Goal: Task Accomplishment & Management: Manage account settings

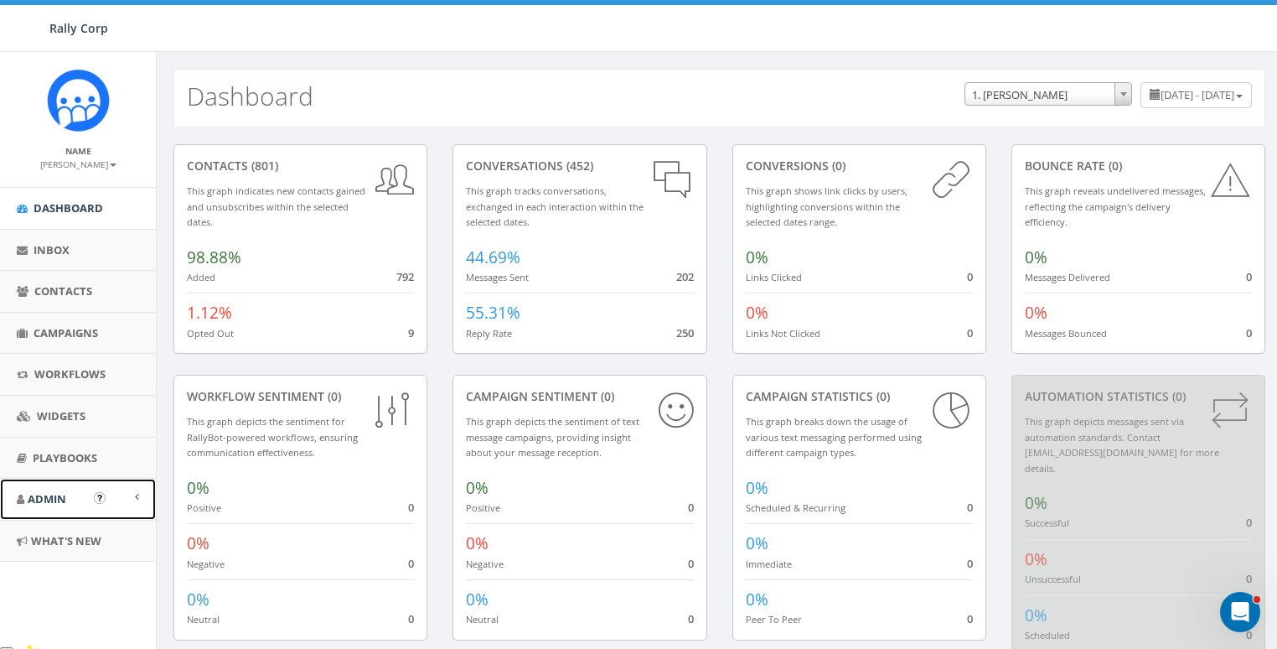
click at [52, 485] on link "Admin" at bounding box center [78, 499] width 156 height 41
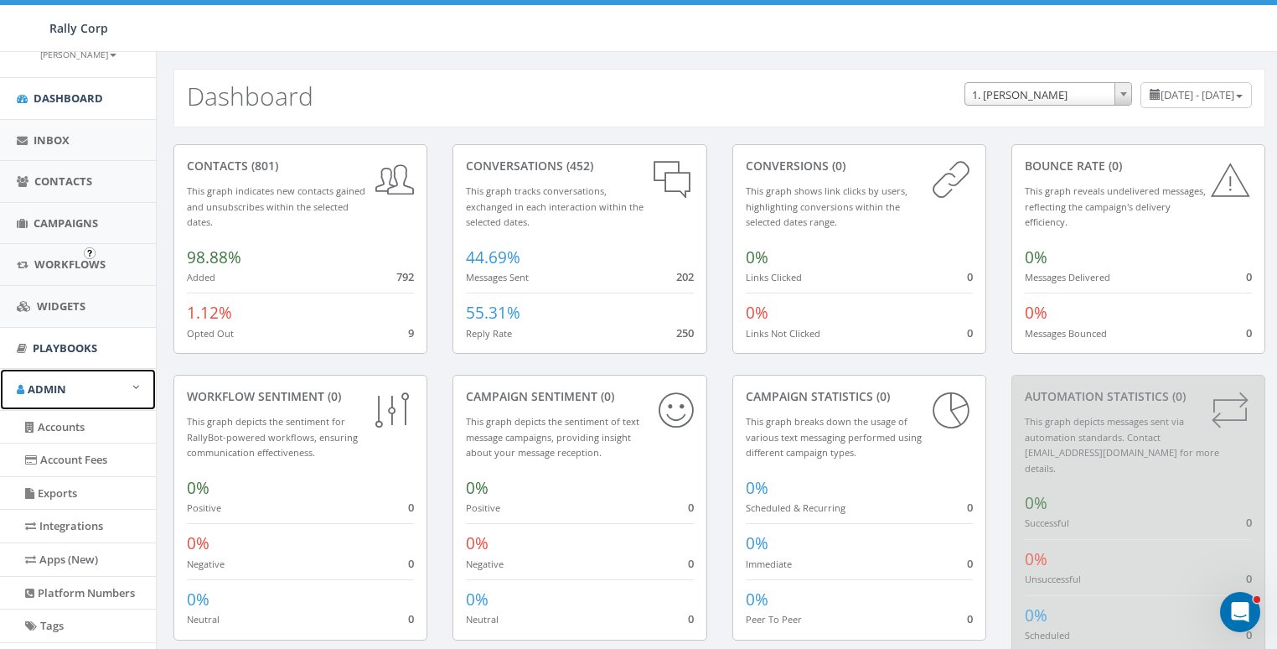
scroll to position [262, 0]
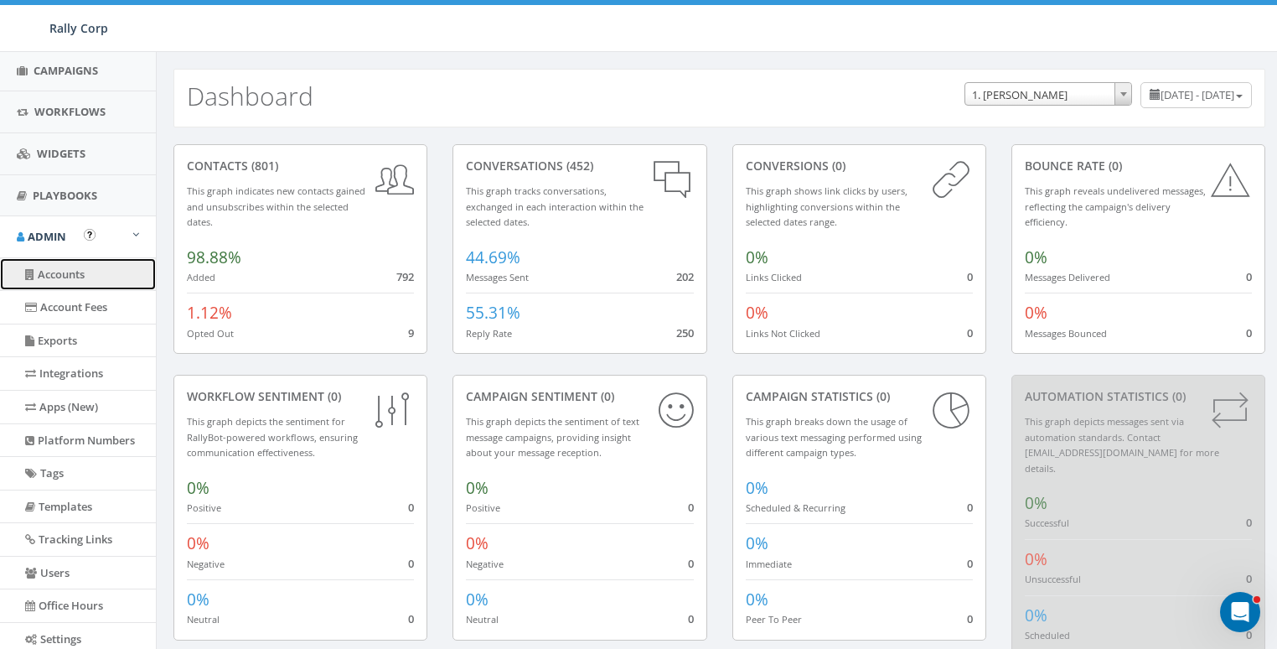
click at [68, 269] on link "Accounts" at bounding box center [78, 274] width 156 height 33
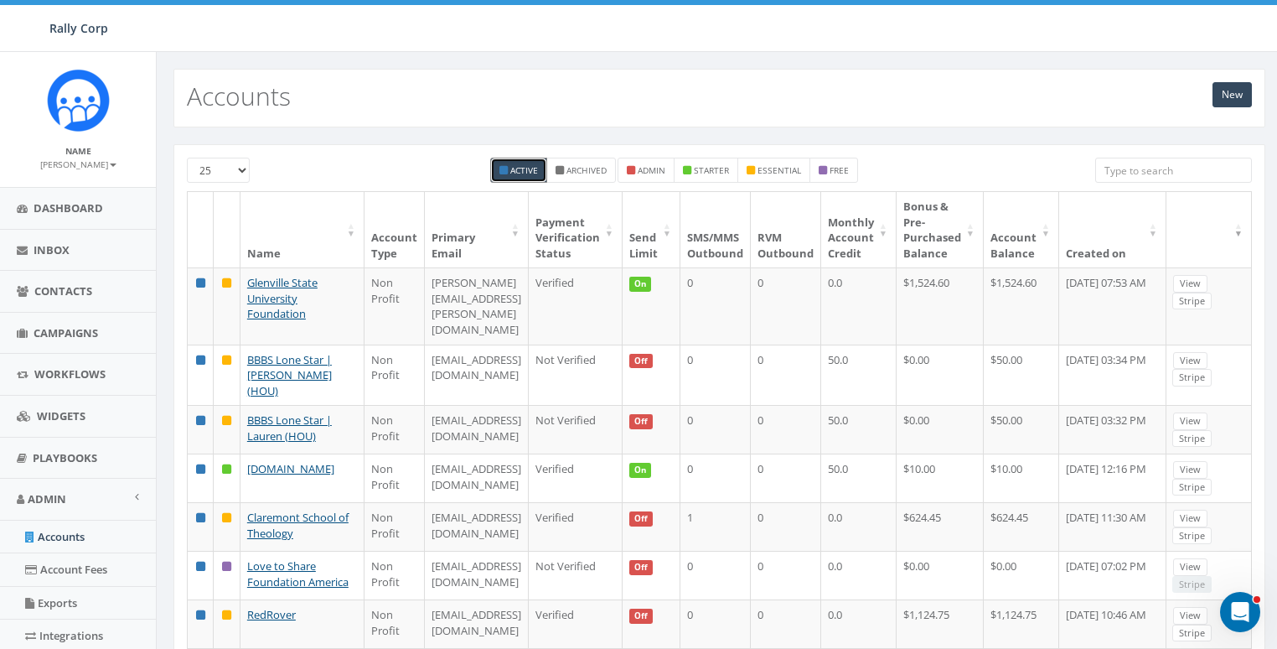
click at [1138, 167] on input "search" at bounding box center [1174, 170] width 157 height 25
paste input "bta.org"
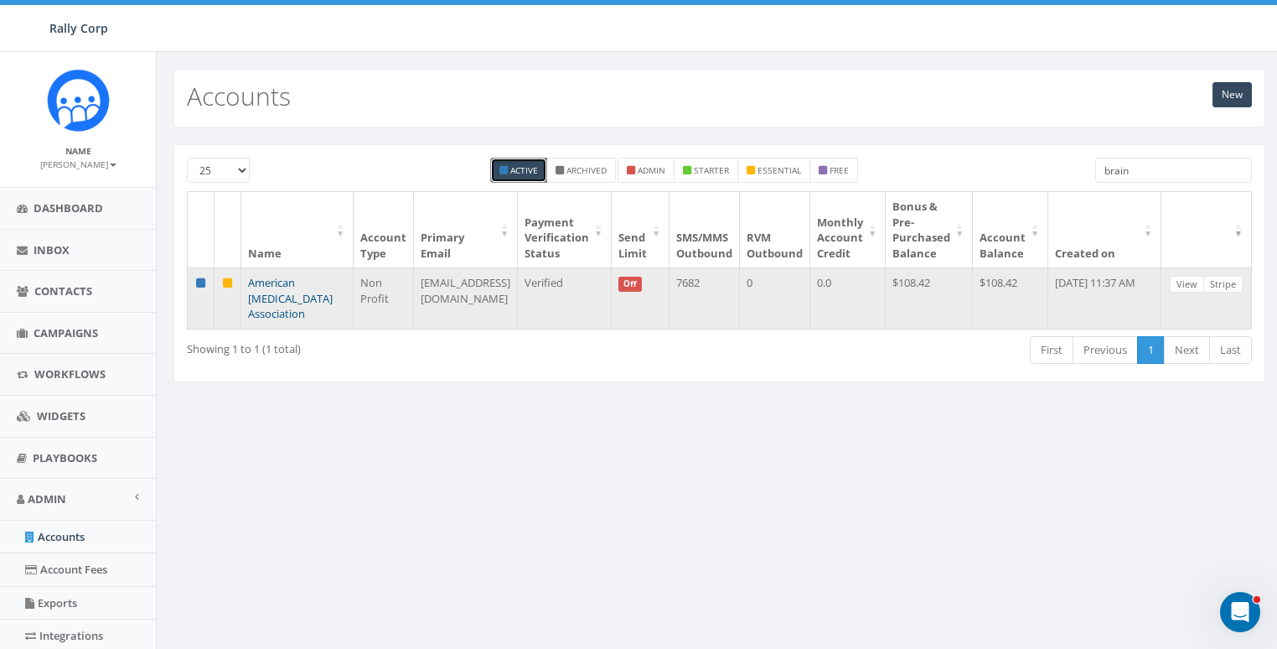
type input "brain"
click at [293, 280] on link "American [MEDICAL_DATA] Association" at bounding box center [290, 298] width 85 height 46
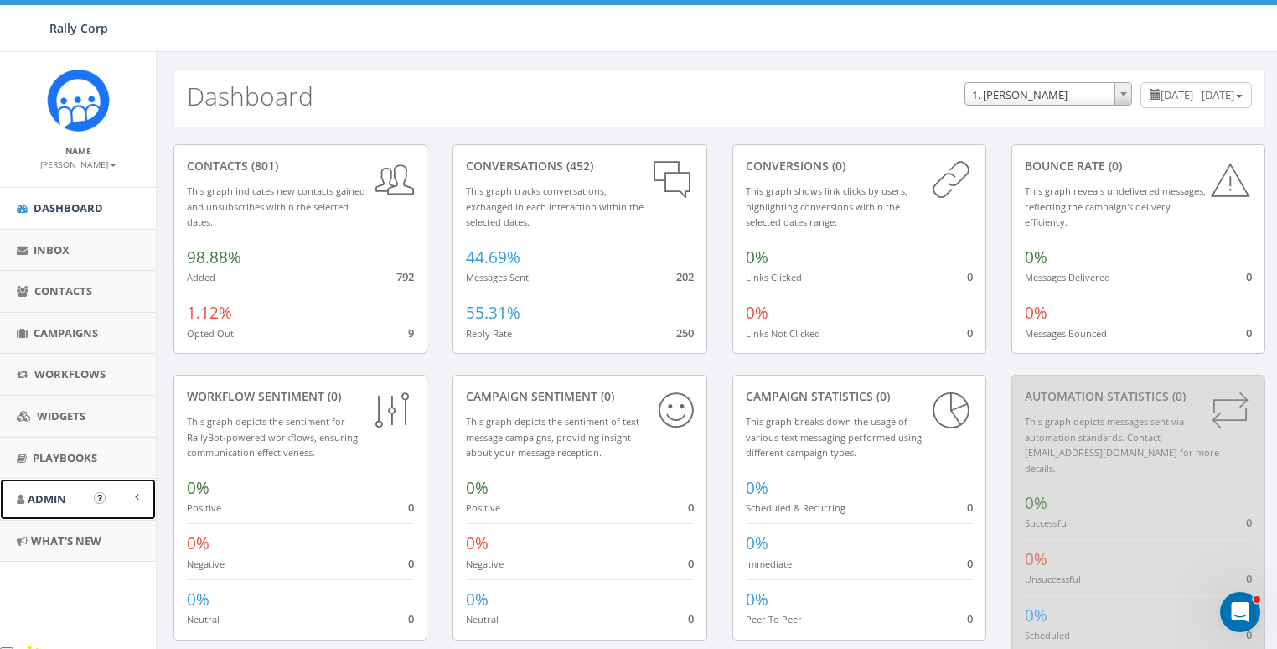
click at [57, 500] on span "Admin" at bounding box center [47, 498] width 39 height 15
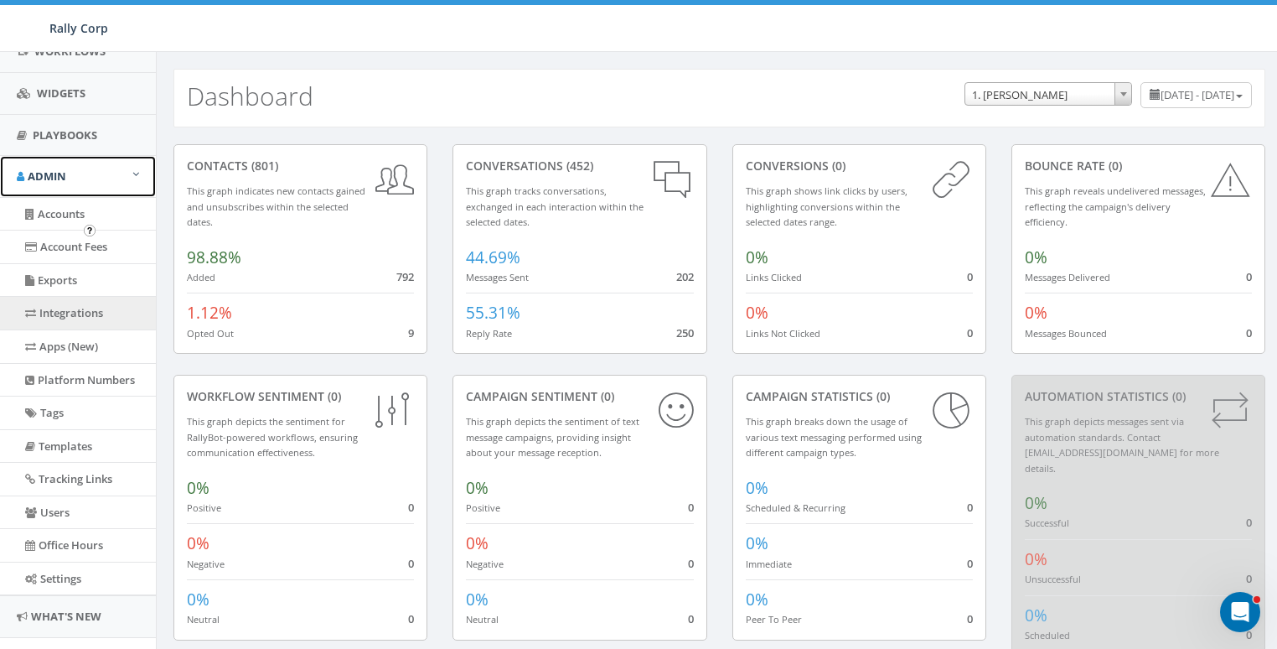
scroll to position [354, 0]
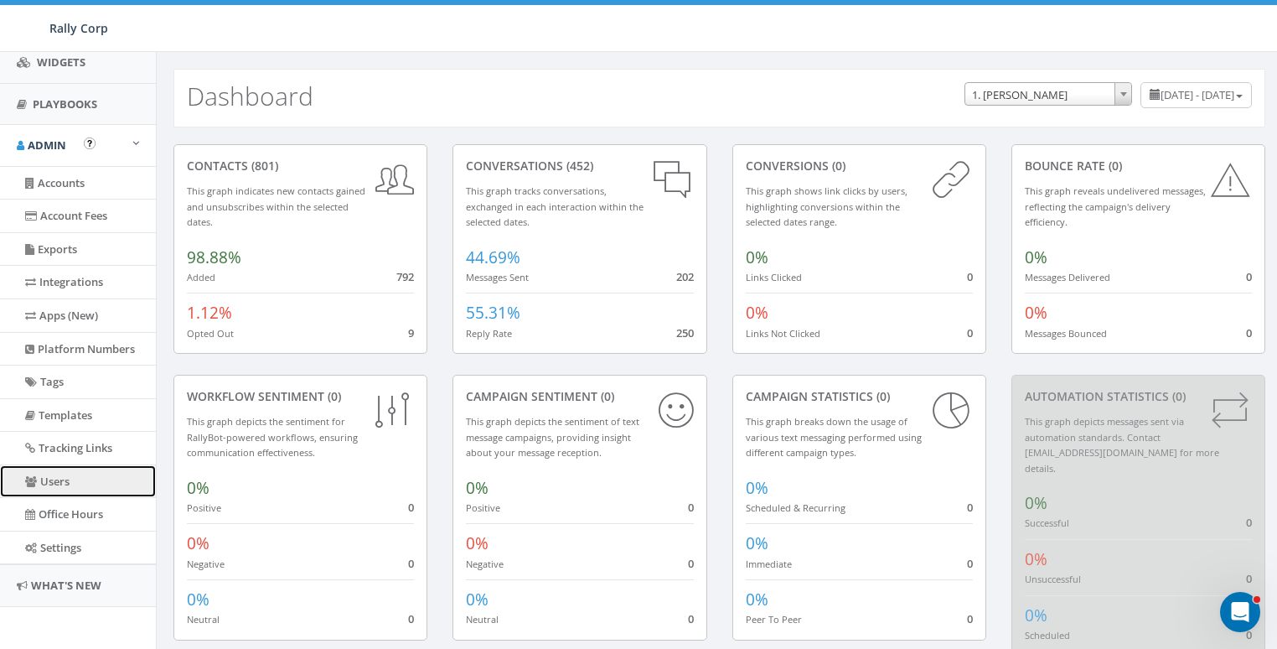
click at [60, 472] on link "Users" at bounding box center [78, 481] width 156 height 33
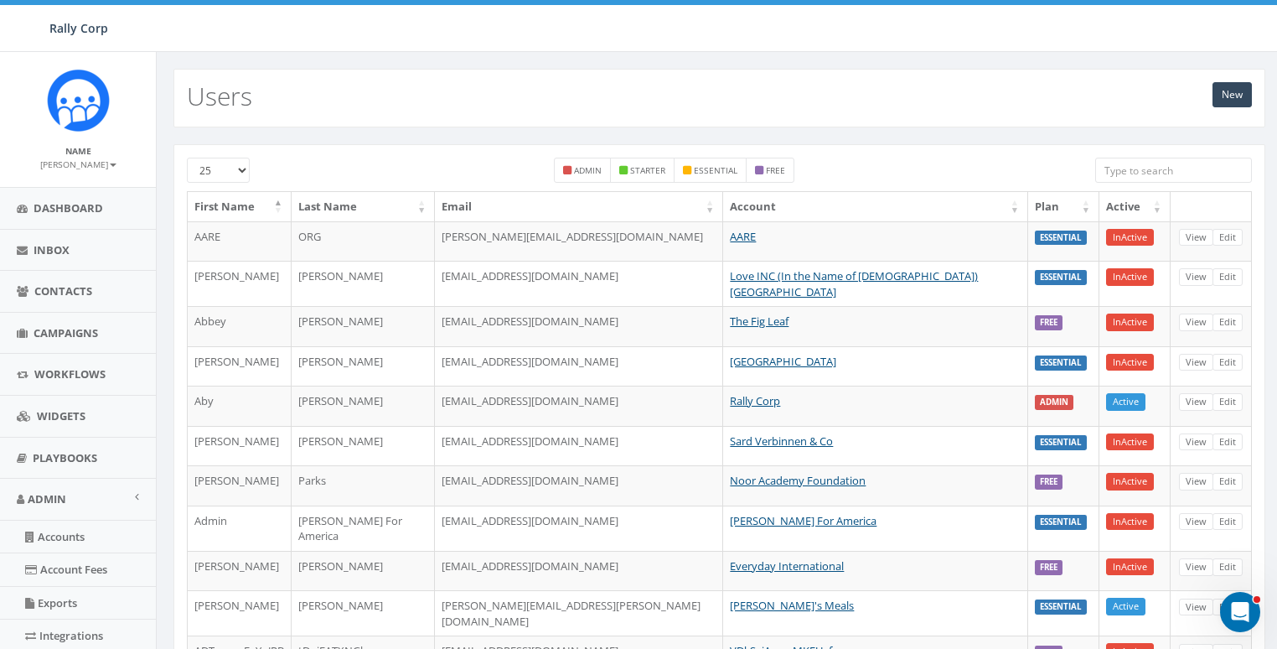
click at [1158, 159] on input "search" at bounding box center [1174, 170] width 157 height 25
paste input "tompeekk@hotmail.com"
type input "tompeekk@hotmail.com"
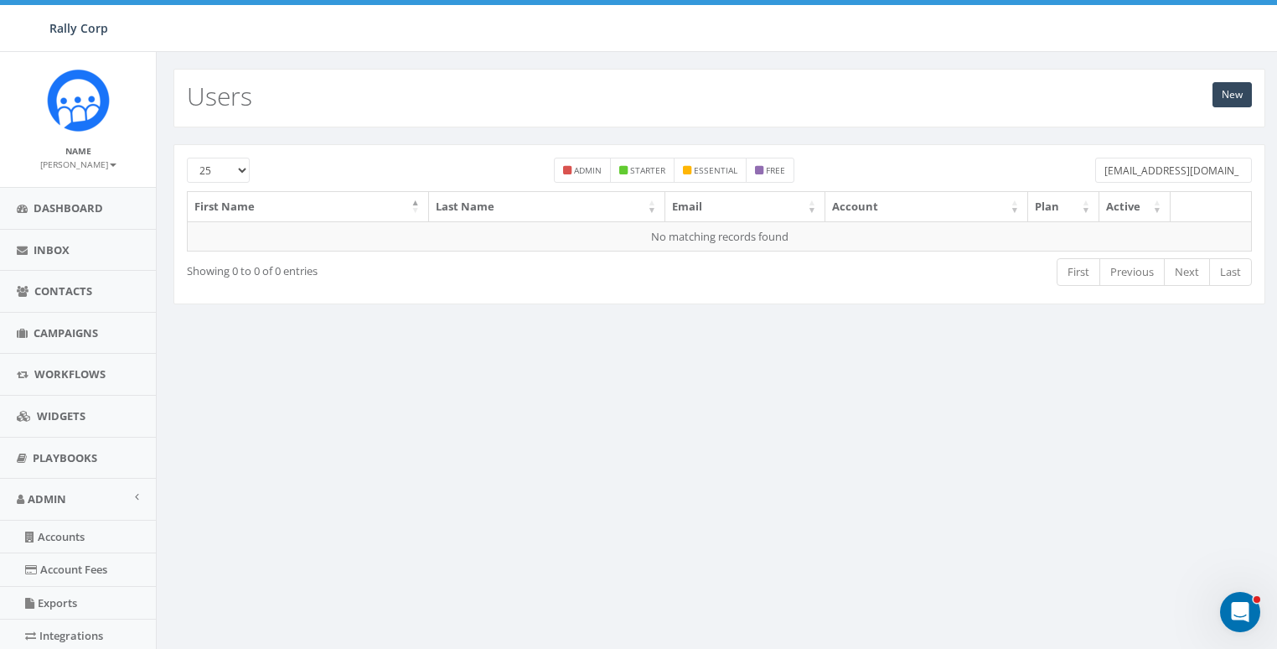
drag, startPoint x: 1158, startPoint y: 159, endPoint x: 1086, endPoint y: 163, distance: 71.4
click at [1086, 163] on div "tompeekk@hotmail.com" at bounding box center [1174, 172] width 182 height 29
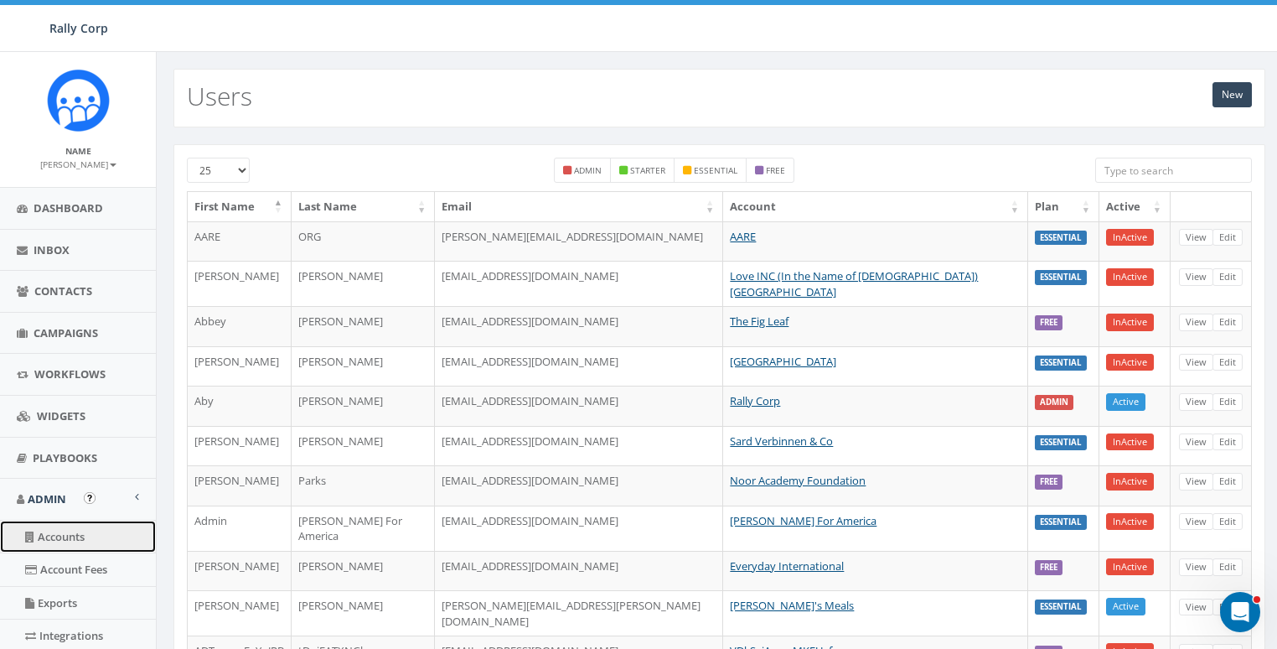
click at [54, 535] on link "Accounts" at bounding box center [78, 537] width 156 height 33
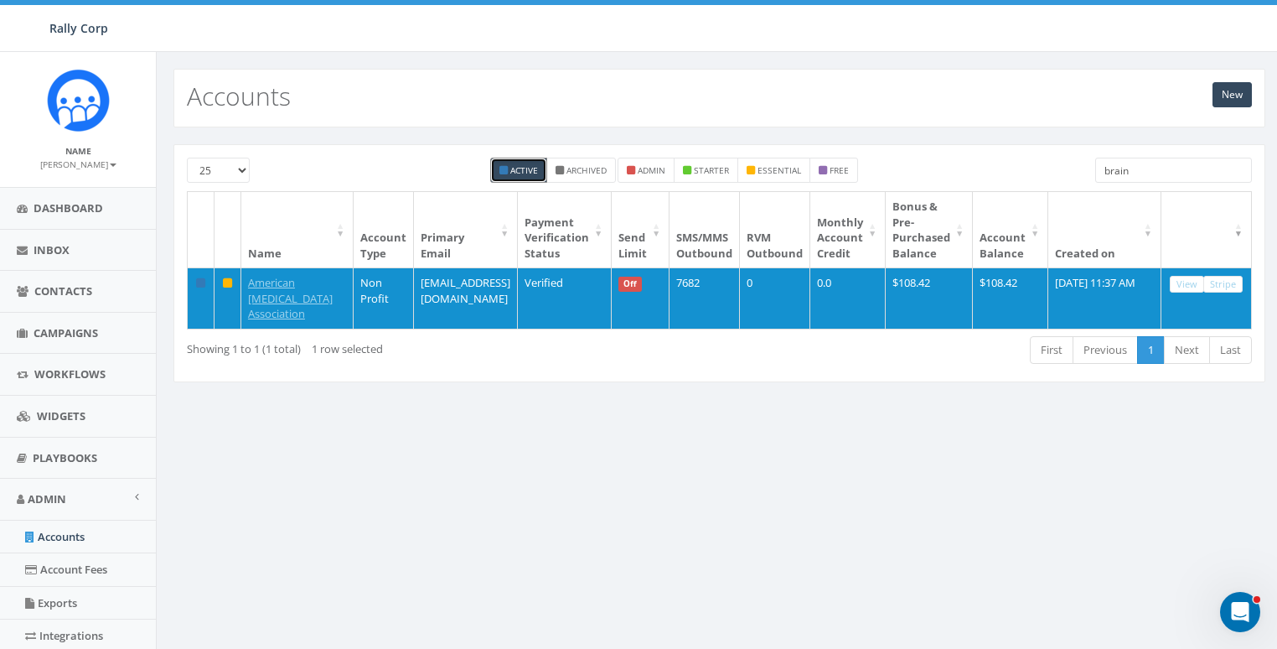
click at [1151, 165] on input "brain" at bounding box center [1174, 170] width 157 height 25
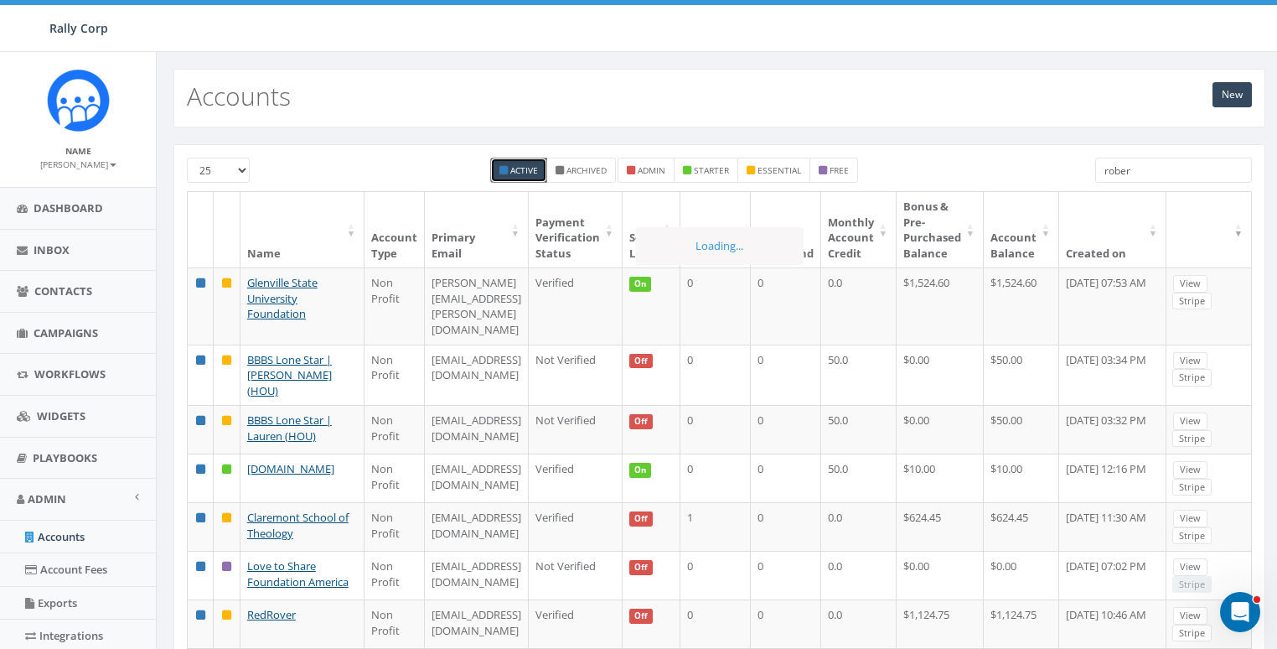
type input "robert"
click at [564, 171] on label "Archived" at bounding box center [582, 170] width 70 height 25
checkbox input "true"
click at [507, 164] on label "Active" at bounding box center [518, 170] width 57 height 25
checkbox input "false"
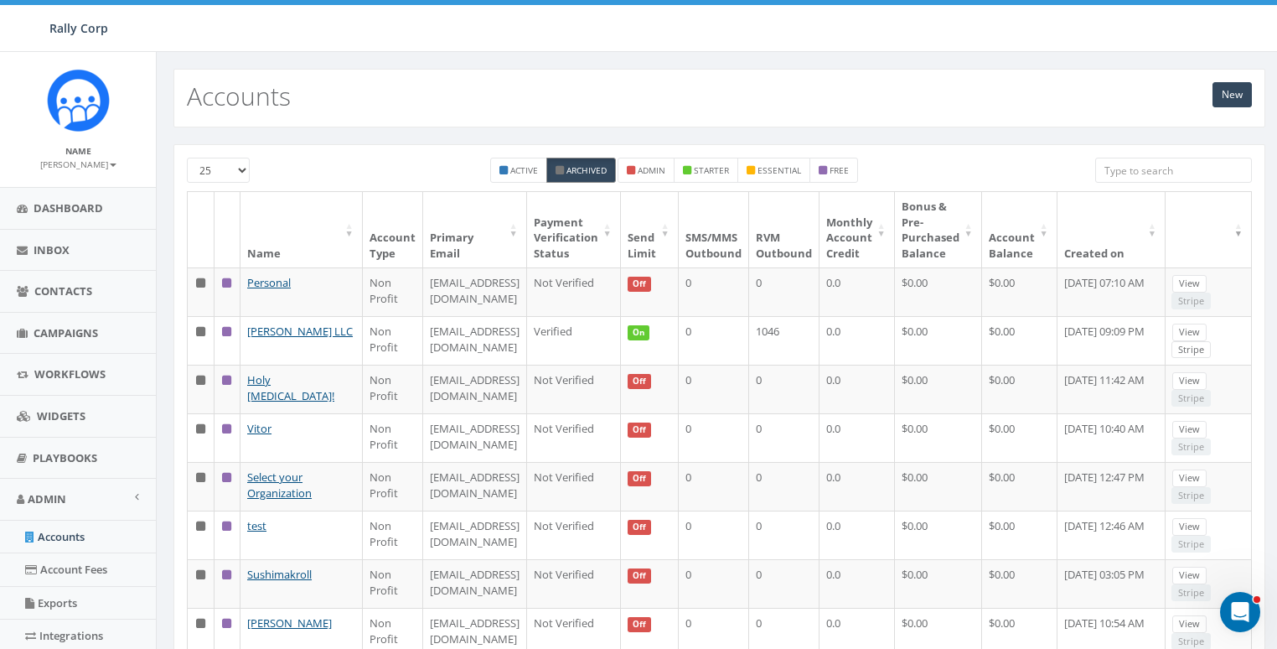
click at [577, 164] on small "Archived" at bounding box center [587, 170] width 40 height 12
checkbox input "false"
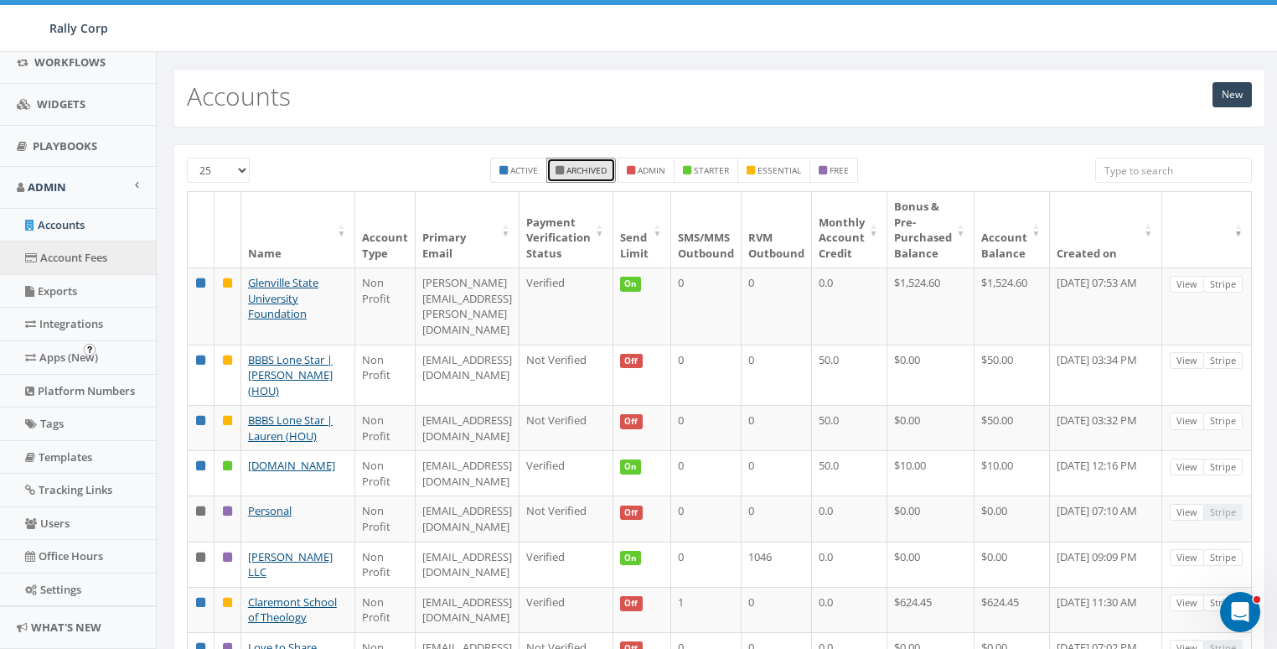
scroll to position [354, 0]
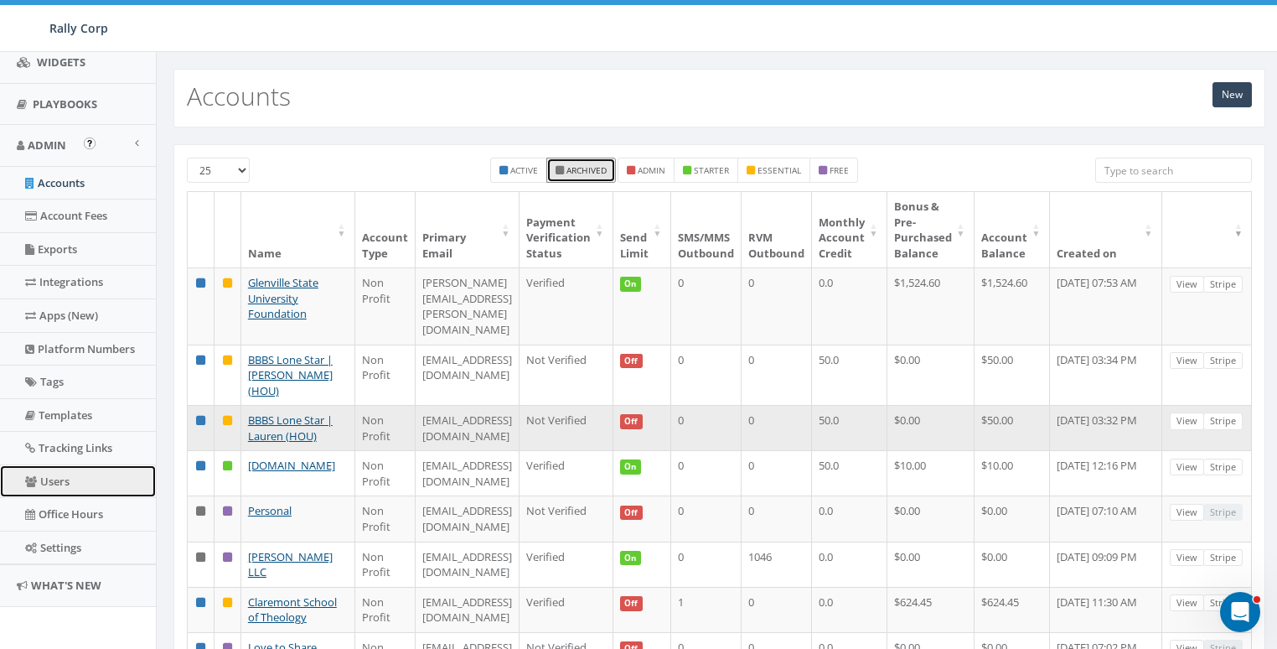
drag, startPoint x: 61, startPoint y: 479, endPoint x: 262, endPoint y: 389, distance: 220.6
click at [63, 478] on link "Users" at bounding box center [78, 481] width 156 height 33
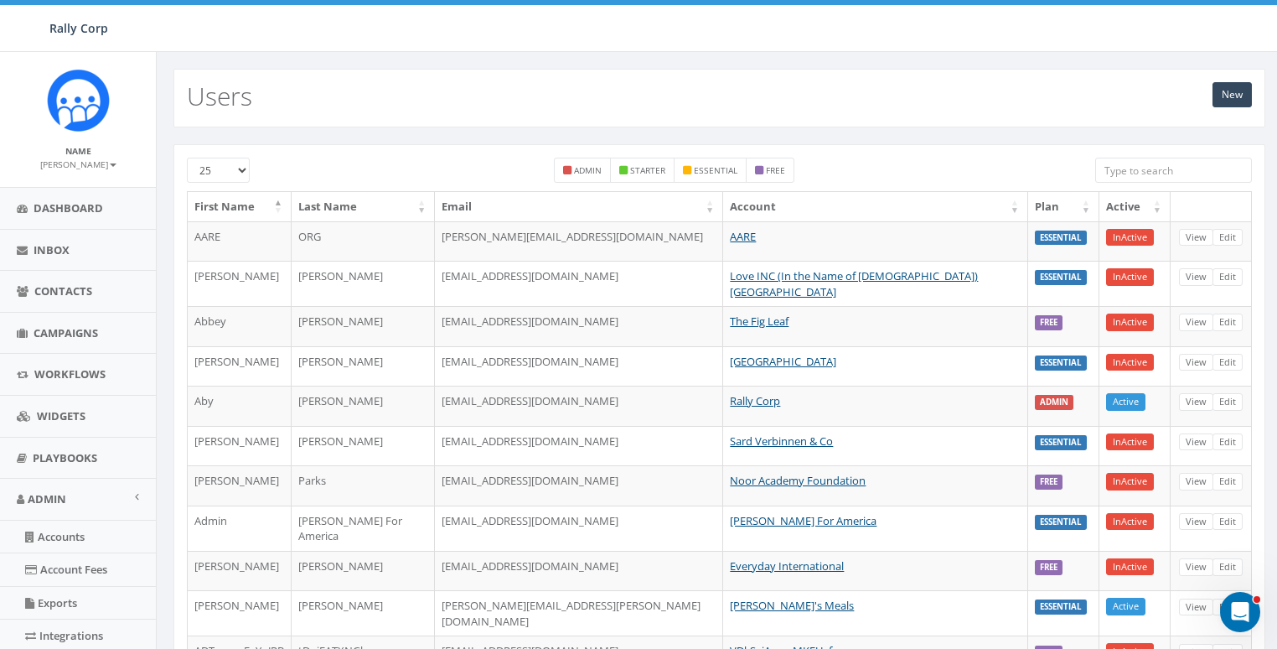
click at [1180, 166] on input "search" at bounding box center [1174, 170] width 157 height 25
paste input "[EMAIL_ADDRESS][DOMAIN_NAME]"
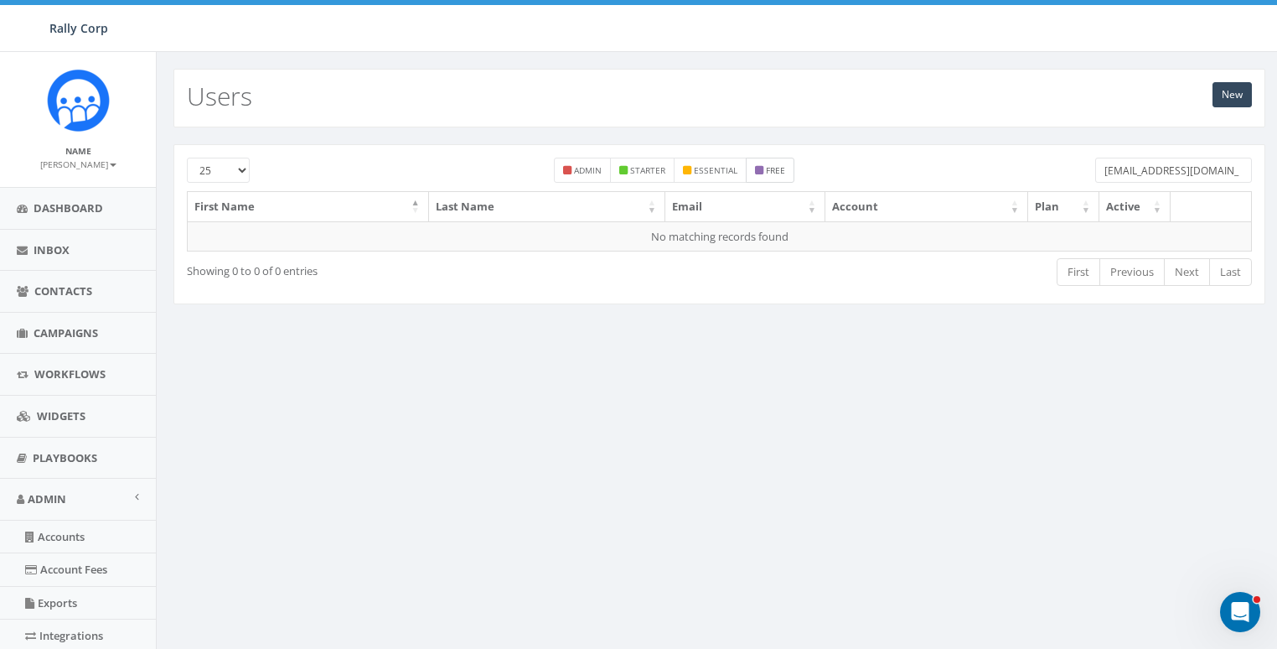
type input "[EMAIL_ADDRESS][DOMAIN_NAME]"
click at [793, 168] on label "free" at bounding box center [770, 170] width 49 height 25
checkbox input "true"
drag, startPoint x: 1158, startPoint y: 168, endPoint x: 868, endPoint y: 152, distance: 291.3
click at [868, 154] on div "25 50 100 admin starter essential free tompeekk@hotmail.com First Name Last Nam…" at bounding box center [720, 224] width 1092 height 160
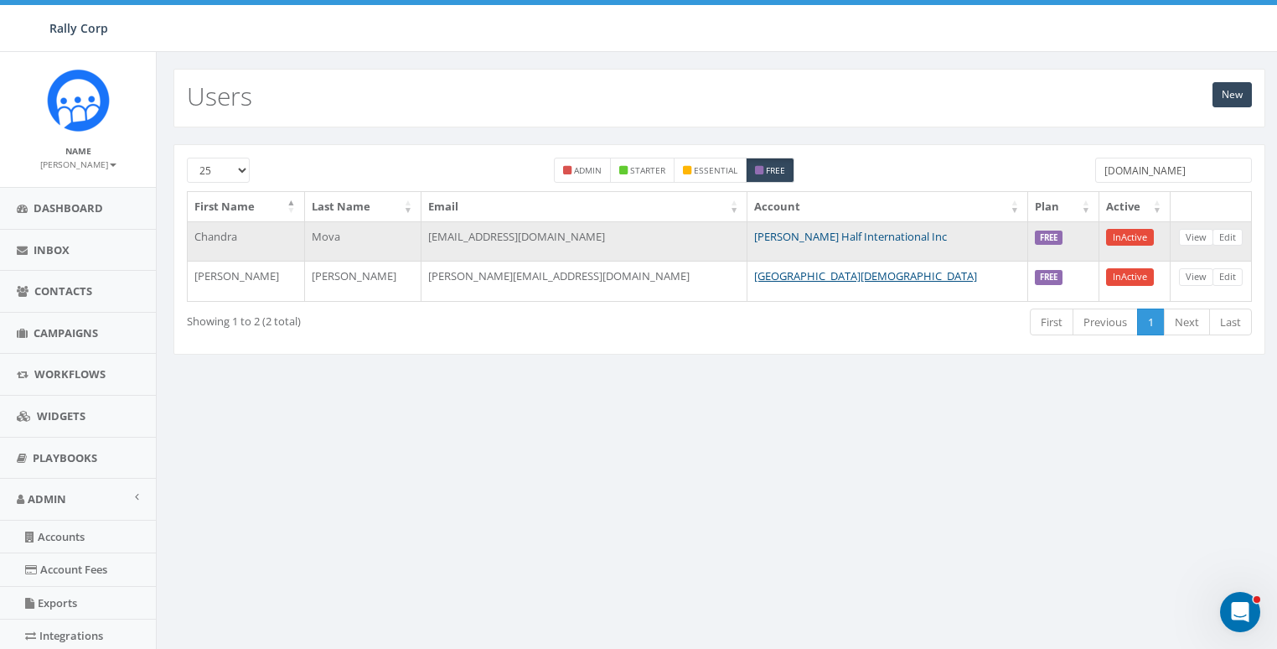
type input "[DOMAIN_NAME]"
click at [842, 238] on link "[PERSON_NAME] Half International Inc" at bounding box center [850, 236] width 193 height 15
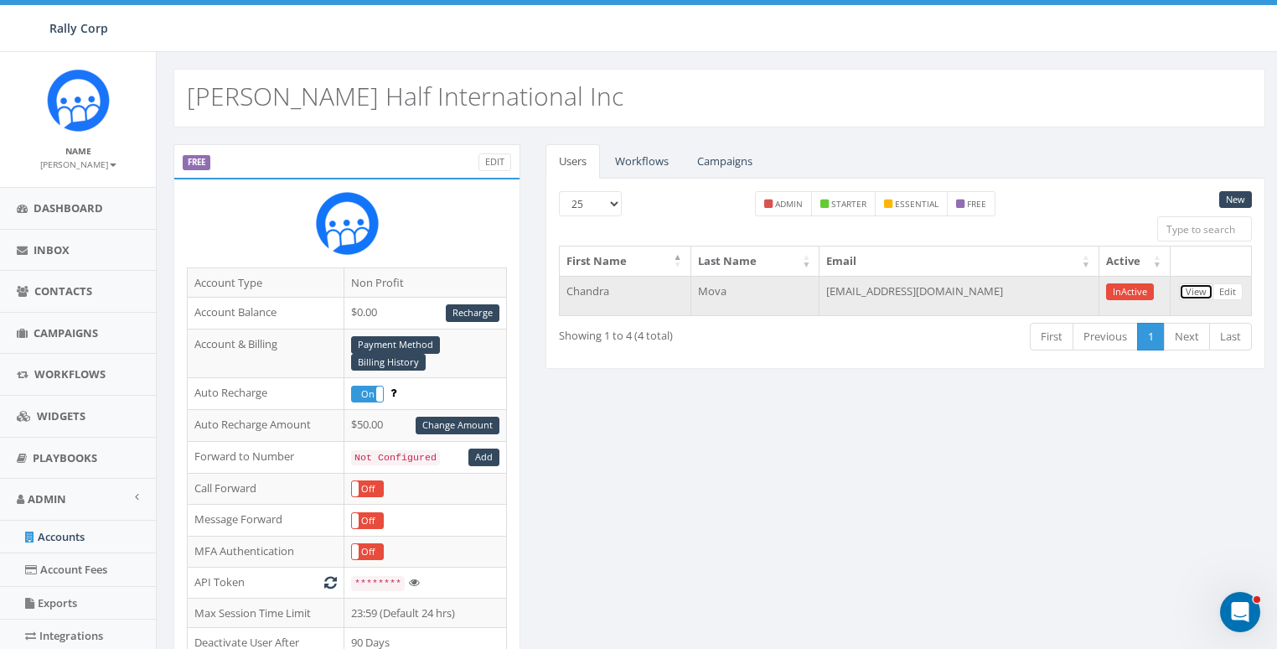
click at [1199, 287] on link "View" at bounding box center [1196, 292] width 34 height 18
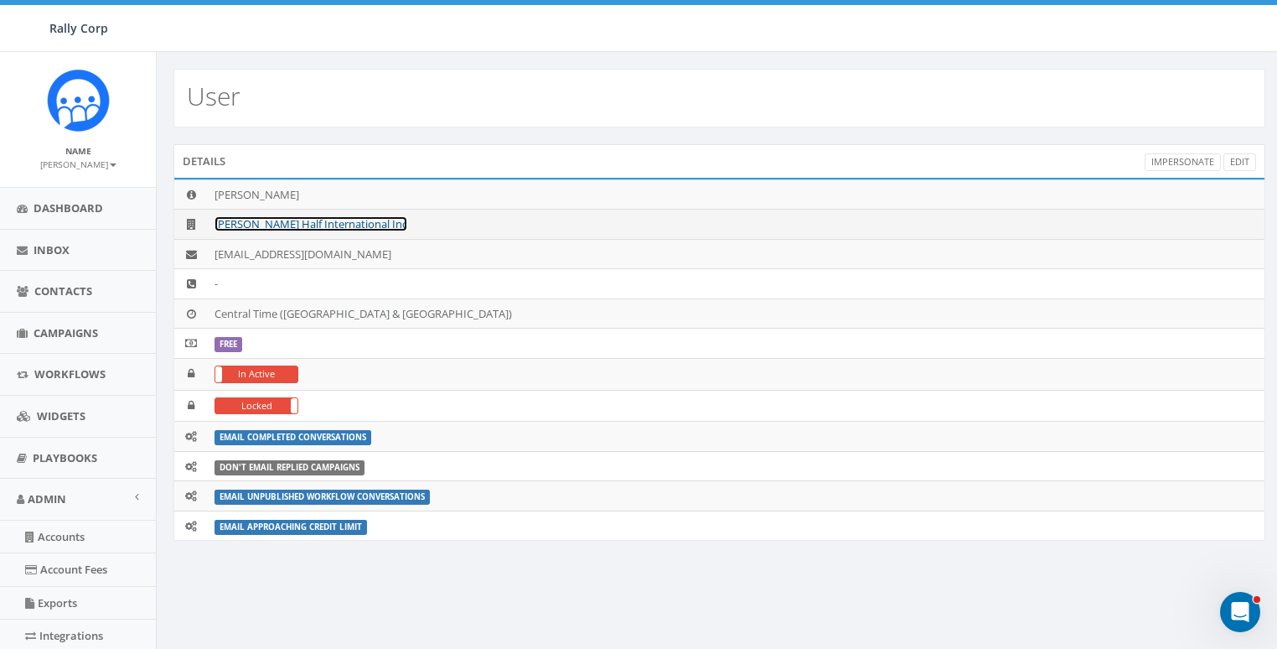
click at [309, 223] on link "[PERSON_NAME] Half International Inc" at bounding box center [311, 223] width 193 height 15
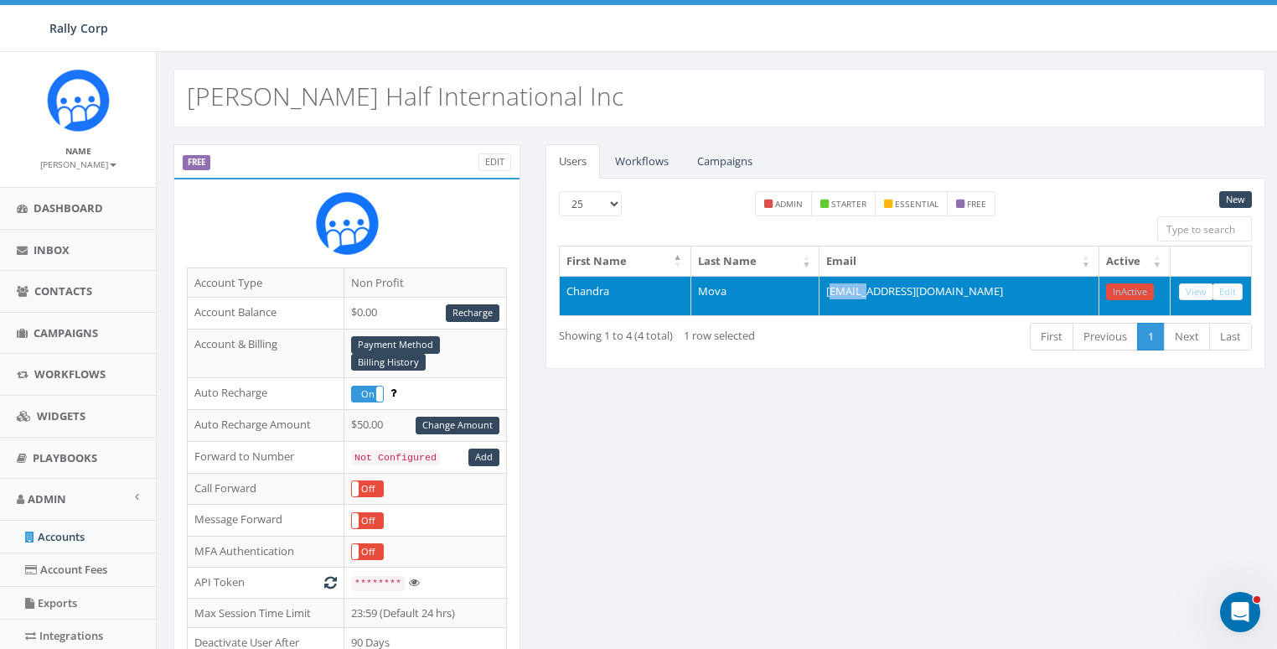
drag, startPoint x: 915, startPoint y: 286, endPoint x: 873, endPoint y: 288, distance: 42.0
click at [873, 288] on td "[EMAIL_ADDRESS][DOMAIN_NAME]" at bounding box center [960, 296] width 280 height 40
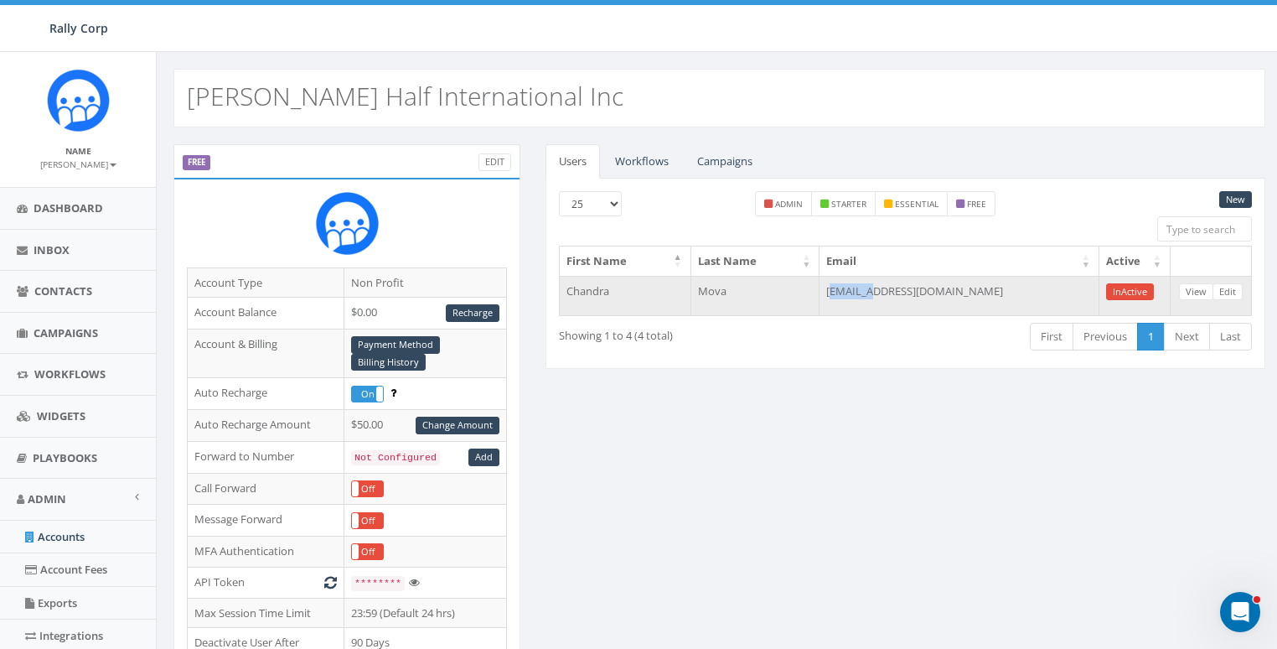
drag, startPoint x: 920, startPoint y: 283, endPoint x: 872, endPoint y: 292, distance: 49.3
click at [872, 292] on td "[EMAIL_ADDRESS][DOMAIN_NAME]" at bounding box center [960, 296] width 280 height 40
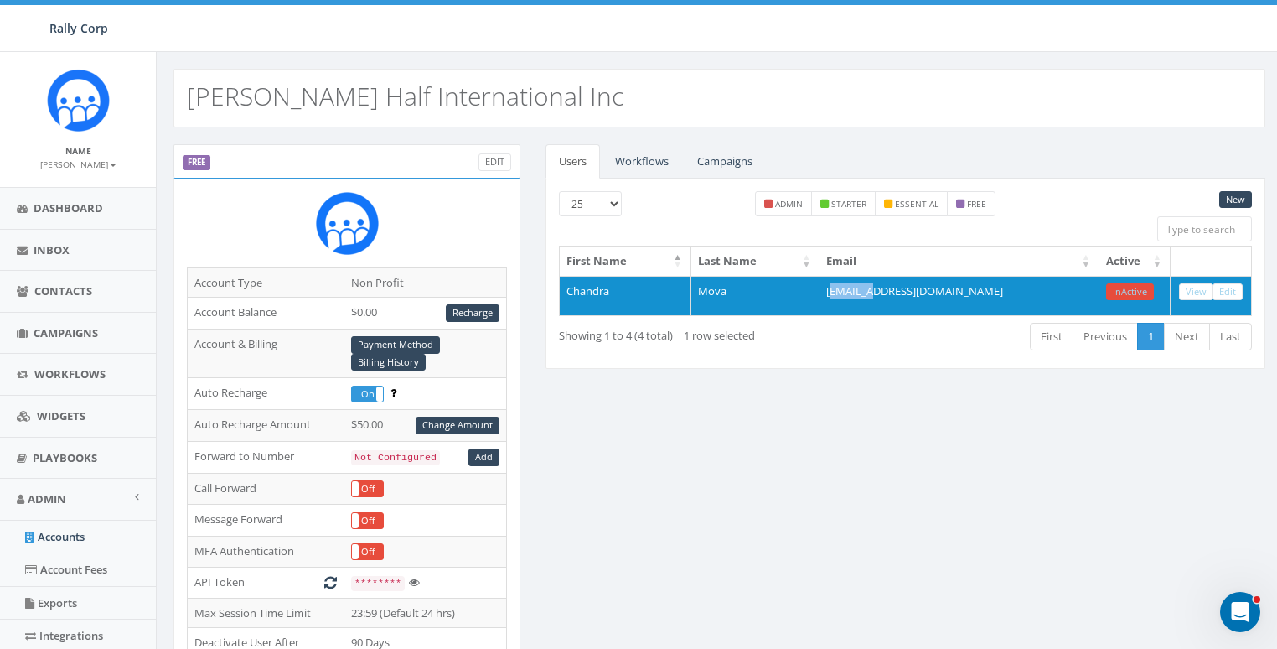
copy td "ompeekk"
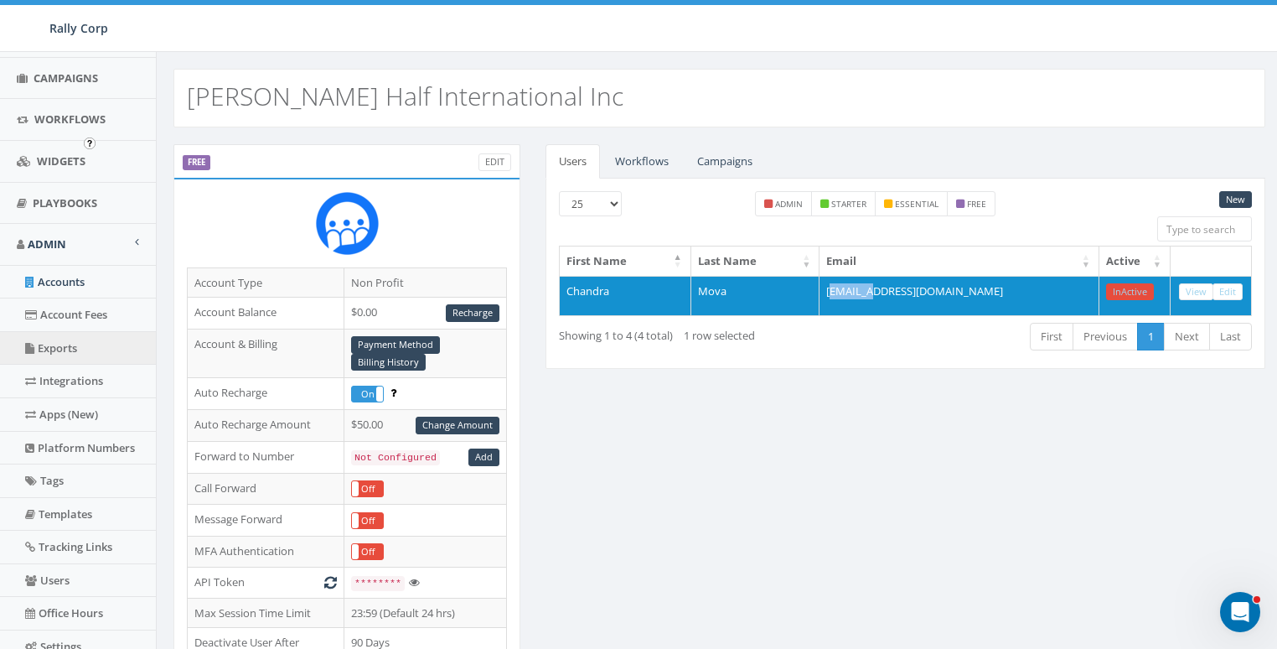
scroll to position [354, 0]
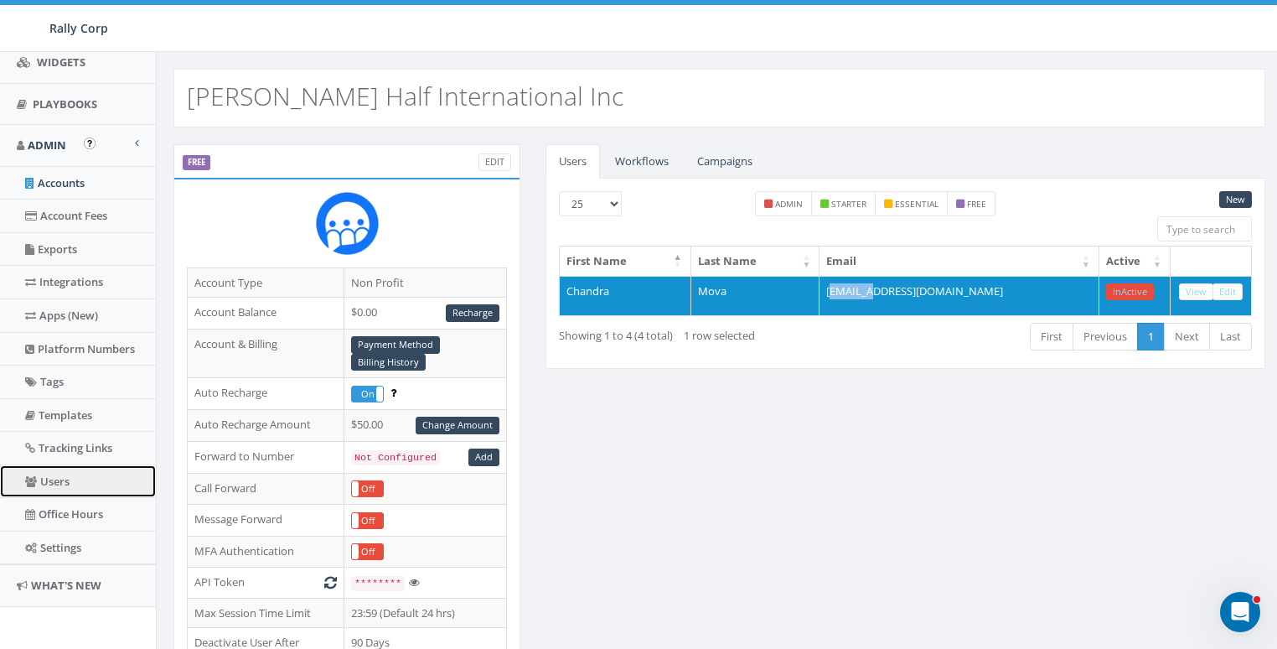
click at [67, 485] on link "Users" at bounding box center [78, 481] width 156 height 33
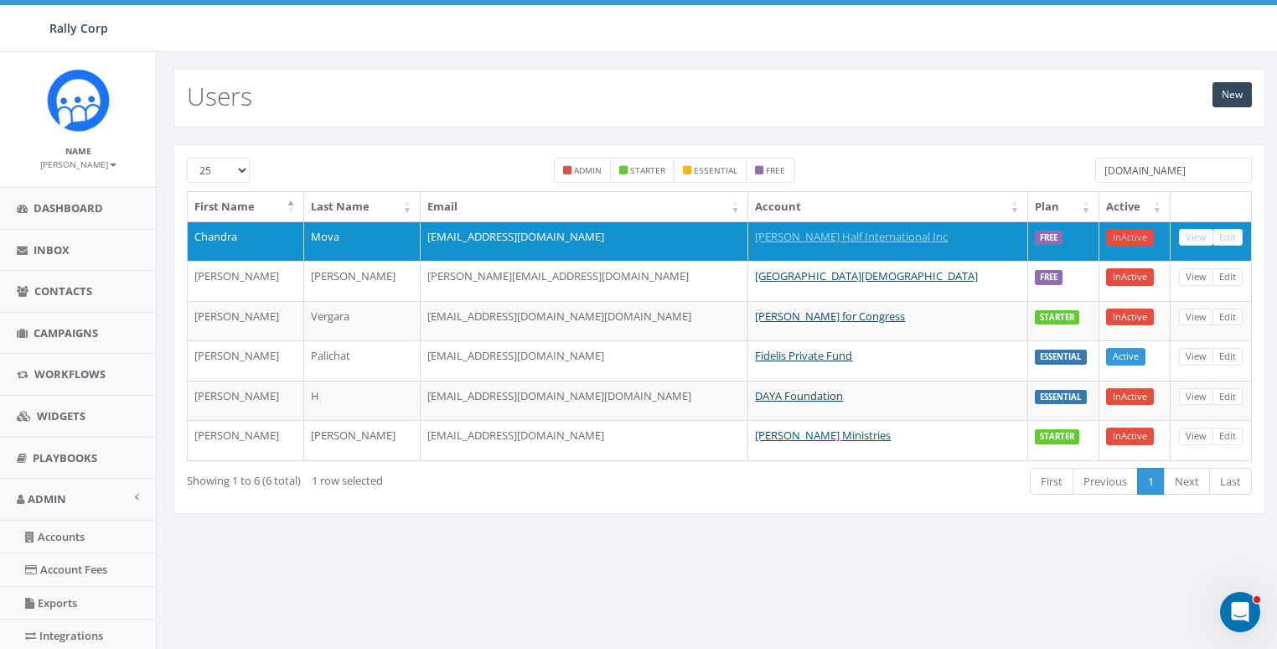
click at [1176, 146] on div "25 50 100 admin starter essential free hotmail.com First Name Last Name Email A…" at bounding box center [720, 329] width 1092 height 370
click at [1169, 165] on input "hotmail.com" at bounding box center [1174, 170] width 157 height 25
paste input "ompeekk"
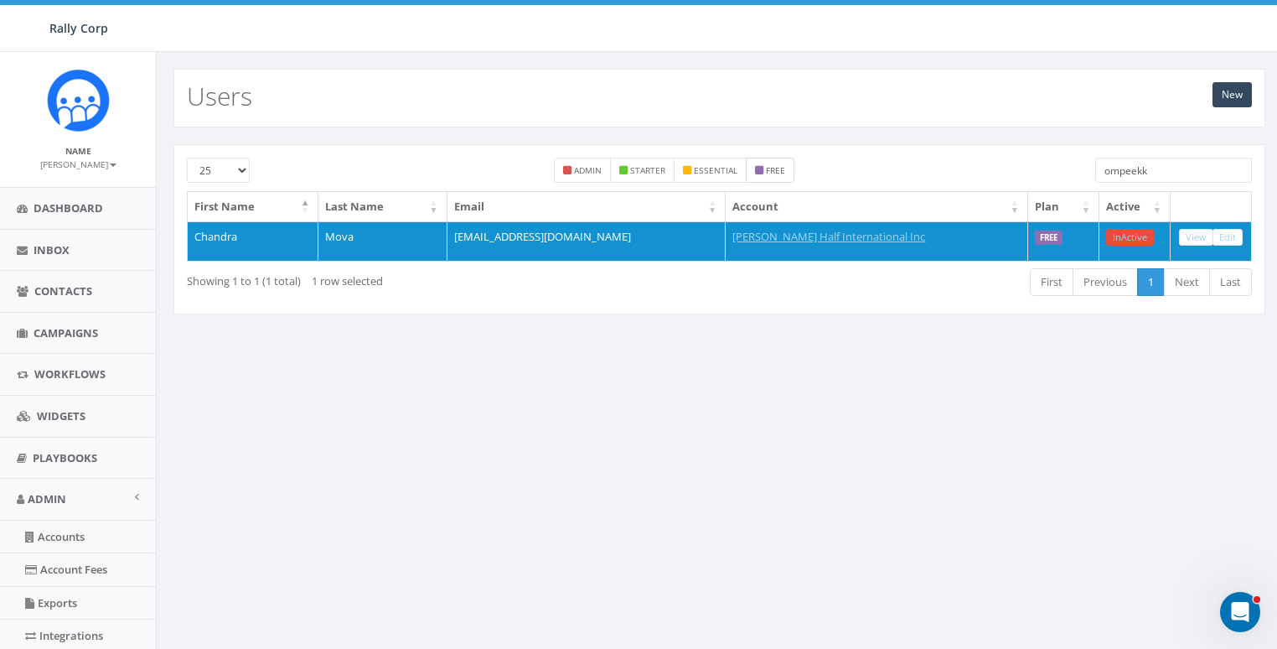
type input "ompeekk"
click at [768, 165] on small "free" at bounding box center [775, 170] width 19 height 12
checkbox input "true"
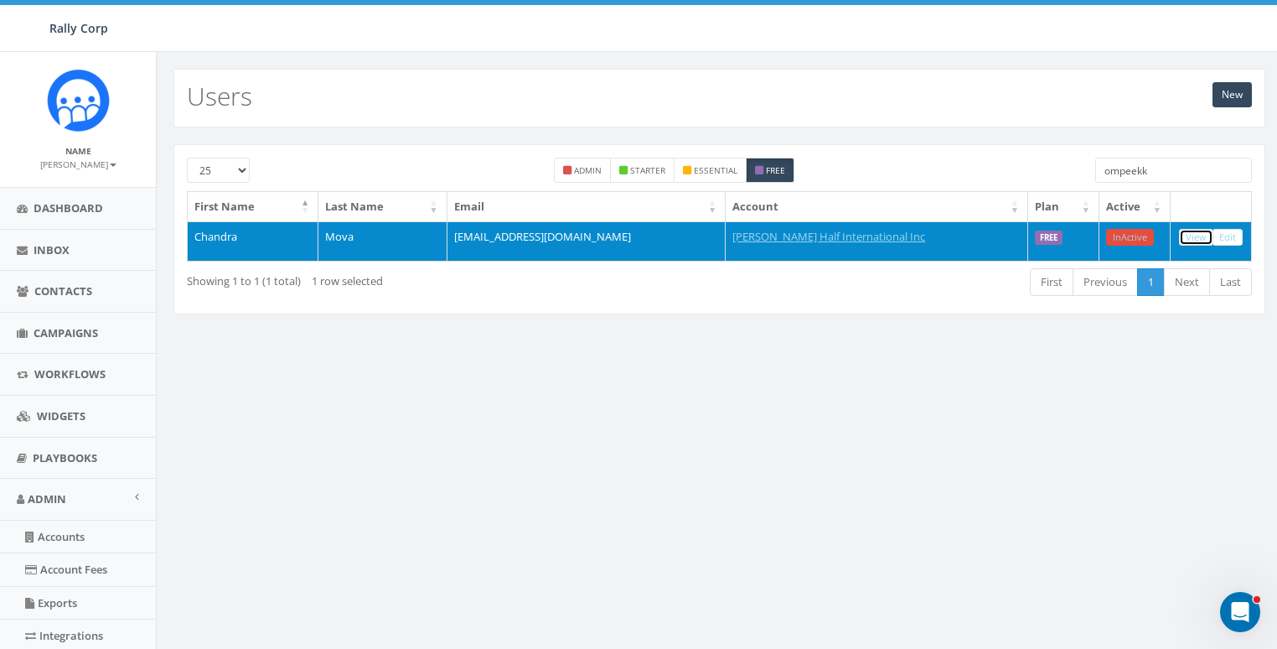
click at [1203, 237] on link "View" at bounding box center [1196, 238] width 34 height 18
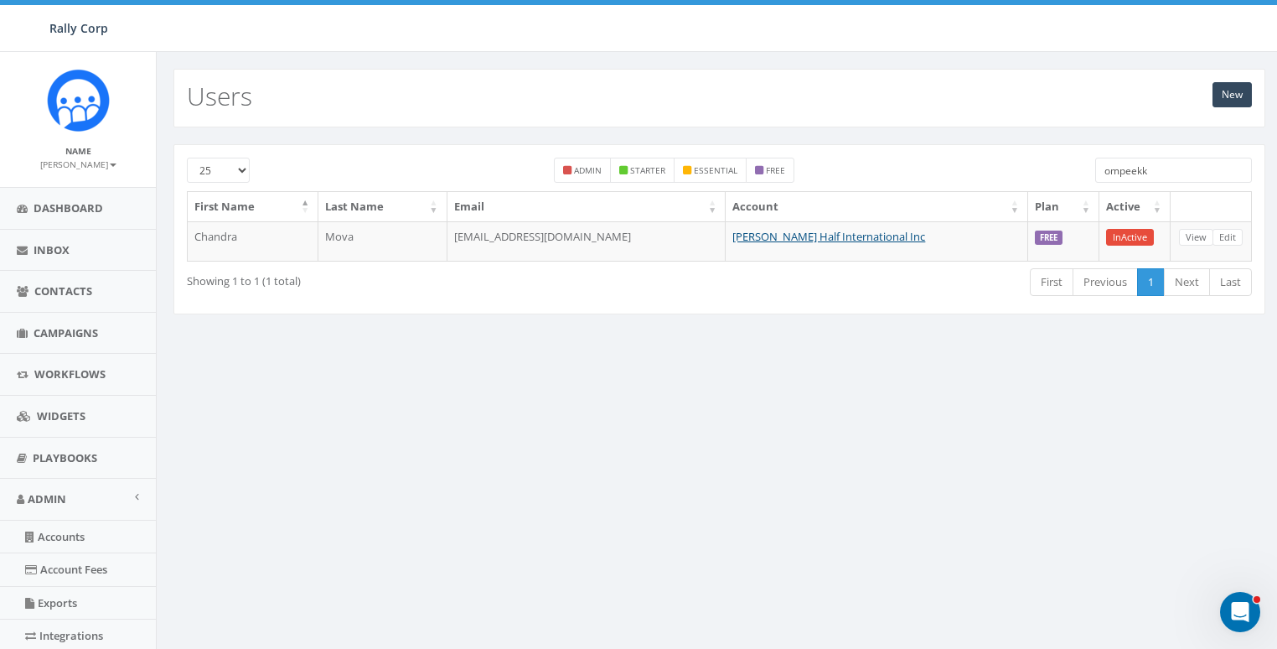
click at [1175, 169] on input "ompeekk" at bounding box center [1174, 170] width 157 height 25
paste input "[EMAIL_ADDRESS][DOMAIN_NAME]"
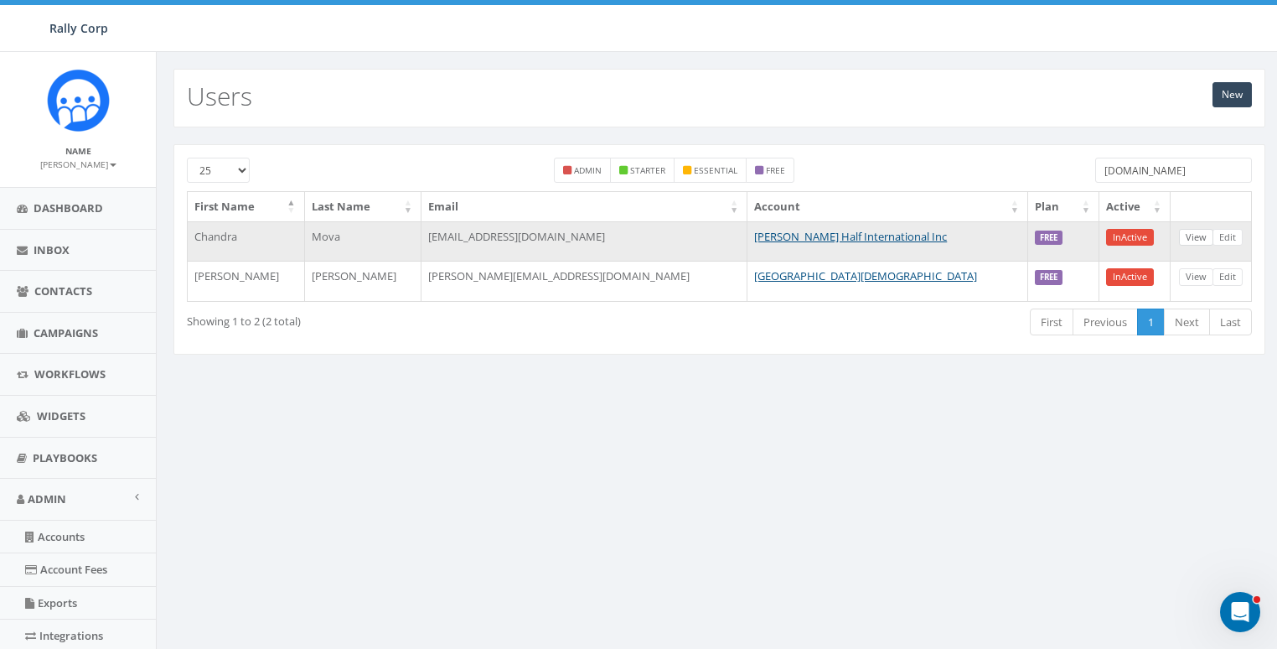
type input "hotmail.com"
click at [1189, 233] on link "View" at bounding box center [1196, 238] width 34 height 18
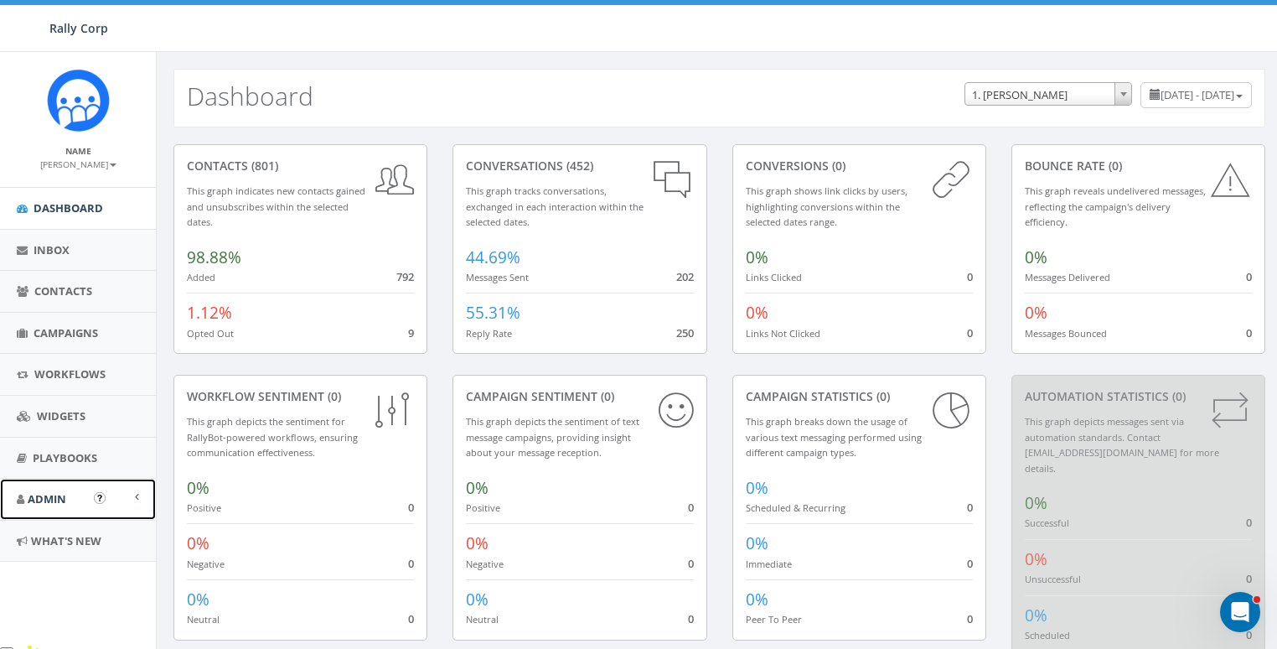
click at [42, 494] on span "Admin" at bounding box center [47, 498] width 39 height 15
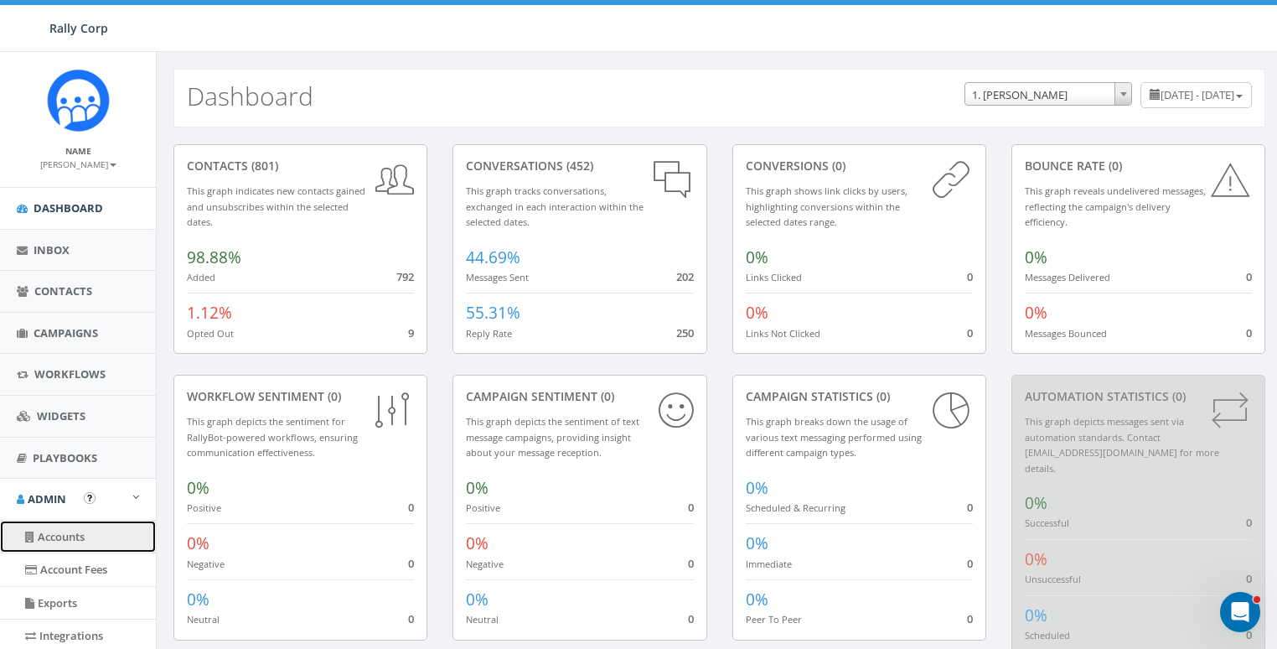
click at [60, 521] on link "Accounts" at bounding box center [78, 537] width 156 height 33
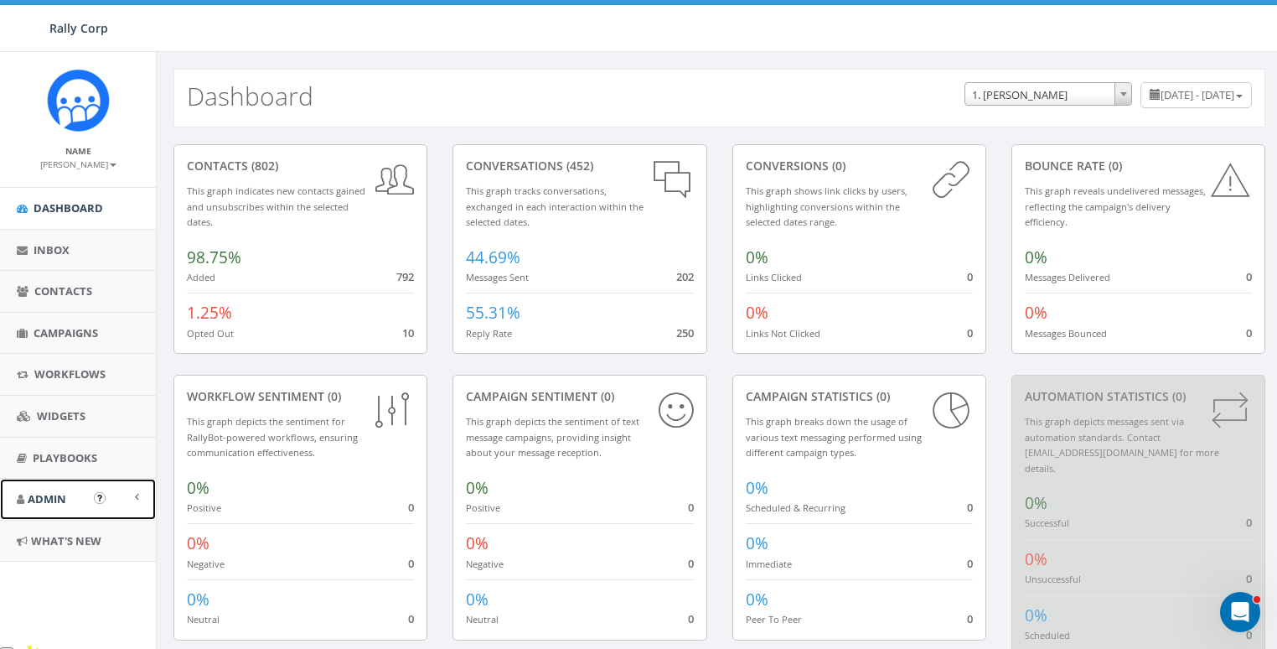
click at [43, 491] on span "Admin" at bounding box center [47, 498] width 39 height 15
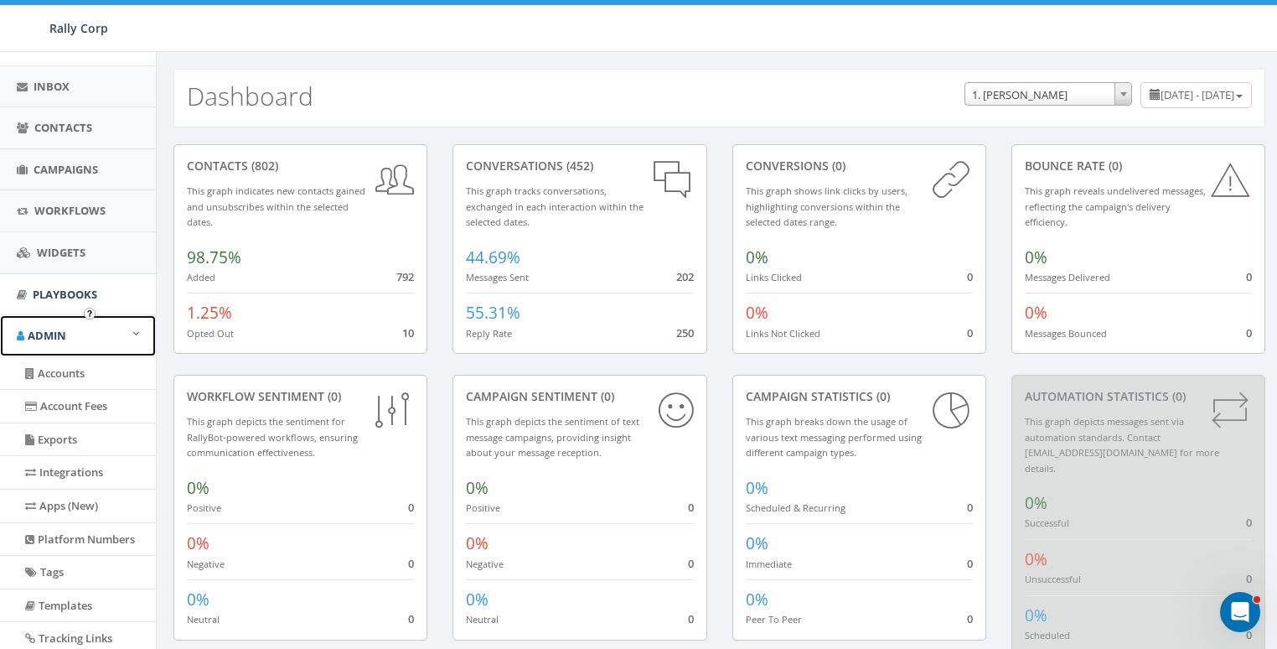
scroll to position [213, 0]
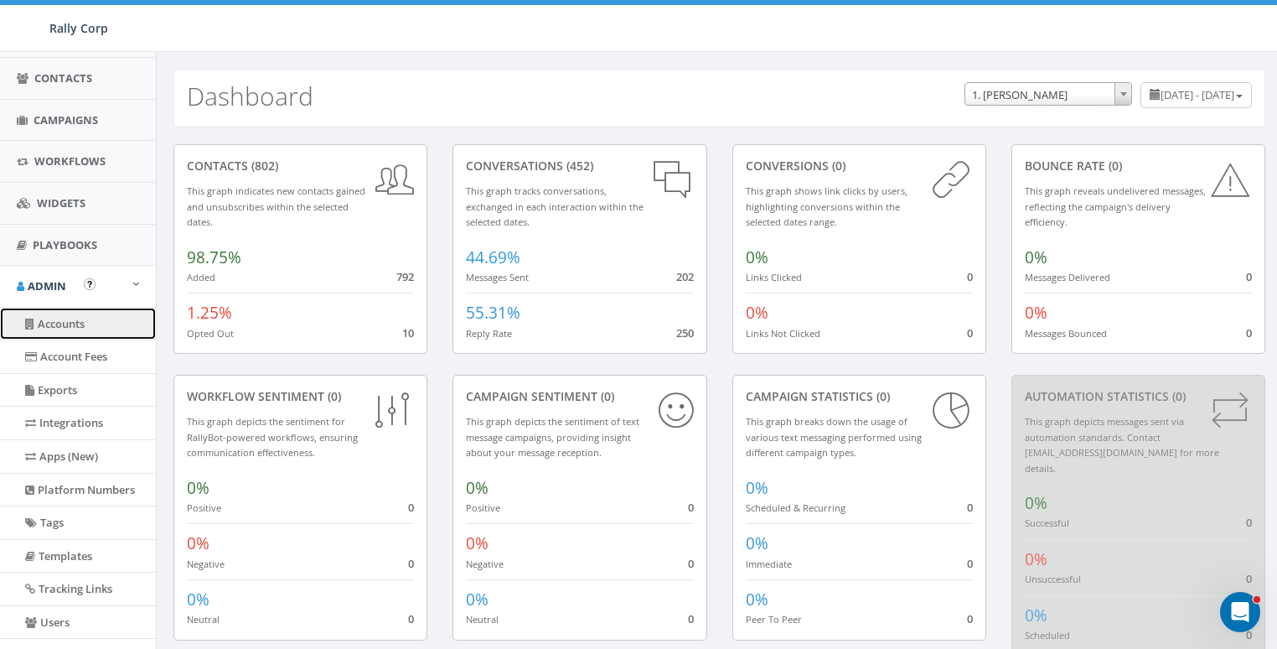
click at [61, 313] on link "Accounts" at bounding box center [78, 324] width 156 height 33
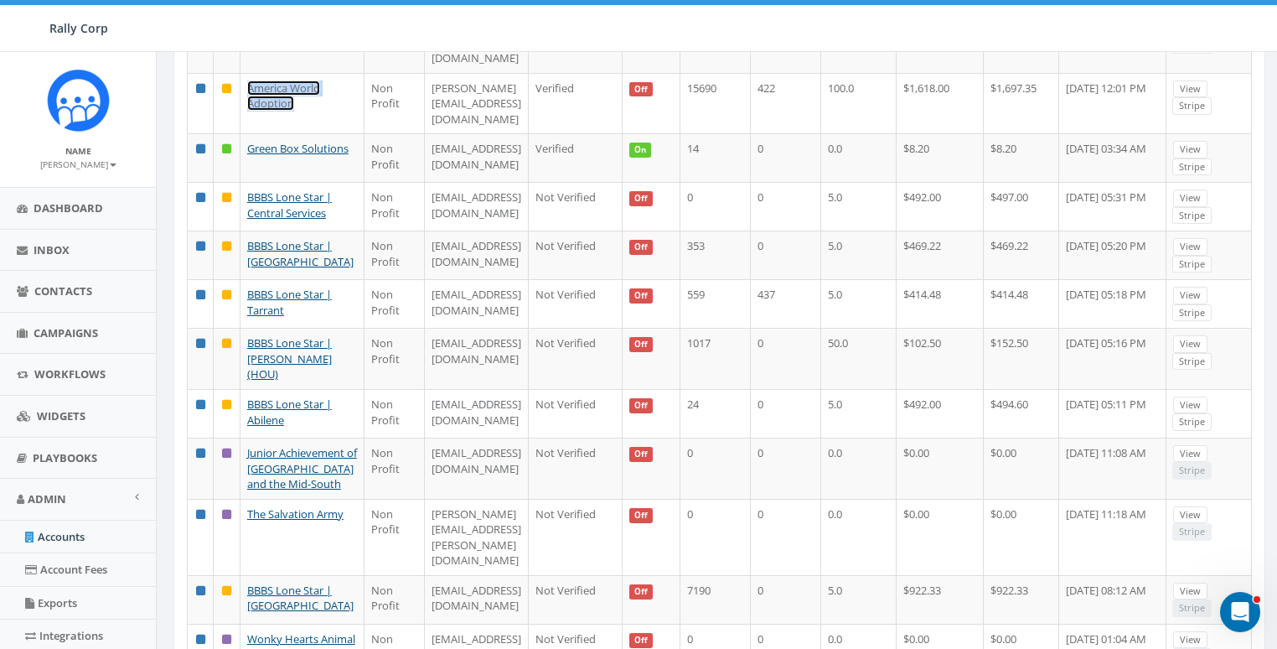
scroll to position [894, 0]
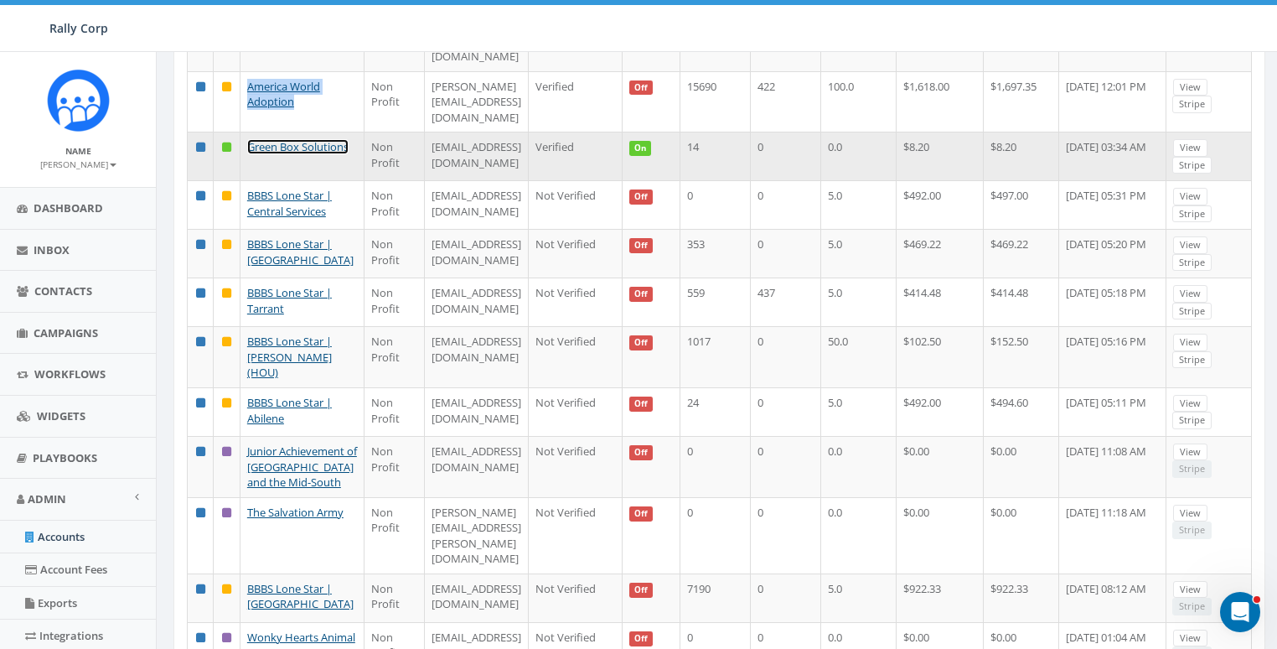
click at [281, 154] on link "Green Box Solutions" at bounding box center [297, 146] width 101 height 15
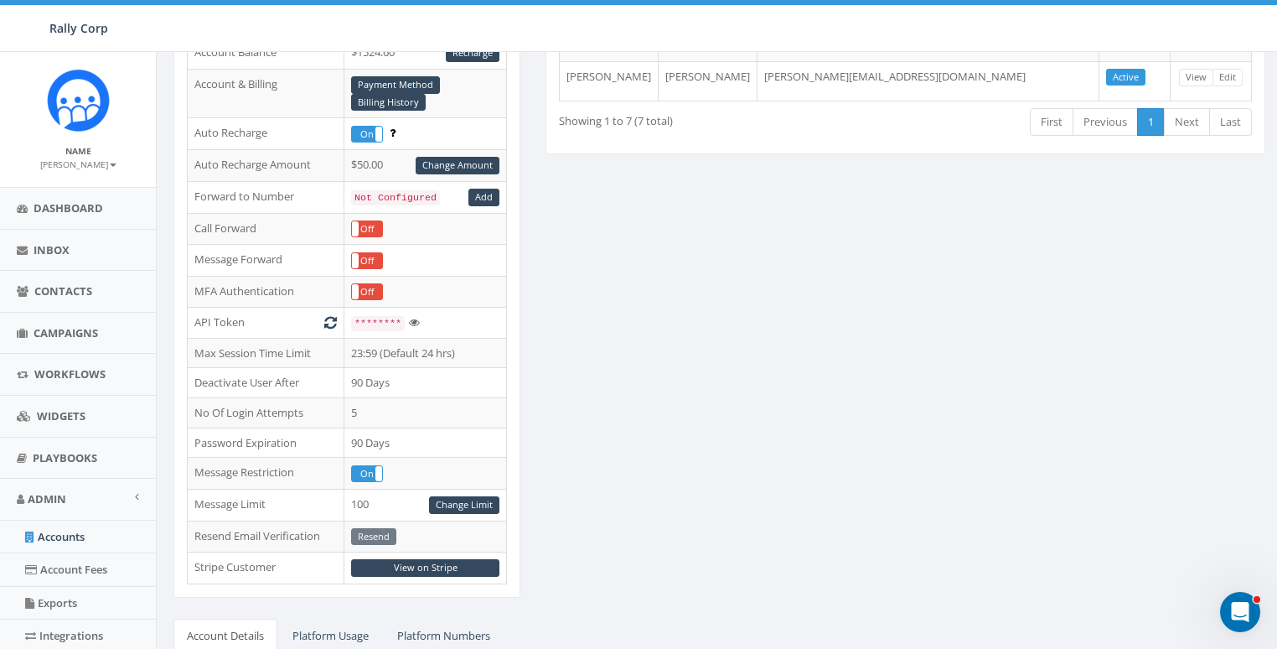
scroll to position [545, 0]
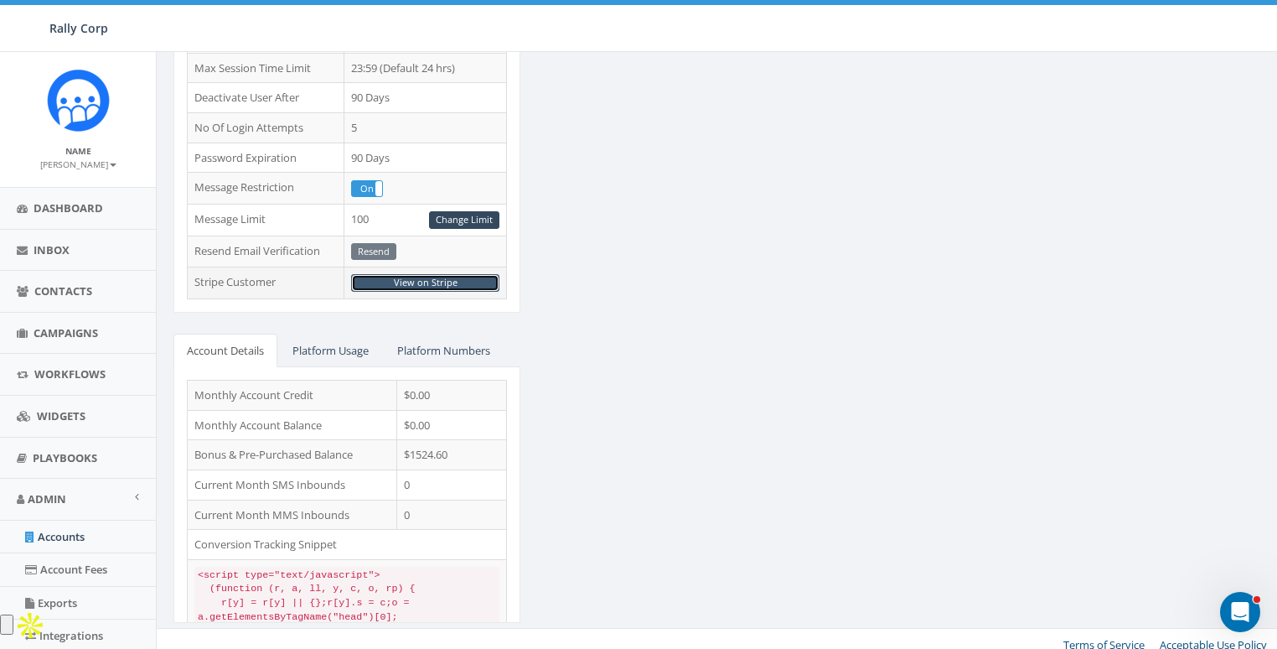
click at [430, 276] on link "View on Stripe" at bounding box center [425, 283] width 148 height 18
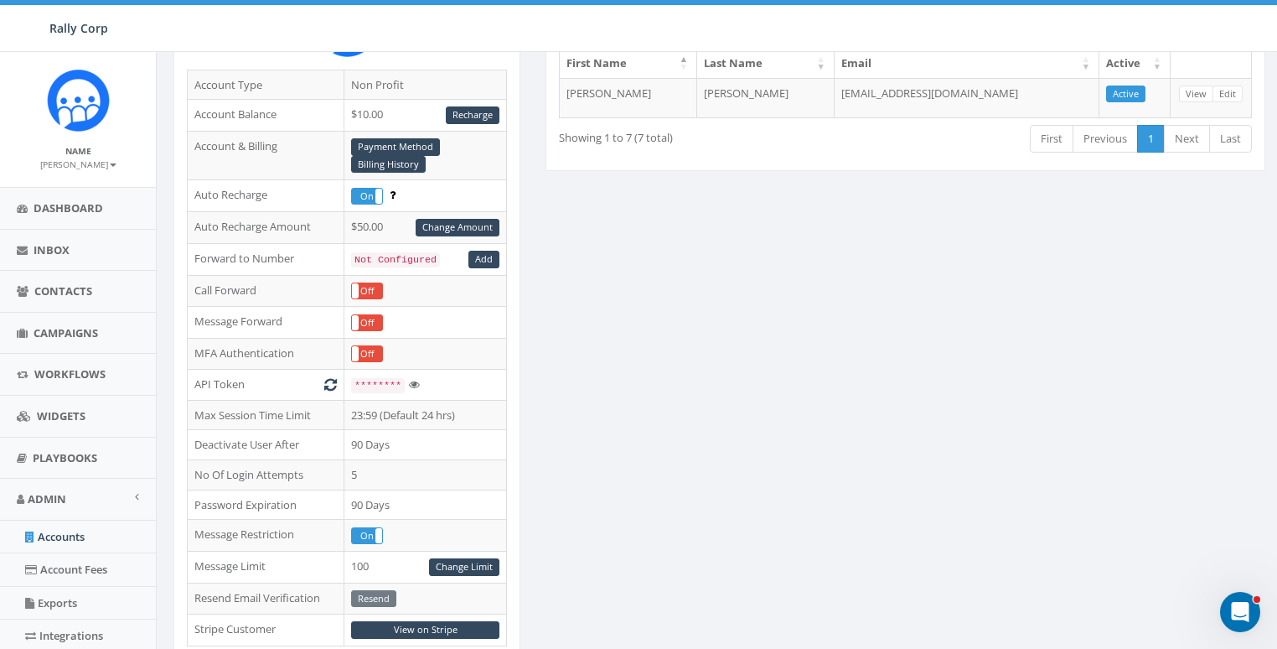
scroll to position [238, 0]
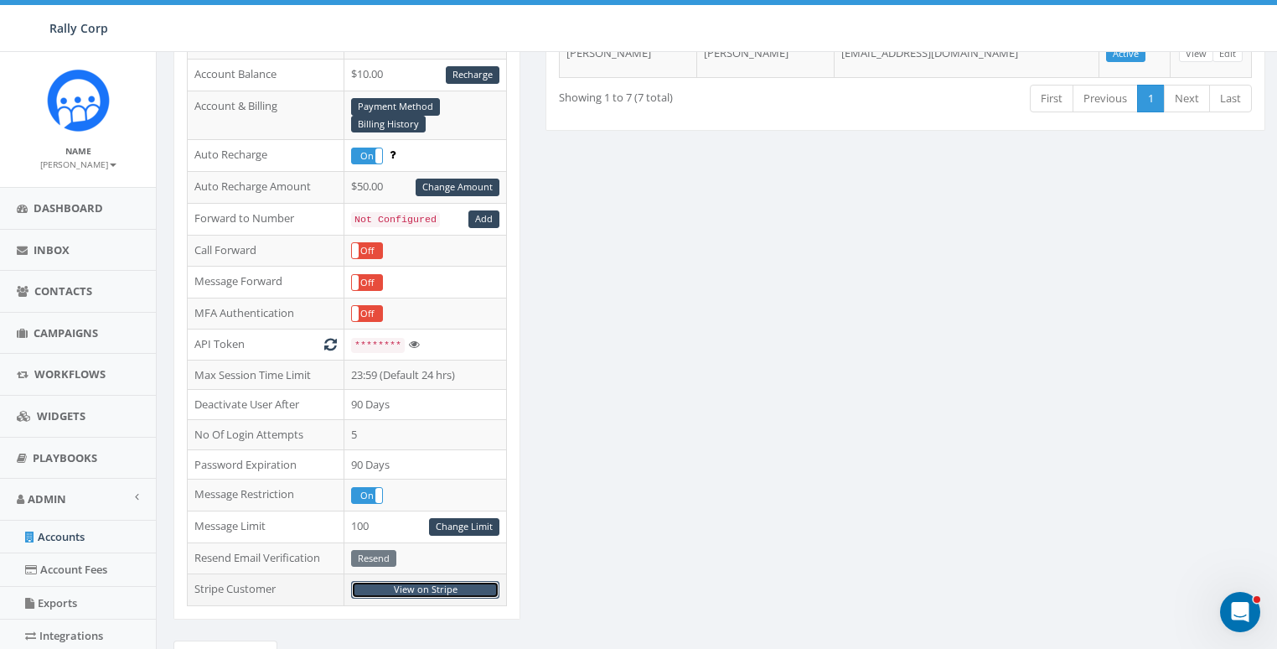
click at [446, 581] on link "View on Stripe" at bounding box center [425, 590] width 148 height 18
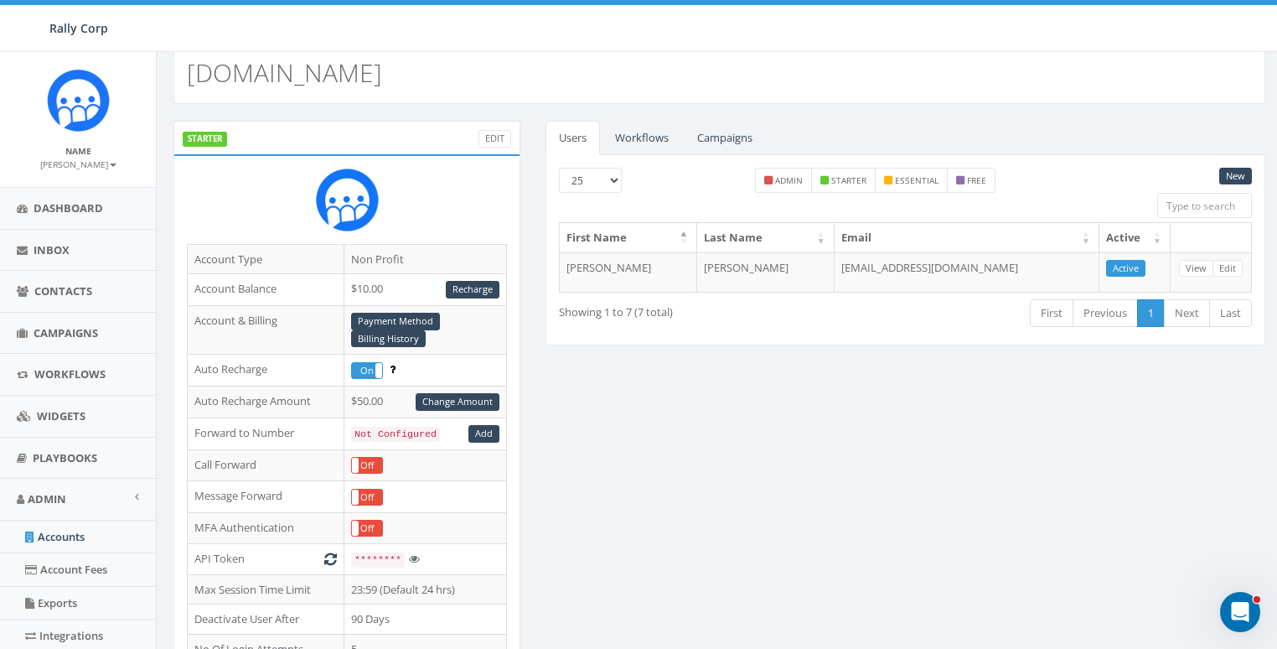
scroll to position [0, 0]
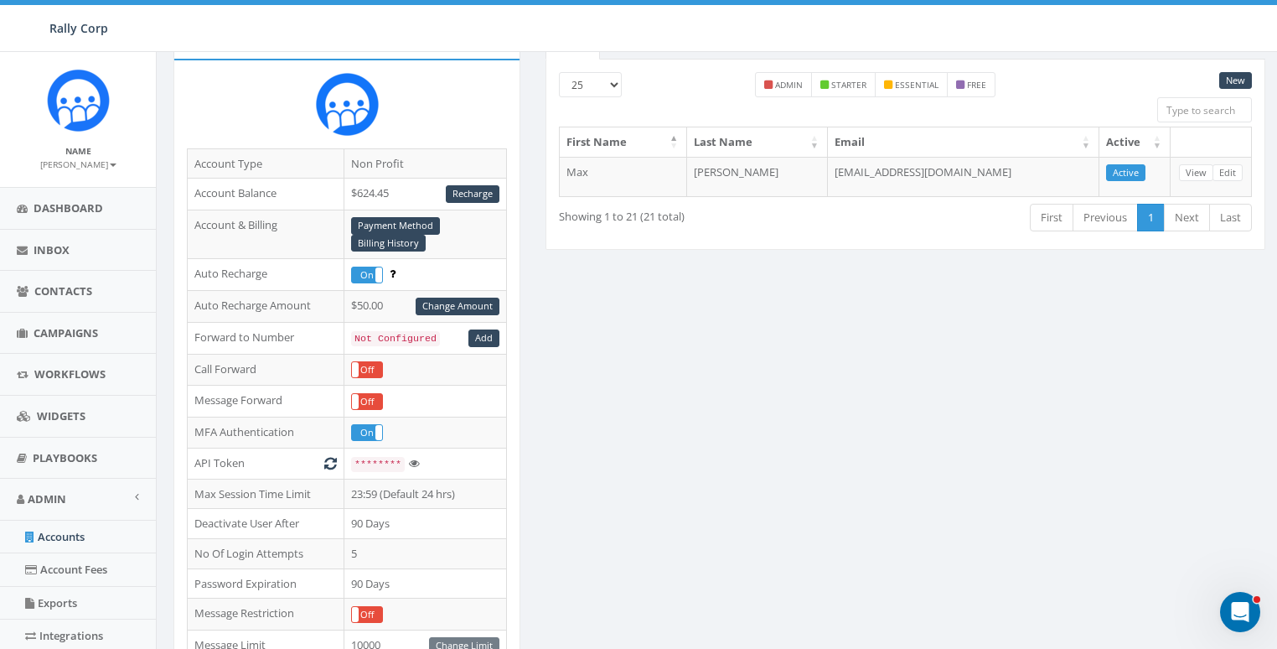
scroll to position [267, 0]
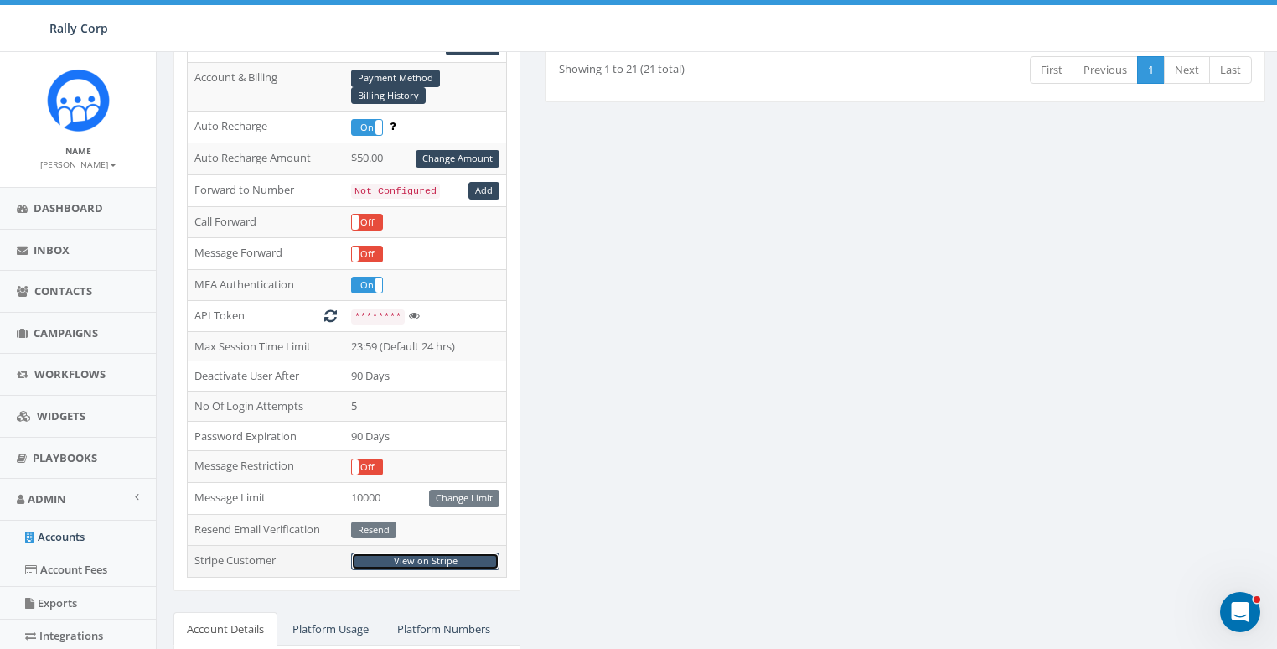
click at [422, 552] on link "View on Stripe" at bounding box center [425, 561] width 148 height 18
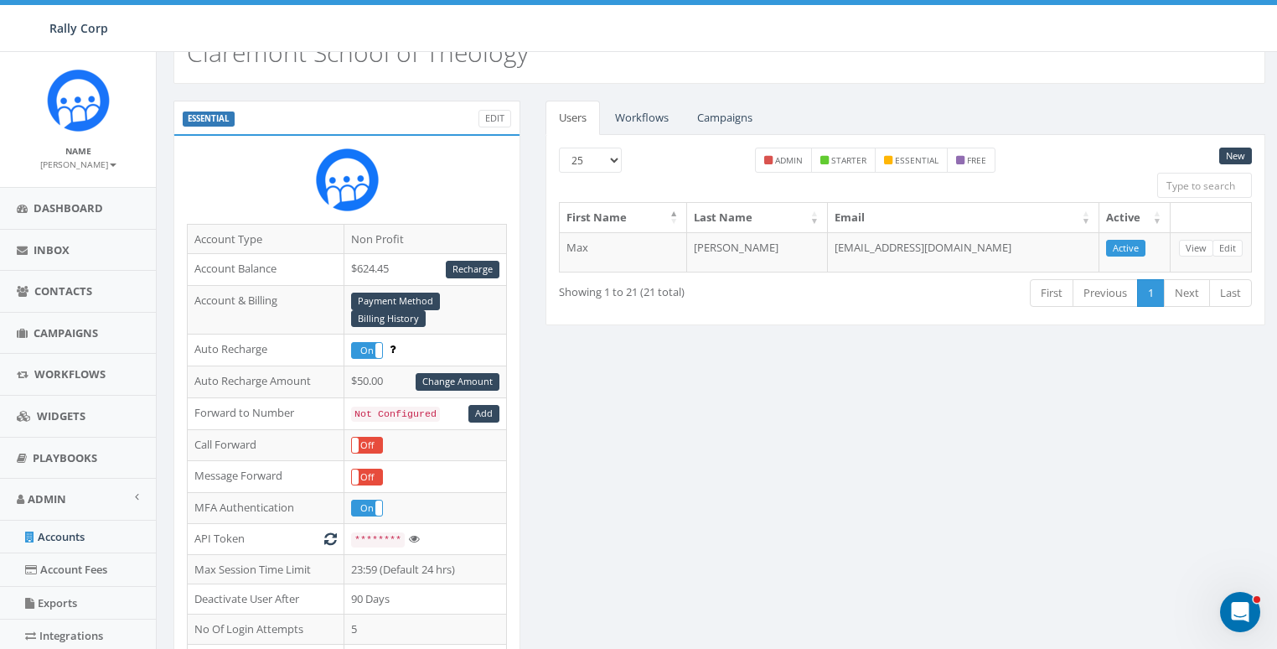
scroll to position [0, 0]
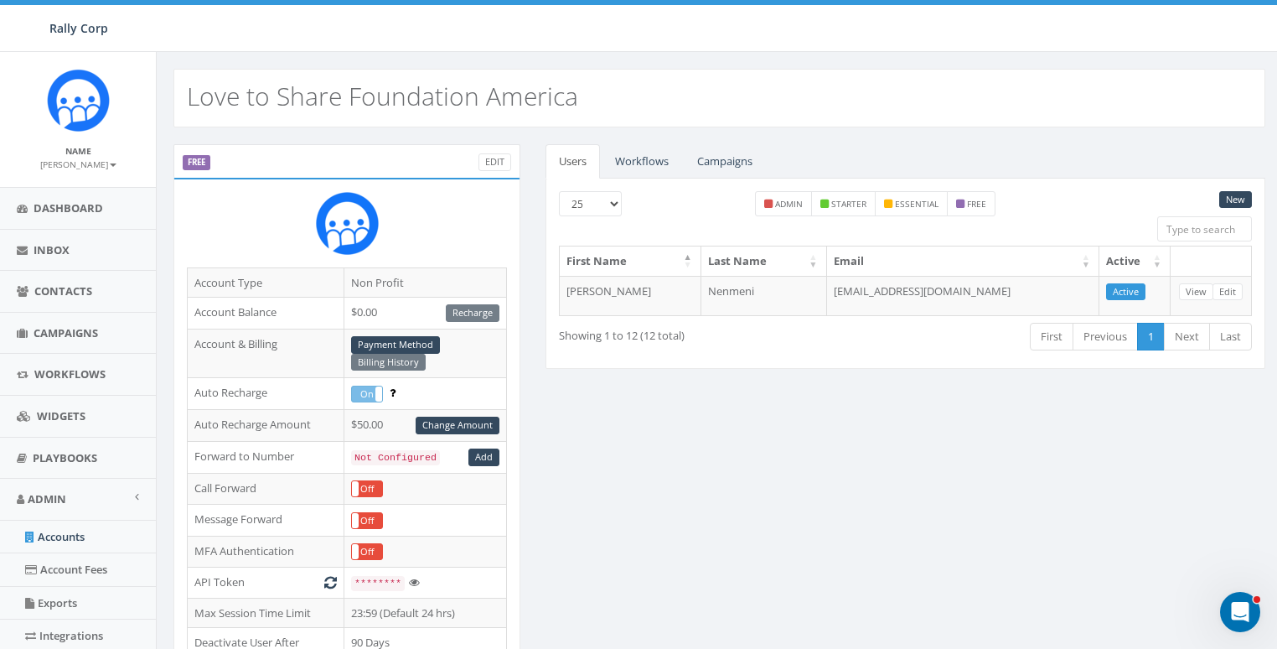
scroll to position [14, 0]
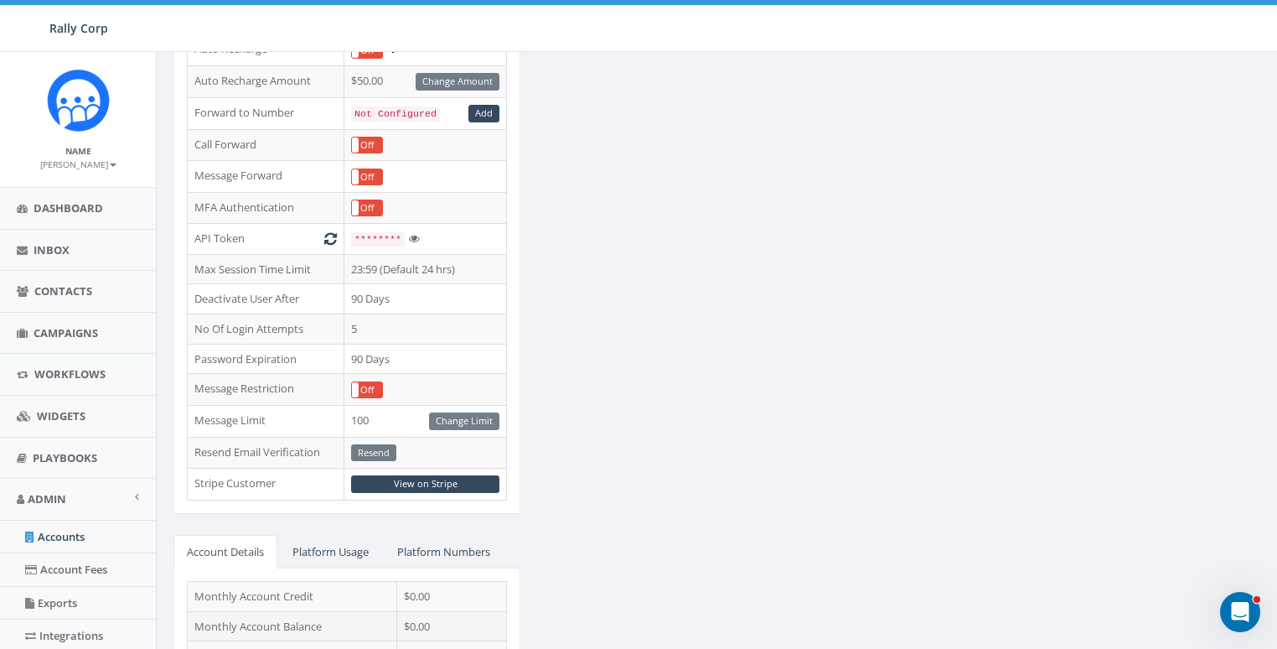
scroll to position [412, 0]
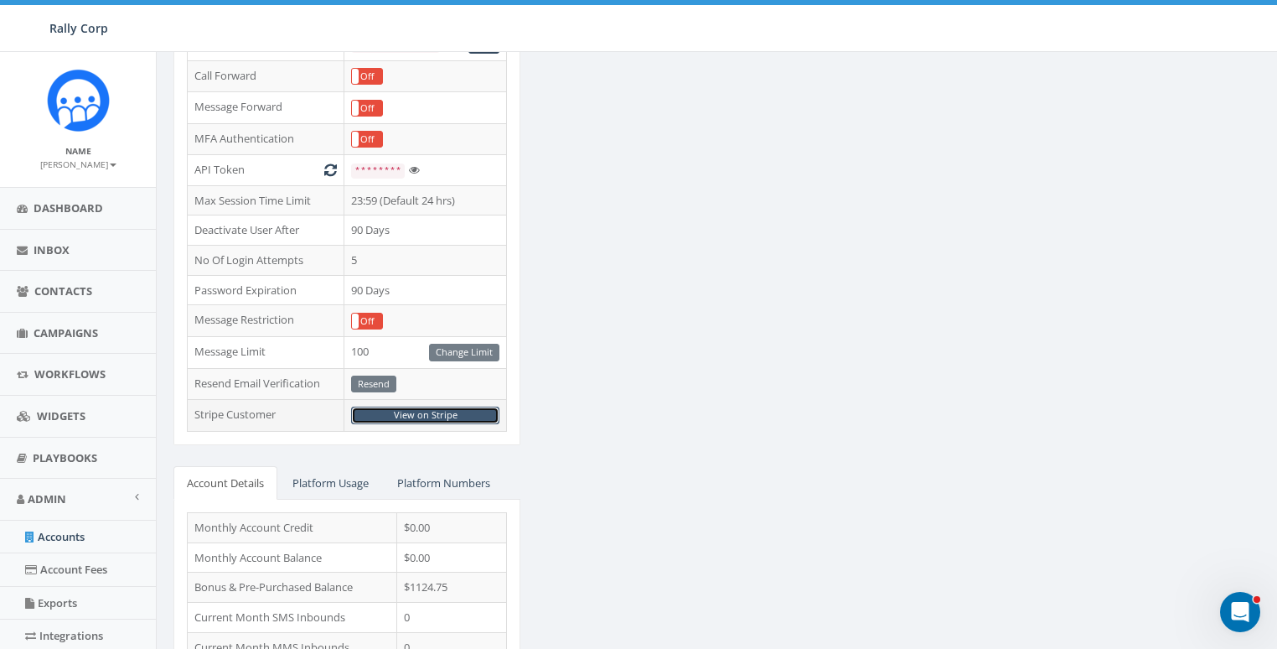
click at [433, 407] on link "View on Stripe" at bounding box center [425, 416] width 148 height 18
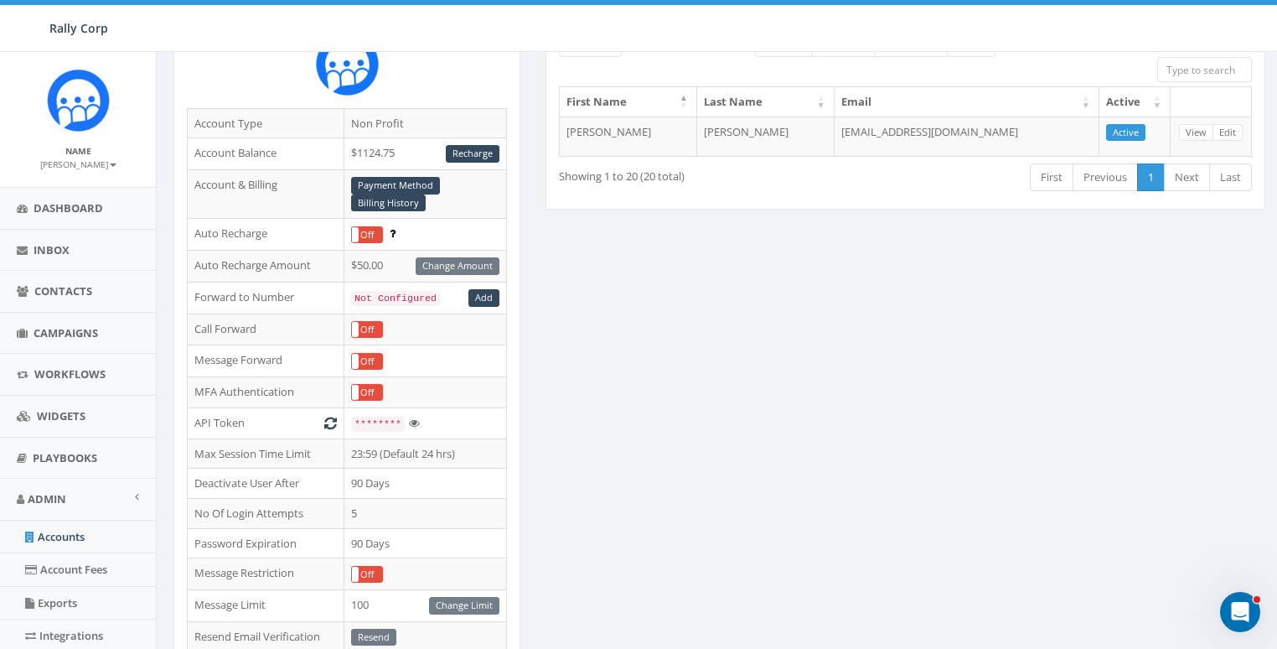
scroll to position [0, 0]
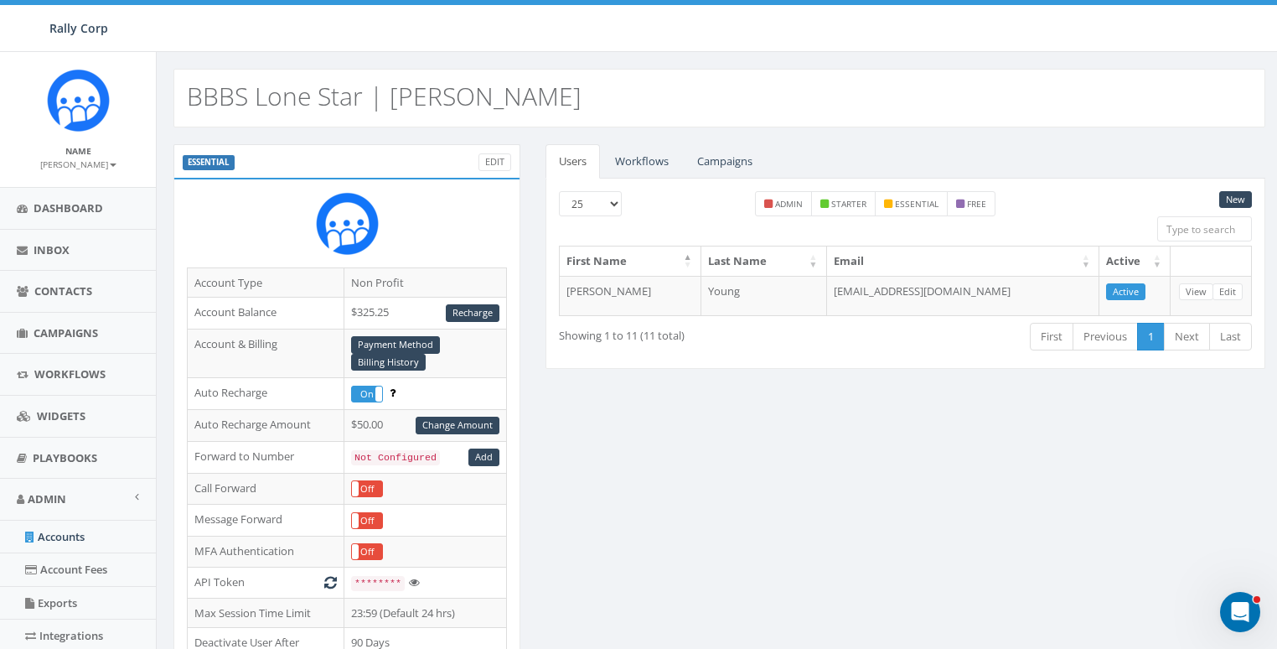
scroll to position [8, 0]
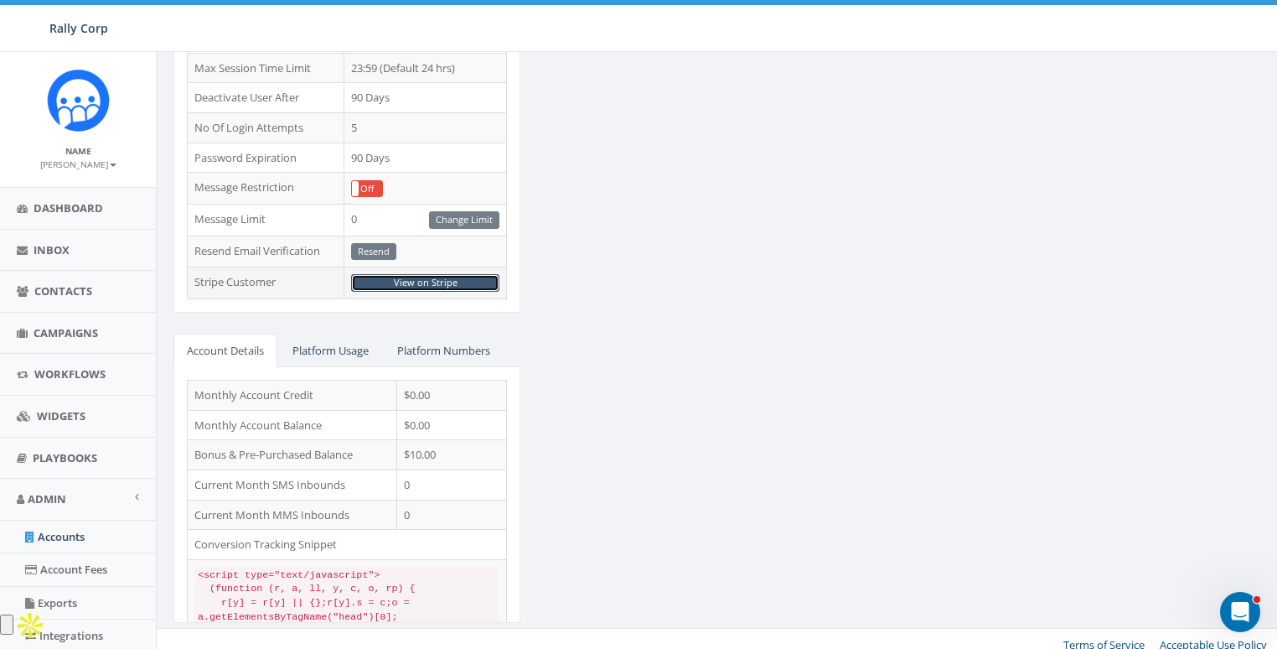
click at [406, 274] on link "View on Stripe" at bounding box center [425, 283] width 148 height 18
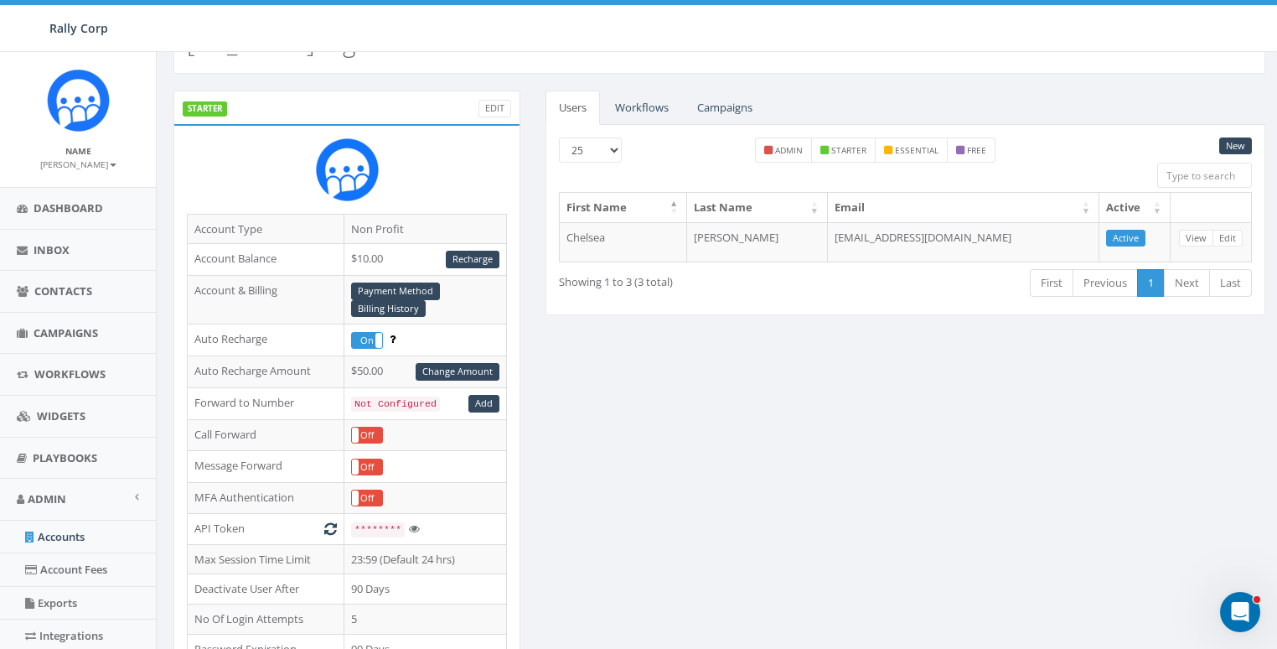
scroll to position [0, 0]
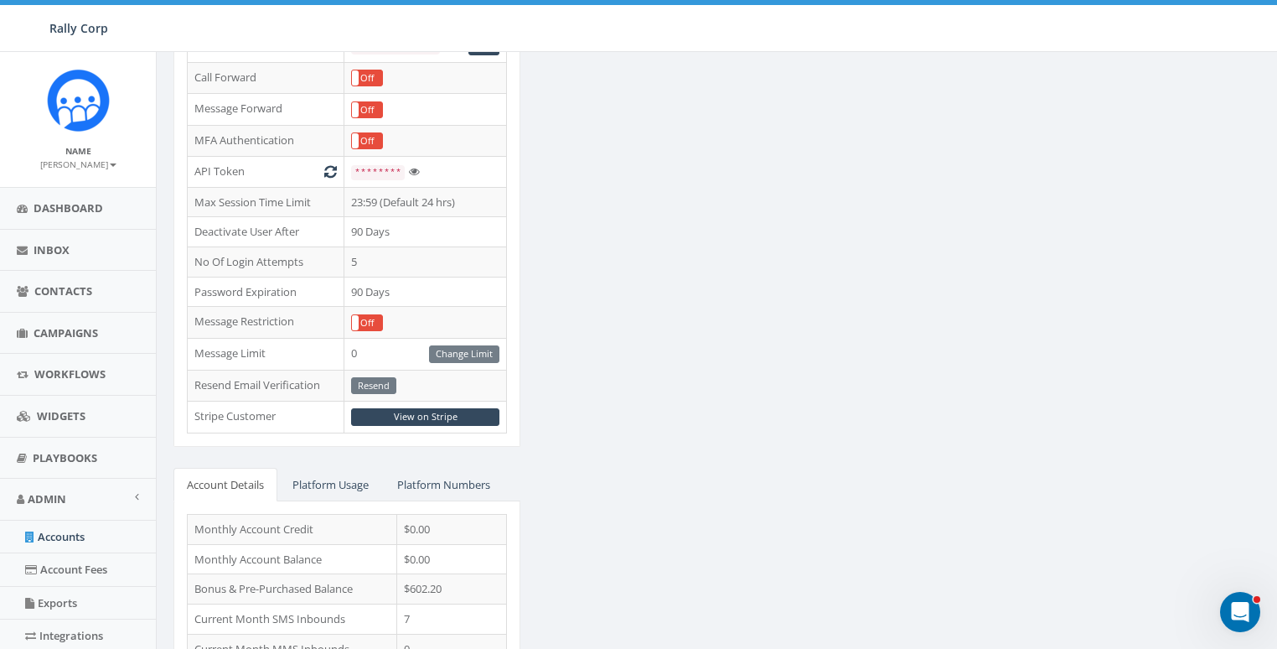
scroll to position [433, 0]
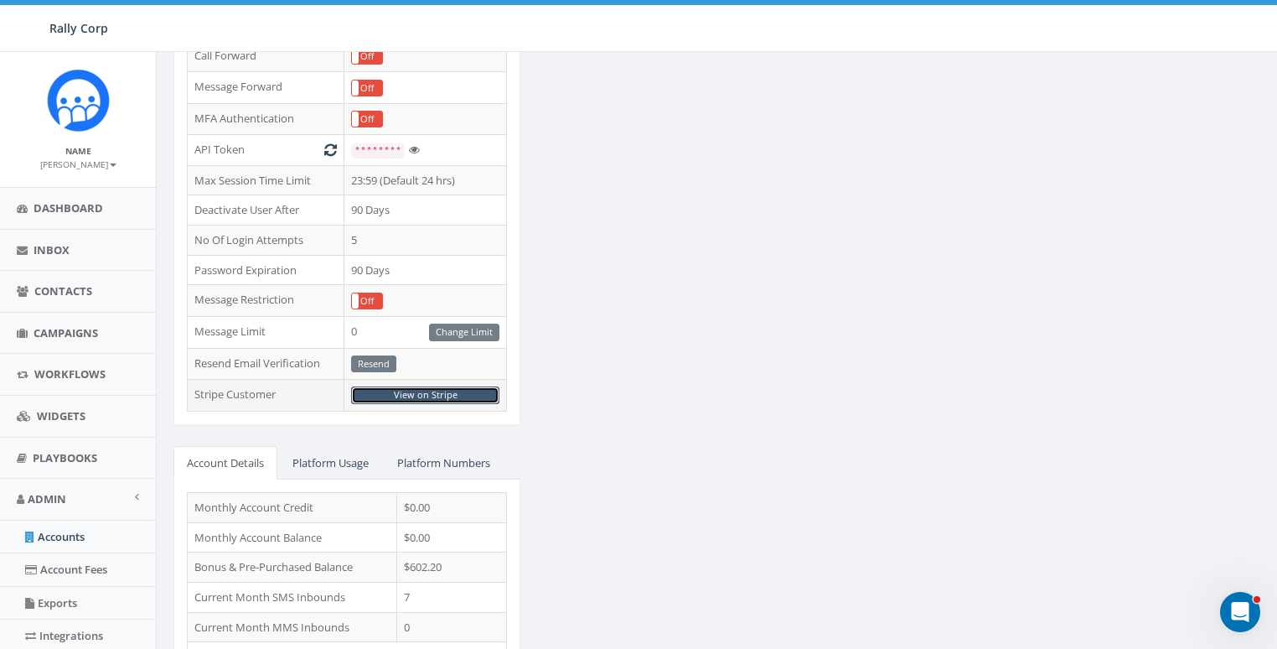
click at [417, 387] on link "View on Stripe" at bounding box center [425, 395] width 148 height 18
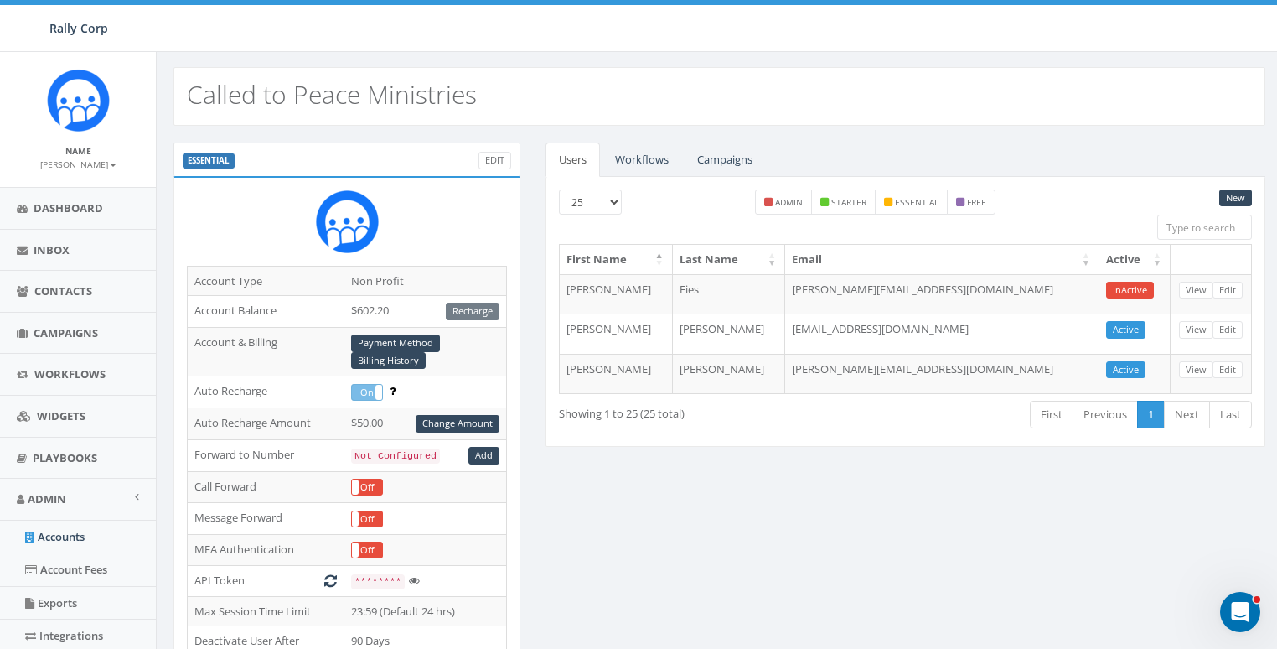
scroll to position [0, 0]
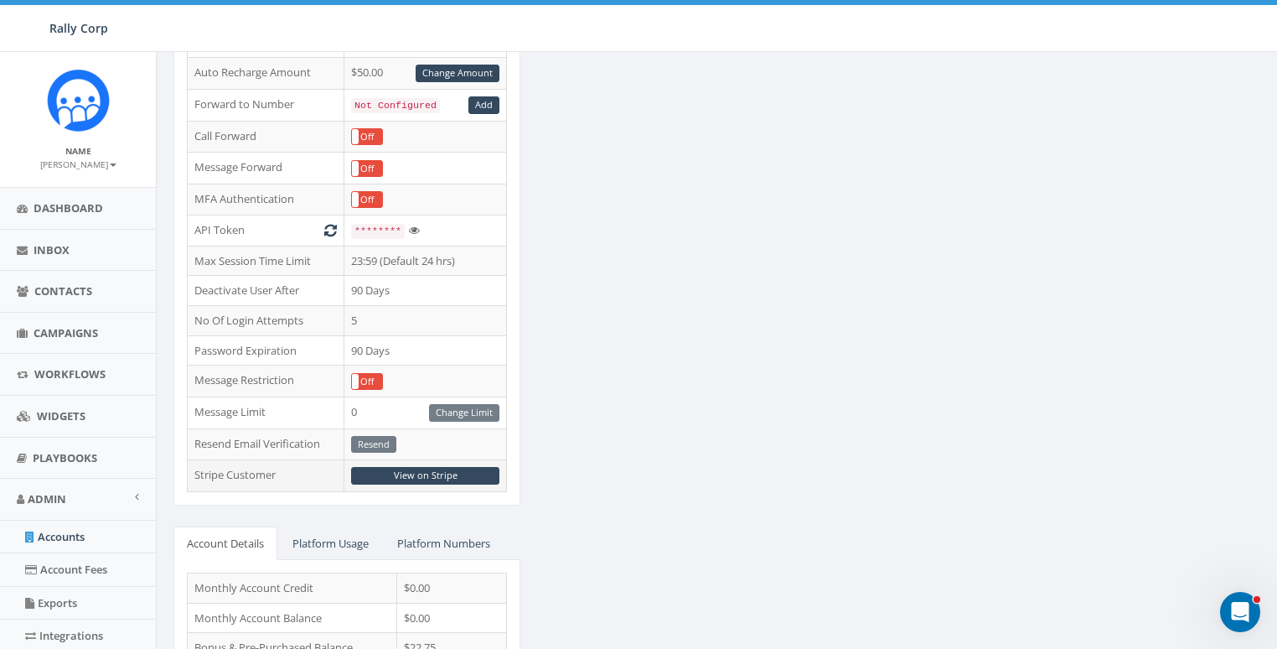
scroll to position [355, 0]
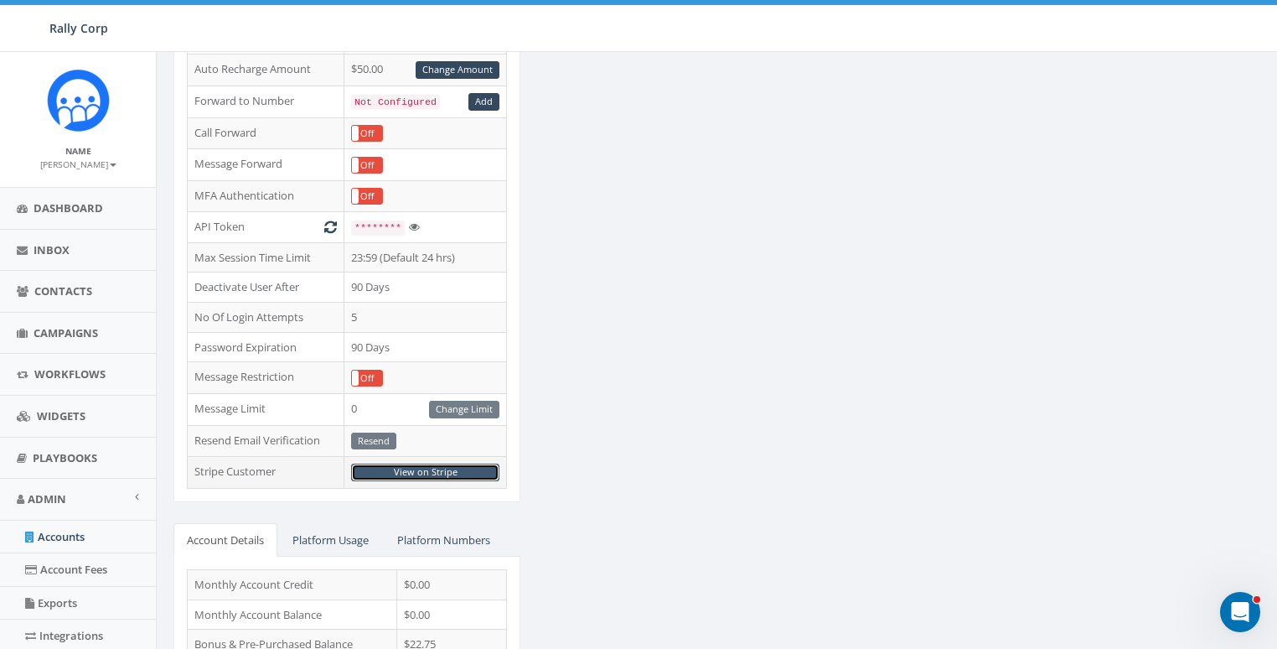
click at [443, 464] on link "View on Stripe" at bounding box center [425, 473] width 148 height 18
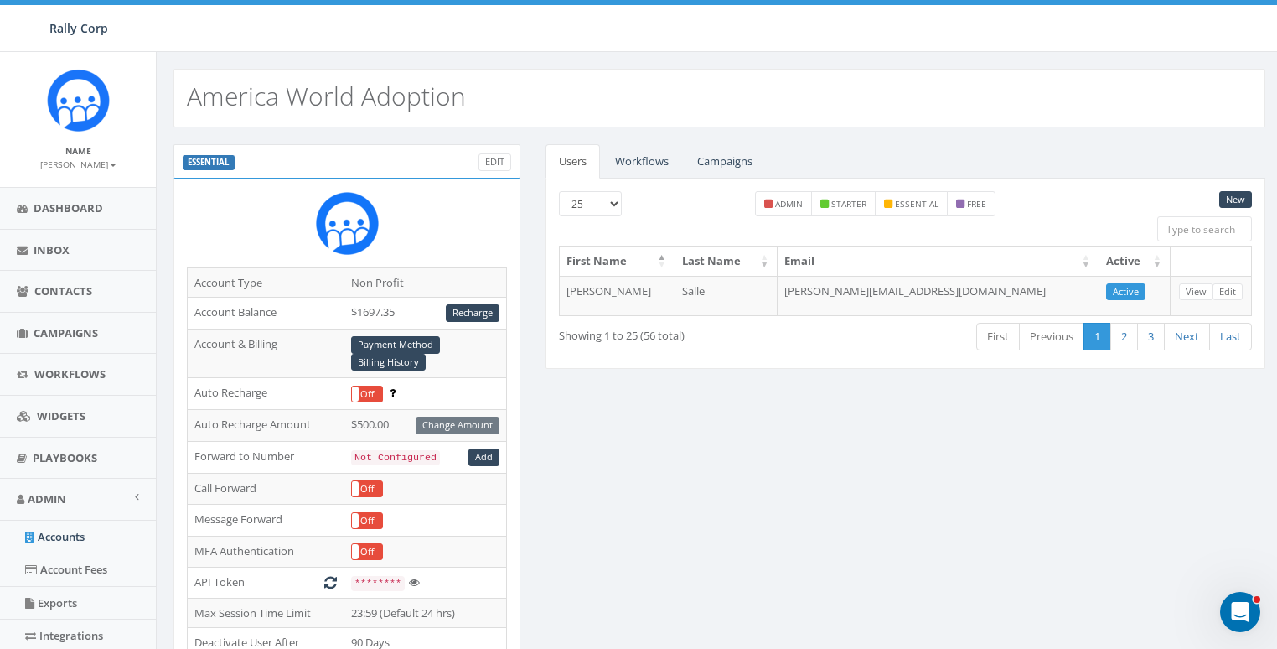
click at [728, 80] on div "America World Adoption" at bounding box center [720, 98] width 1092 height 59
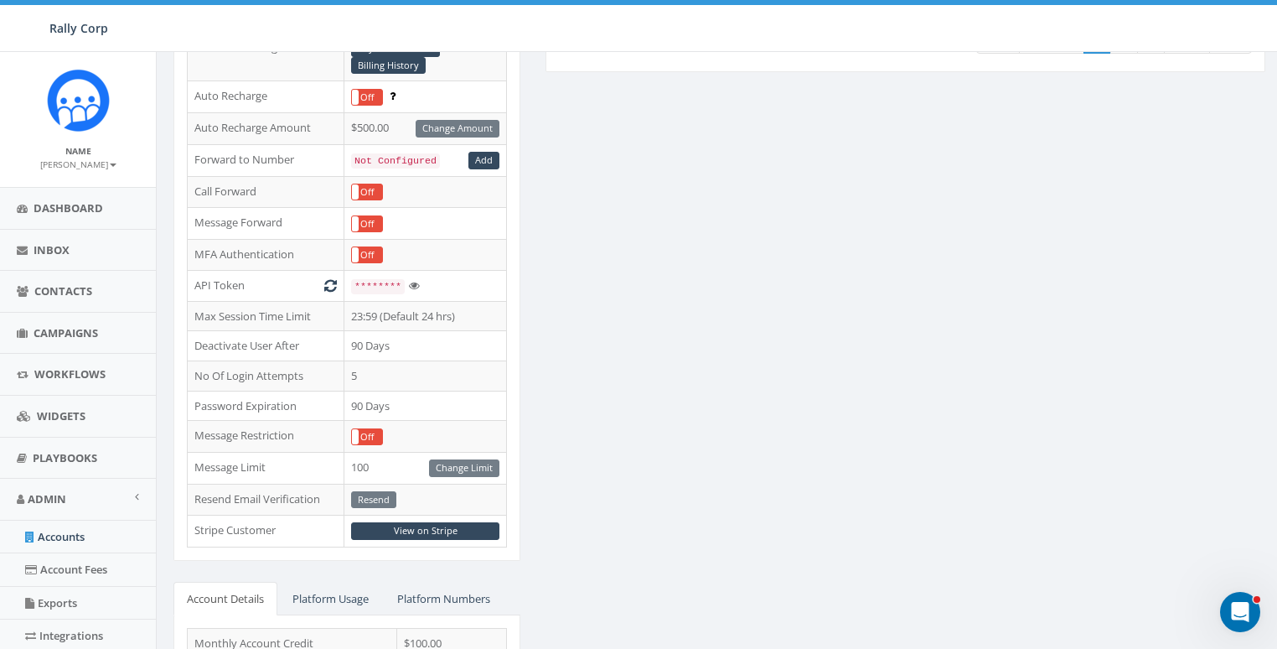
scroll to position [442, 0]
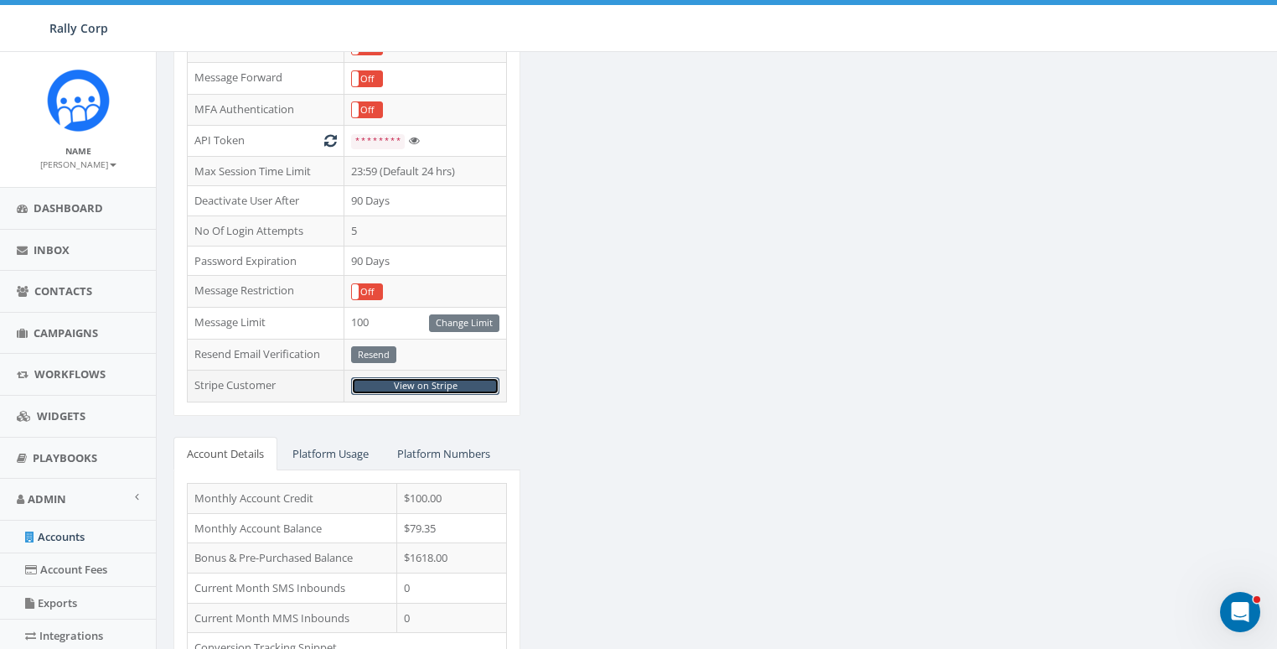
click at [444, 377] on link "View on Stripe" at bounding box center [425, 386] width 148 height 18
click at [913, 320] on div "ESSENTIAL Edit Account Type Non Profit Account Balance $1697.35 Recharge Accoun…" at bounding box center [719, 224] width 1117 height 1044
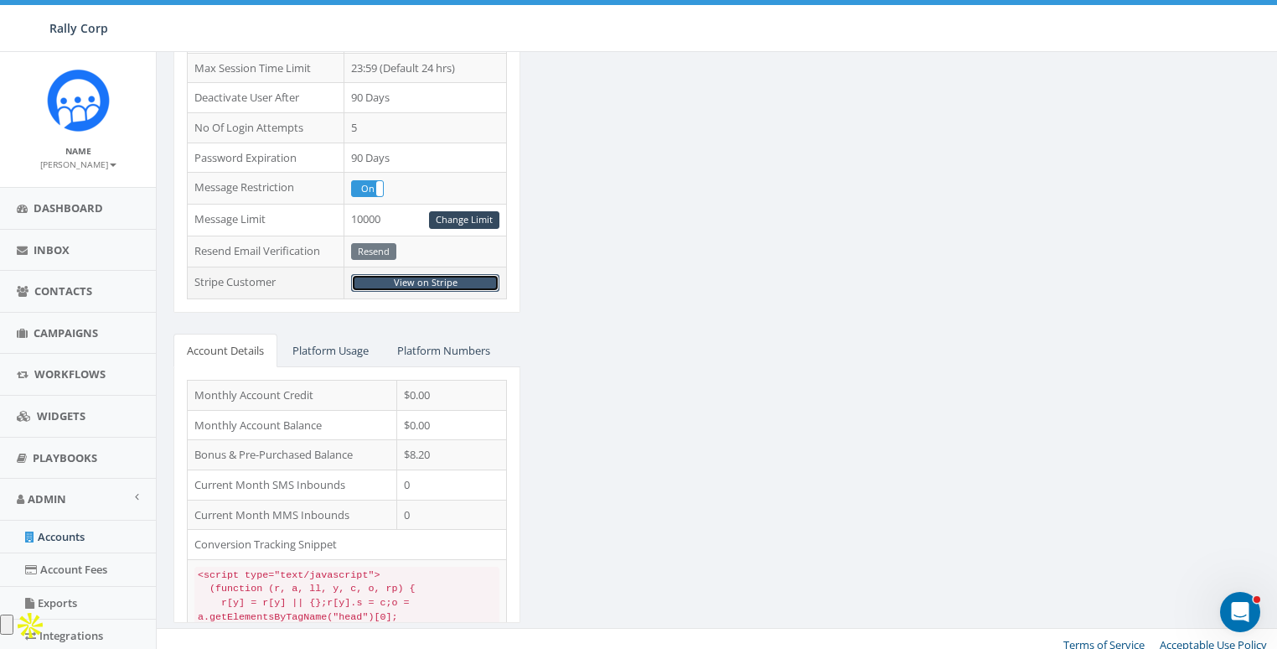
click at [435, 276] on link "View on Stripe" at bounding box center [425, 283] width 148 height 18
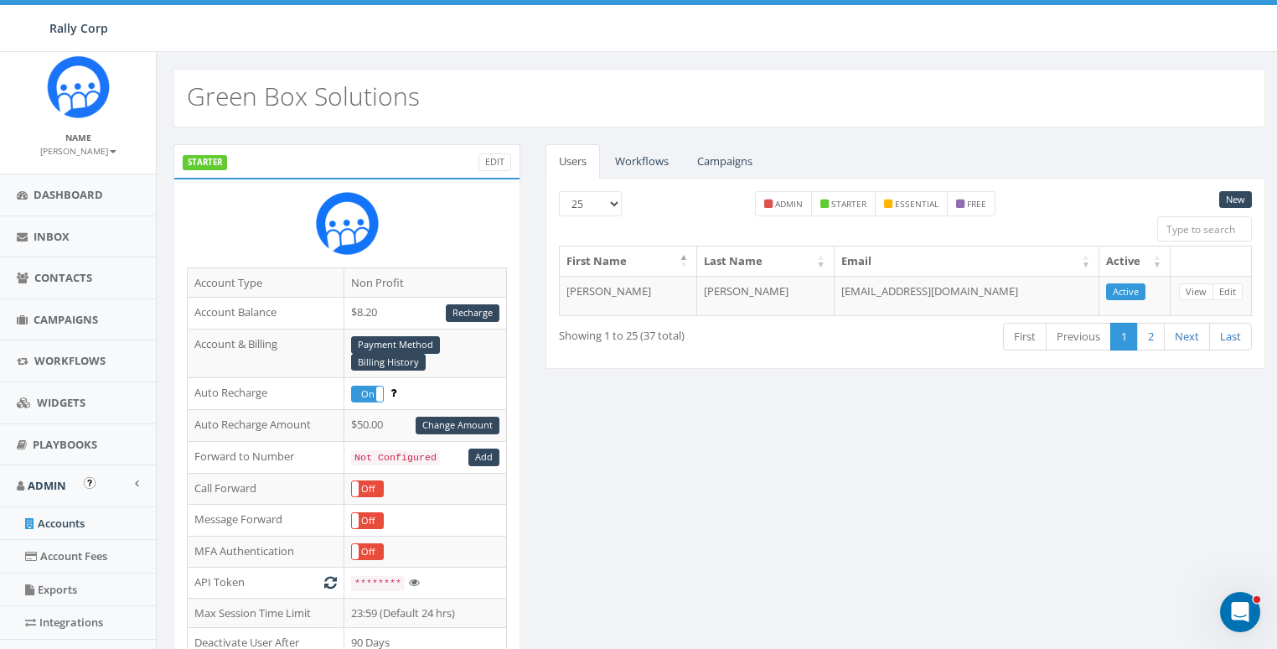
scroll to position [14, 0]
click at [54, 521] on link "Accounts" at bounding box center [78, 522] width 156 height 33
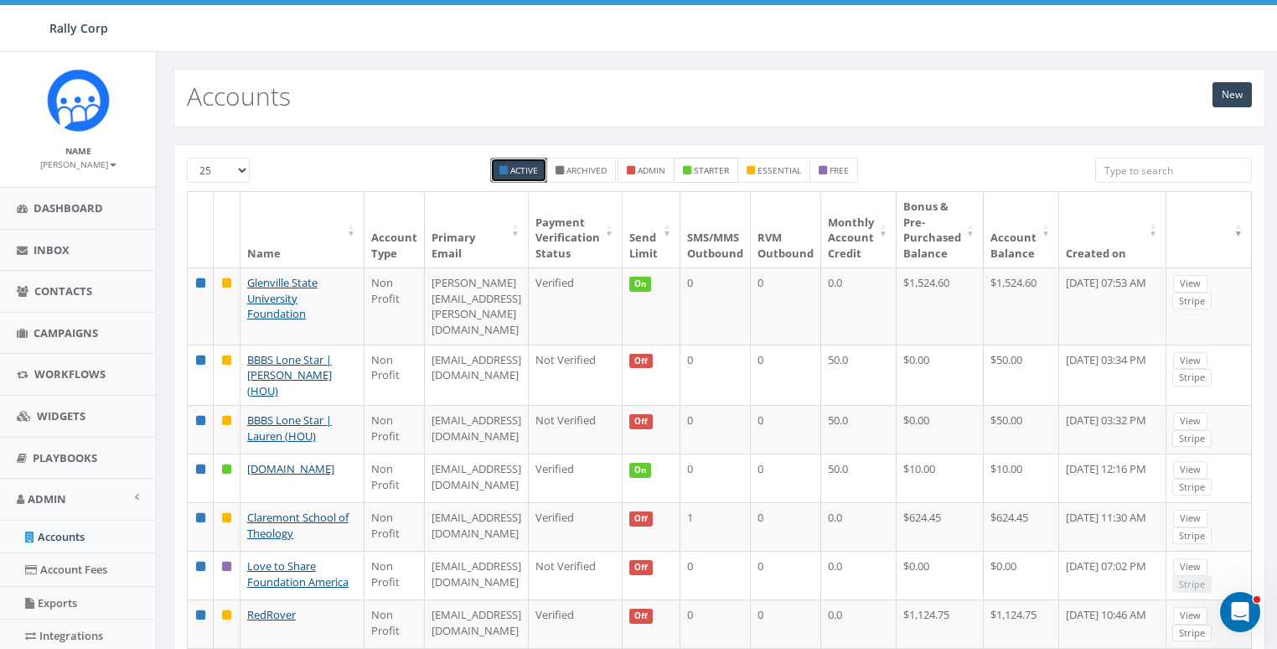
click at [704, 168] on small "starter" at bounding box center [711, 170] width 35 height 12
checkbox input "true"
click at [780, 168] on small "essential" at bounding box center [780, 170] width 44 height 12
checkbox input "true"
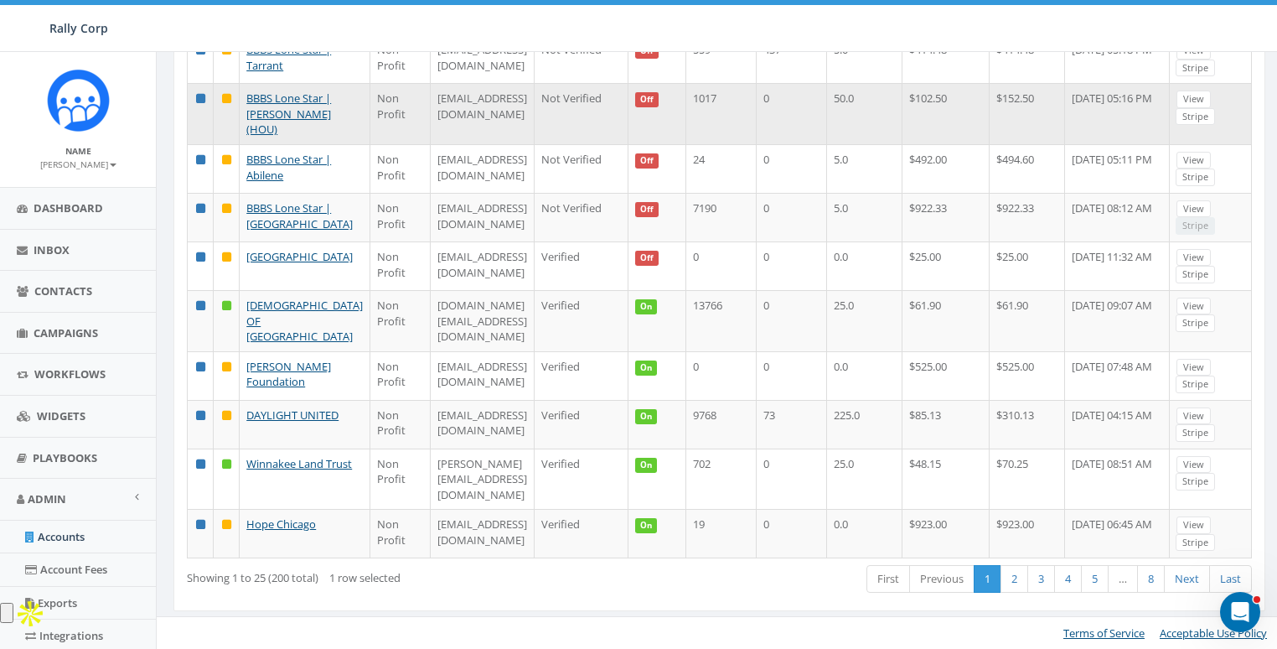
scroll to position [1081, 0]
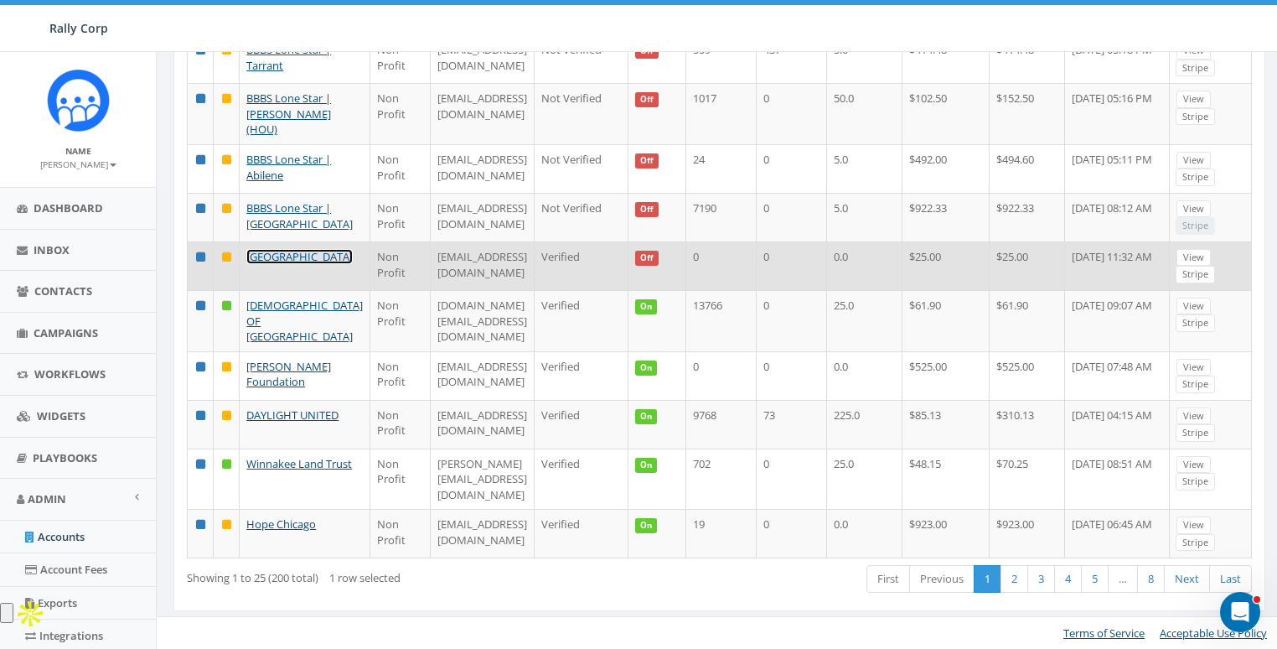
click at [273, 264] on link "Solebury School" at bounding box center [299, 256] width 106 height 15
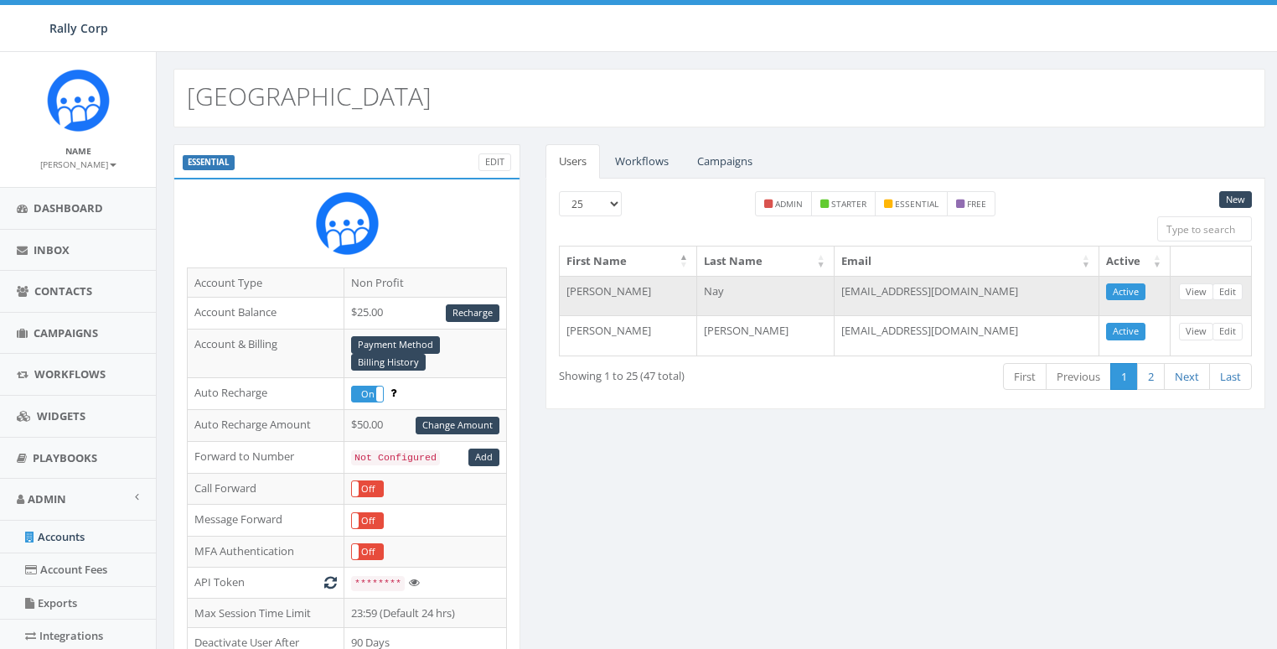
scroll to position [545, 0]
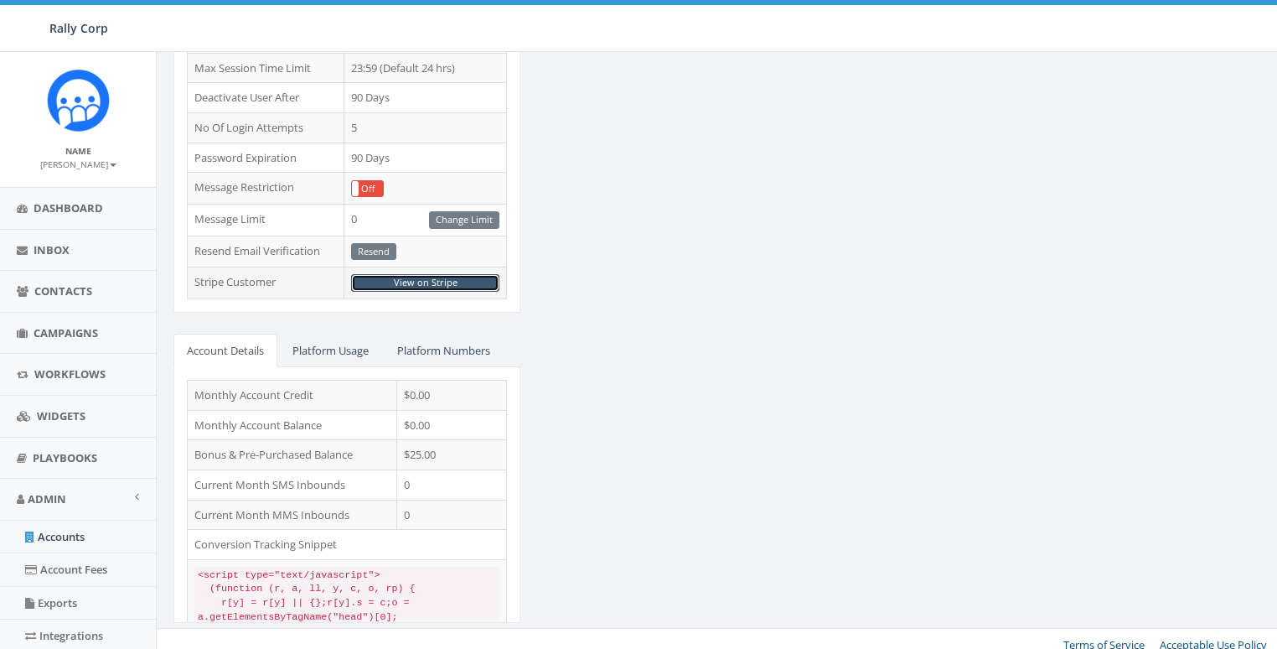
click at [441, 274] on link "View on Stripe" at bounding box center [425, 283] width 148 height 18
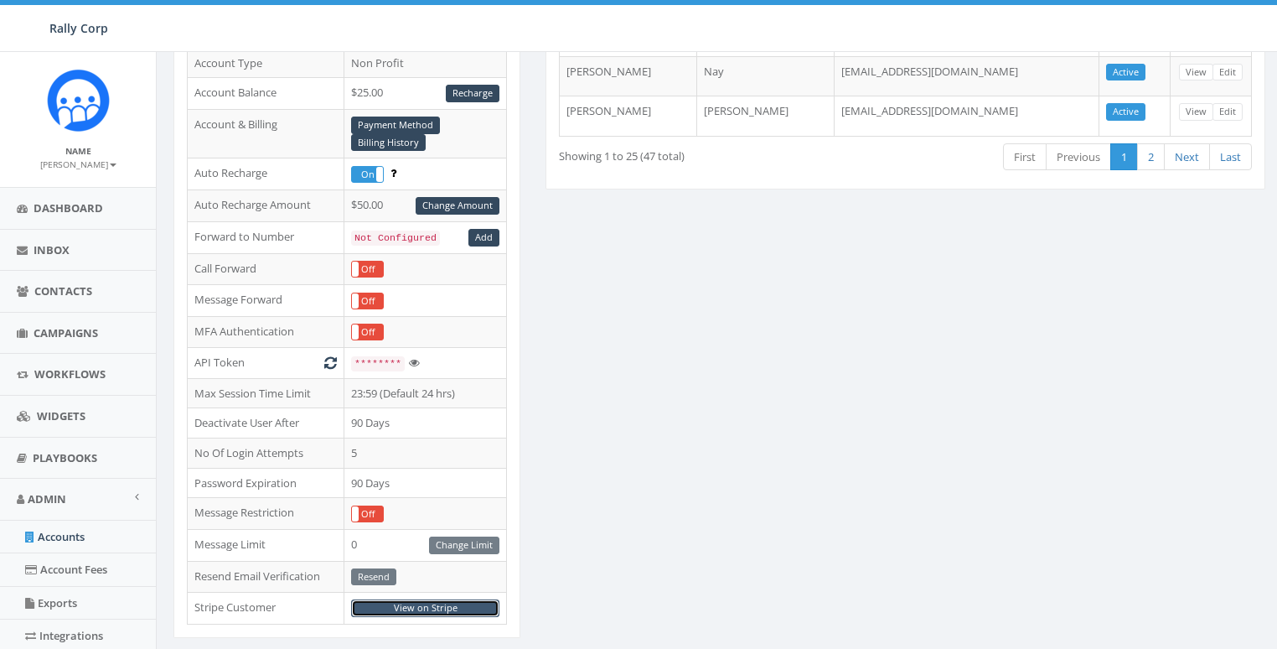
scroll to position [0, 0]
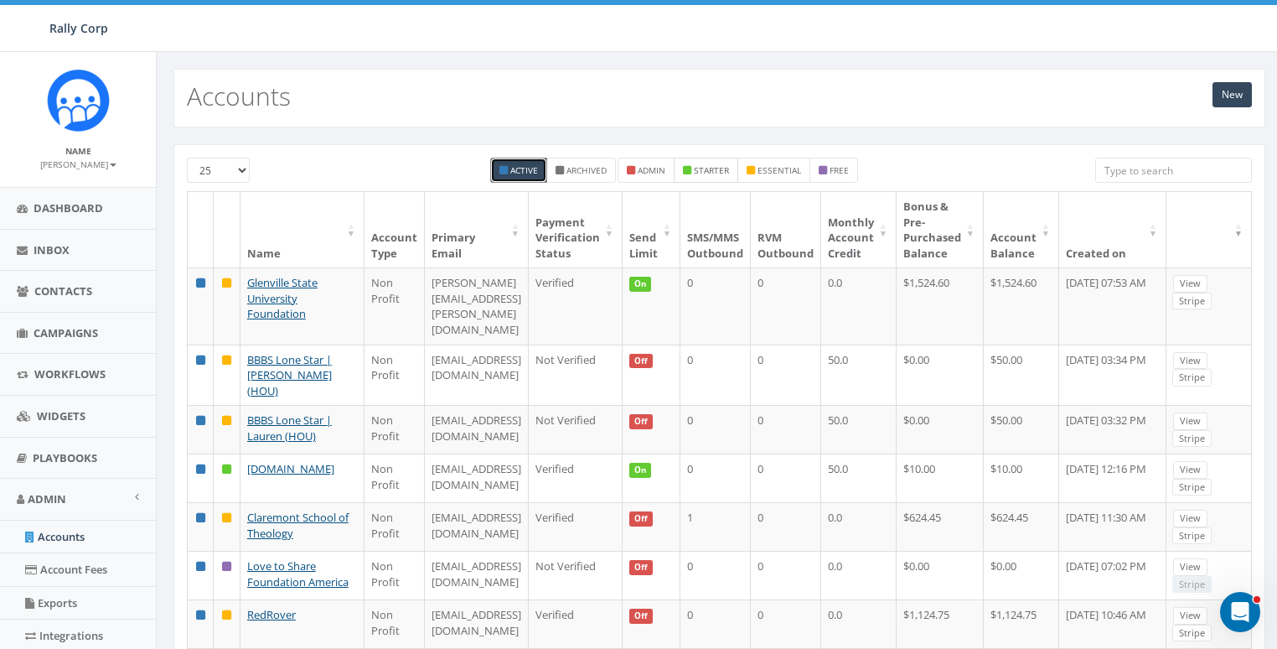
click at [693, 171] on label "starter" at bounding box center [706, 170] width 65 height 25
click at [762, 168] on small "essential" at bounding box center [780, 170] width 44 height 12
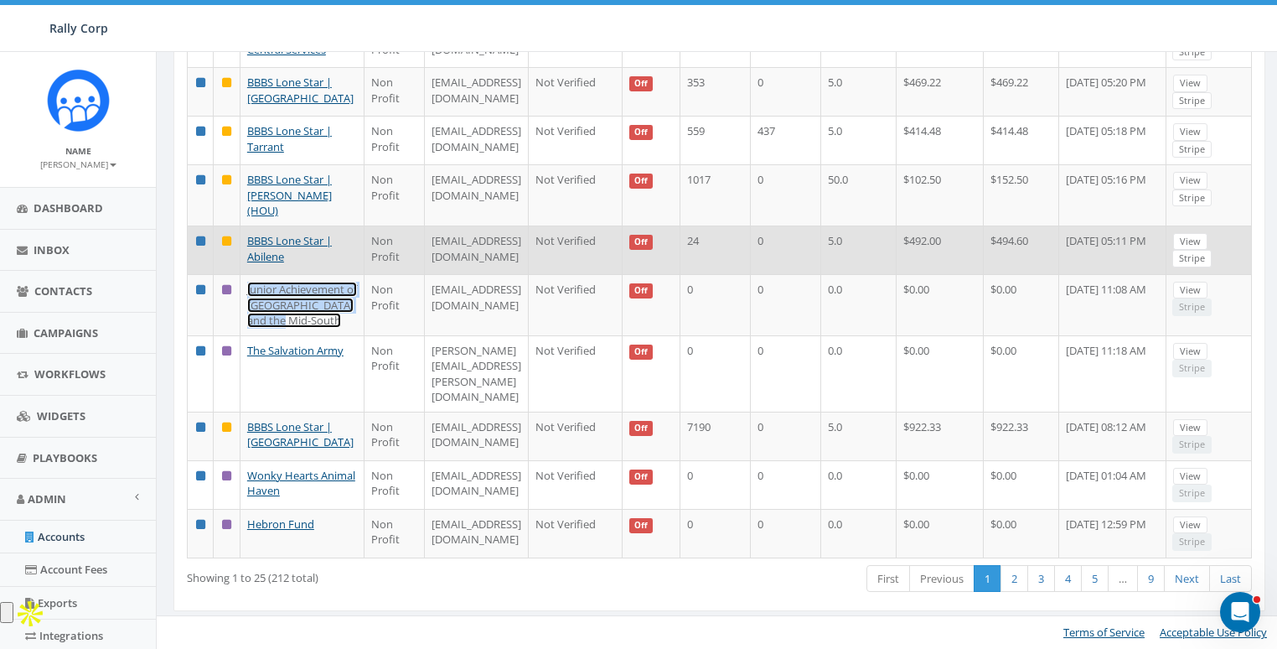
scroll to position [1227, 0]
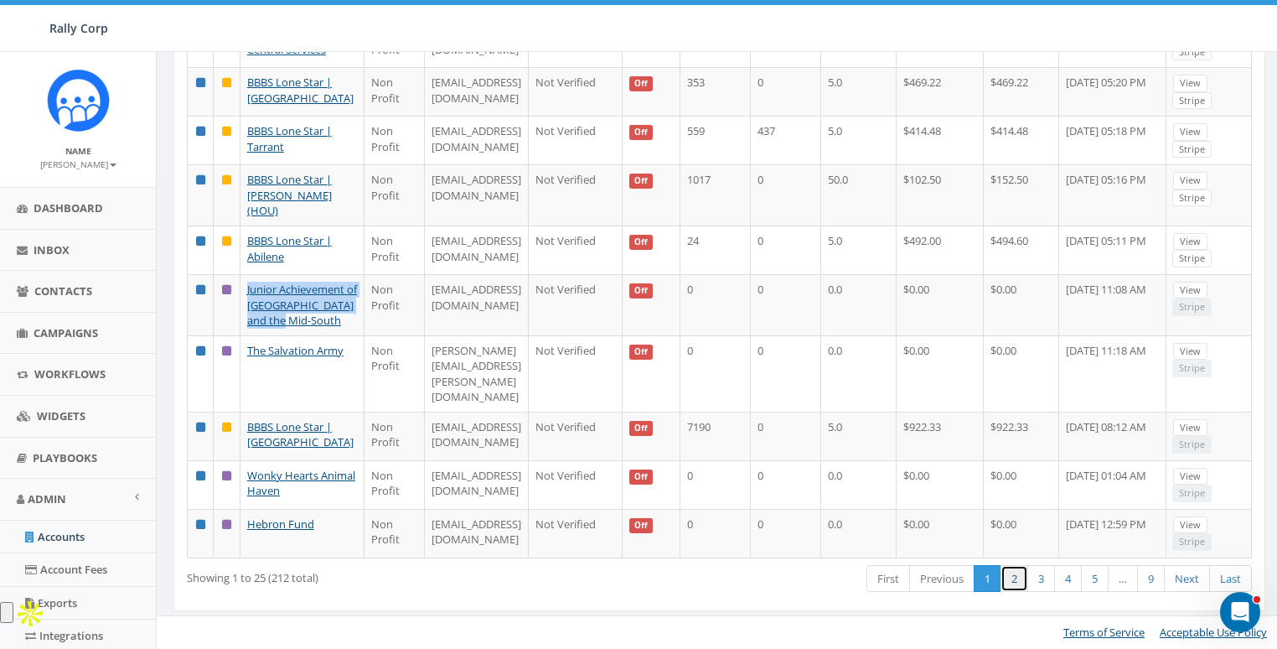
click at [1016, 579] on link "2" at bounding box center [1015, 579] width 28 height 28
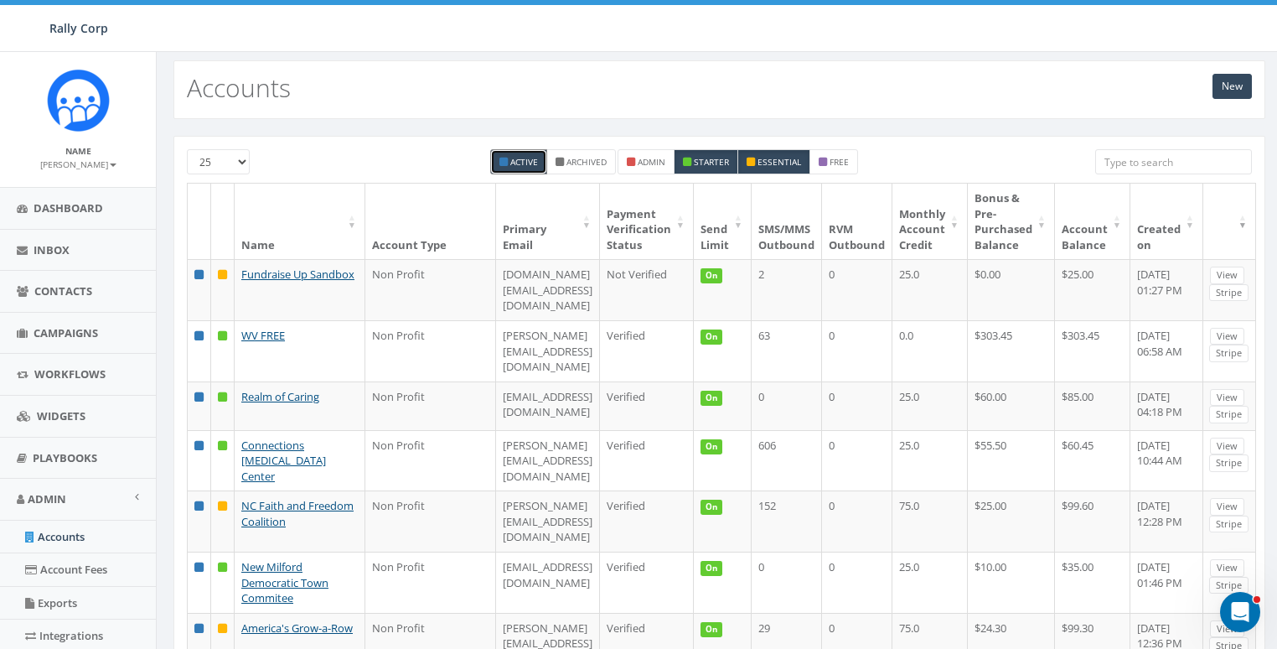
scroll to position [0, 0]
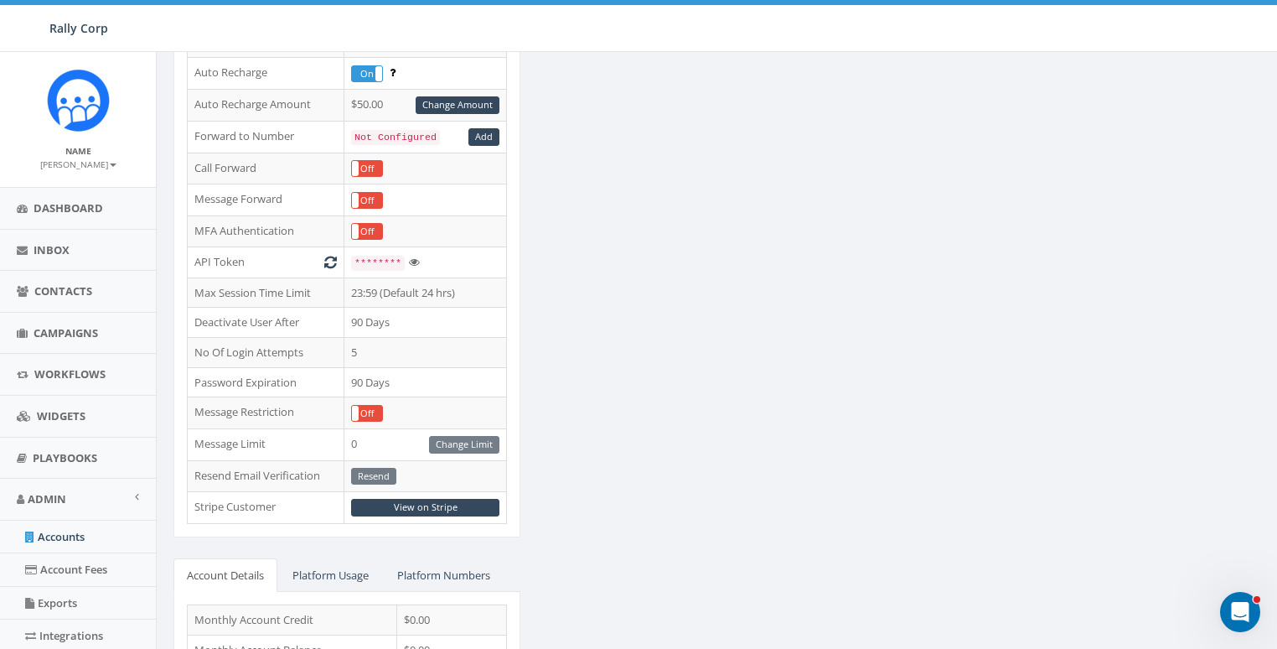
scroll to position [545, 0]
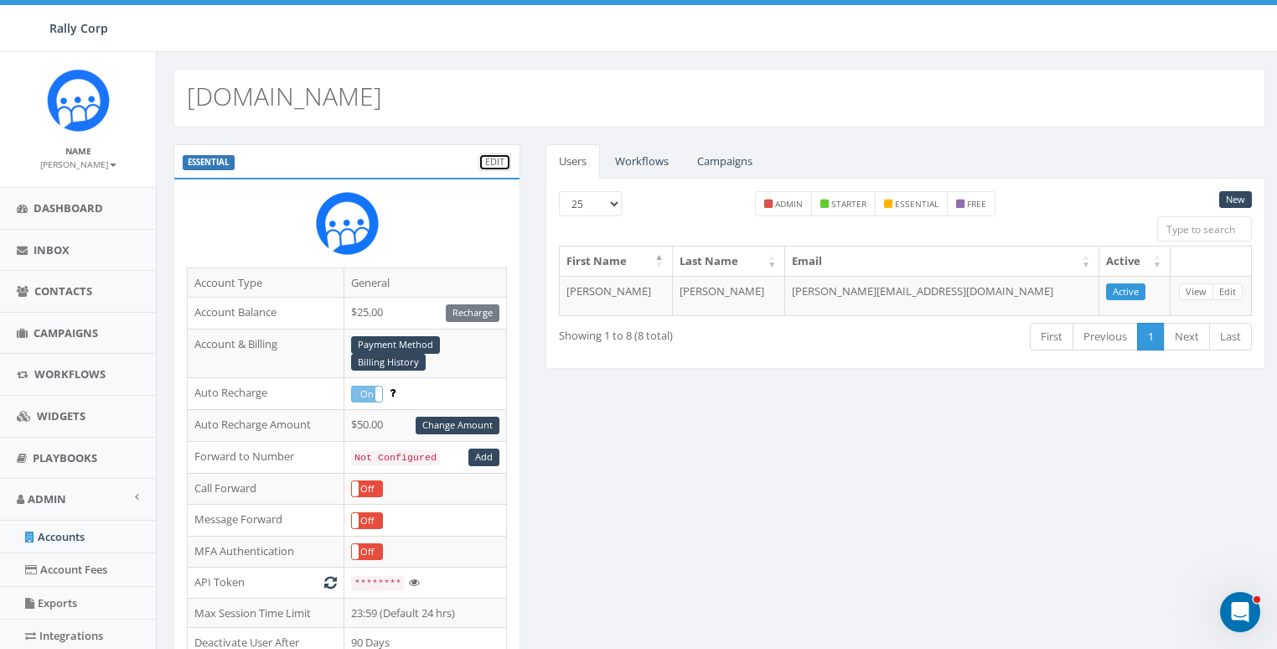
click at [492, 160] on link "Edit" at bounding box center [495, 162] width 33 height 18
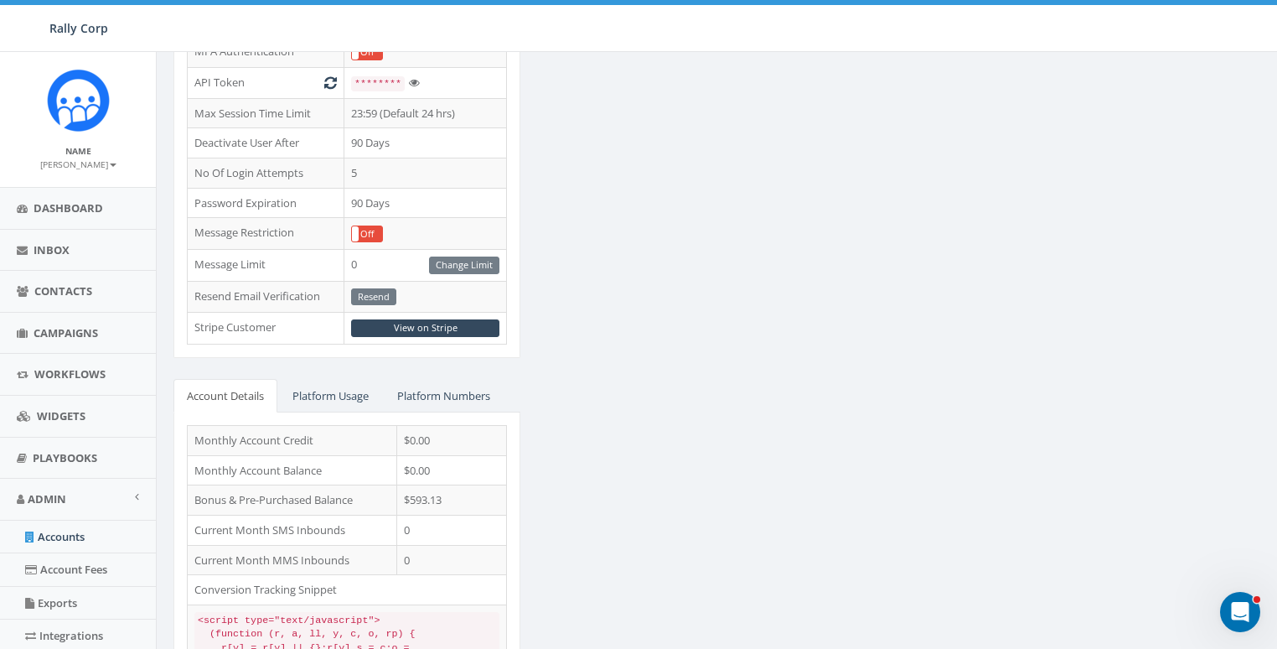
scroll to position [545, 0]
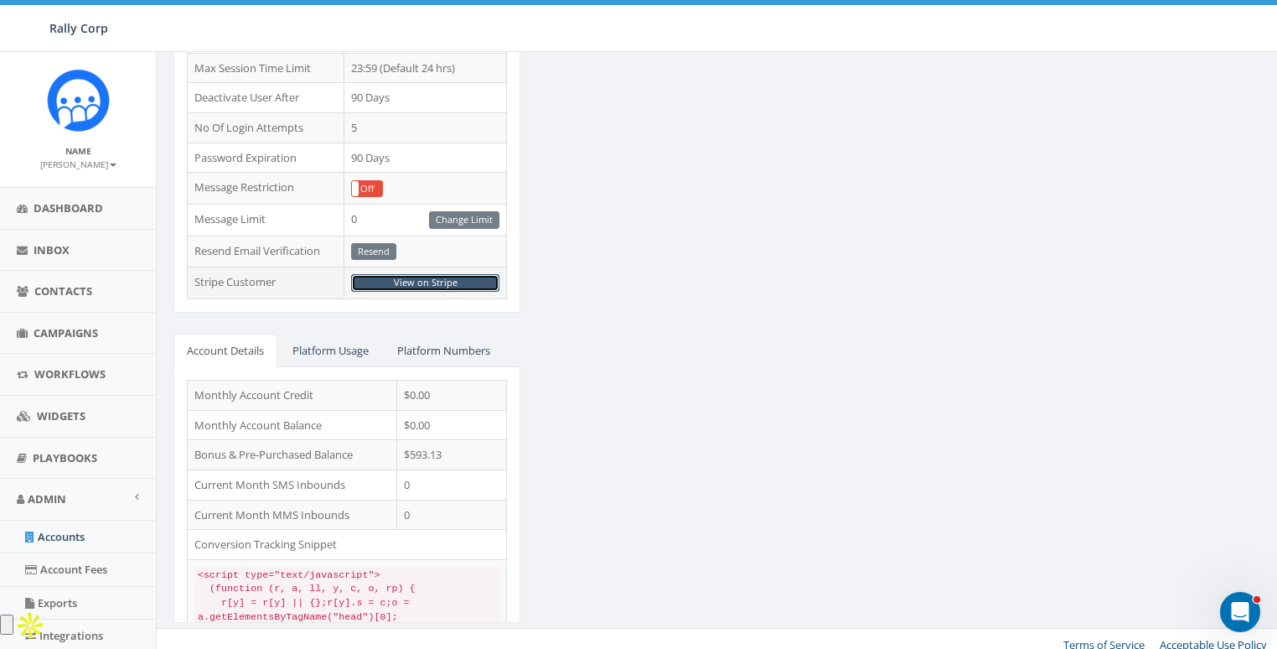
click at [426, 274] on link "View on Stripe" at bounding box center [425, 283] width 148 height 18
click at [749, 369] on div "ESSENTIAL Edit Account Type Non Profit Account Balance $593.13 Recharge Account…" at bounding box center [719, 121] width 1117 height 1044
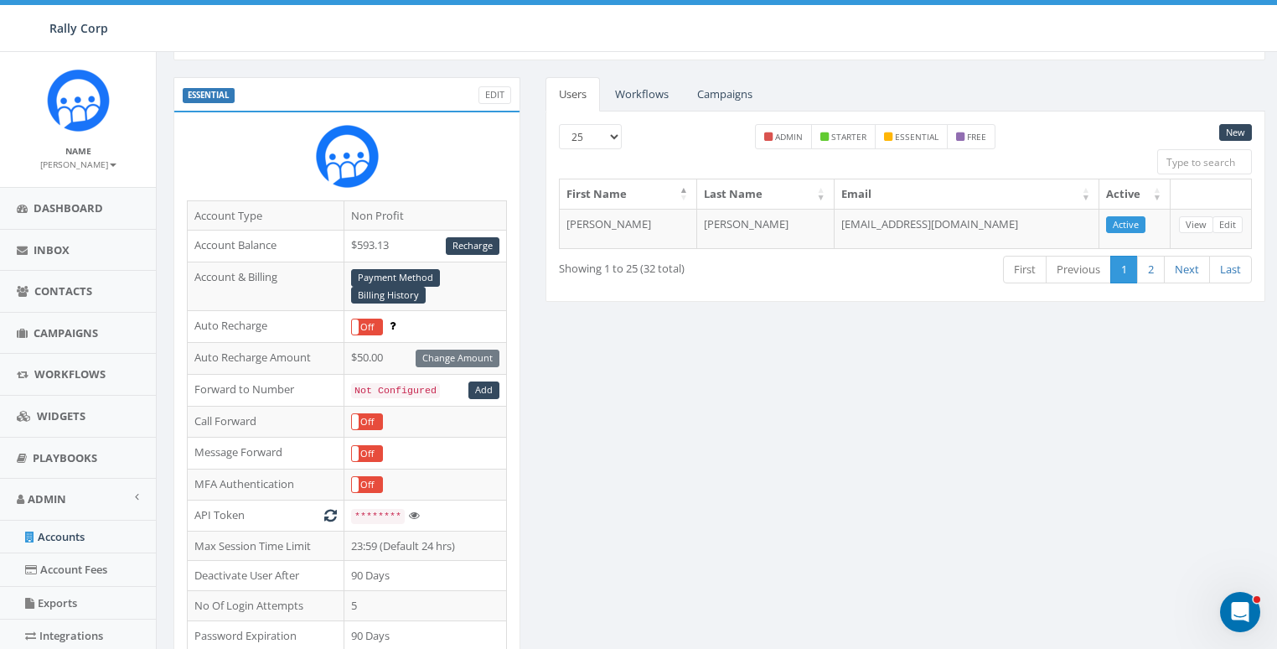
scroll to position [0, 0]
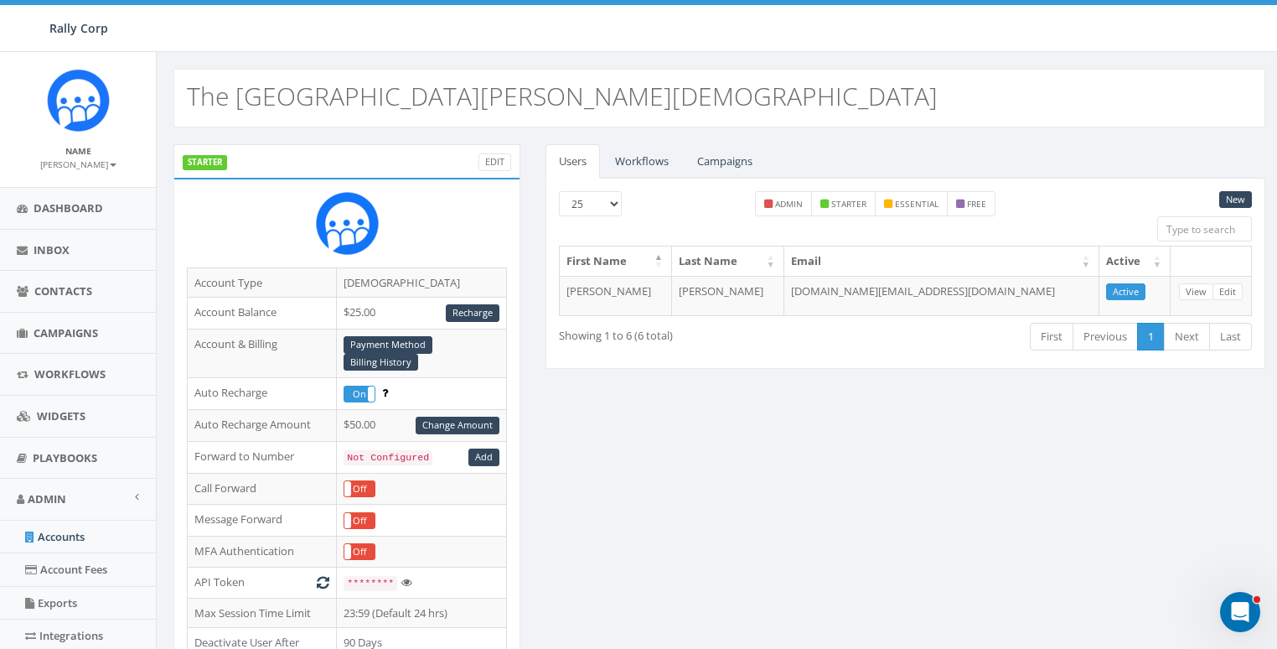
scroll to position [545, 0]
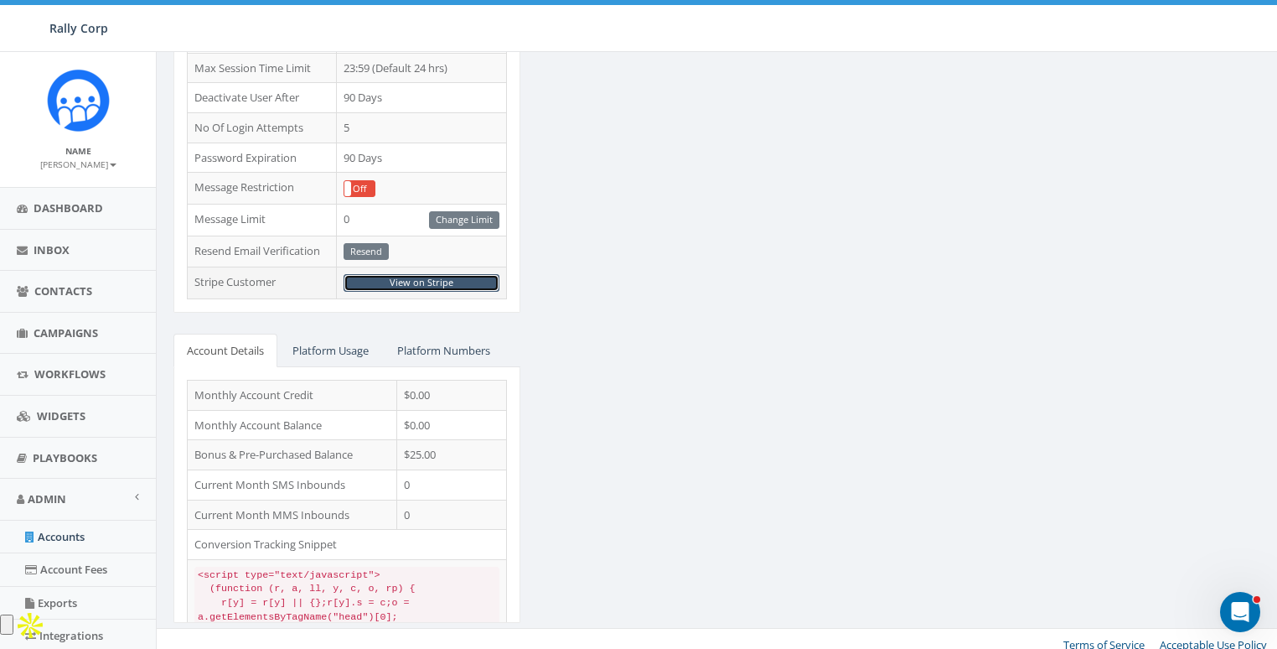
click at [446, 274] on link "View on Stripe" at bounding box center [422, 283] width 156 height 18
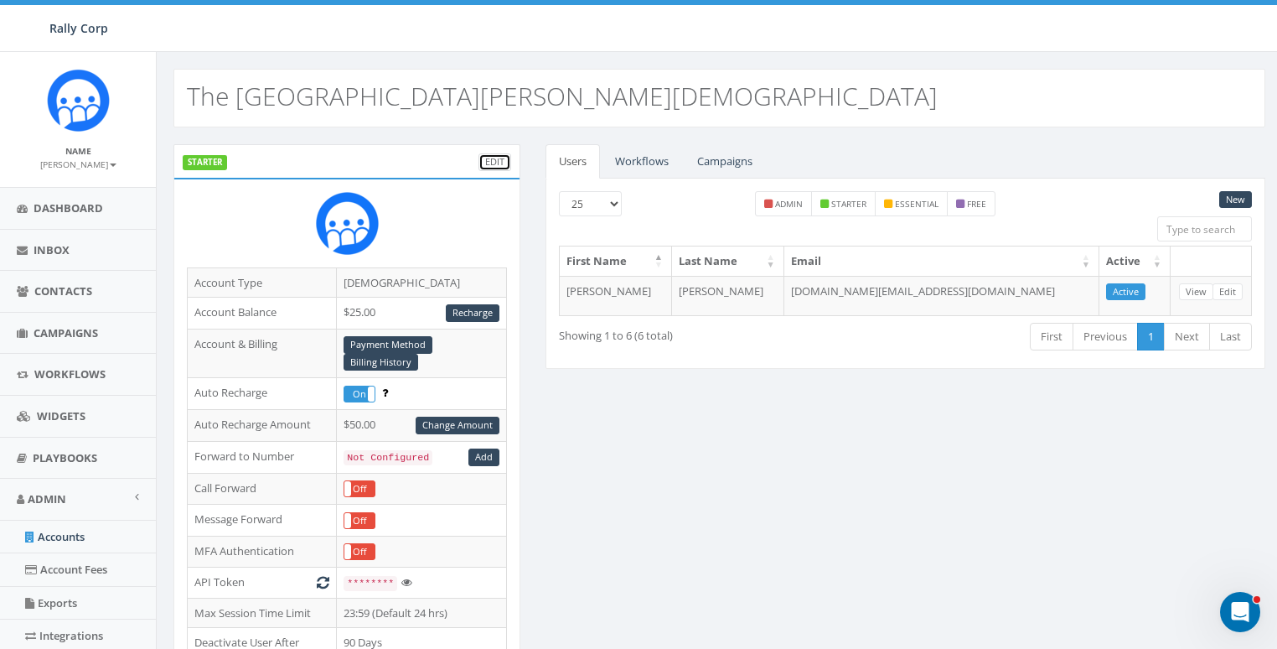
click at [486, 158] on link "Edit" at bounding box center [495, 162] width 33 height 18
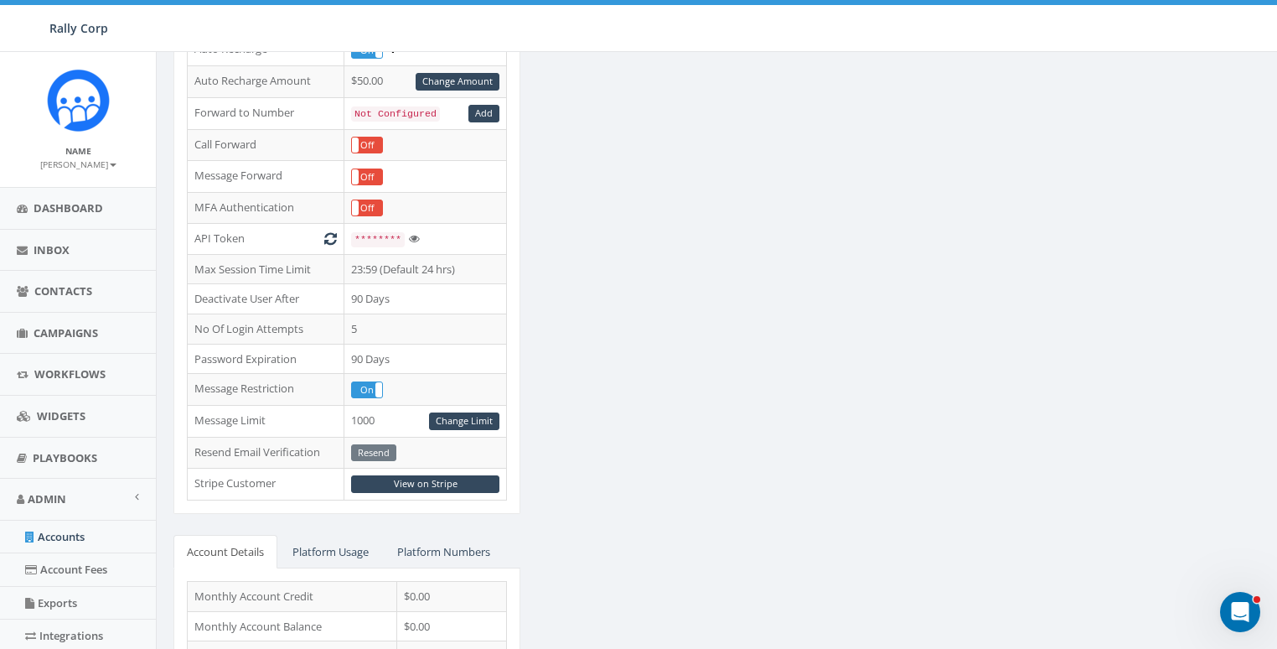
scroll to position [545, 0]
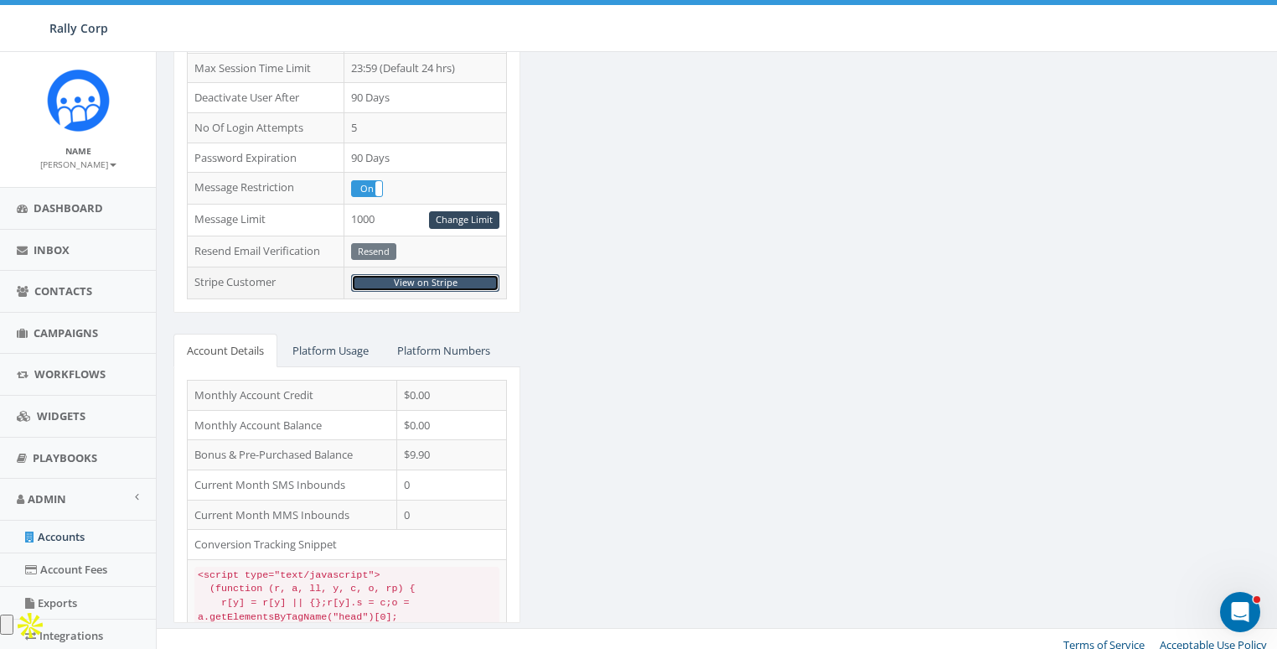
click at [424, 276] on link "View on Stripe" at bounding box center [425, 283] width 148 height 18
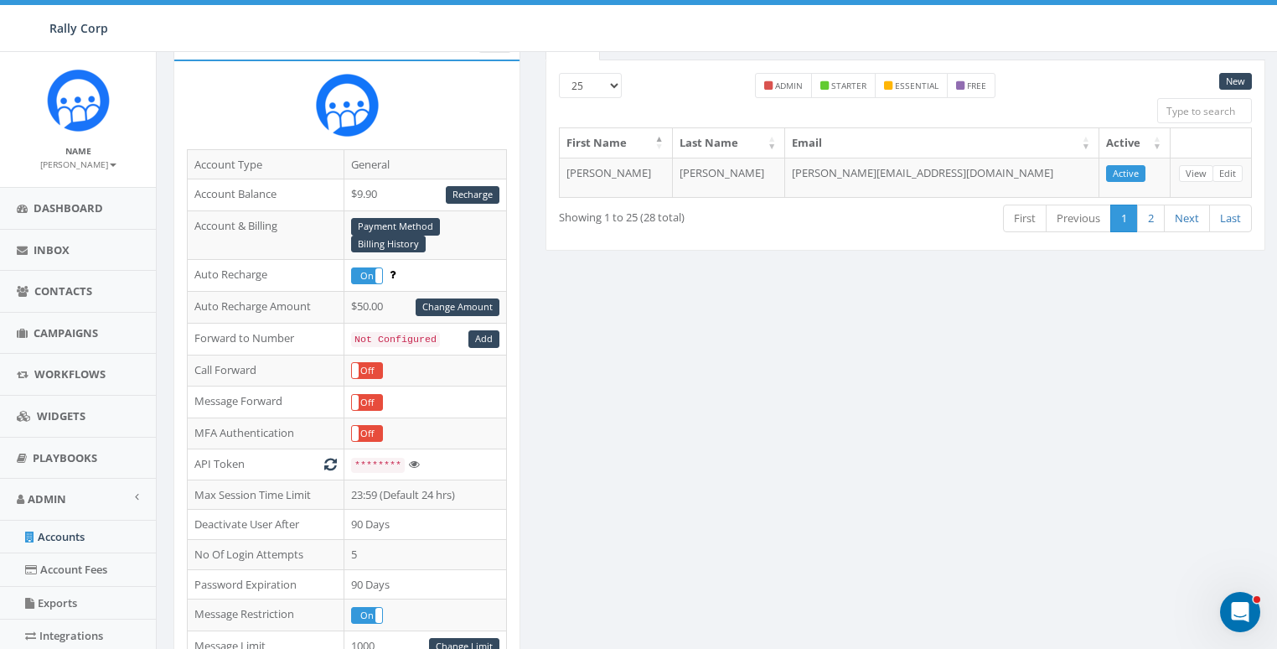
scroll to position [0, 0]
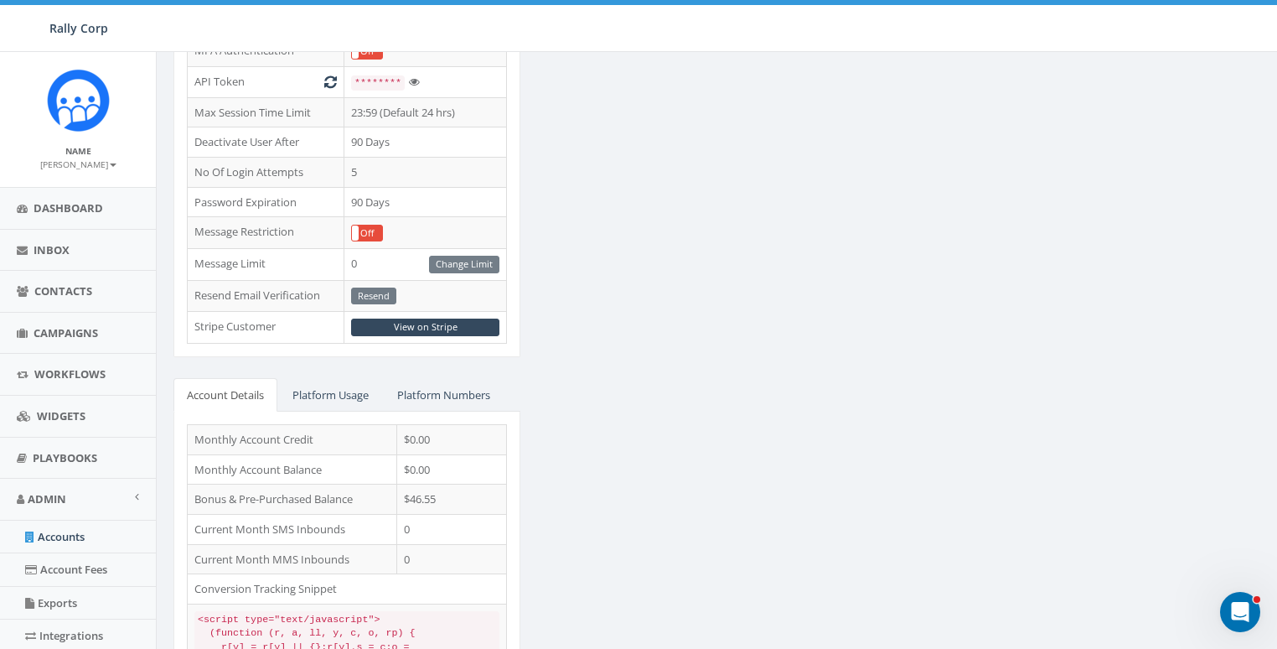
scroll to position [545, 0]
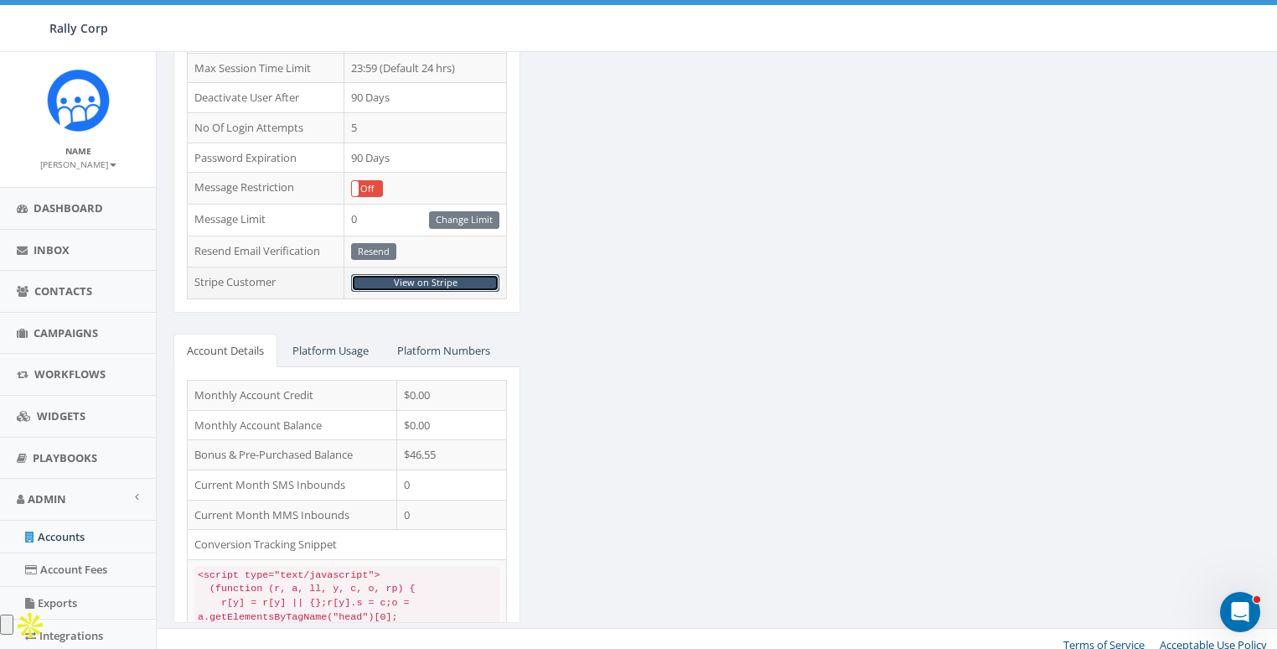
click at [439, 274] on link "View on Stripe" at bounding box center [425, 283] width 148 height 18
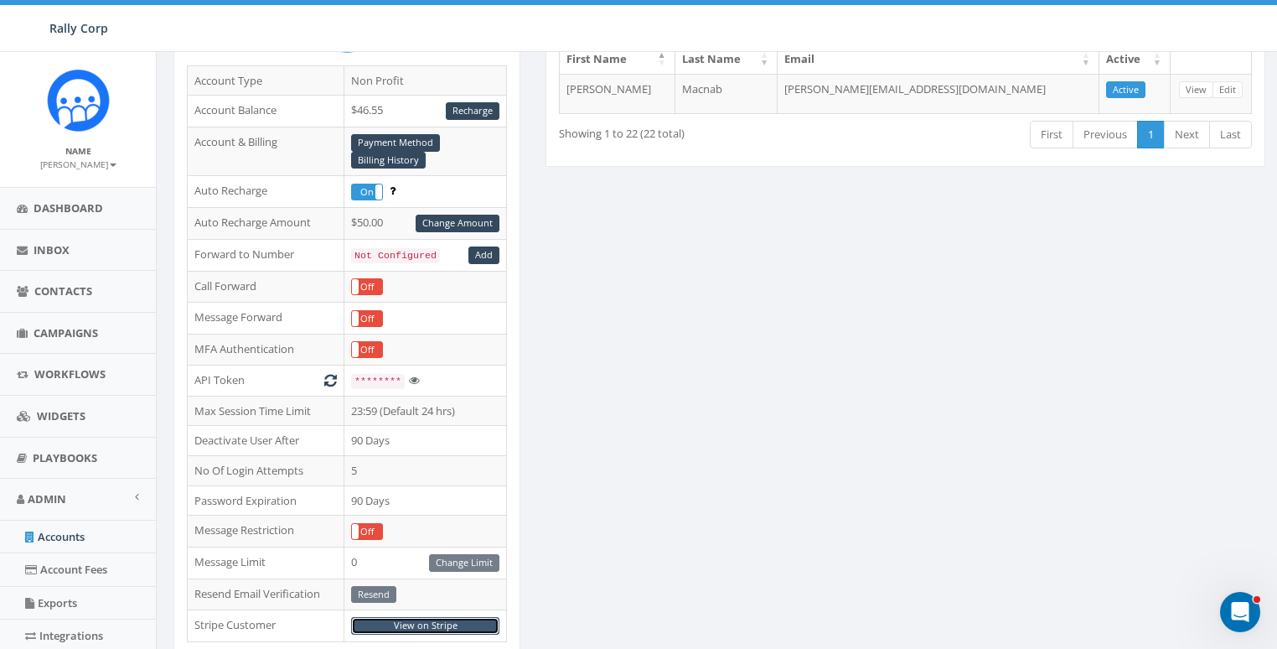
scroll to position [0, 0]
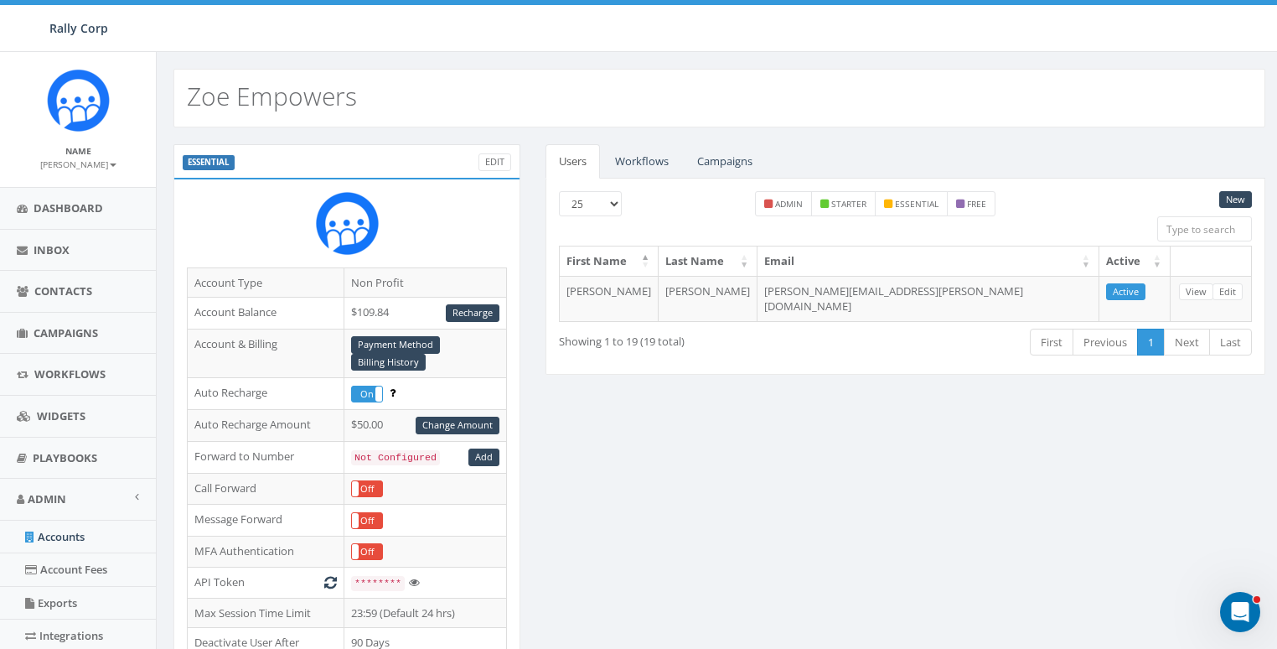
scroll to position [545, 0]
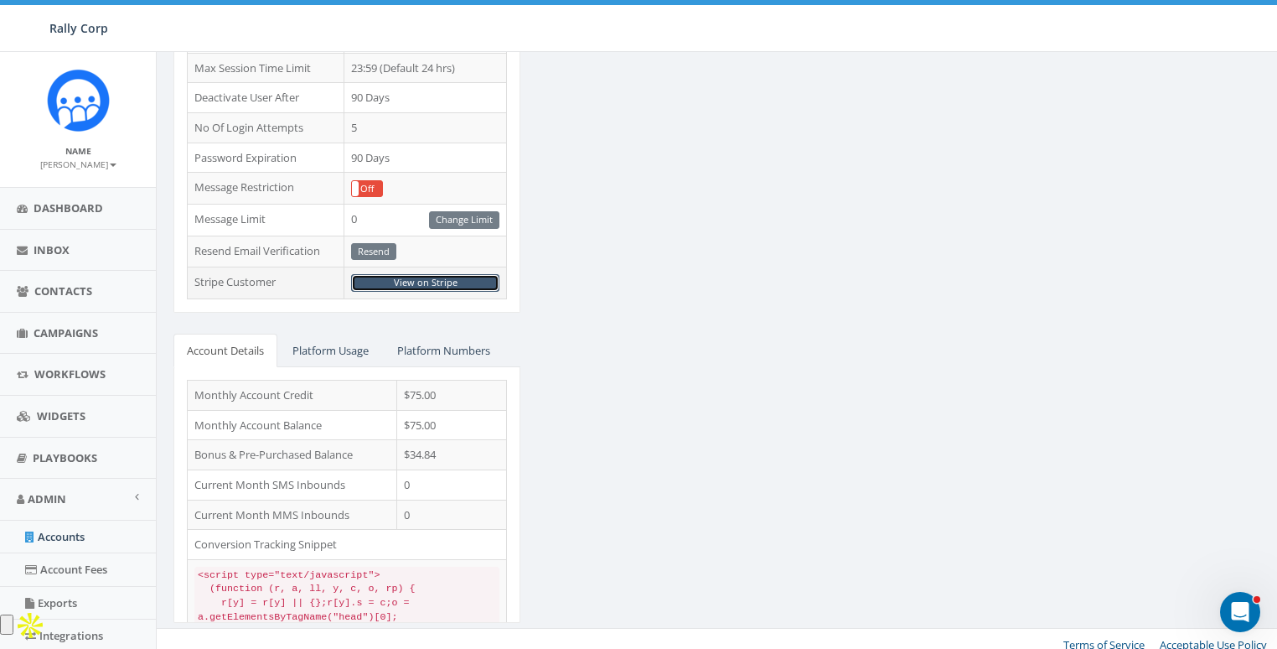
click at [433, 274] on link "View on Stripe" at bounding box center [425, 283] width 148 height 18
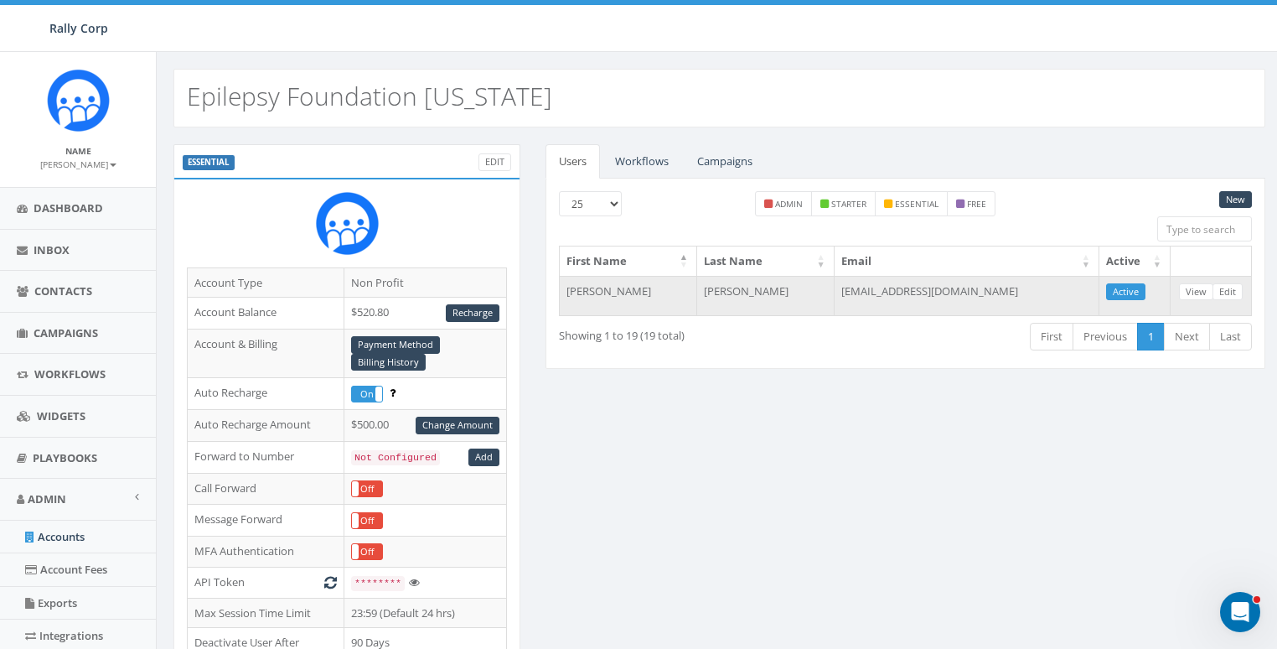
scroll to position [545, 0]
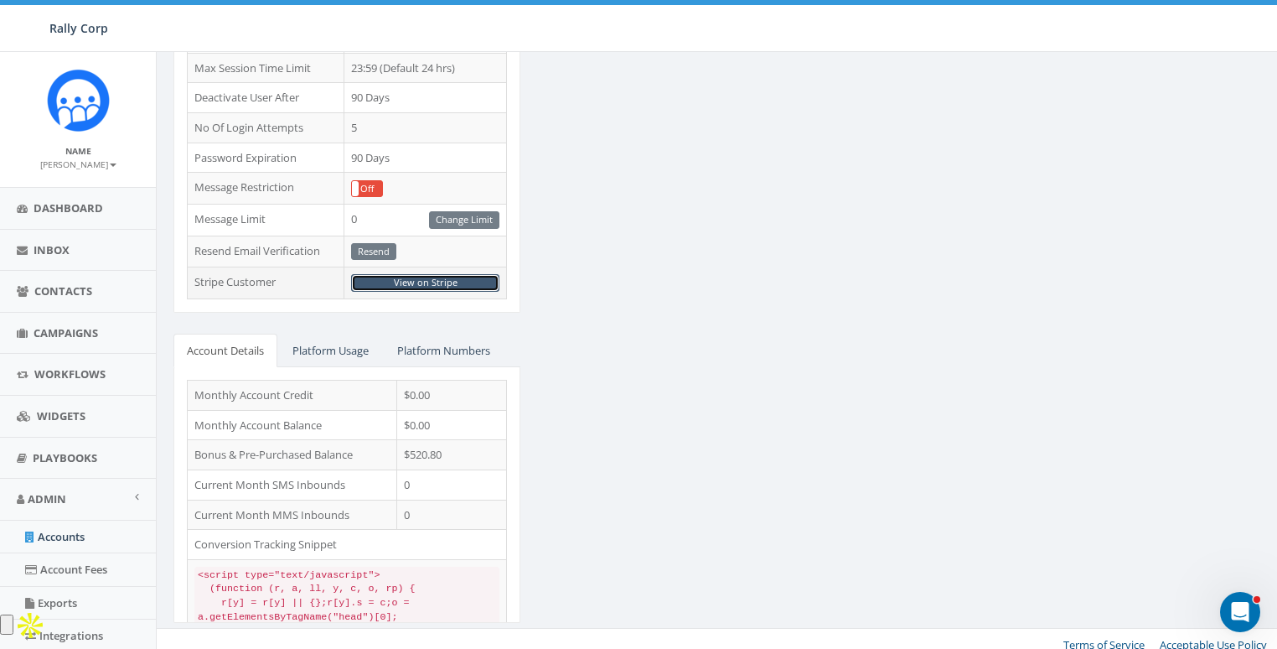
click at [433, 274] on link "View on Stripe" at bounding box center [425, 283] width 148 height 18
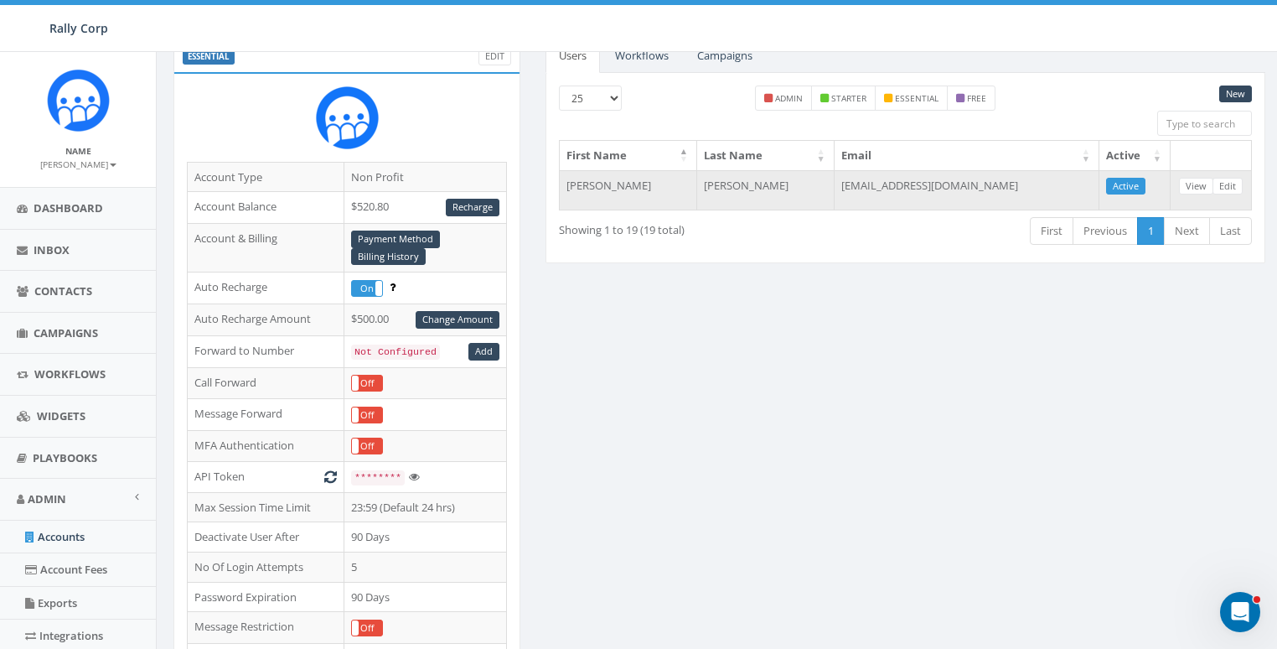
scroll to position [0, 0]
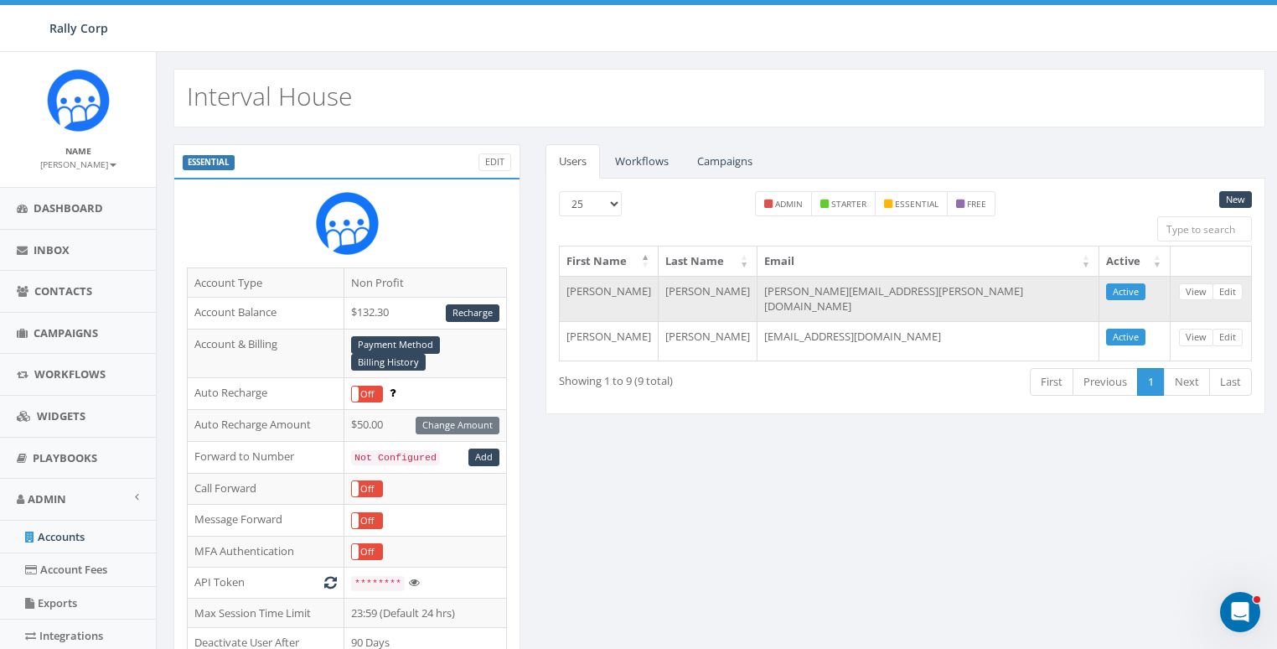
scroll to position [545, 0]
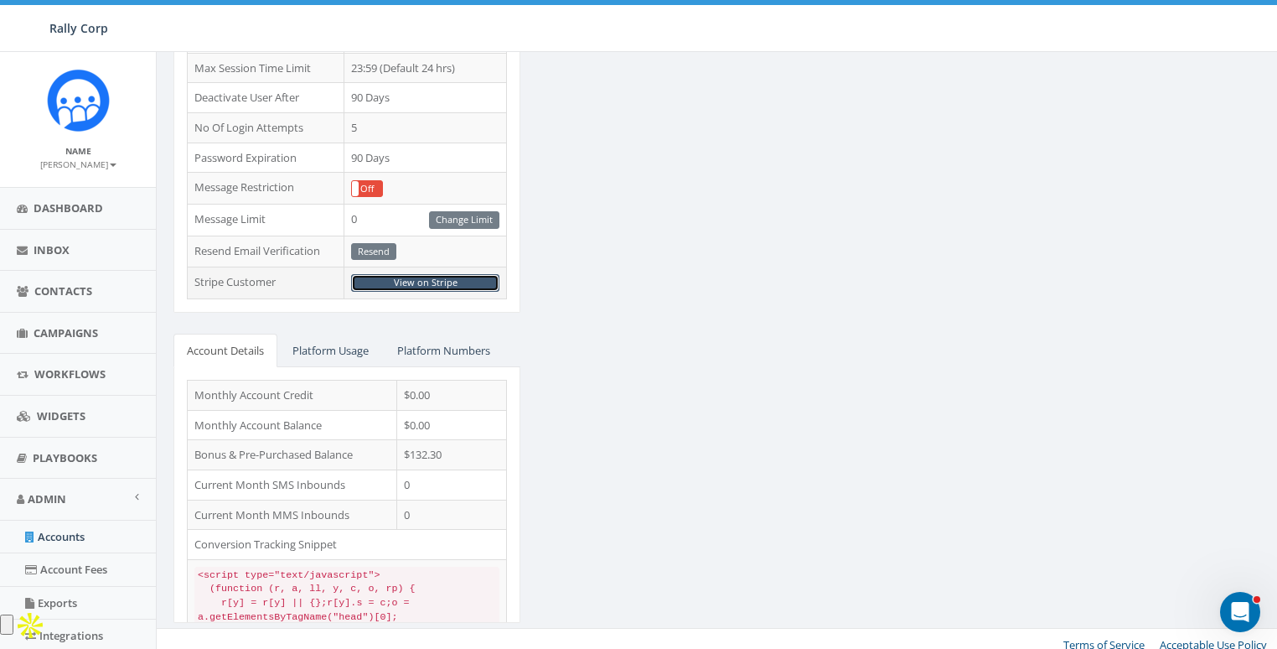
click at [464, 274] on link "View on Stripe" at bounding box center [425, 283] width 148 height 18
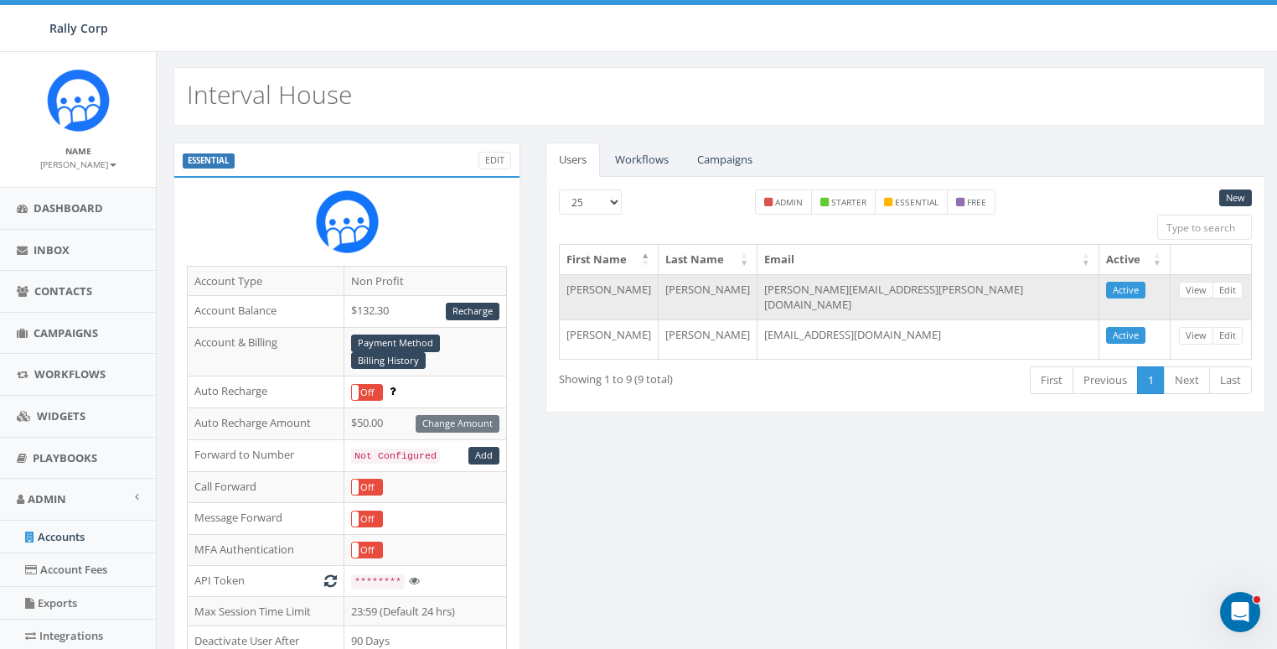
scroll to position [0, 0]
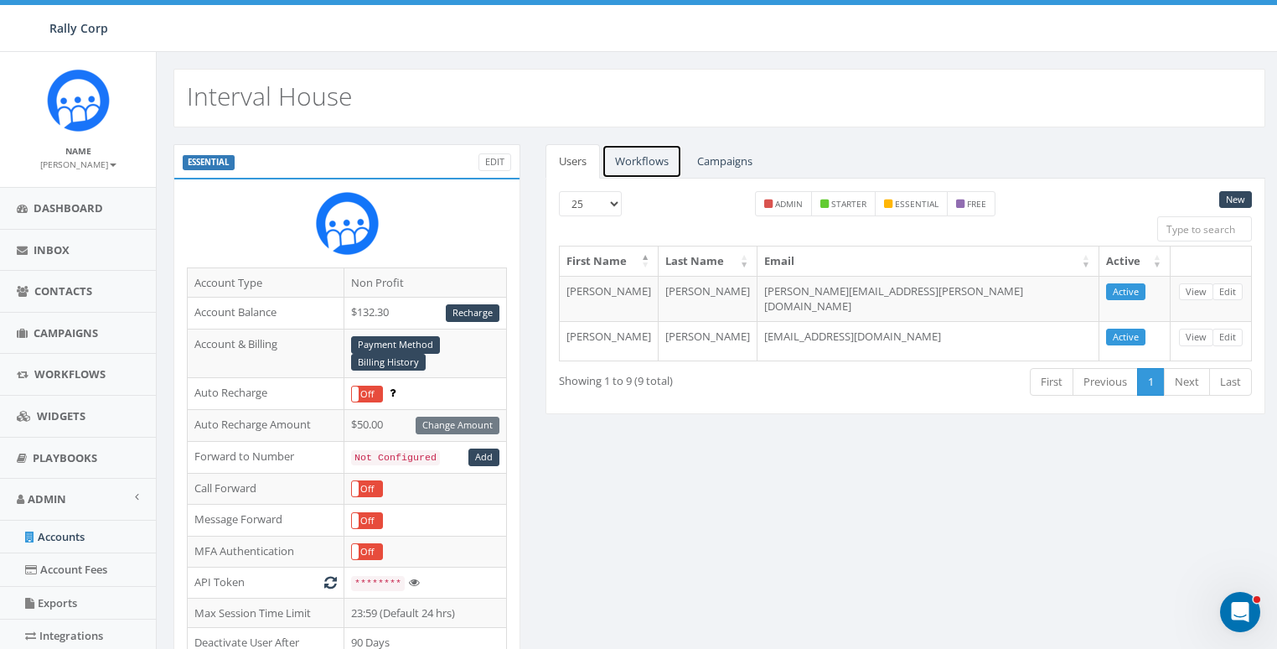
click at [654, 159] on link "Workflows" at bounding box center [642, 161] width 80 height 34
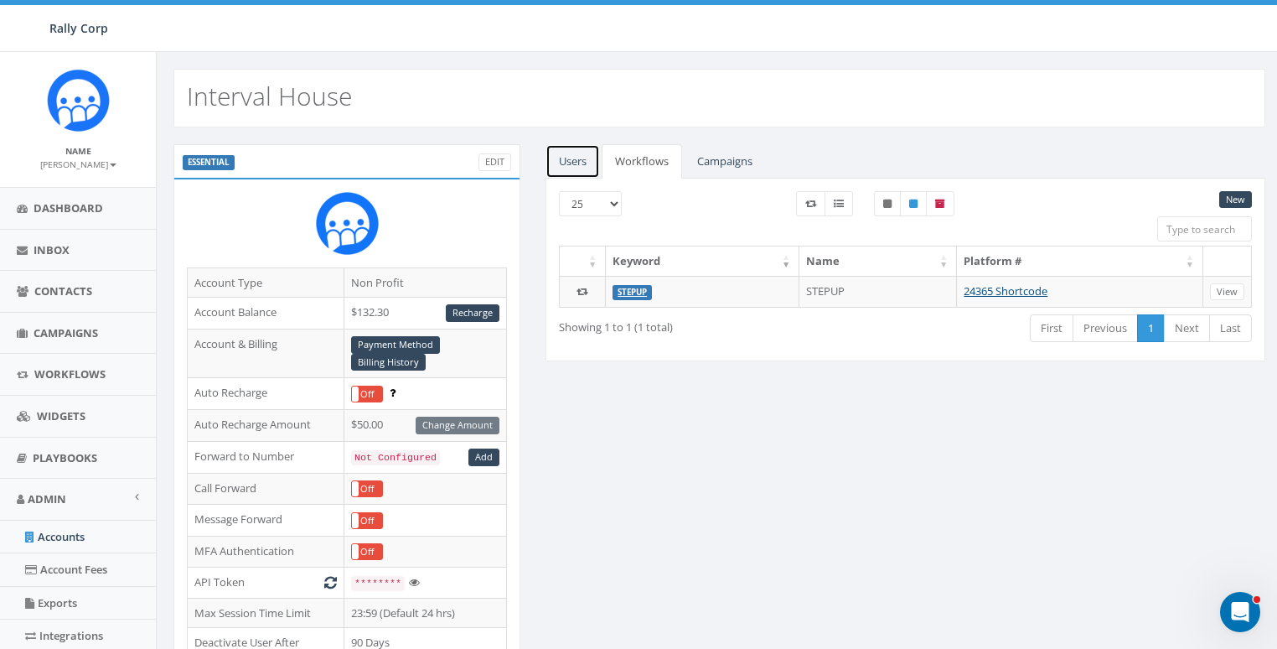
click at [588, 168] on link "Users" at bounding box center [573, 161] width 54 height 34
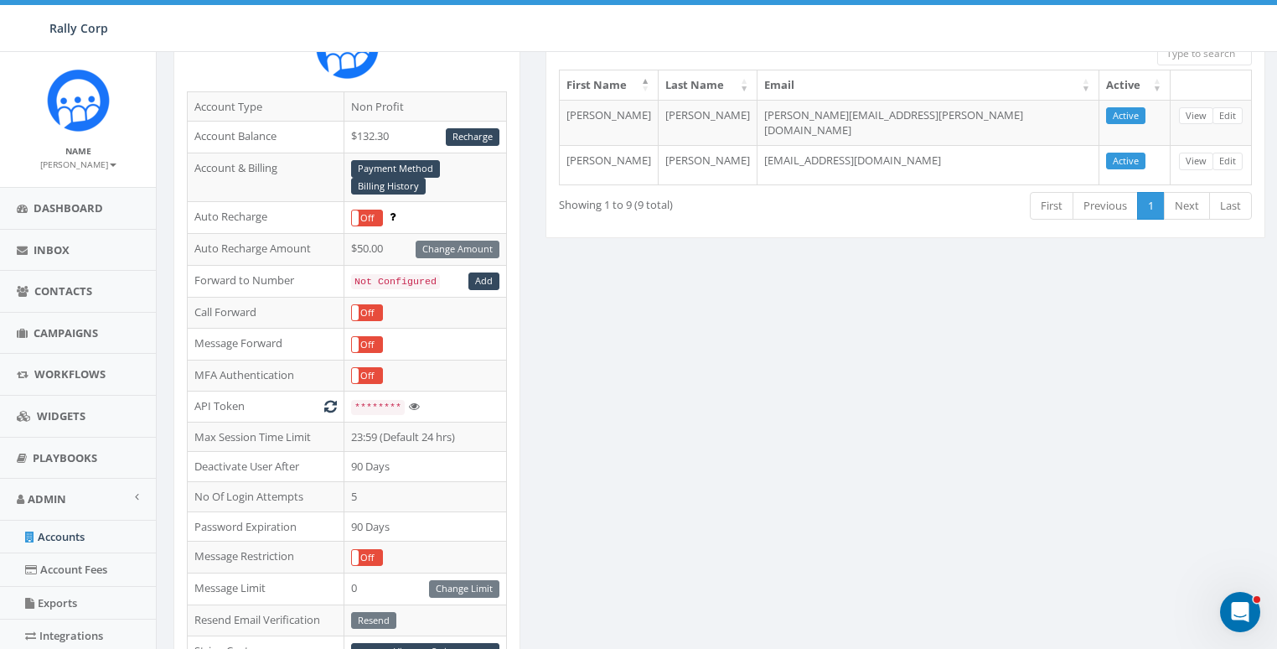
scroll to position [545, 0]
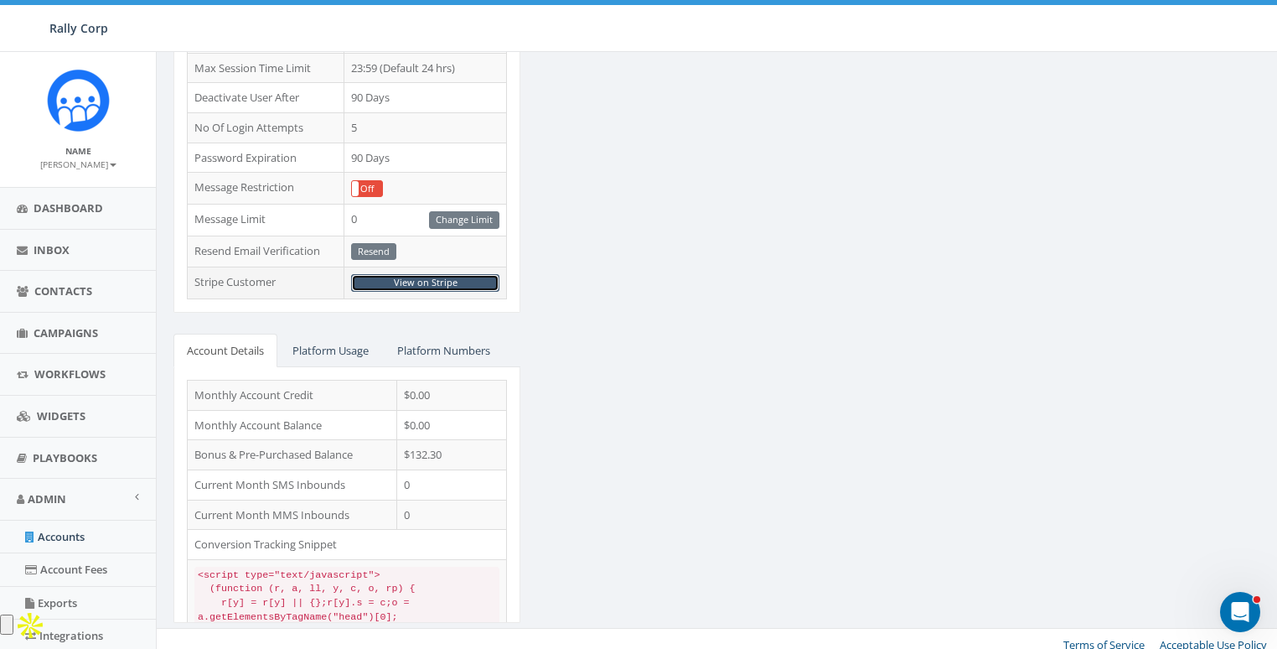
click at [417, 278] on link "View on Stripe" at bounding box center [425, 283] width 148 height 18
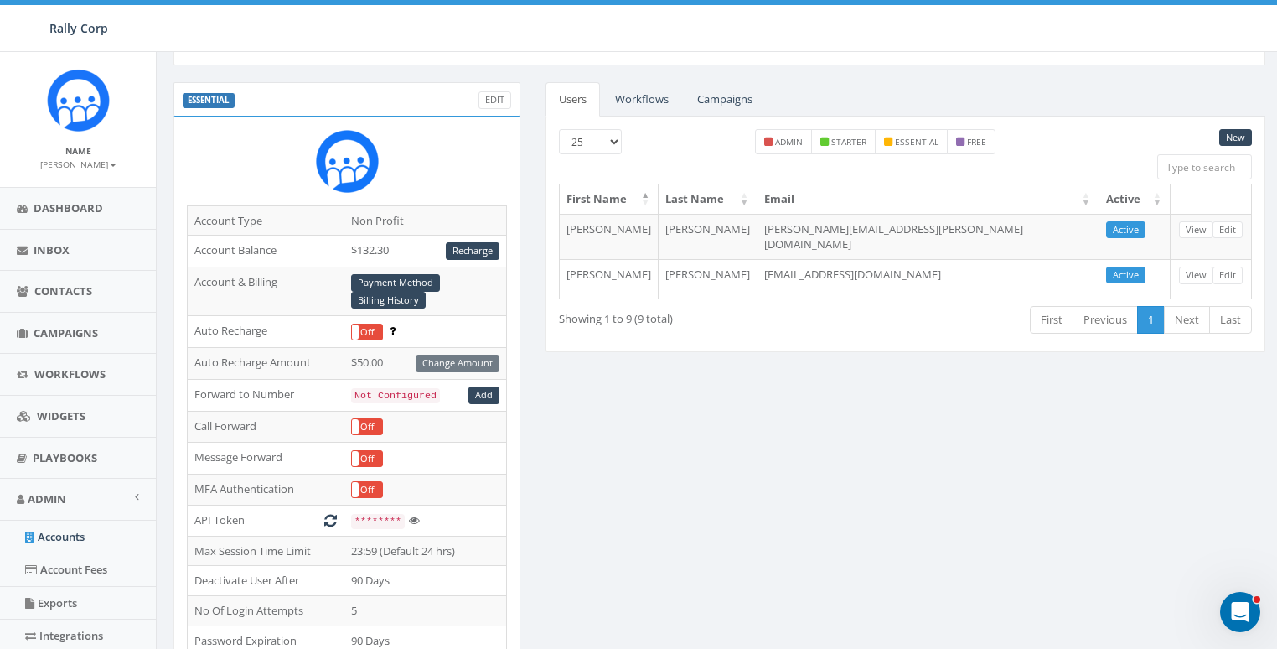
scroll to position [0, 0]
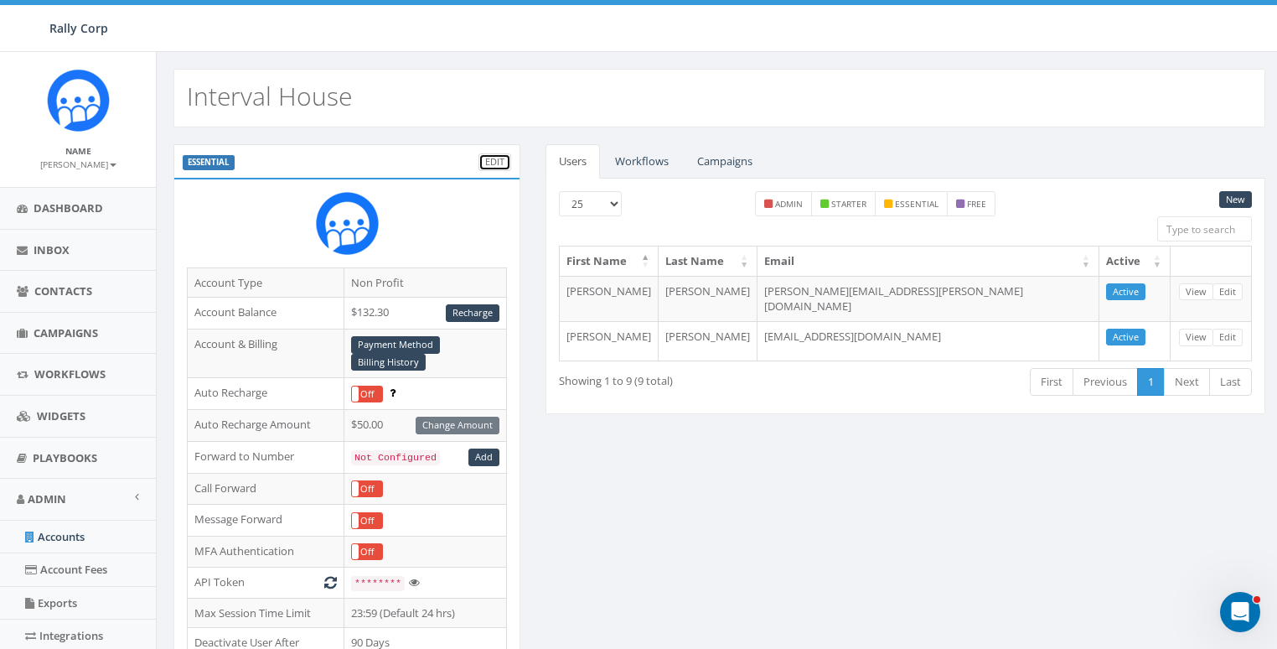
click at [498, 158] on link "Edit" at bounding box center [495, 162] width 33 height 18
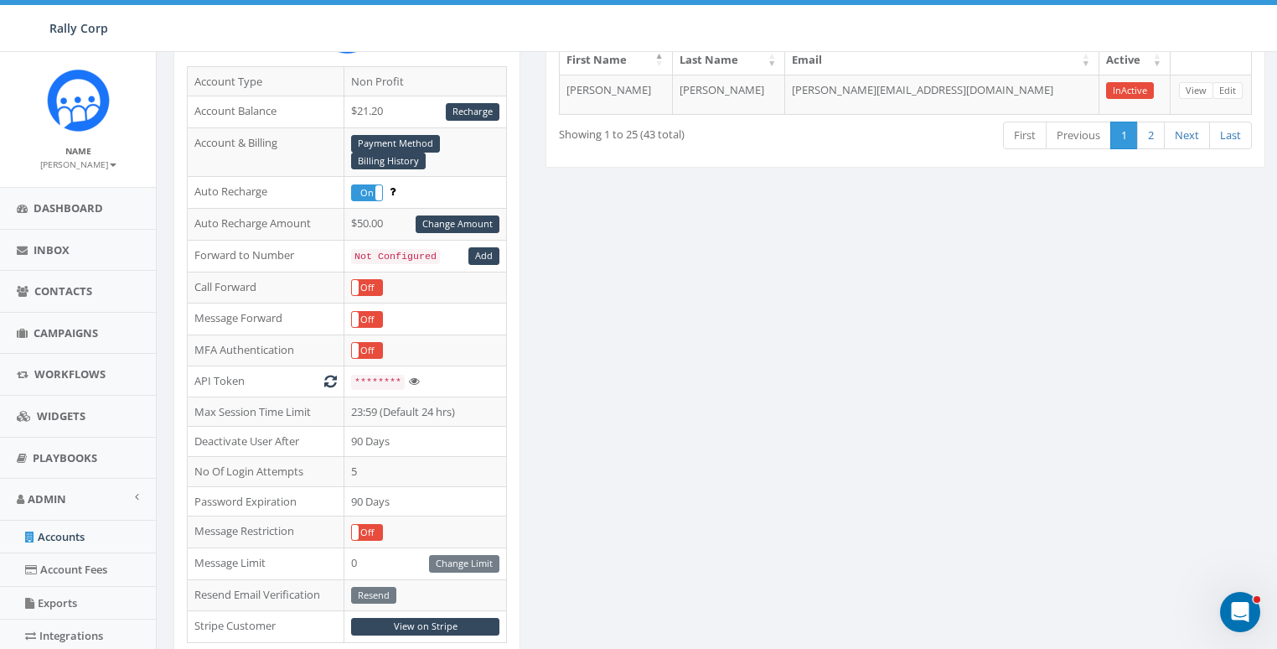
scroll to position [545, 0]
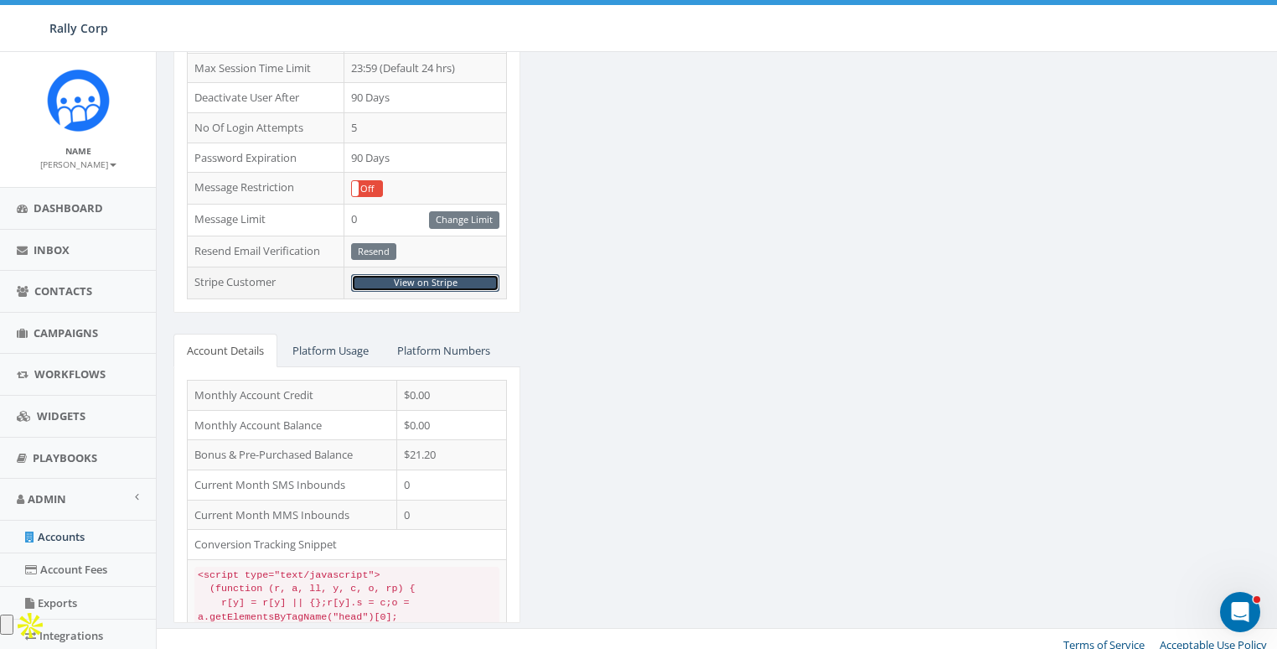
click at [433, 274] on link "View on Stripe" at bounding box center [425, 283] width 148 height 18
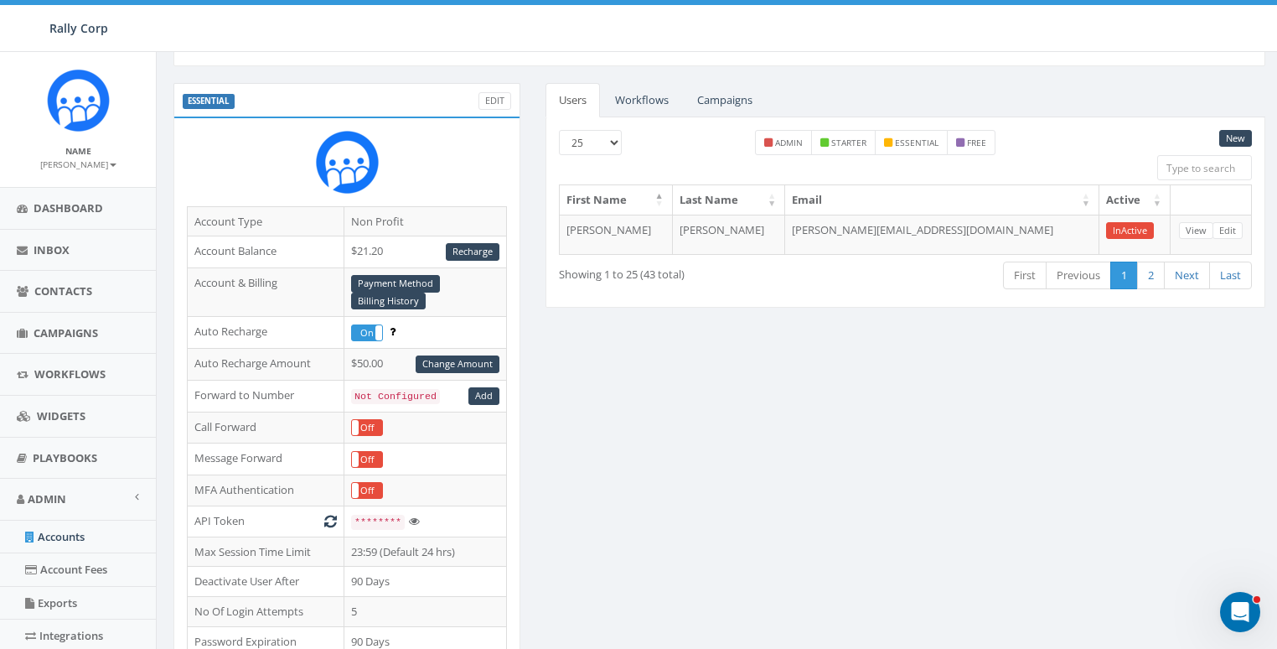
scroll to position [0, 0]
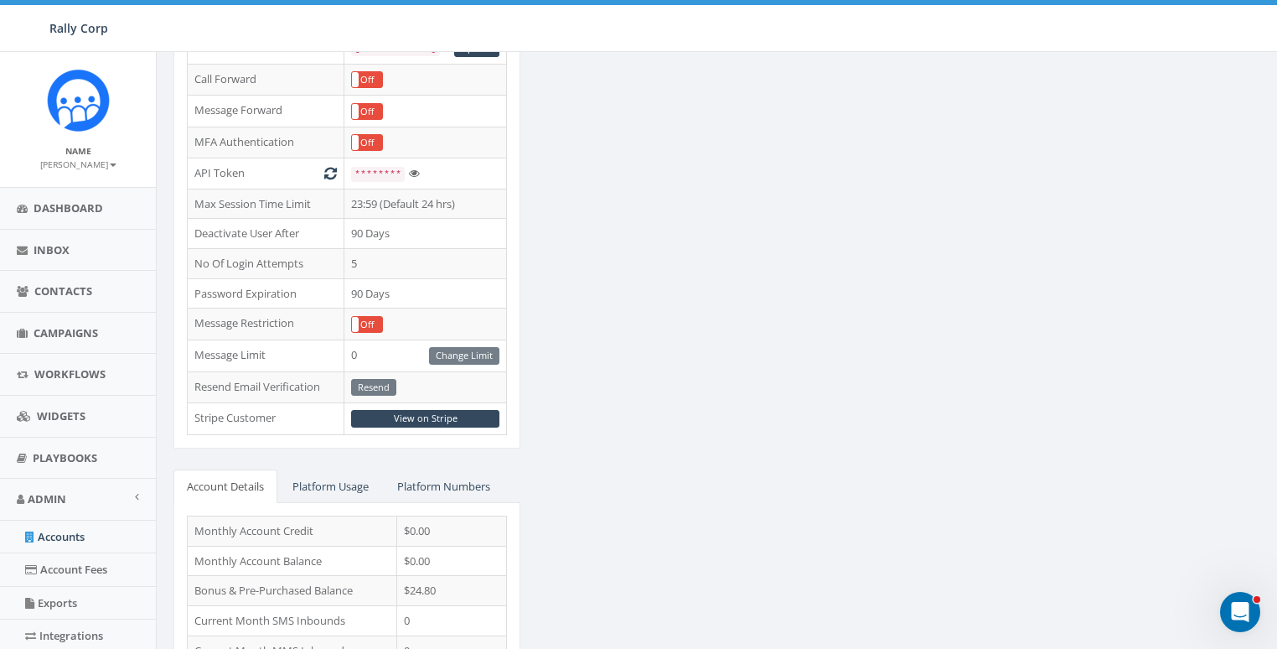
scroll to position [545, 0]
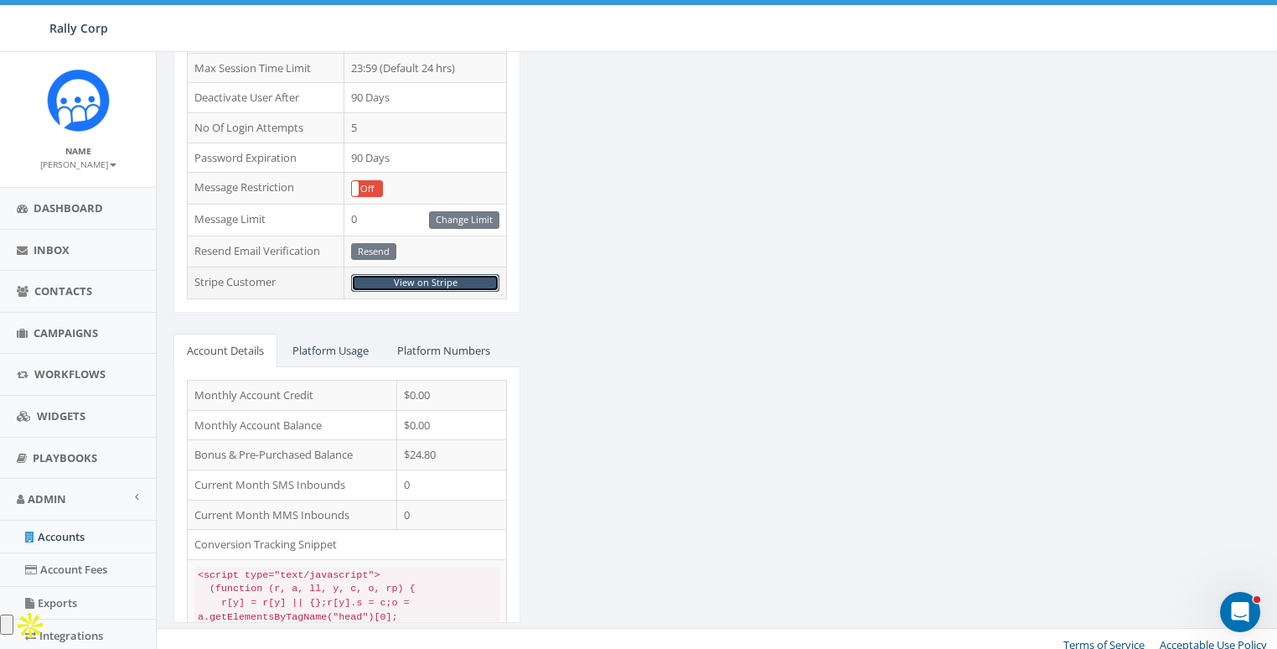
click at [447, 274] on link "View on Stripe" at bounding box center [425, 283] width 148 height 18
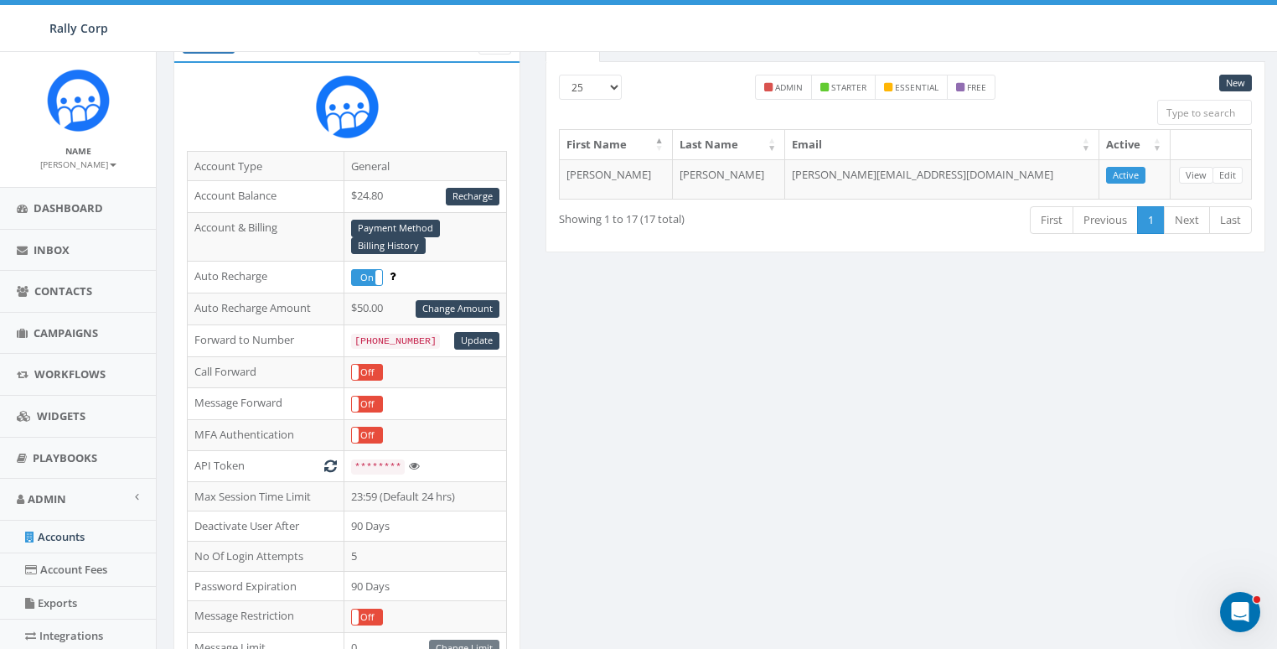
scroll to position [0, 0]
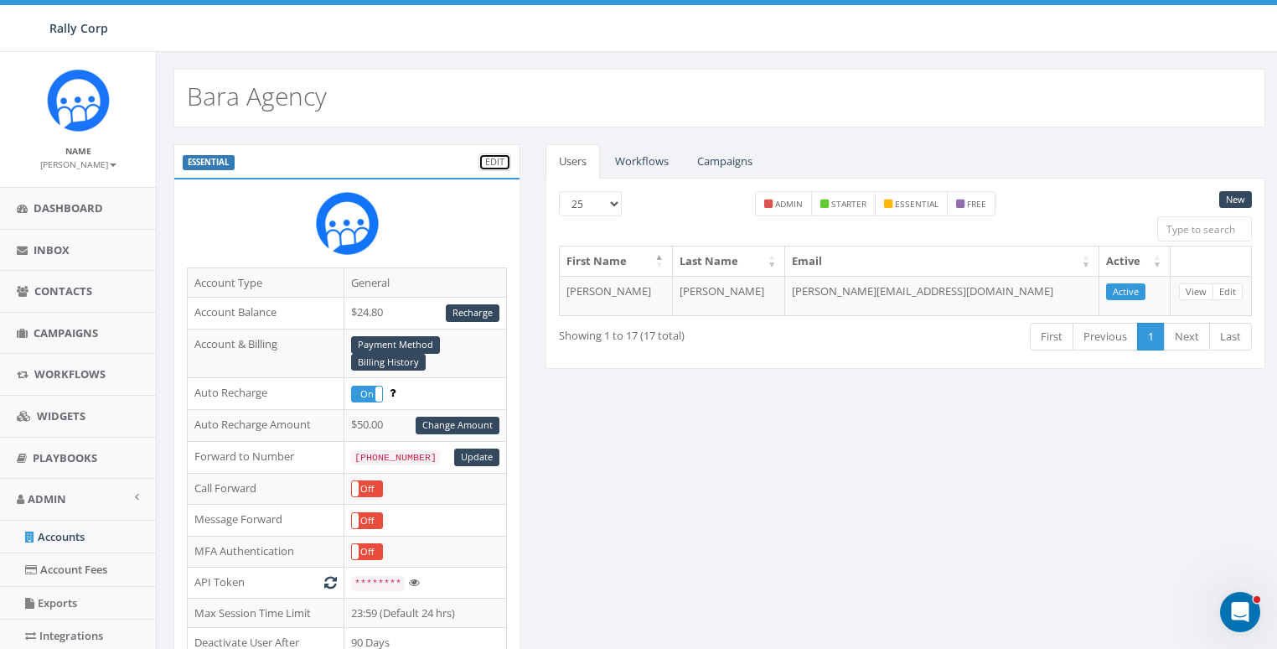
click at [497, 160] on link "Edit" at bounding box center [495, 162] width 33 height 18
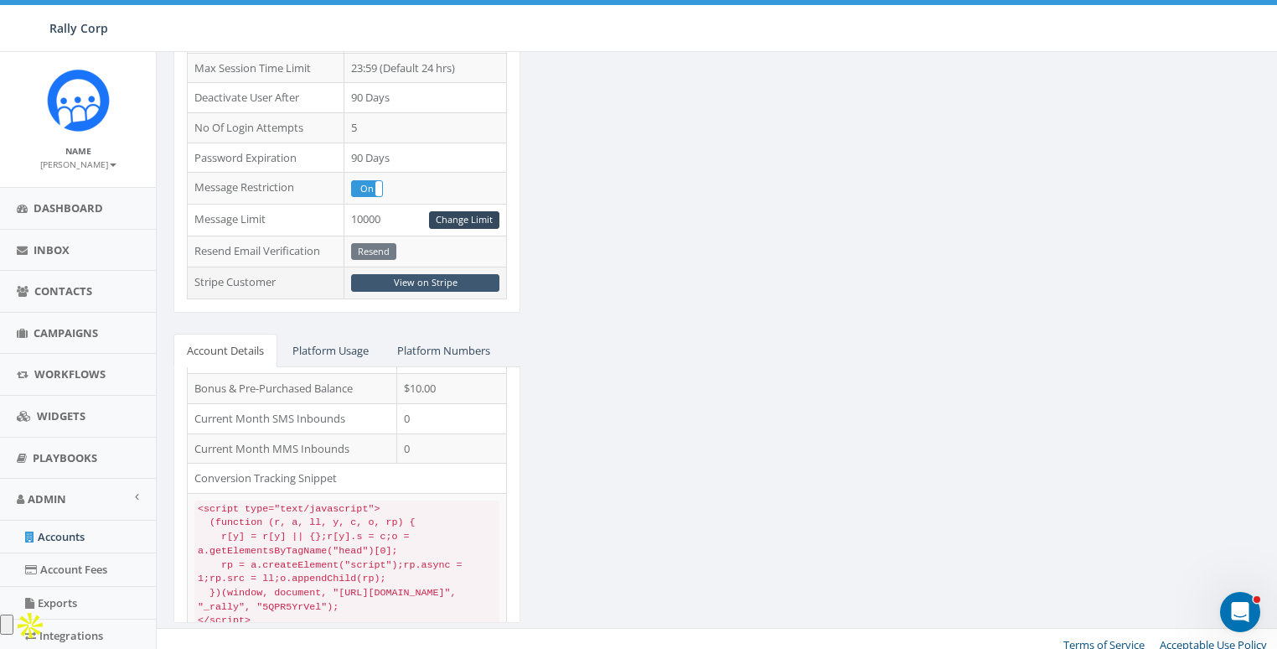
scroll to position [106, 0]
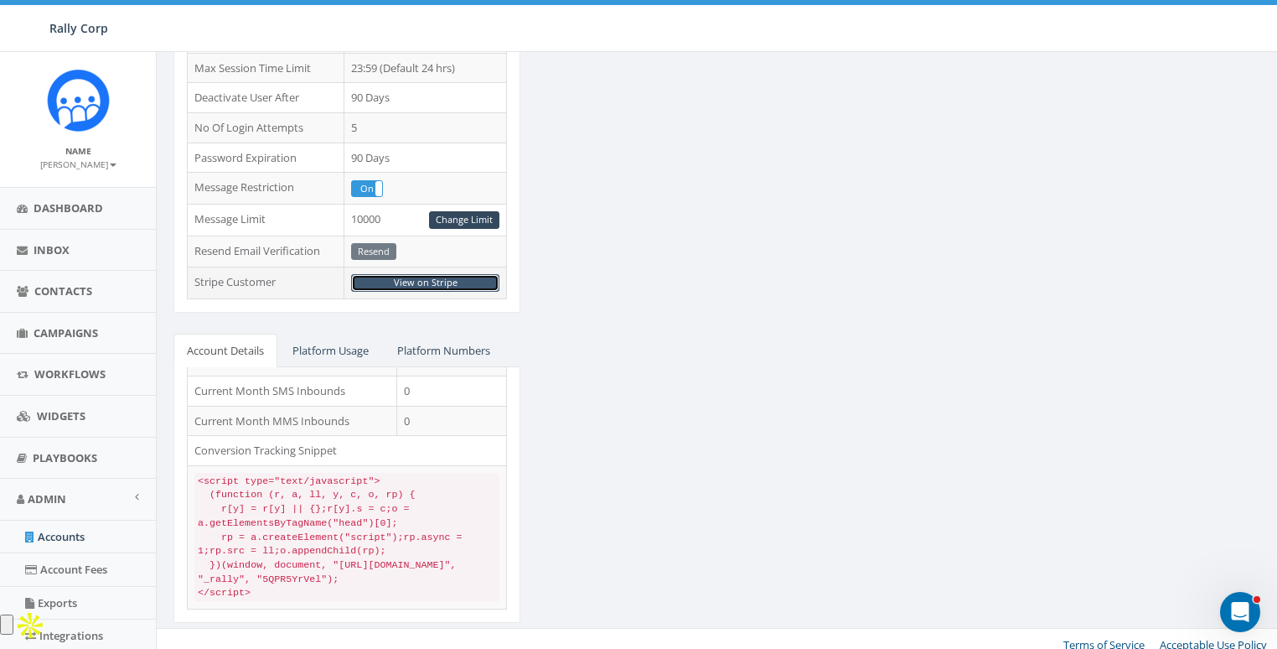
click at [424, 274] on link "View on Stripe" at bounding box center [425, 283] width 148 height 18
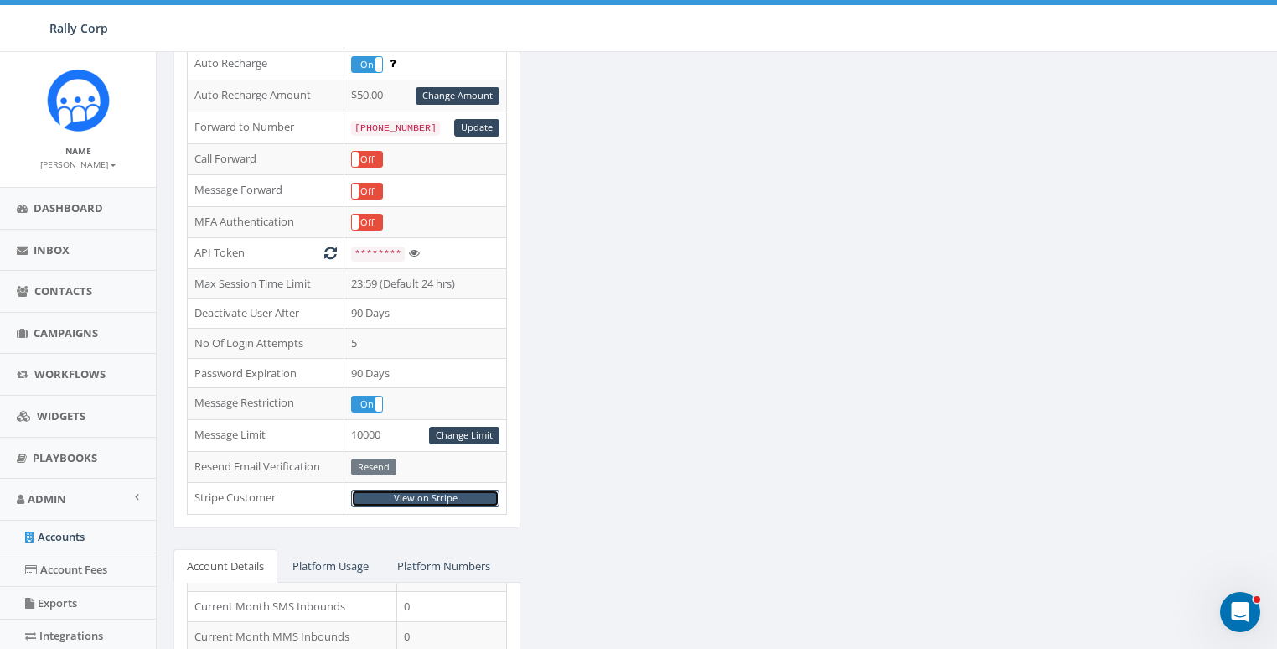
scroll to position [545, 0]
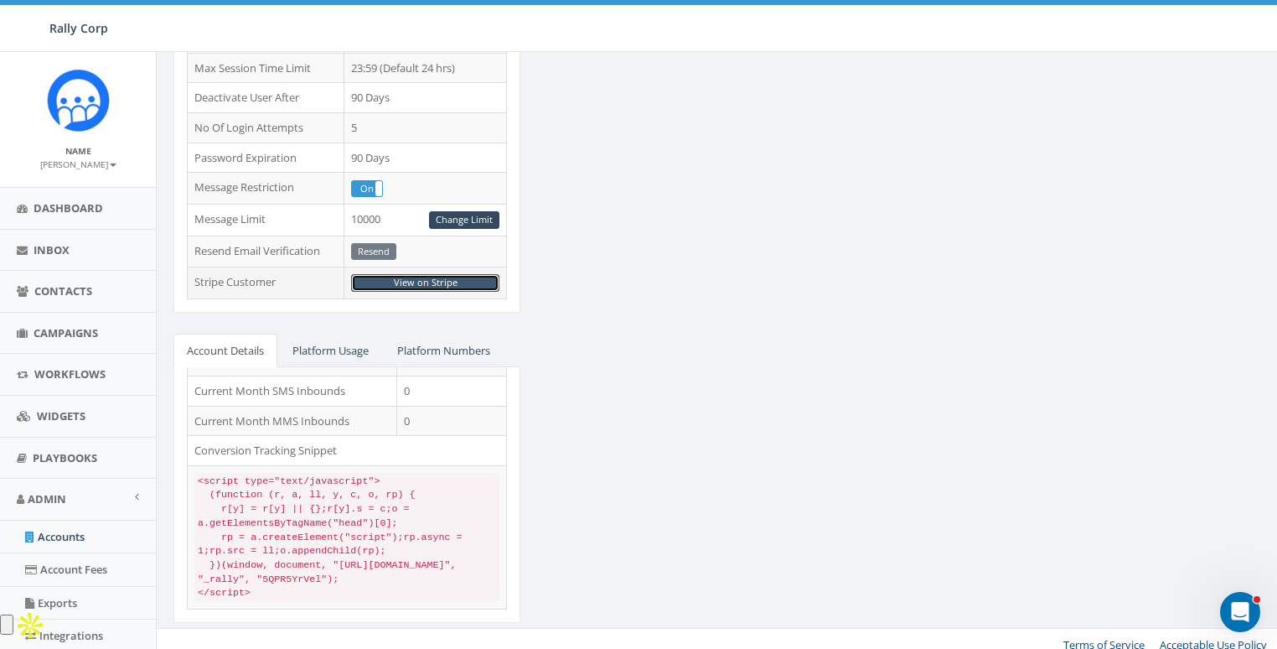
click at [435, 274] on link "View on Stripe" at bounding box center [425, 283] width 148 height 18
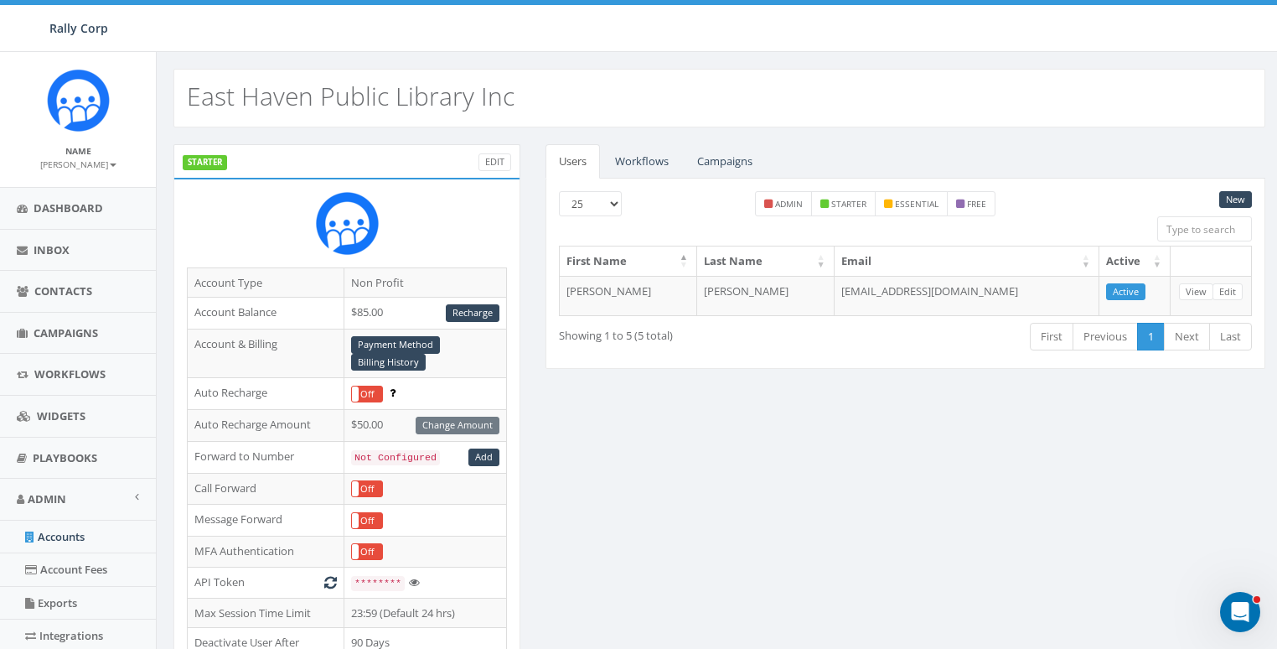
scroll to position [545, 0]
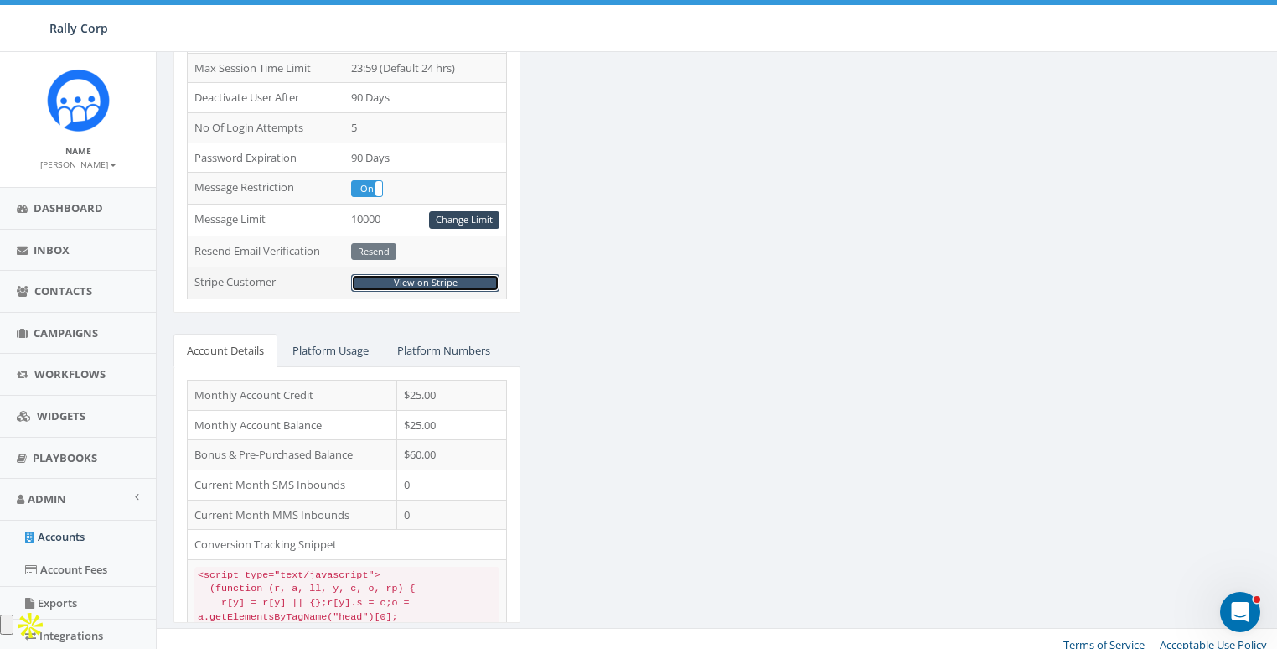
click at [469, 274] on link "View on Stripe" at bounding box center [425, 283] width 148 height 18
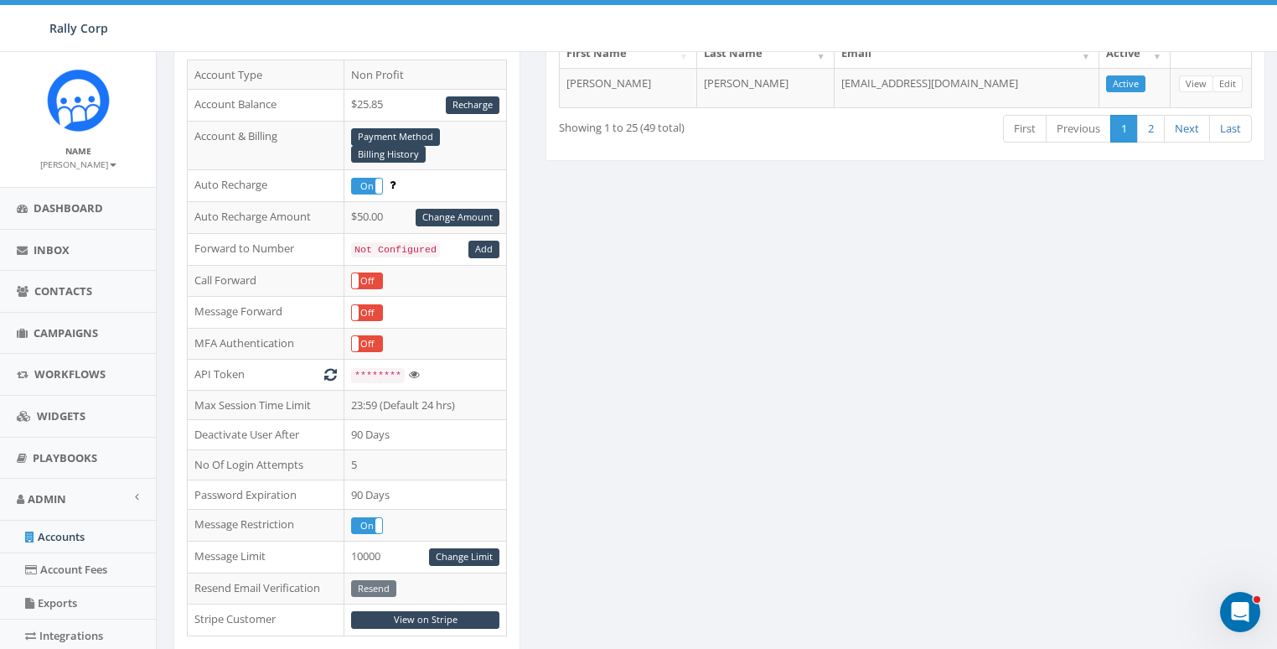
scroll to position [545, 0]
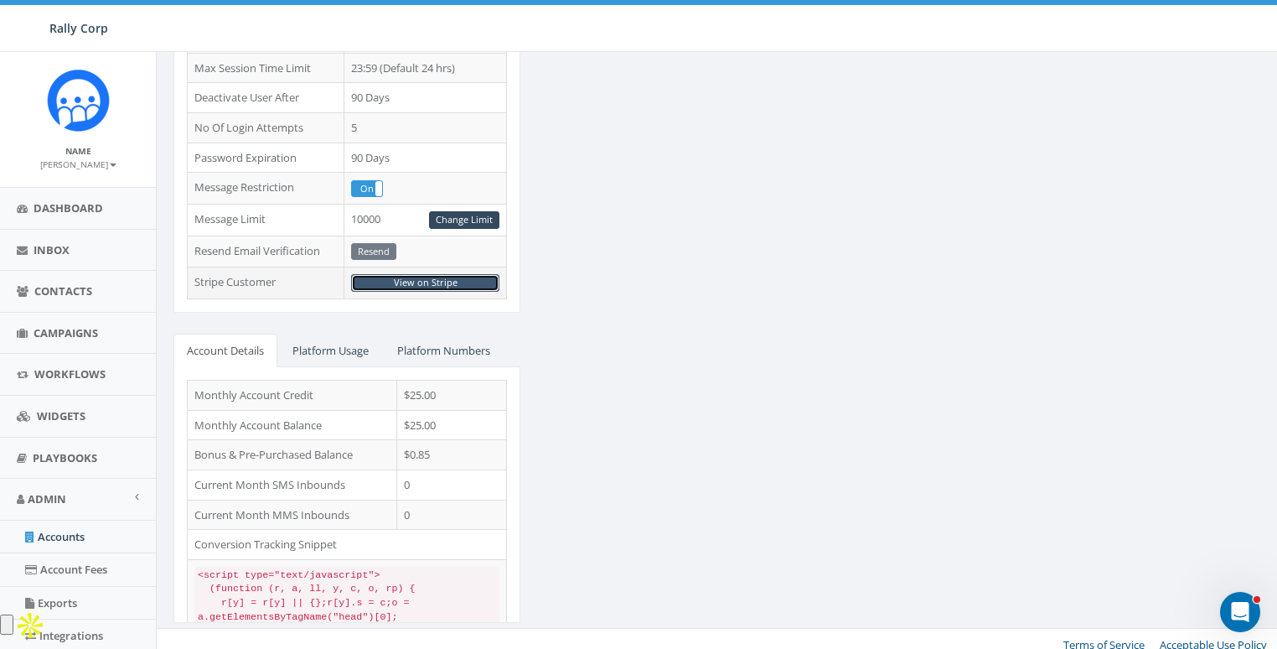
click at [458, 274] on link "View on Stripe" at bounding box center [425, 283] width 148 height 18
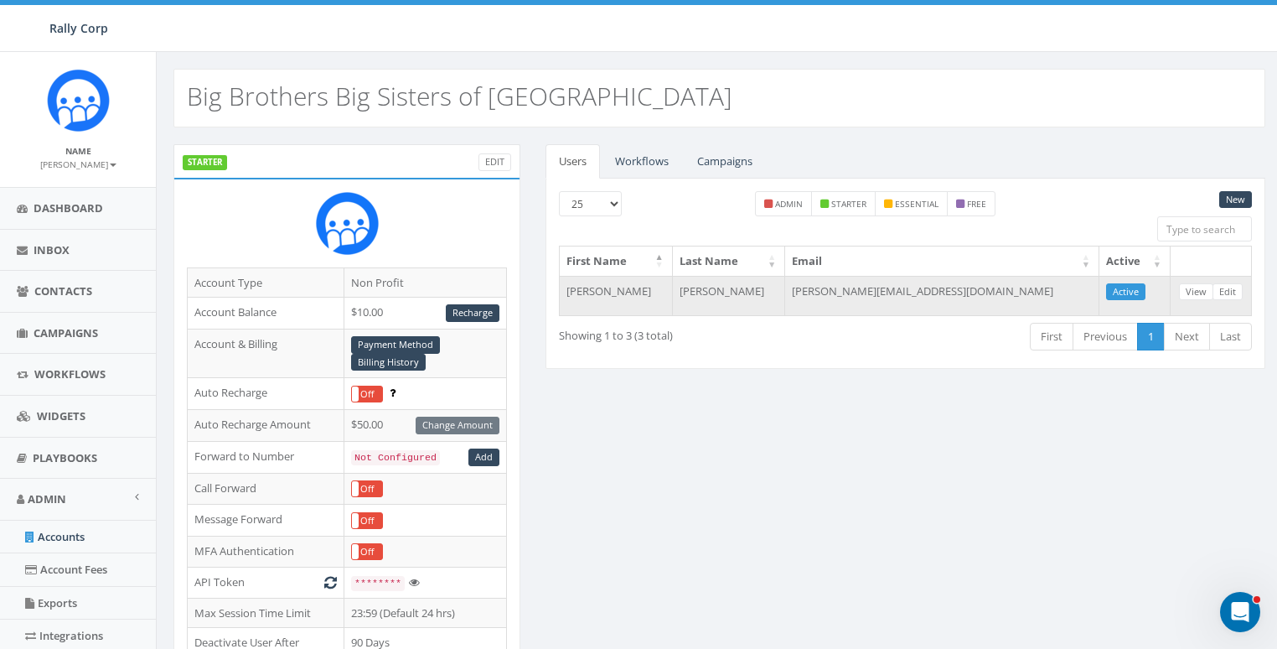
scroll to position [545, 0]
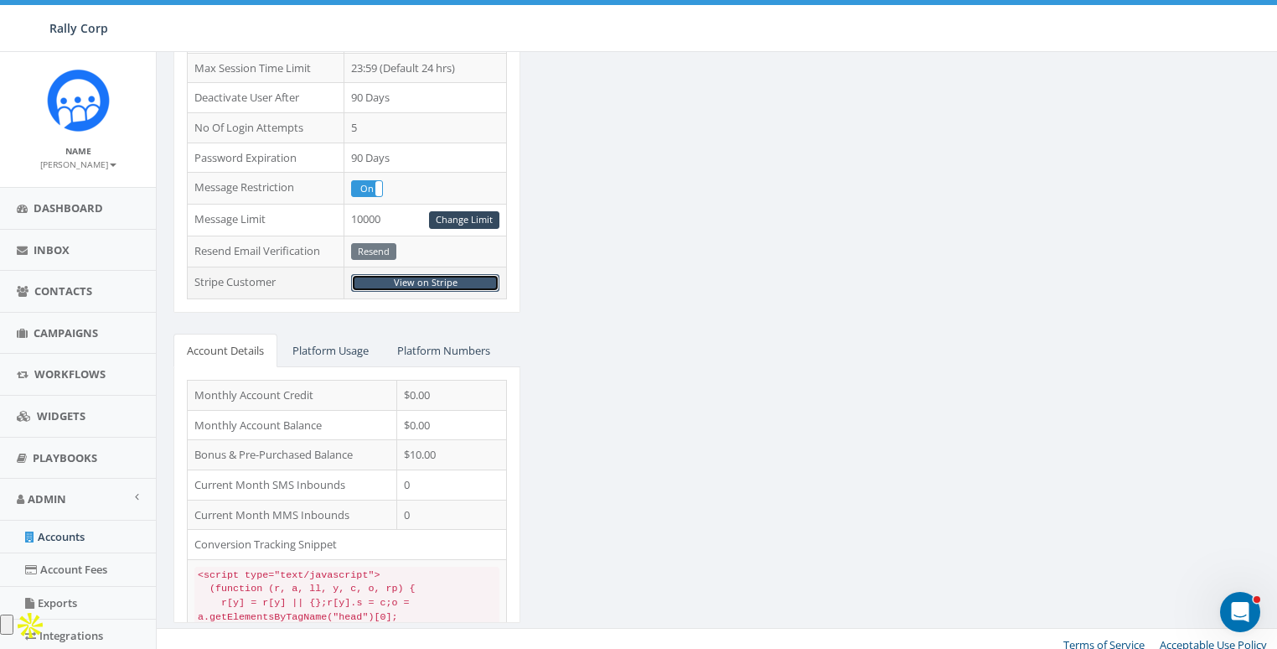
click at [422, 274] on link "View on Stripe" at bounding box center [425, 283] width 148 height 18
click at [473, 274] on link "View on Stripe" at bounding box center [425, 283] width 148 height 18
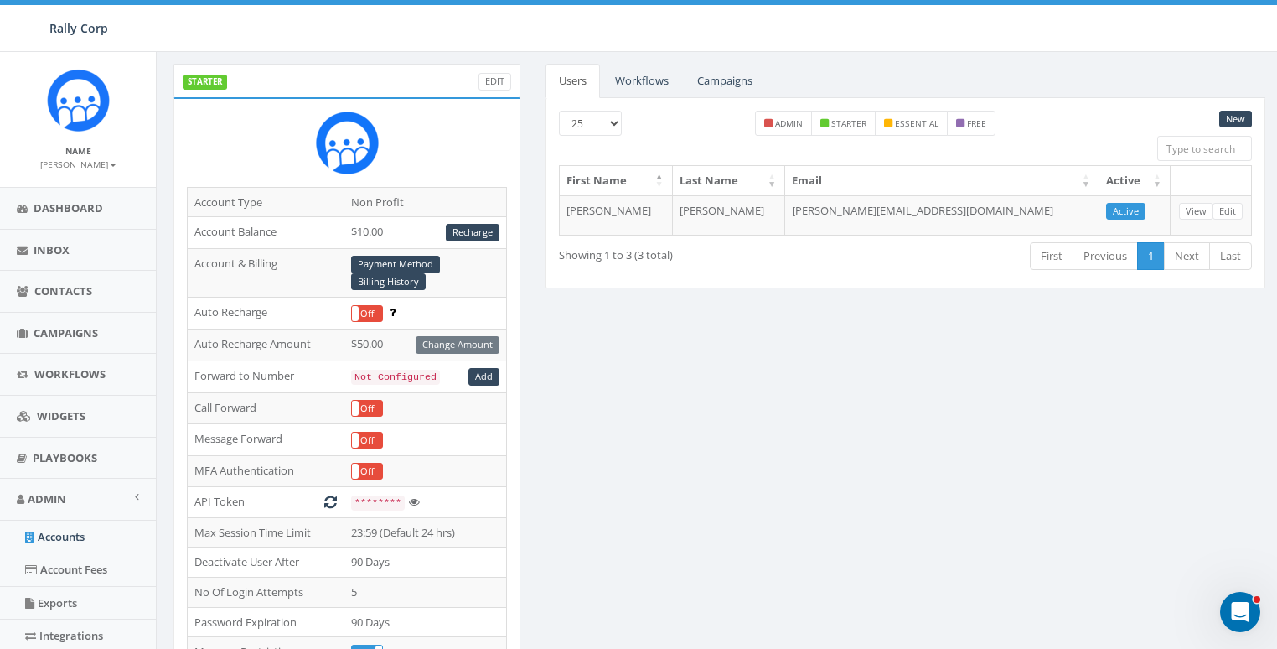
scroll to position [0, 0]
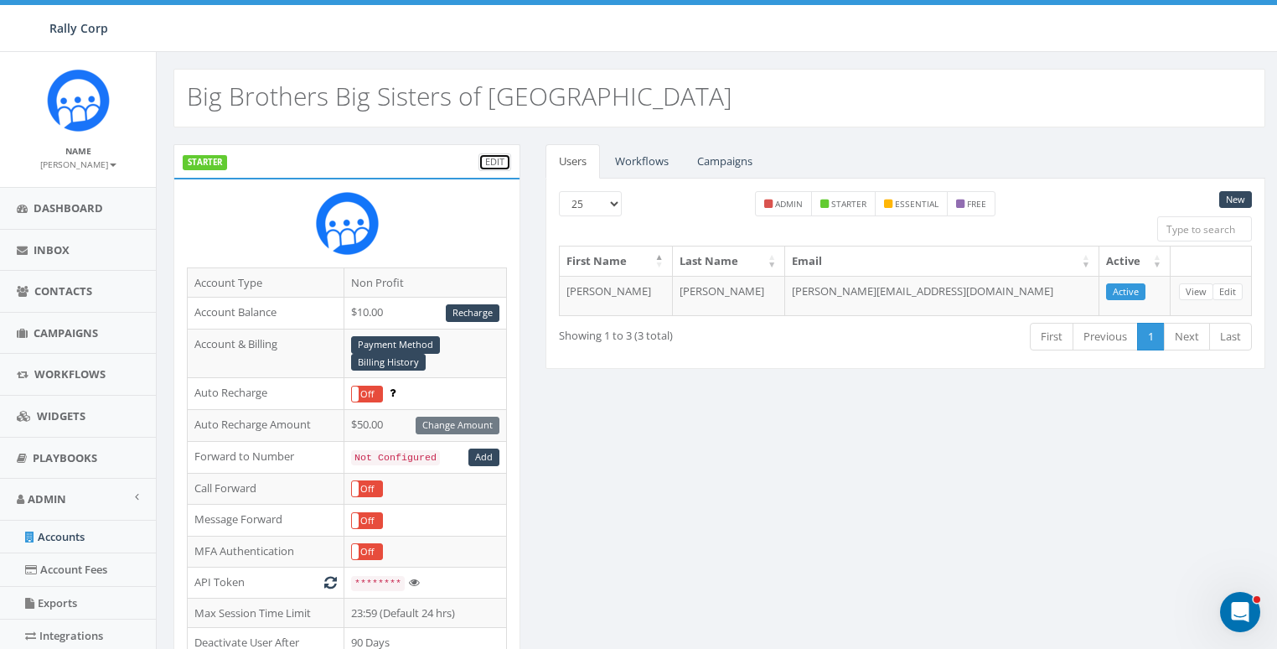
click at [490, 158] on link "Edit" at bounding box center [495, 162] width 33 height 18
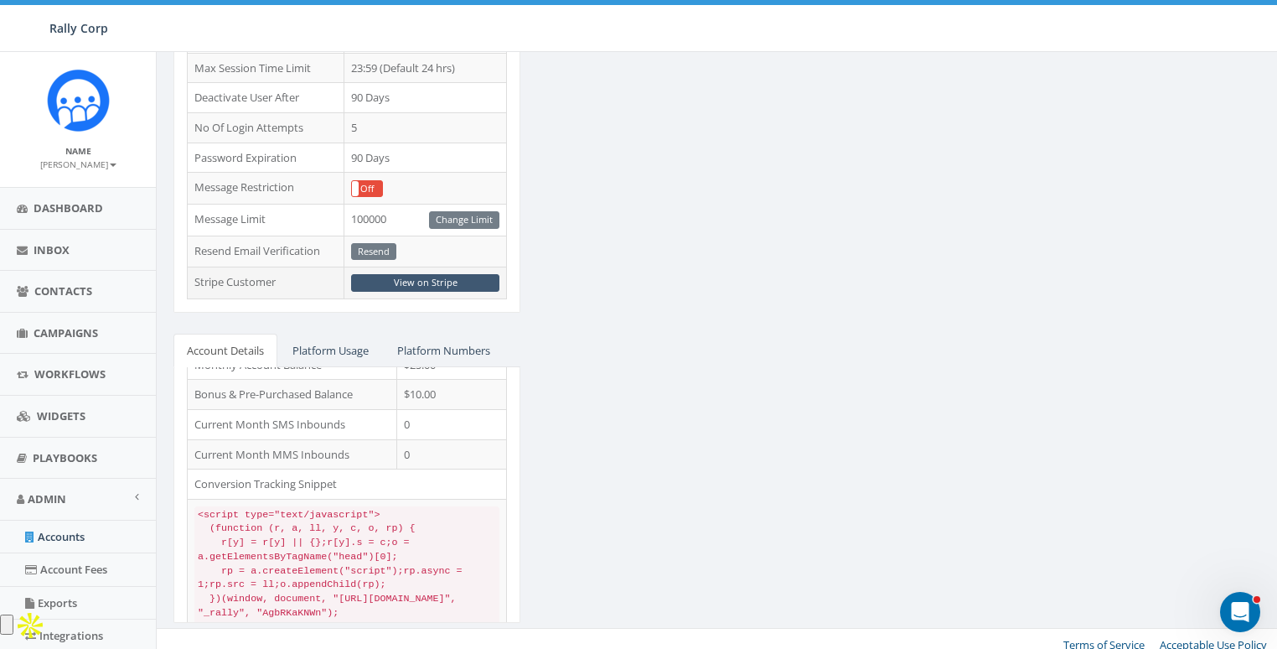
scroll to position [106, 0]
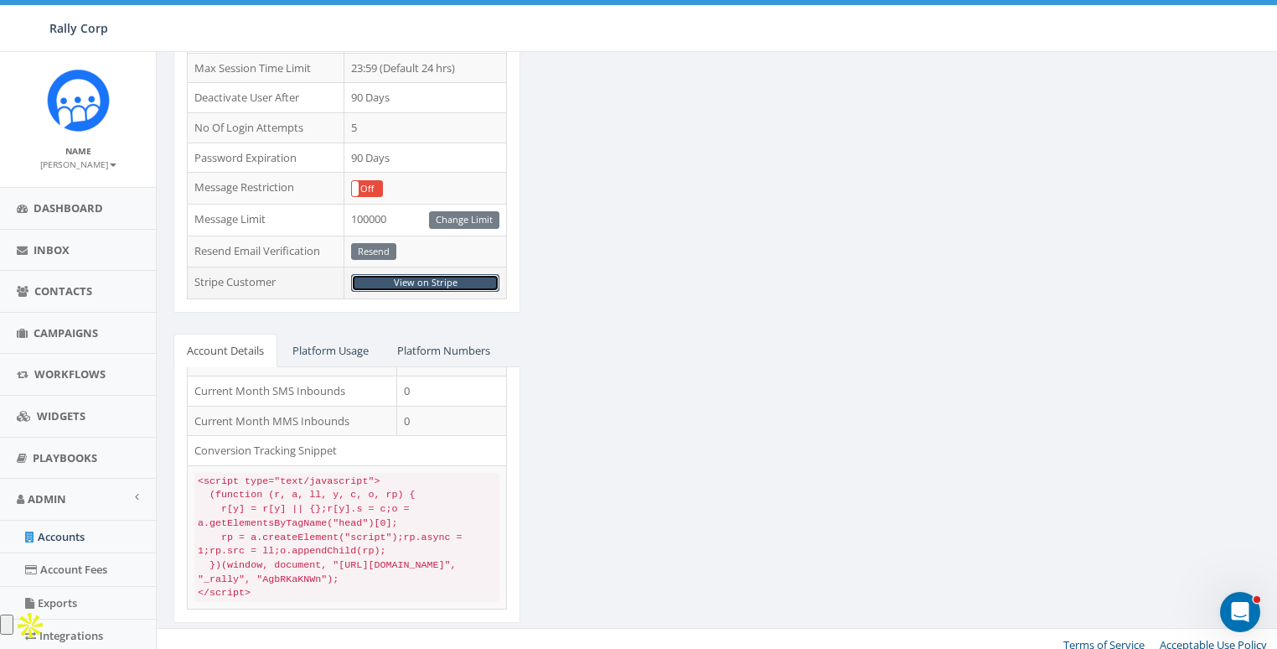
click at [418, 274] on link "View on Stripe" at bounding box center [425, 283] width 148 height 18
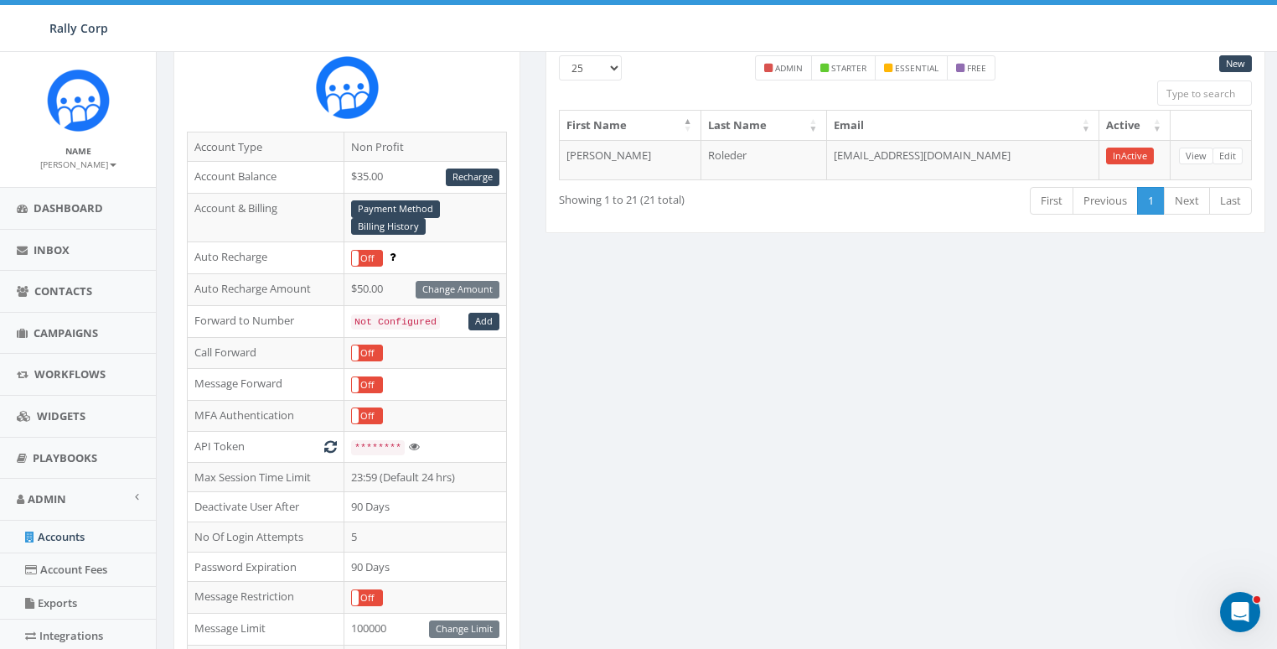
scroll to position [0, 0]
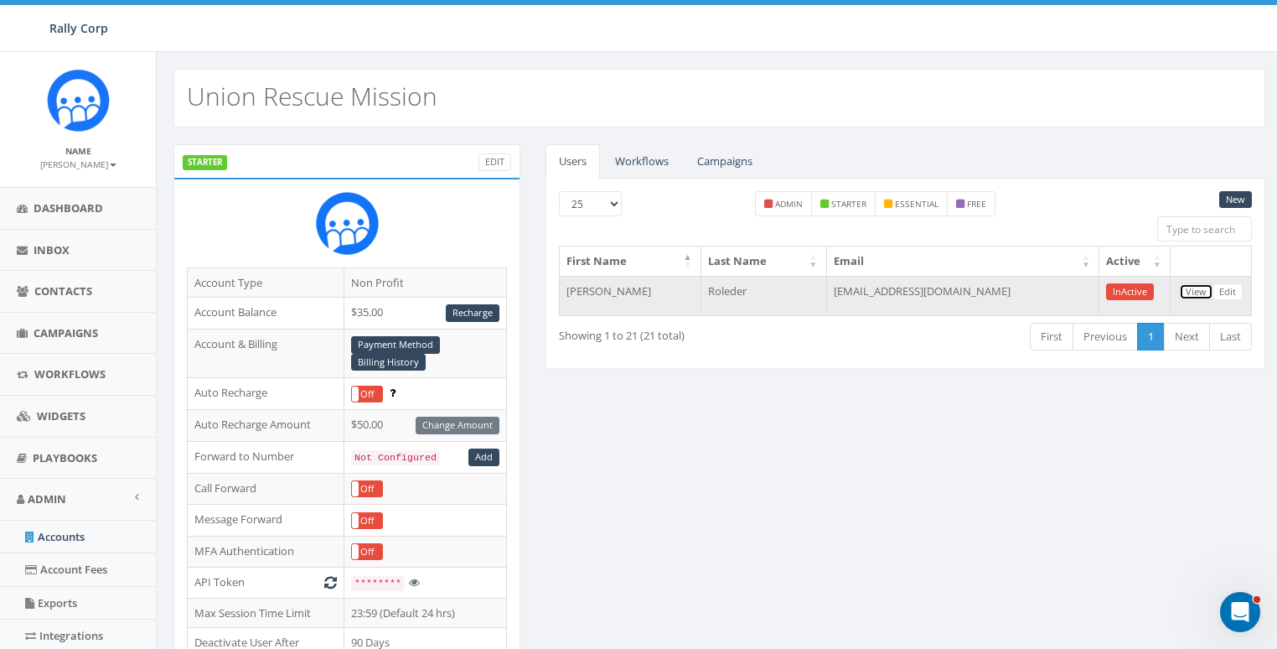
click at [1193, 286] on link "View" at bounding box center [1196, 292] width 34 height 18
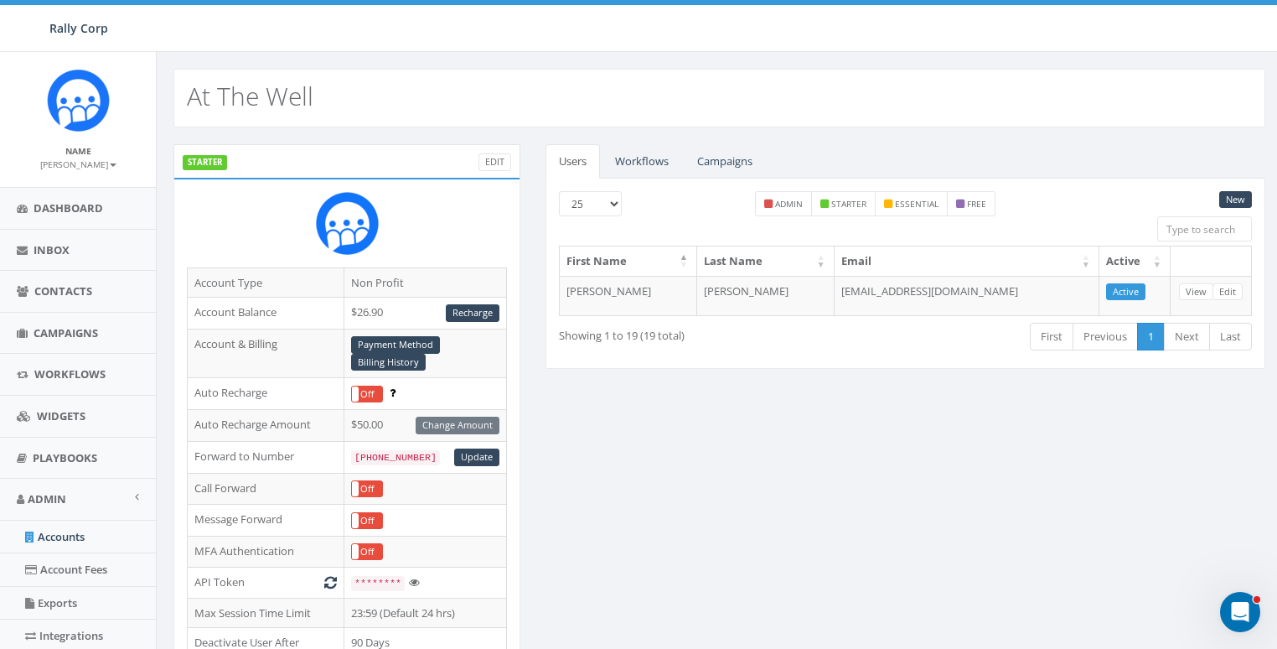
scroll to position [545, 0]
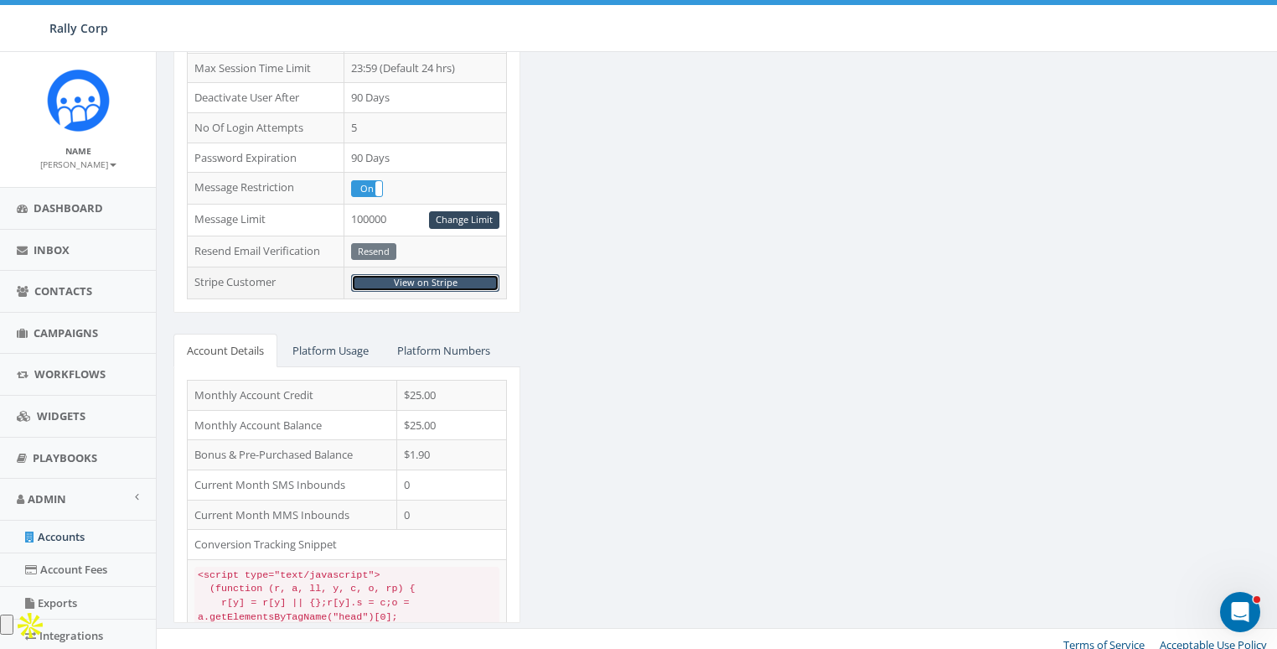
click at [433, 274] on link "View on Stripe" at bounding box center [425, 283] width 148 height 18
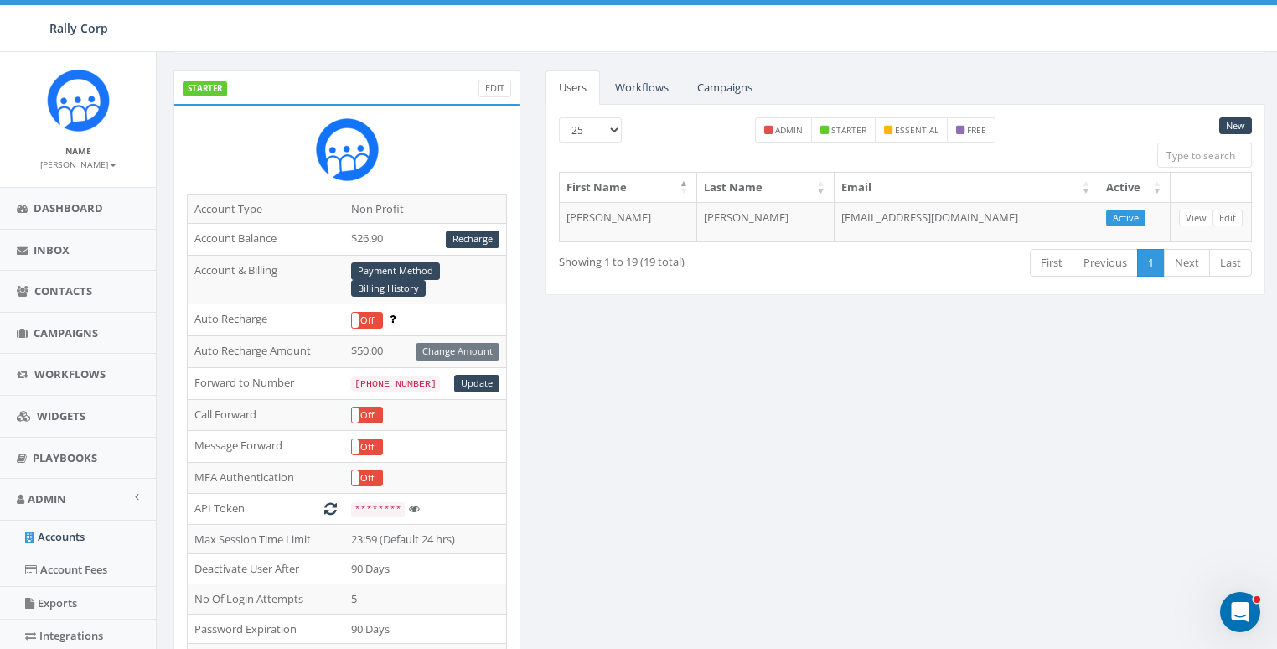
scroll to position [0, 0]
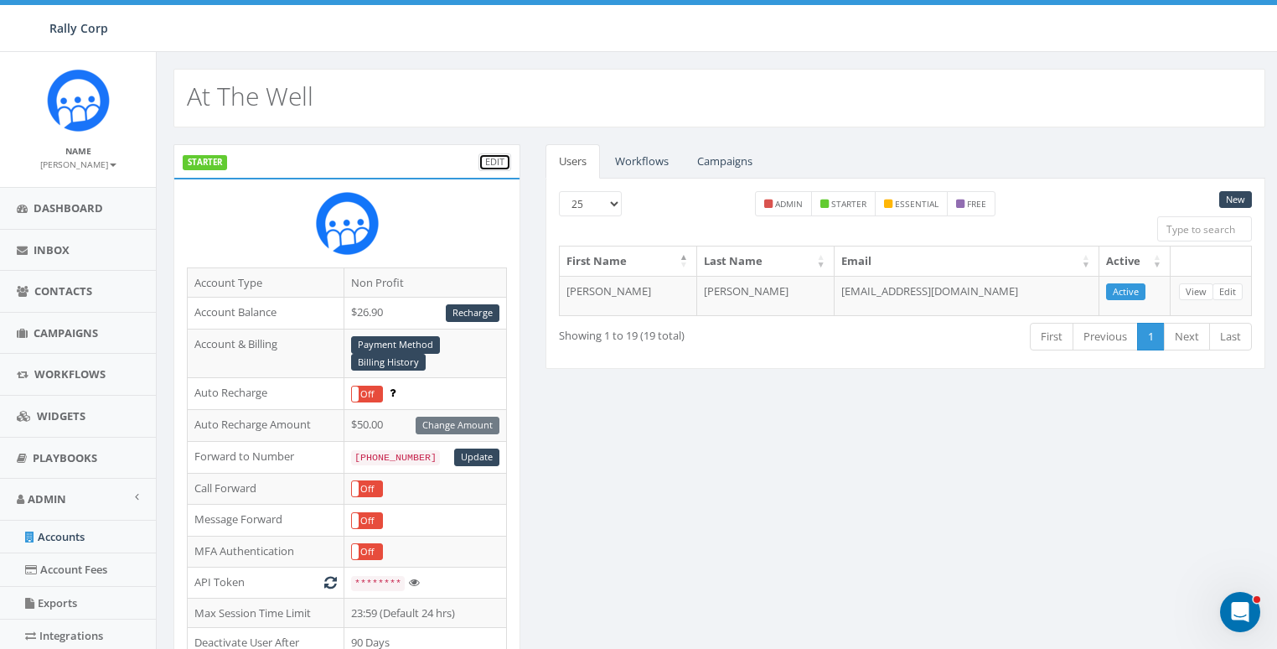
click at [492, 158] on link "Edit" at bounding box center [495, 162] width 33 height 18
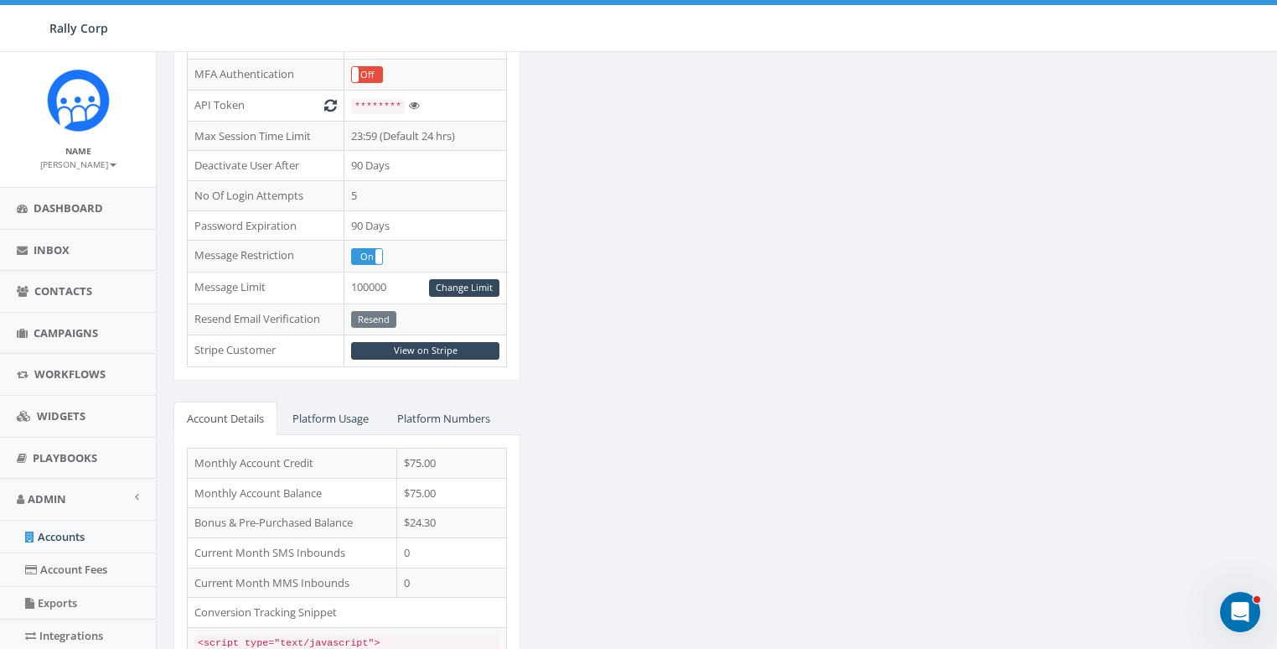
scroll to position [545, 0]
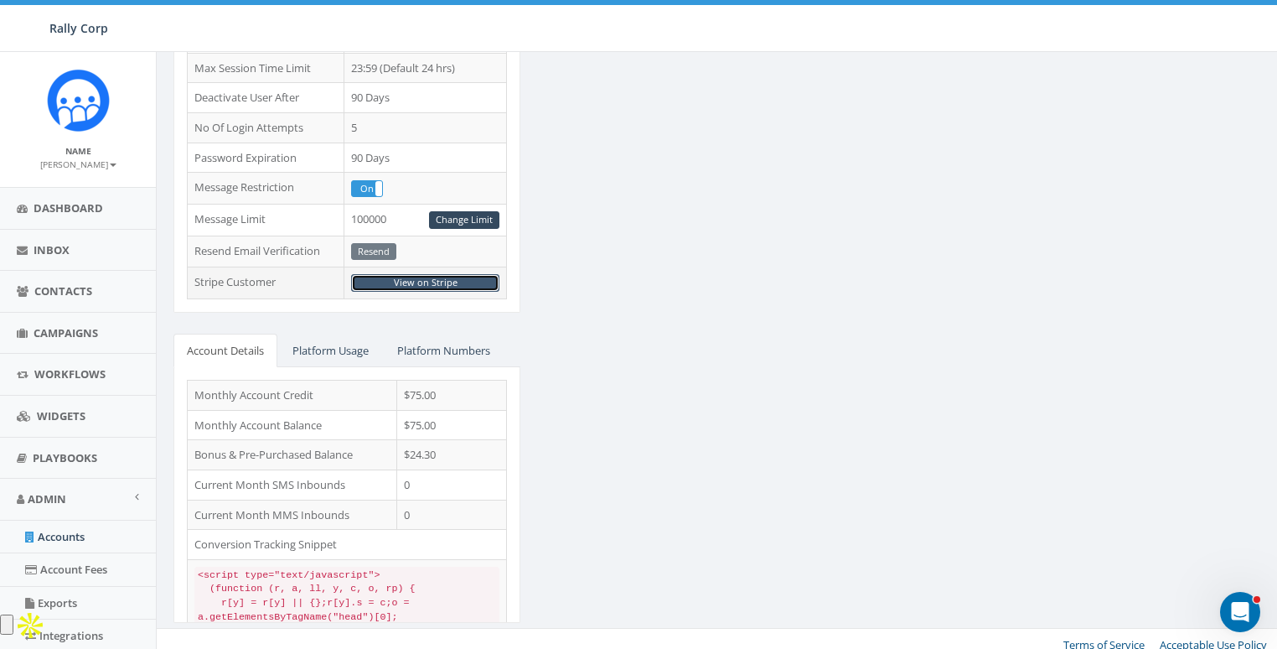
click at [482, 274] on link "View on Stripe" at bounding box center [425, 283] width 148 height 18
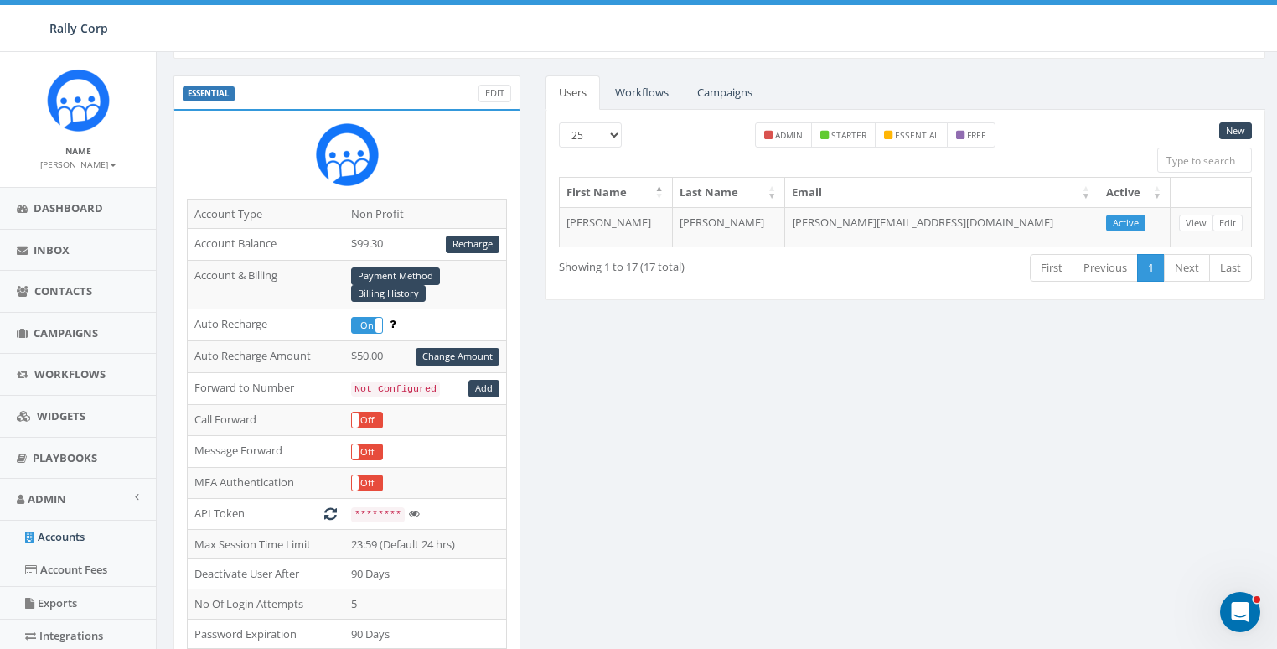
scroll to position [0, 0]
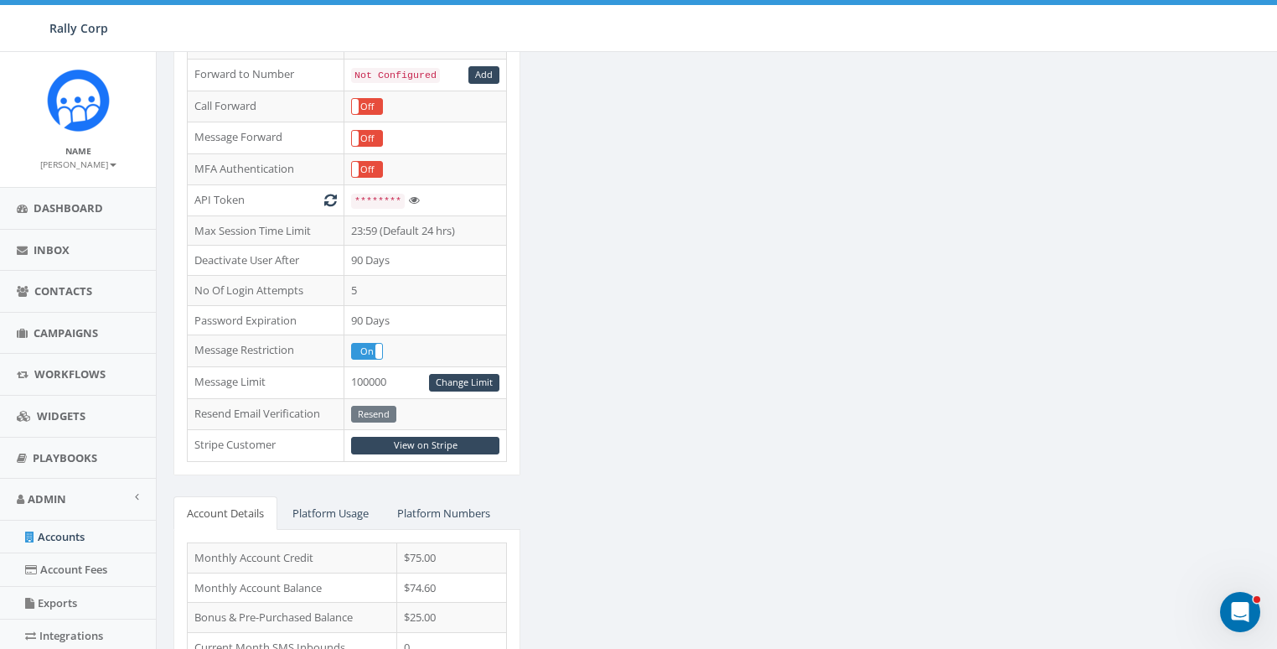
scroll to position [545, 0]
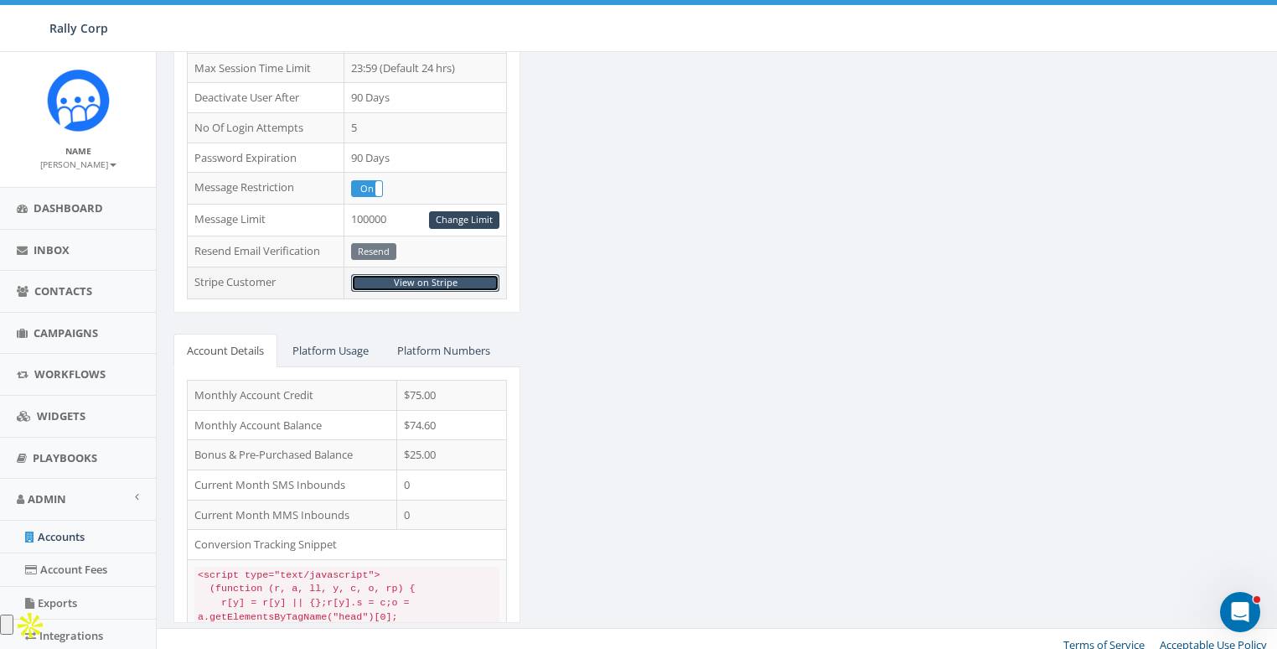
click at [453, 274] on link "View on Stripe" at bounding box center [425, 283] width 148 height 18
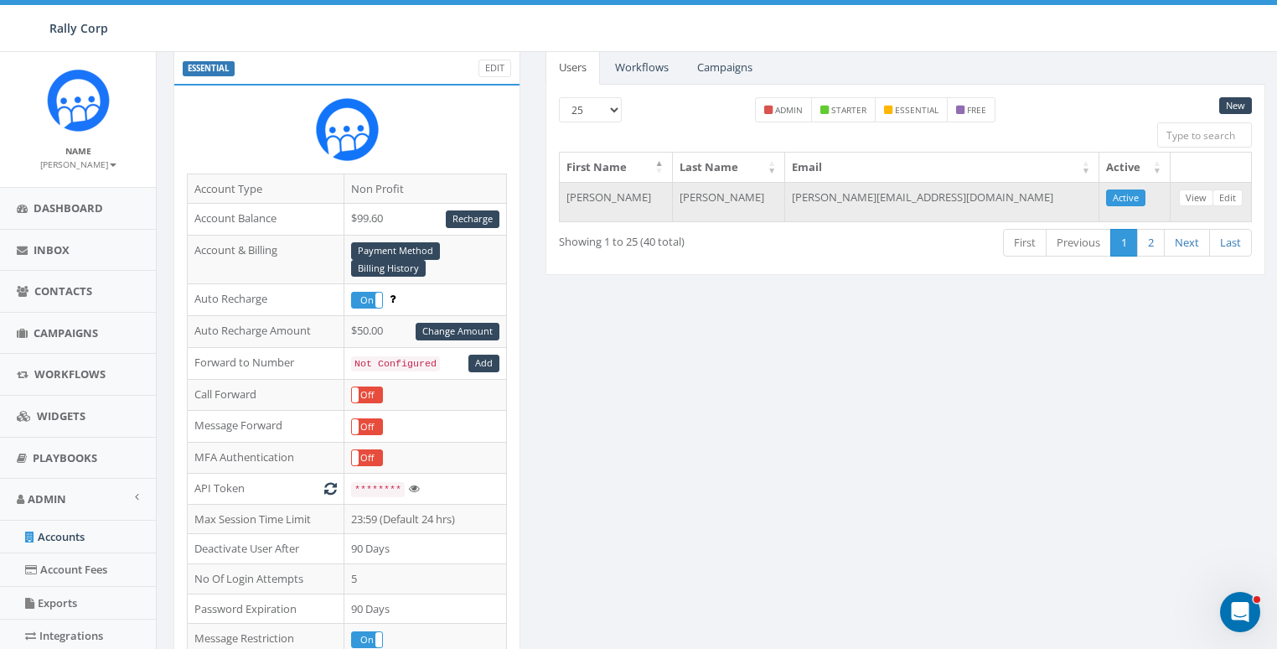
scroll to position [0, 0]
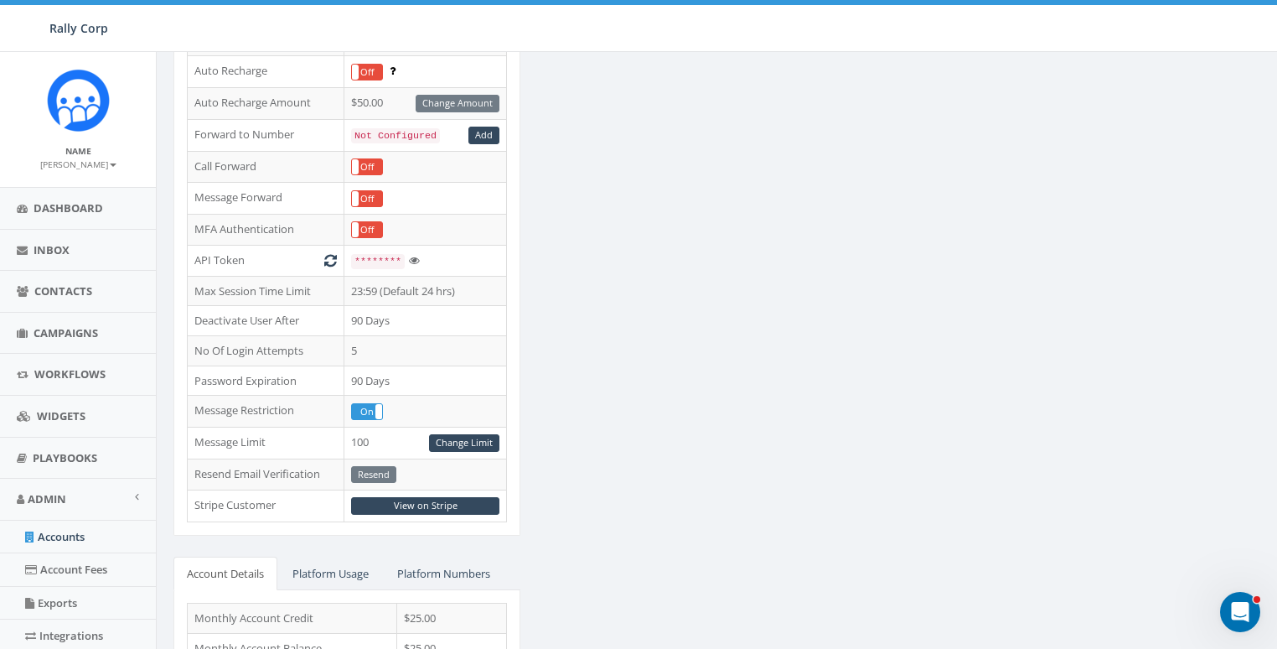
scroll to position [545, 0]
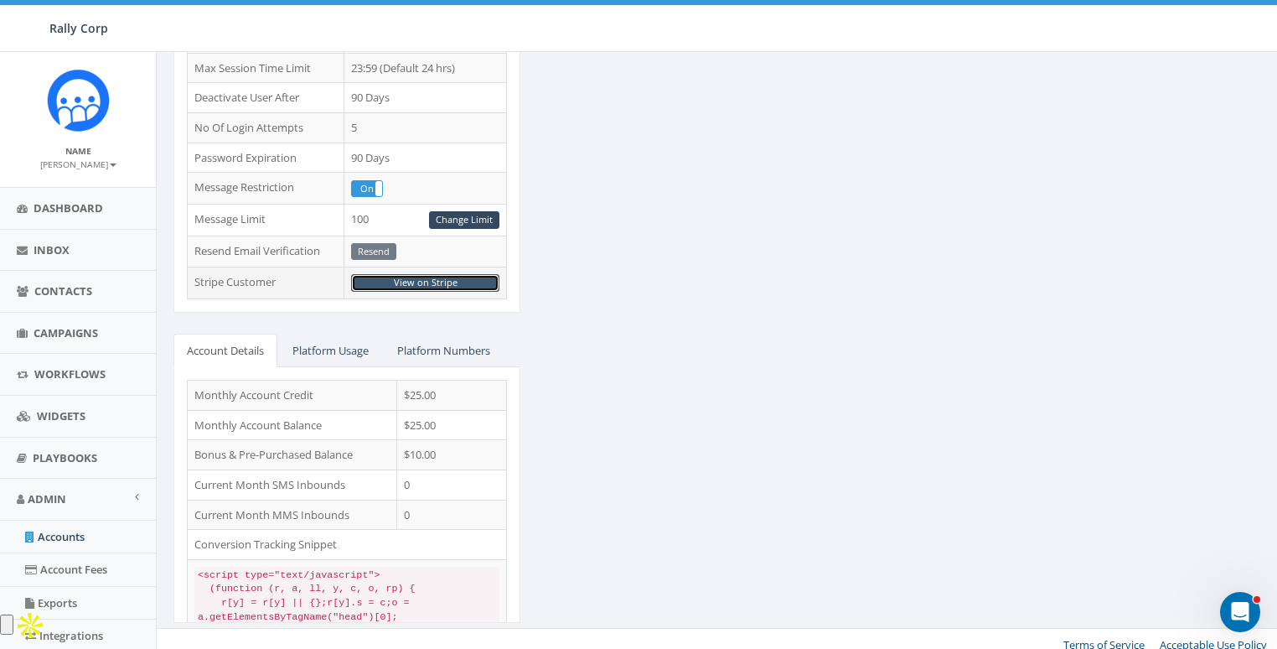
click at [423, 274] on link "View on Stripe" at bounding box center [425, 283] width 148 height 18
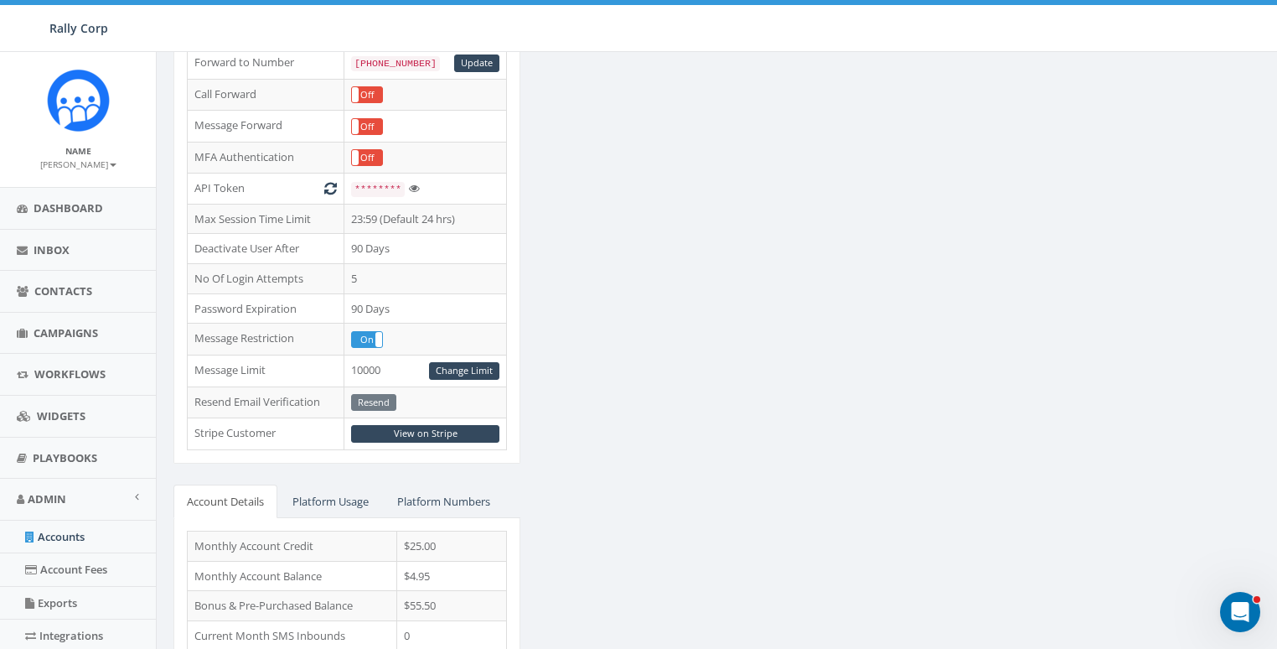
scroll to position [545, 0]
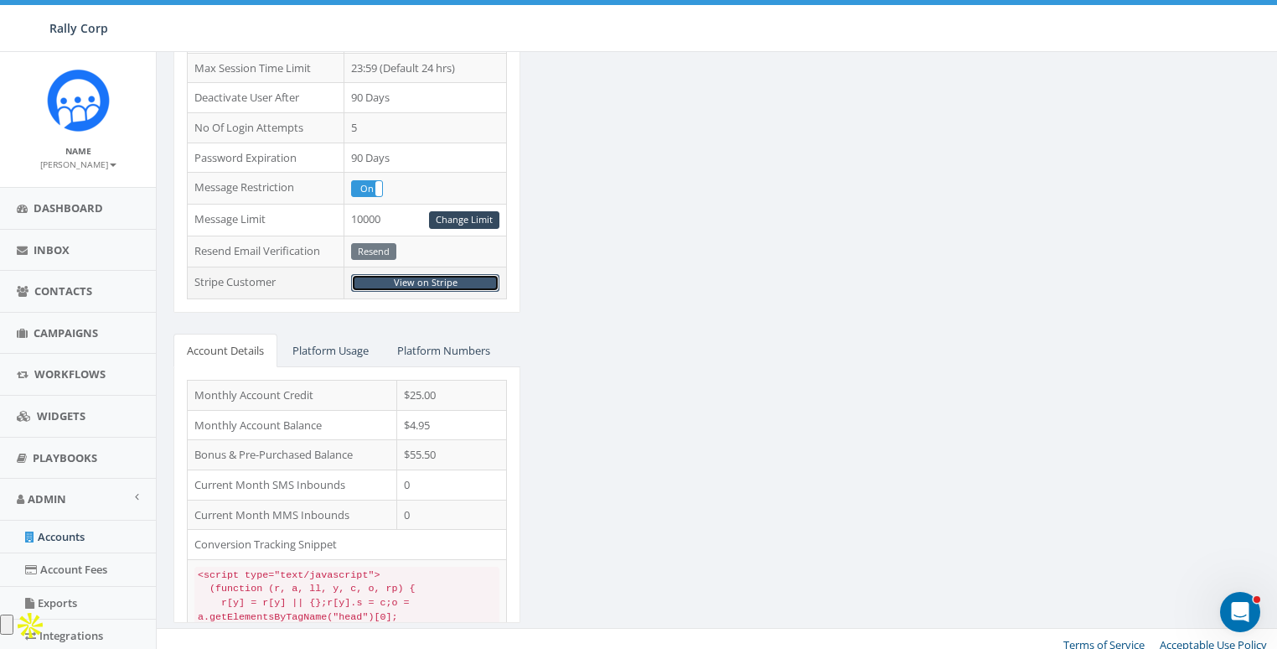
click at [438, 274] on link "View on Stripe" at bounding box center [425, 283] width 148 height 18
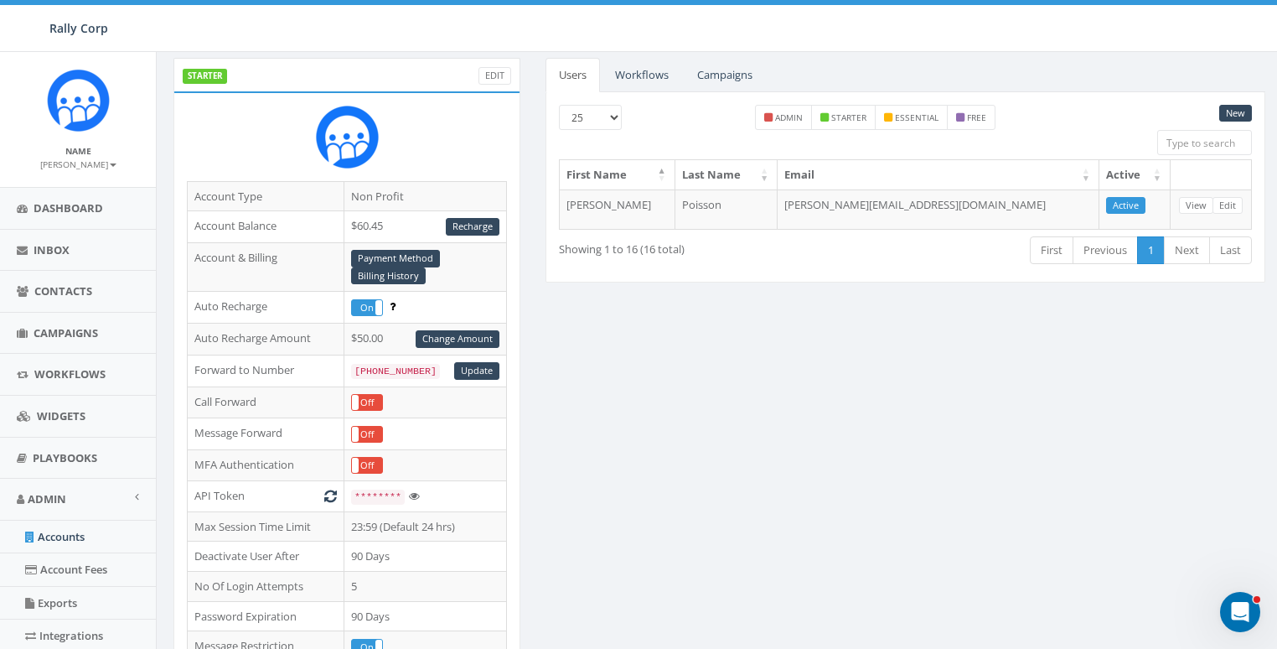
scroll to position [0, 0]
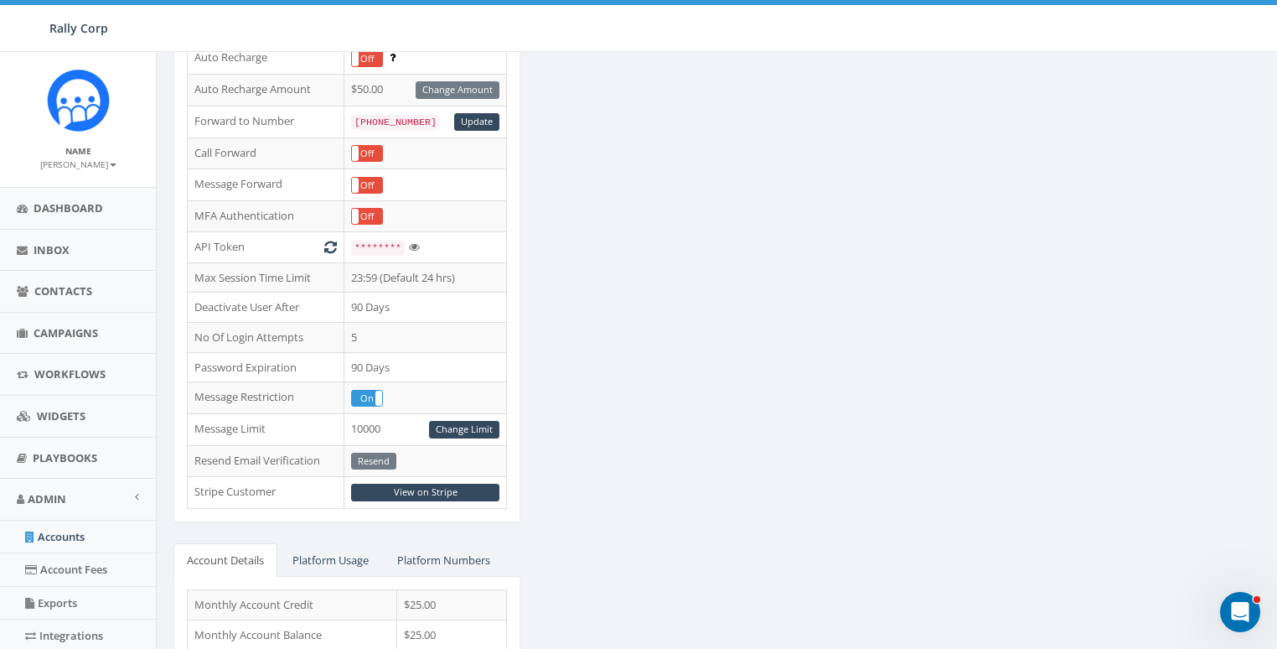
scroll to position [545, 0]
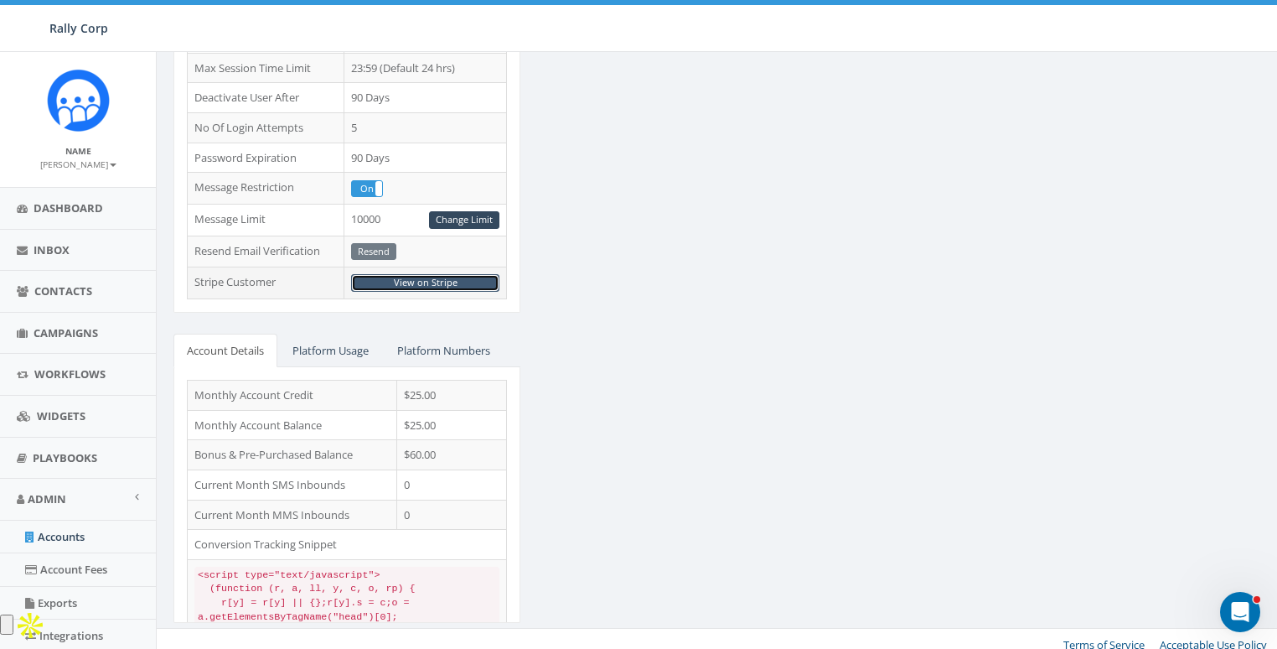
click at [453, 275] on link "View on Stripe" at bounding box center [425, 283] width 148 height 18
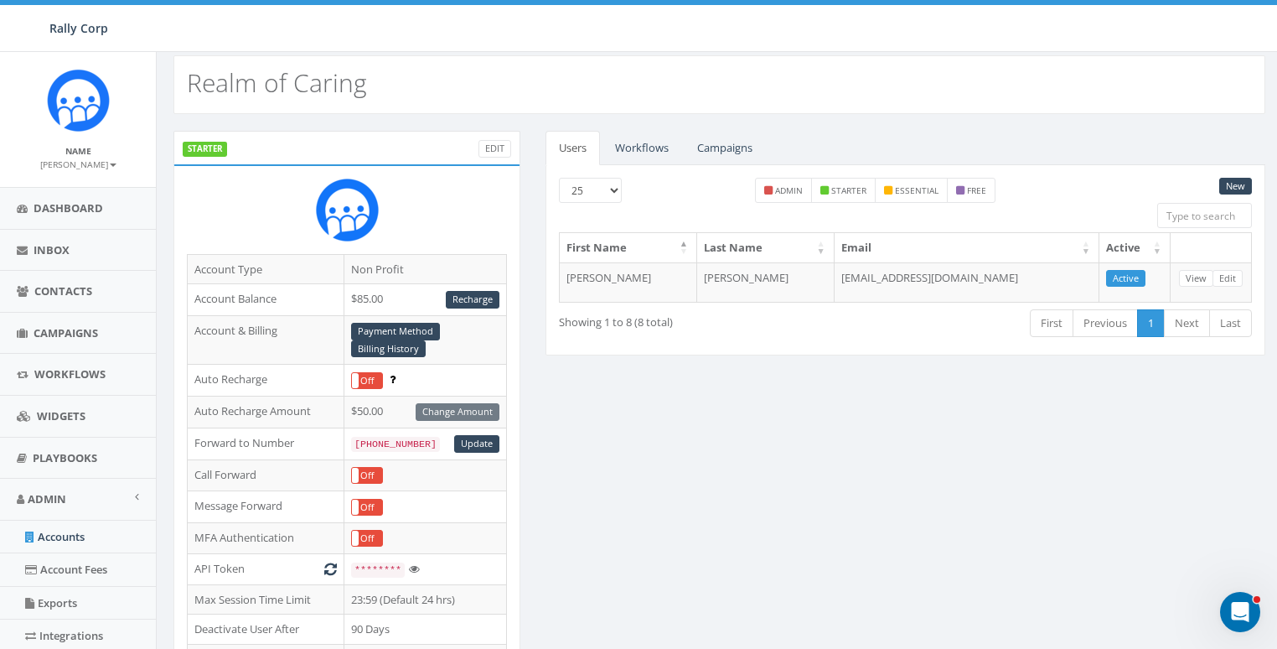
scroll to position [0, 0]
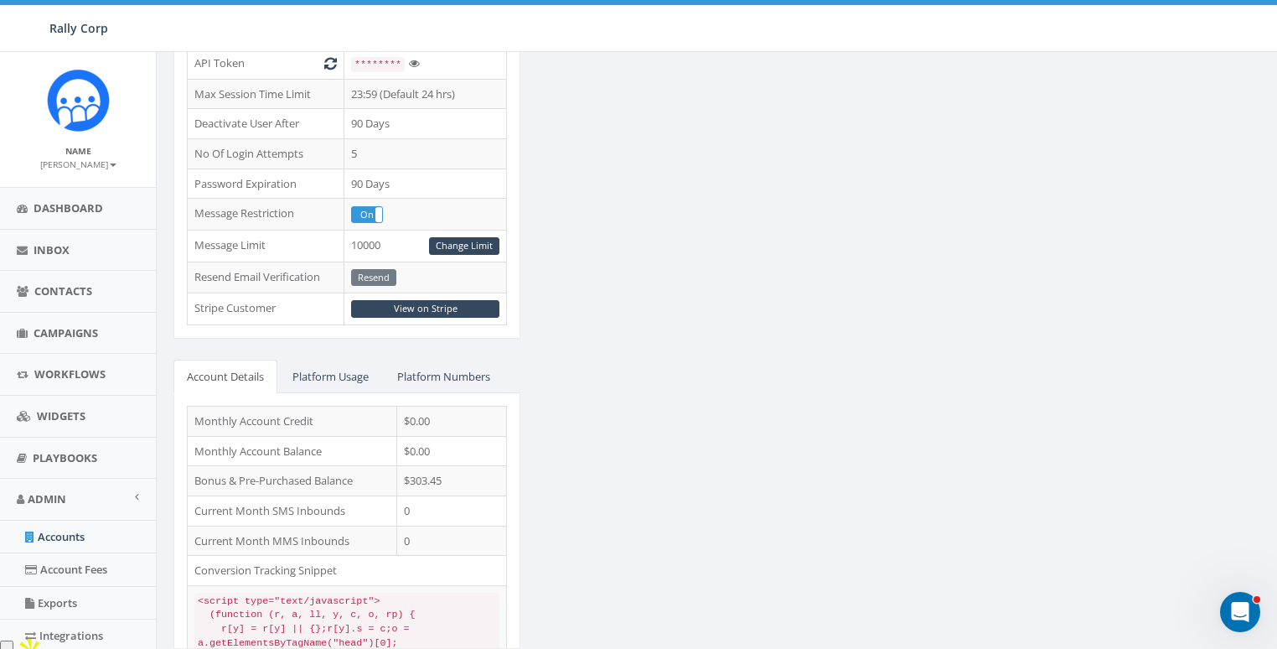
scroll to position [545, 0]
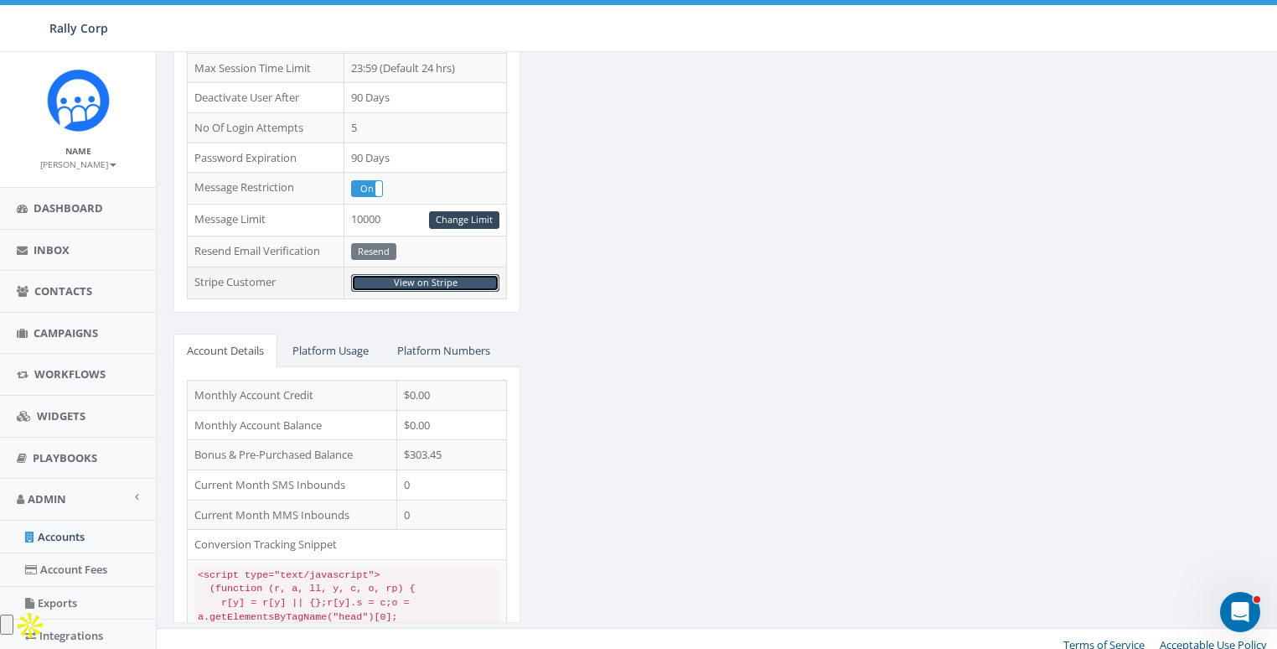
click at [456, 278] on link "View on Stripe" at bounding box center [425, 283] width 148 height 18
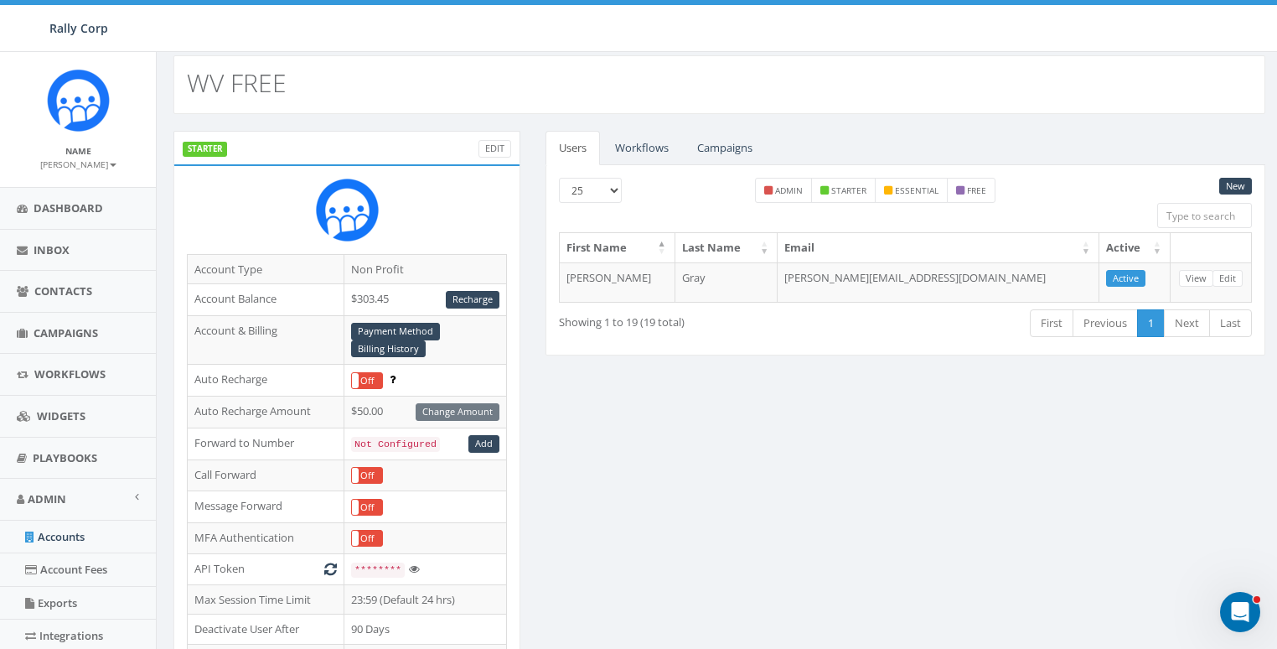
scroll to position [0, 0]
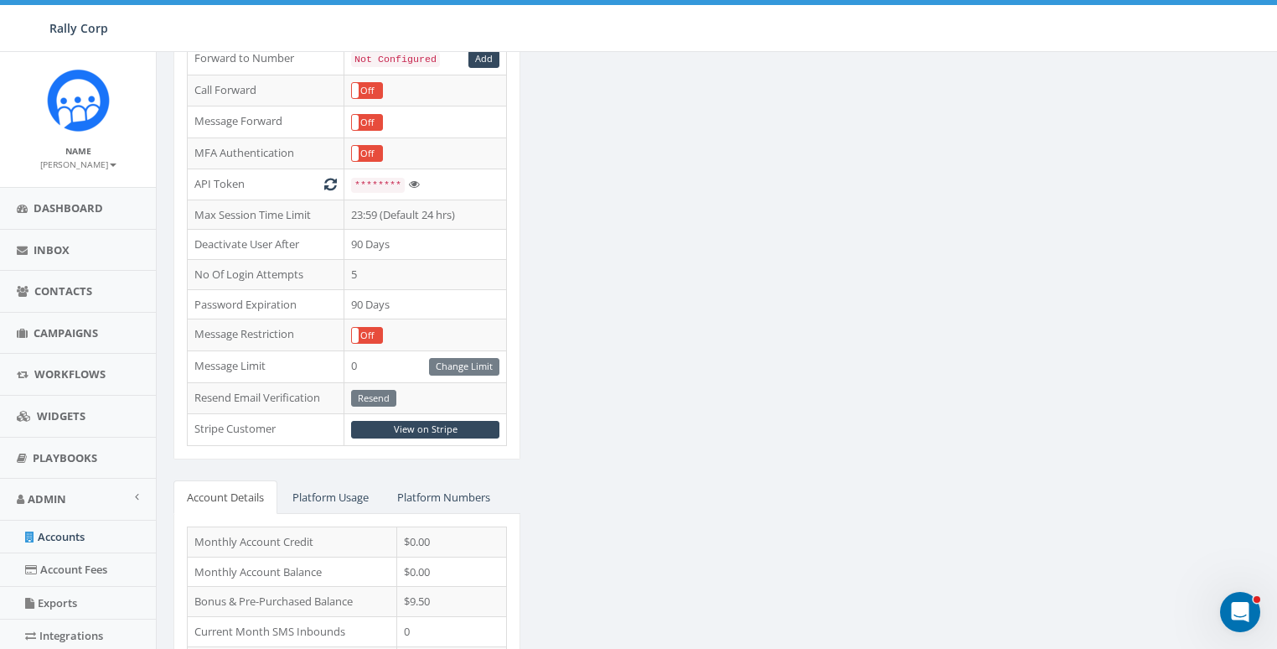
scroll to position [545, 0]
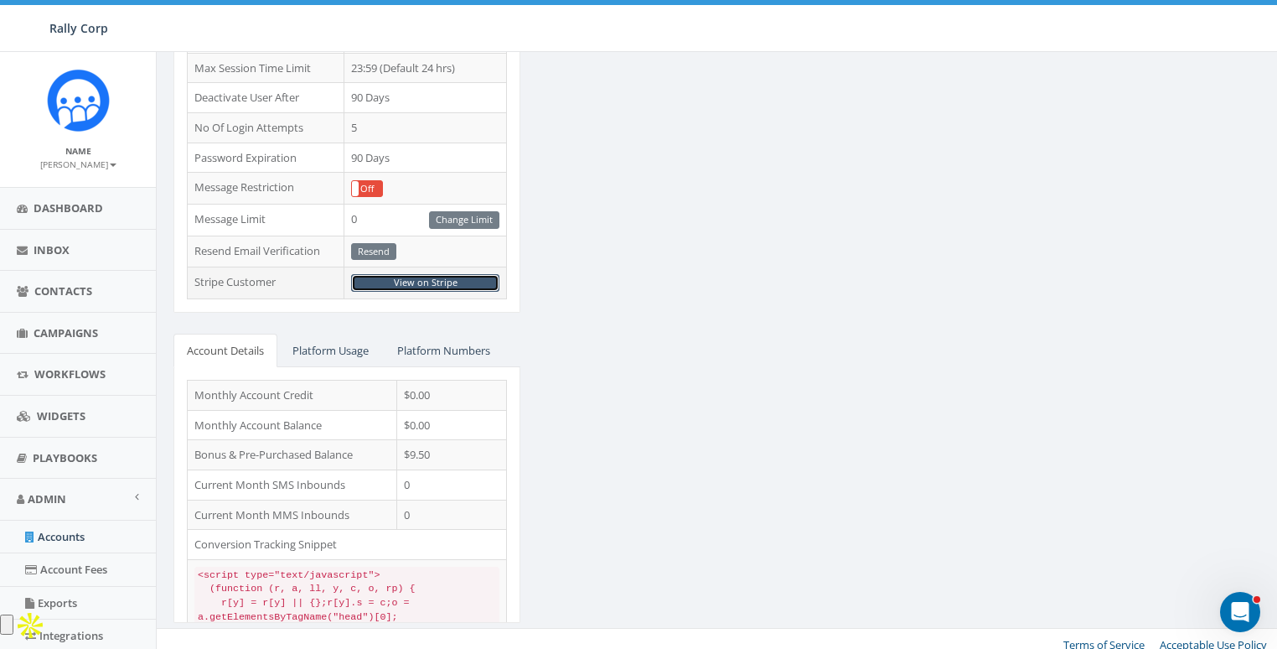
click at [467, 277] on link "View on Stripe" at bounding box center [425, 283] width 148 height 18
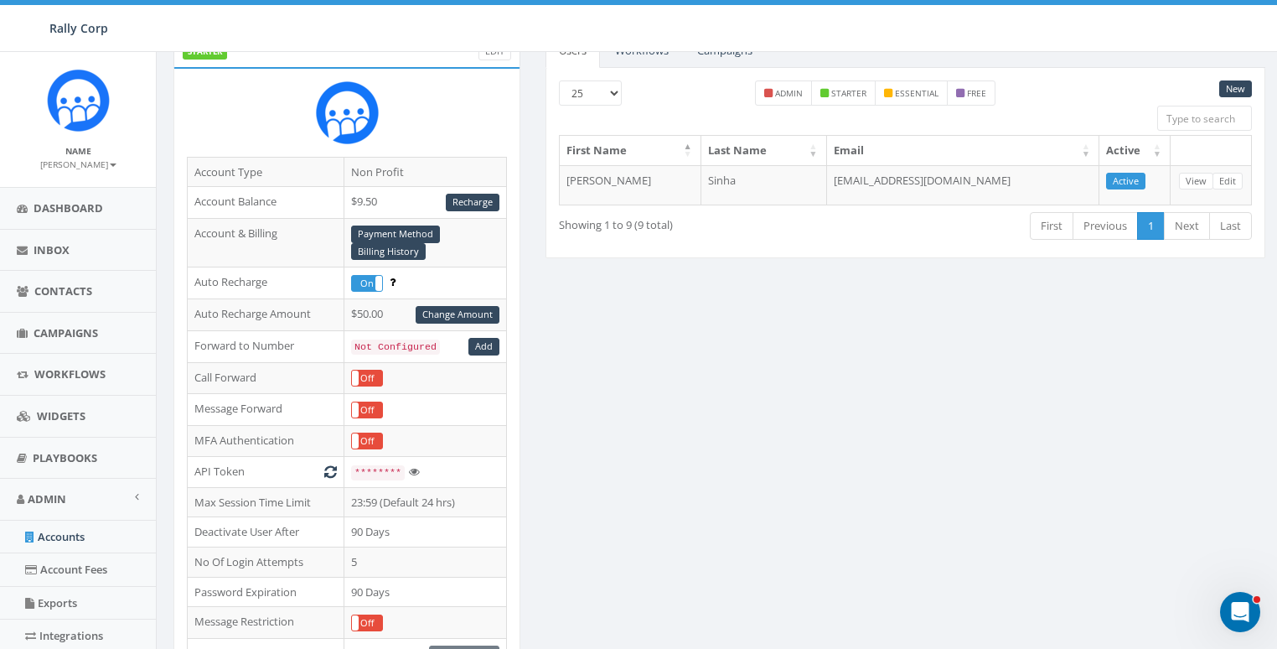
scroll to position [0, 0]
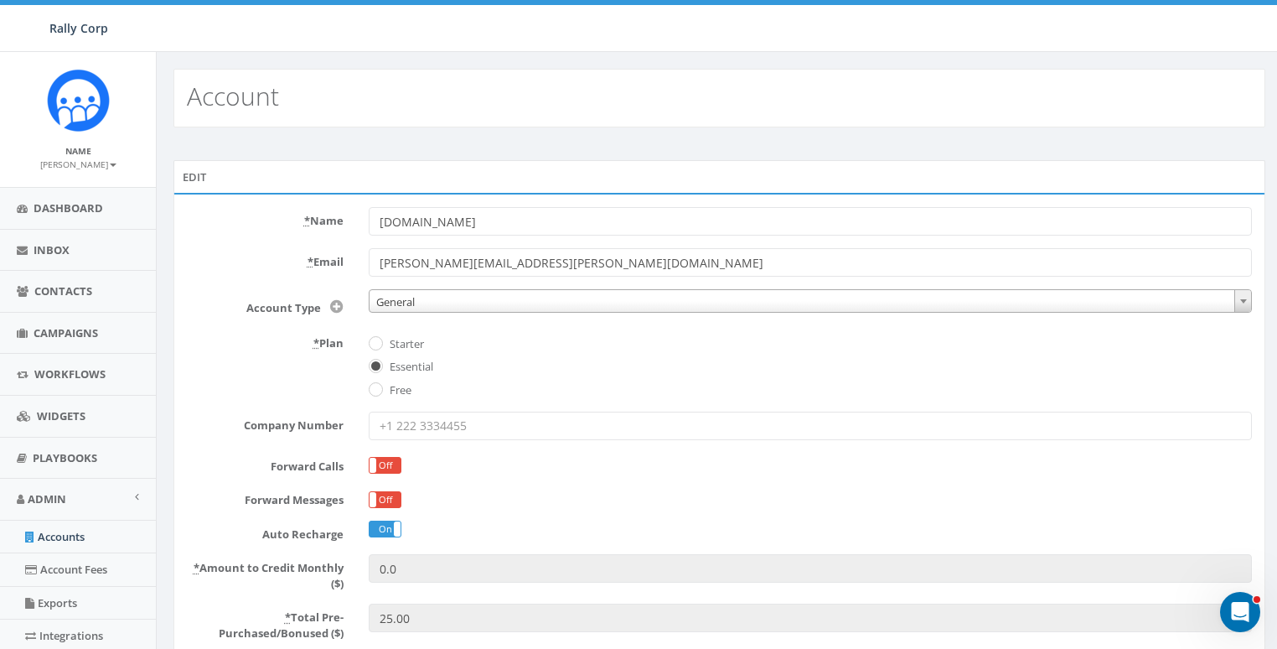
scroll to position [355, 0]
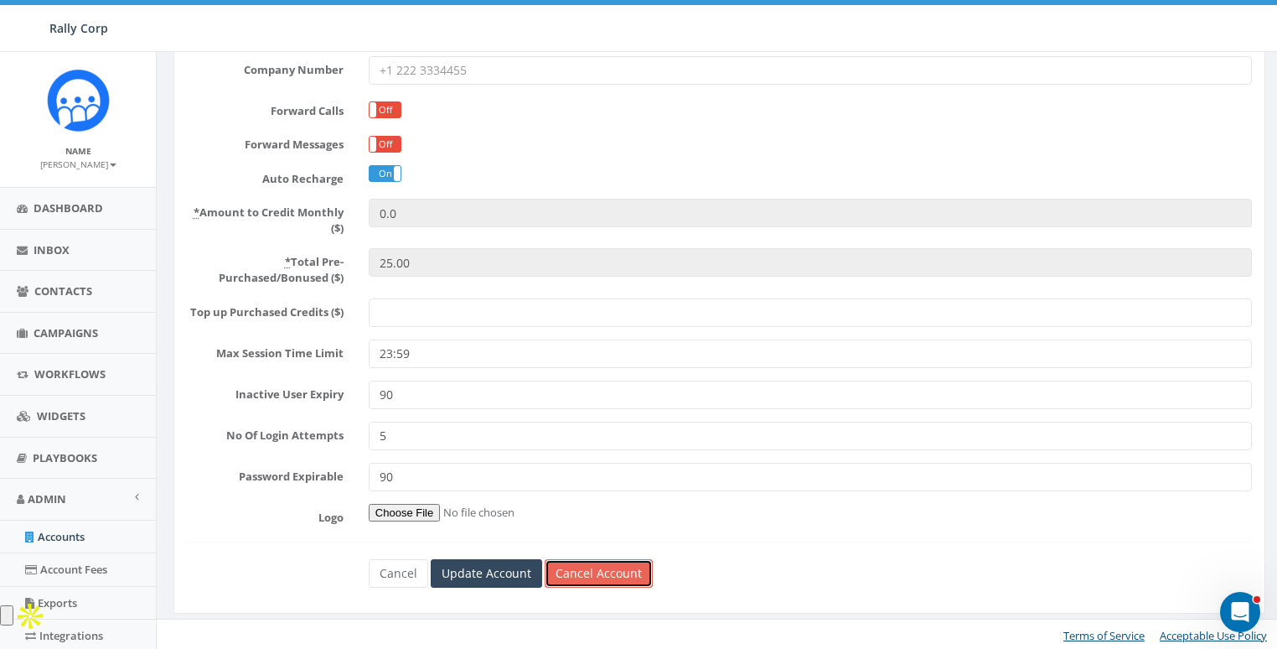
click at [613, 571] on link "Cancel Account" at bounding box center [599, 573] width 108 height 28
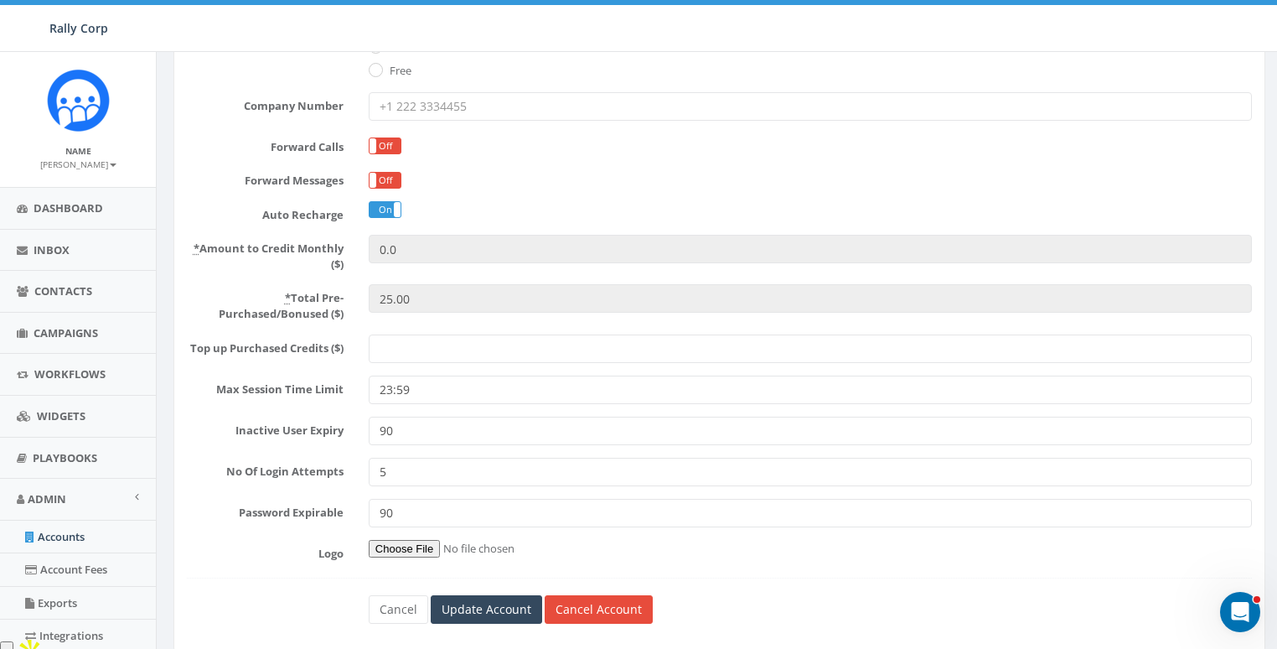
scroll to position [355, 0]
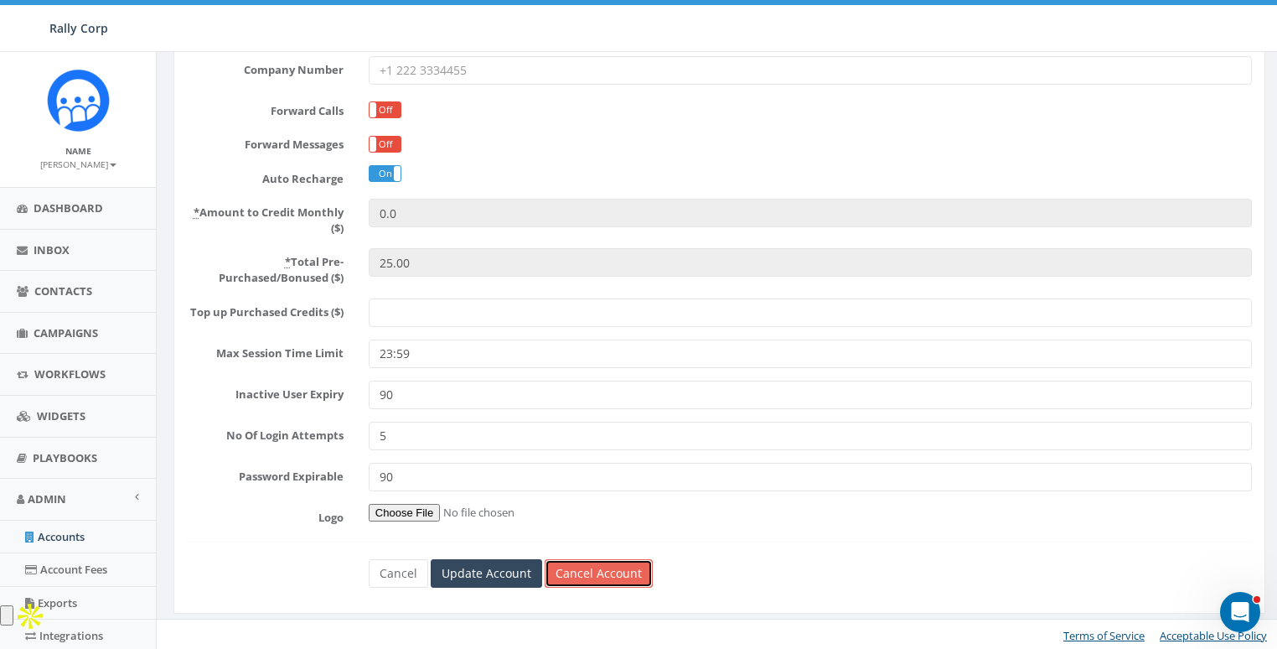
click at [607, 565] on link "Cancel Account" at bounding box center [599, 573] width 108 height 28
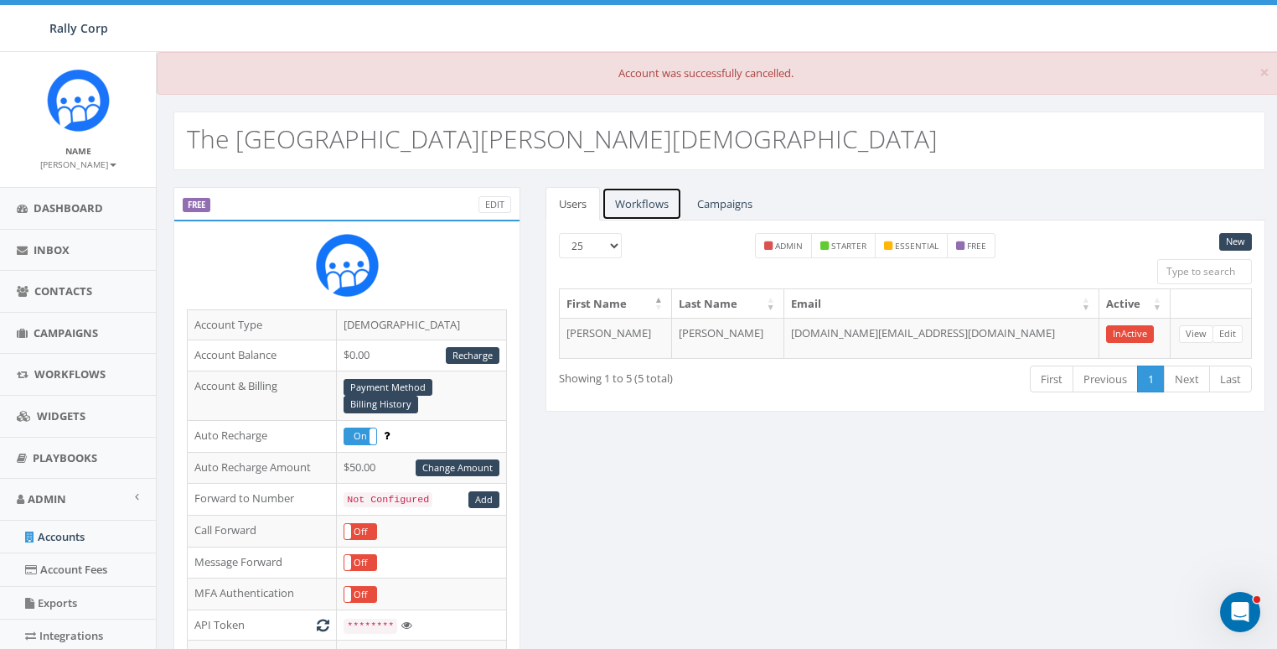
click at [671, 204] on link "Workflows" at bounding box center [642, 204] width 80 height 34
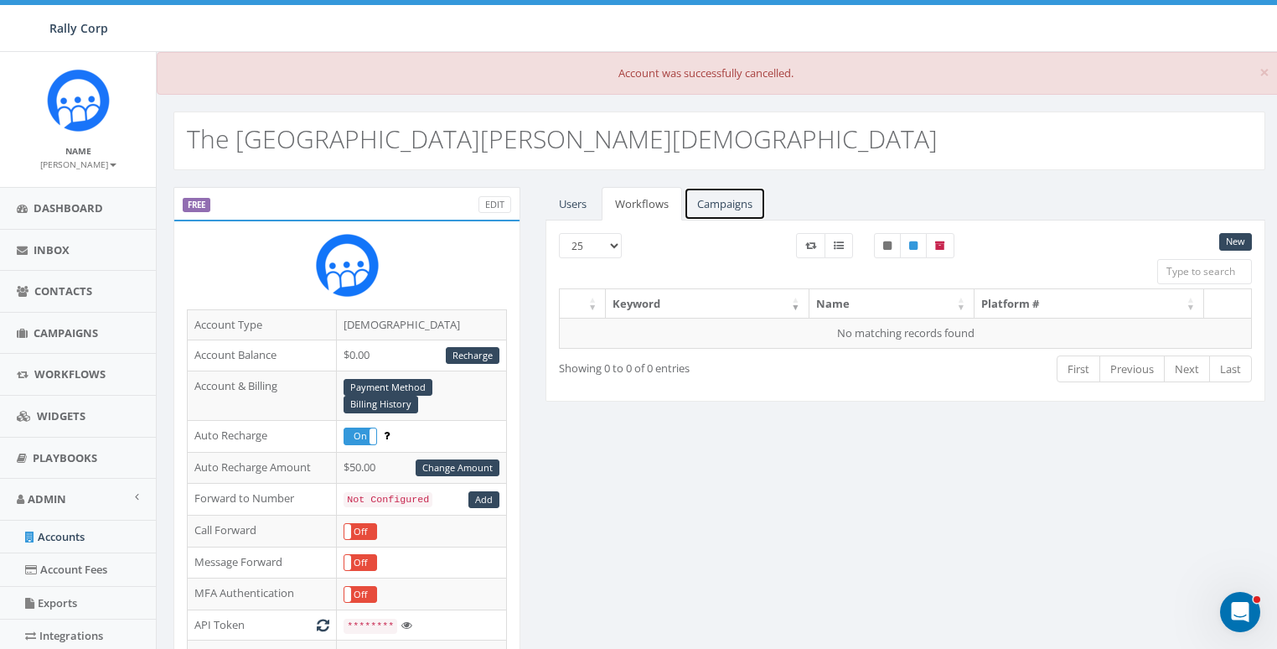
click at [723, 199] on link "Campaigns" at bounding box center [725, 204] width 82 height 34
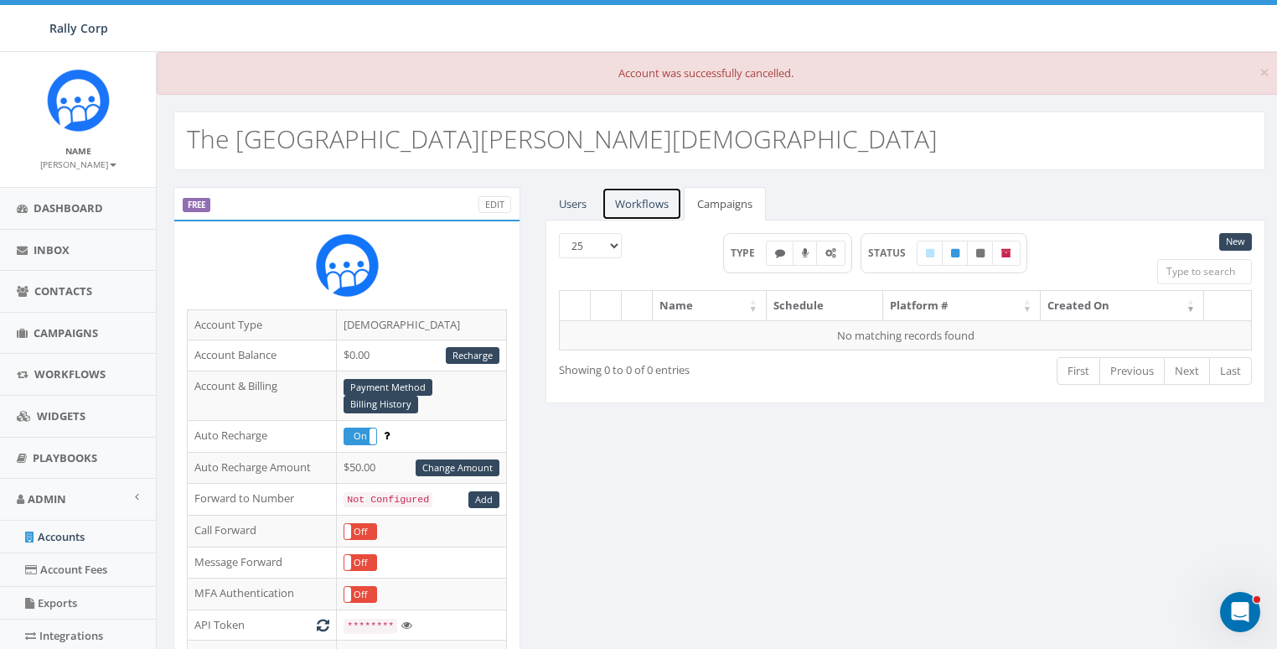
click at [659, 199] on link "Workflows" at bounding box center [642, 204] width 80 height 34
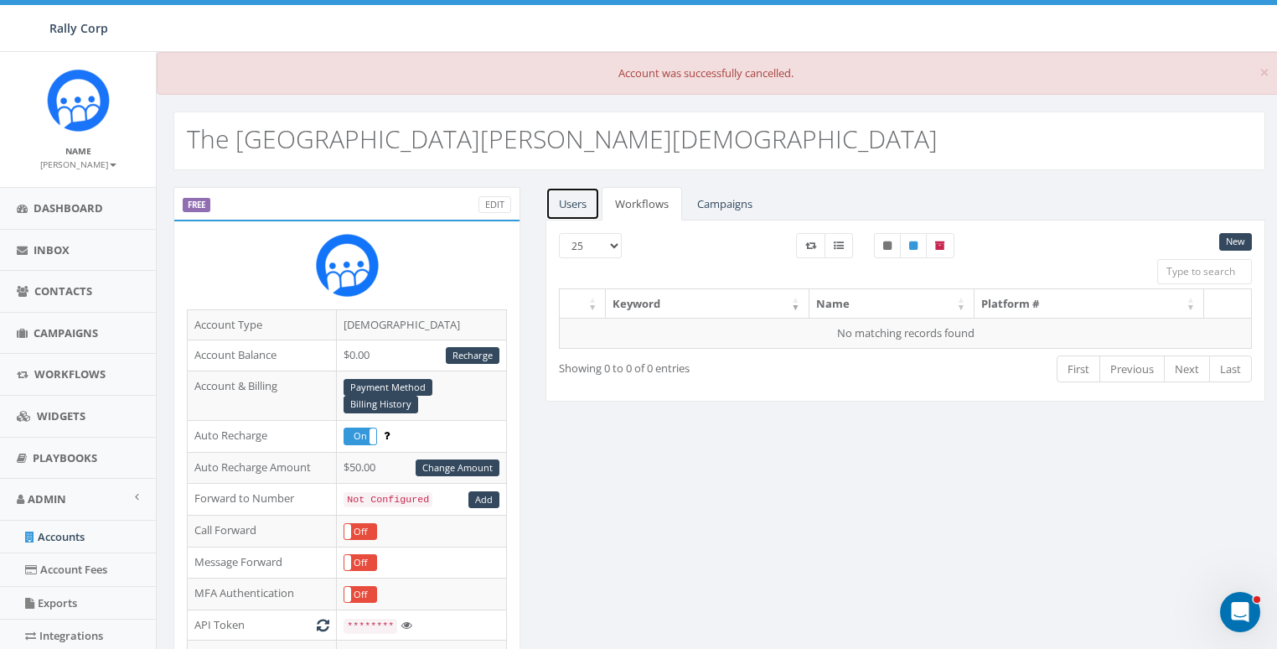
click at [572, 200] on link "Users" at bounding box center [573, 204] width 54 height 34
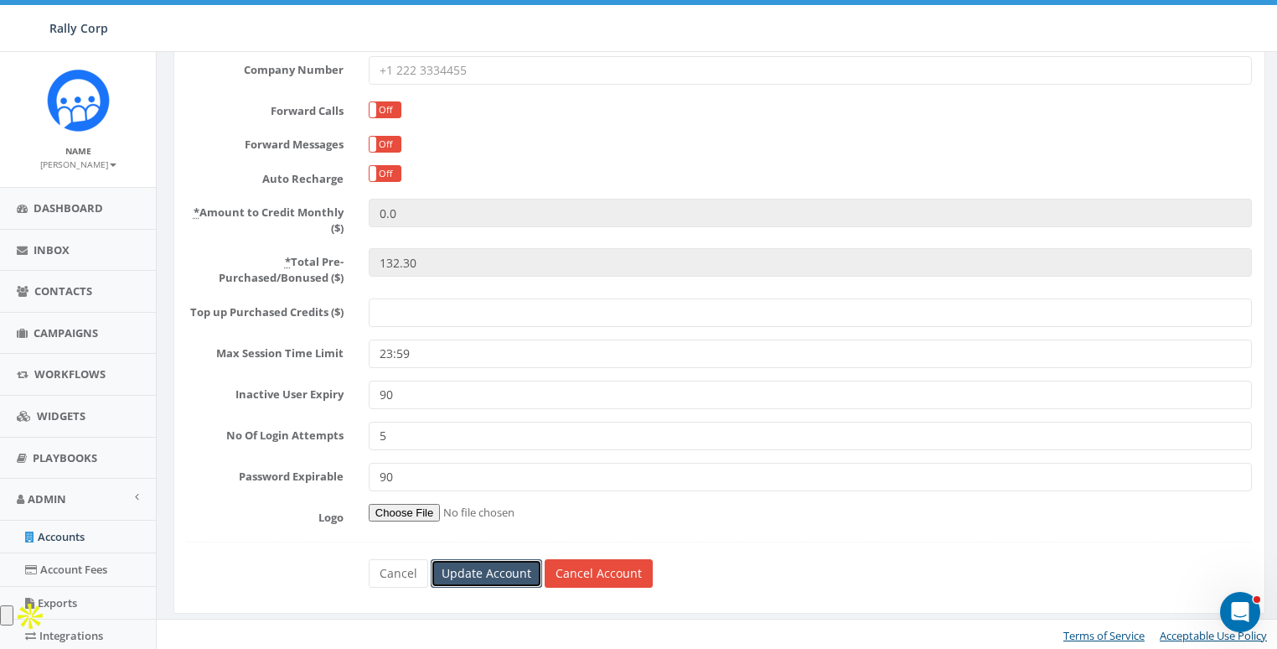
click at [493, 568] on input "Update Account" at bounding box center [486, 573] width 111 height 28
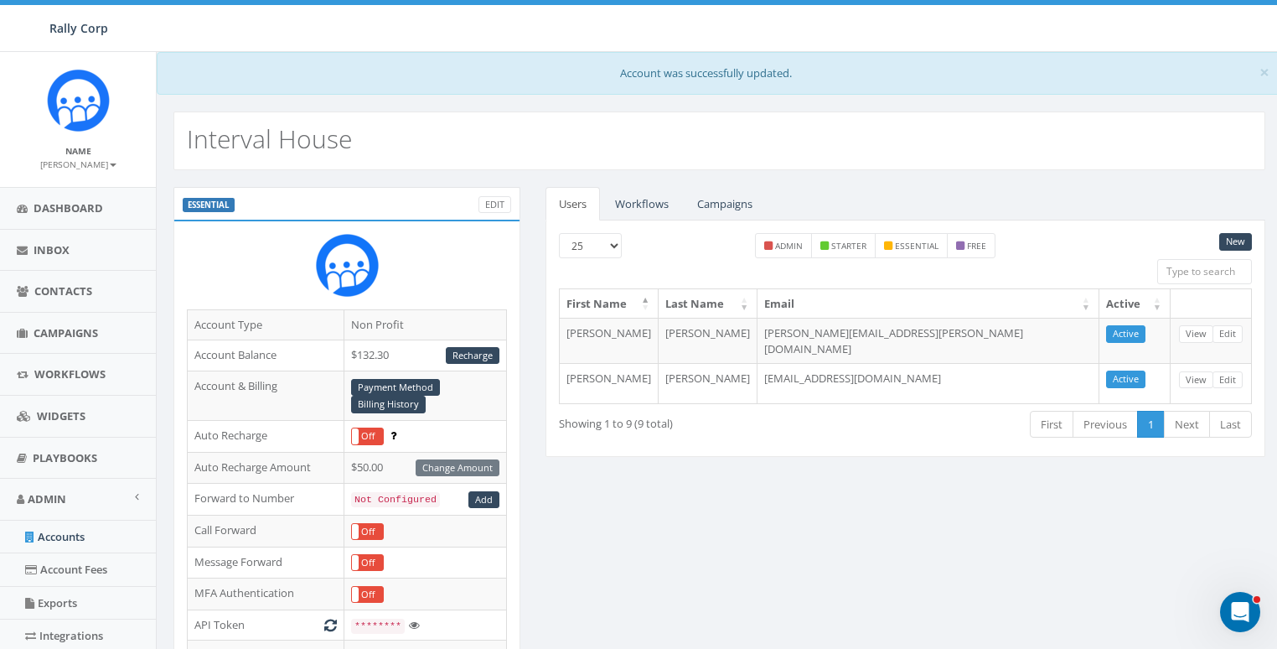
scroll to position [587, 0]
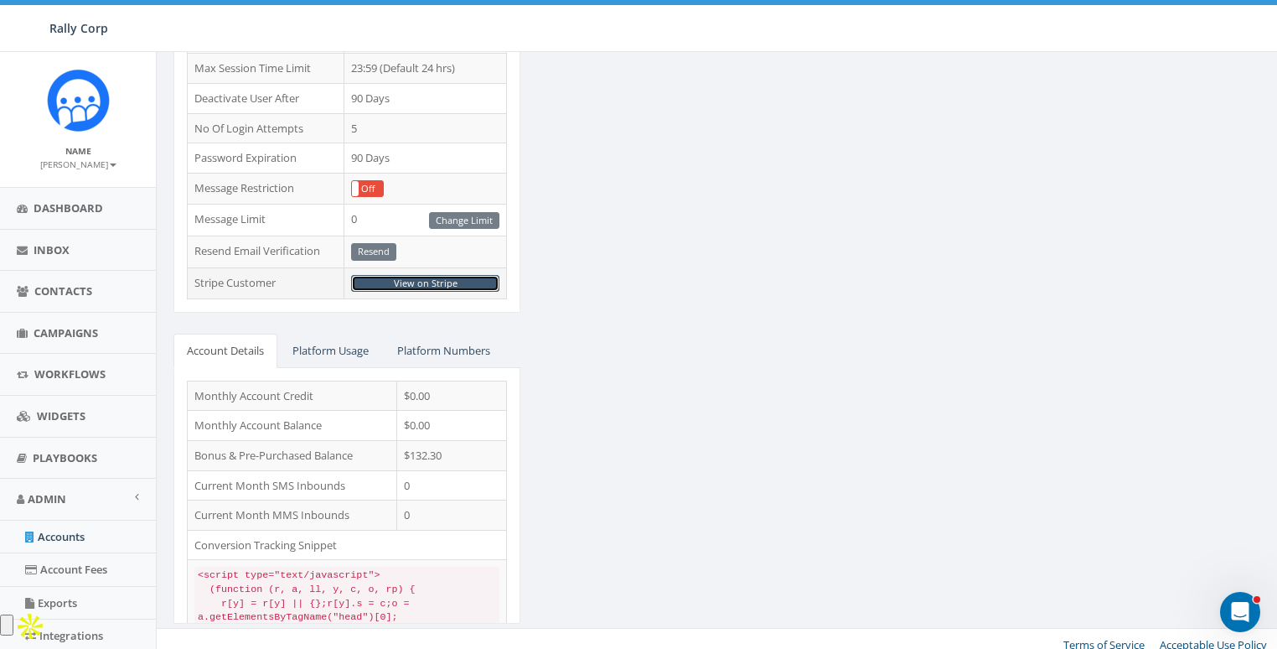
click at [415, 275] on link "View on Stripe" at bounding box center [425, 284] width 148 height 18
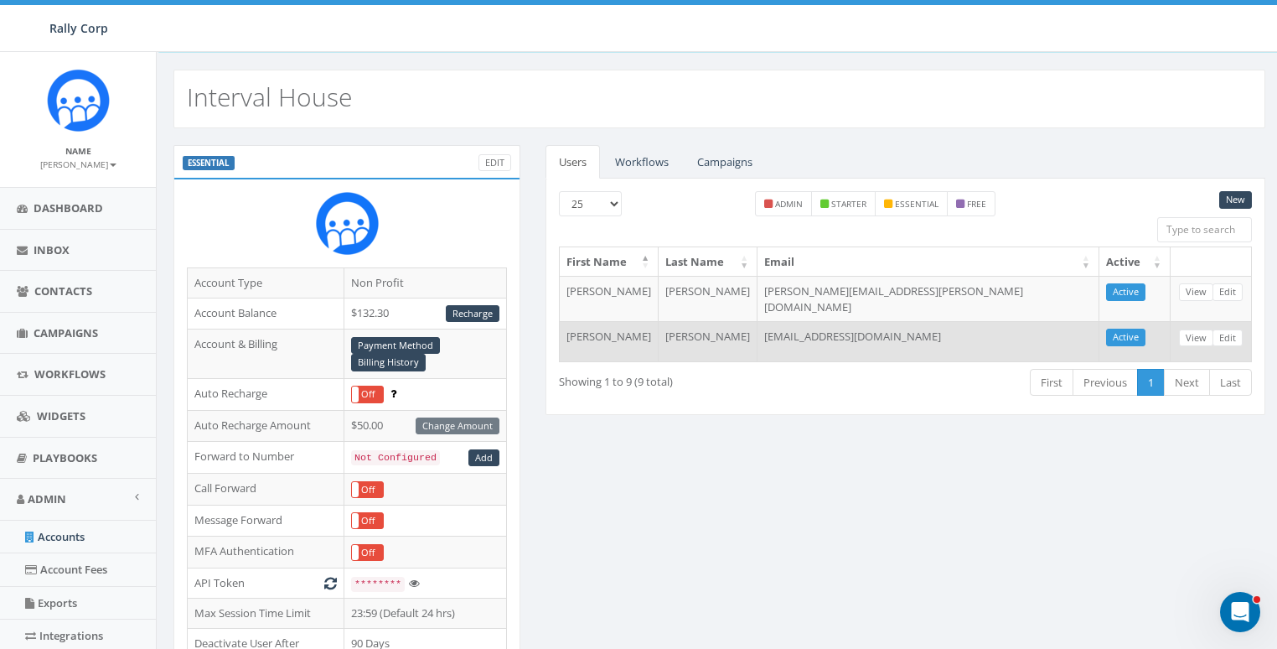
scroll to position [0, 0]
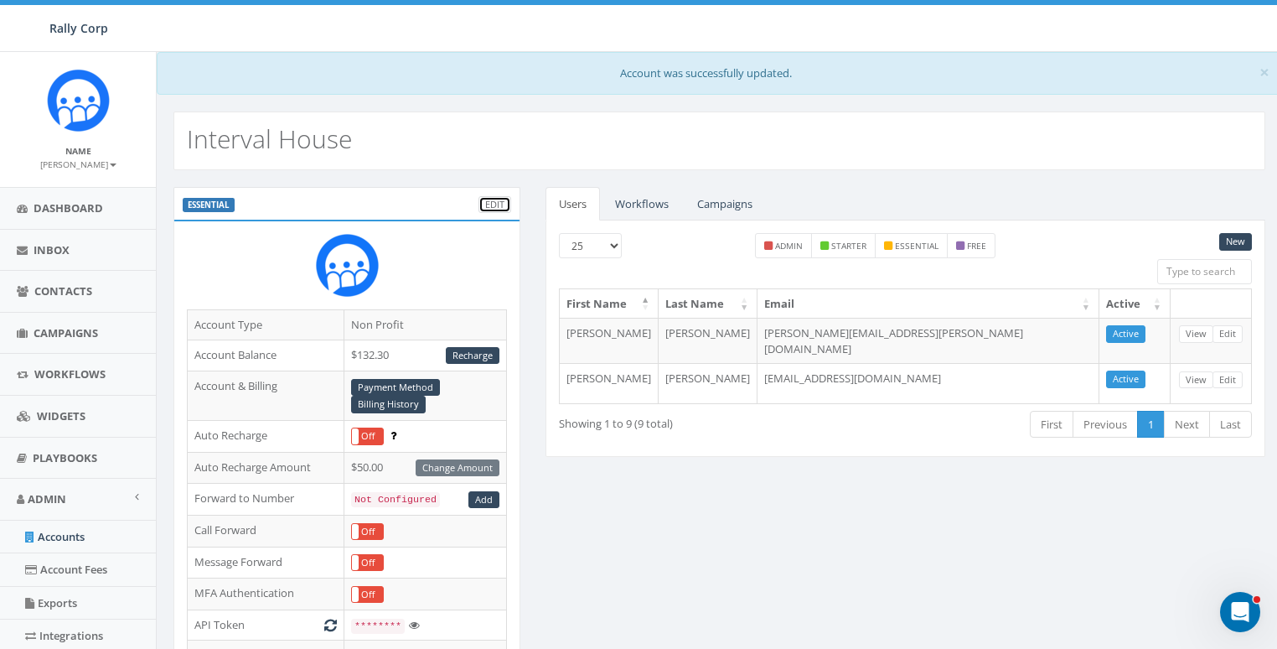
click at [495, 197] on link "Edit" at bounding box center [495, 205] width 33 height 18
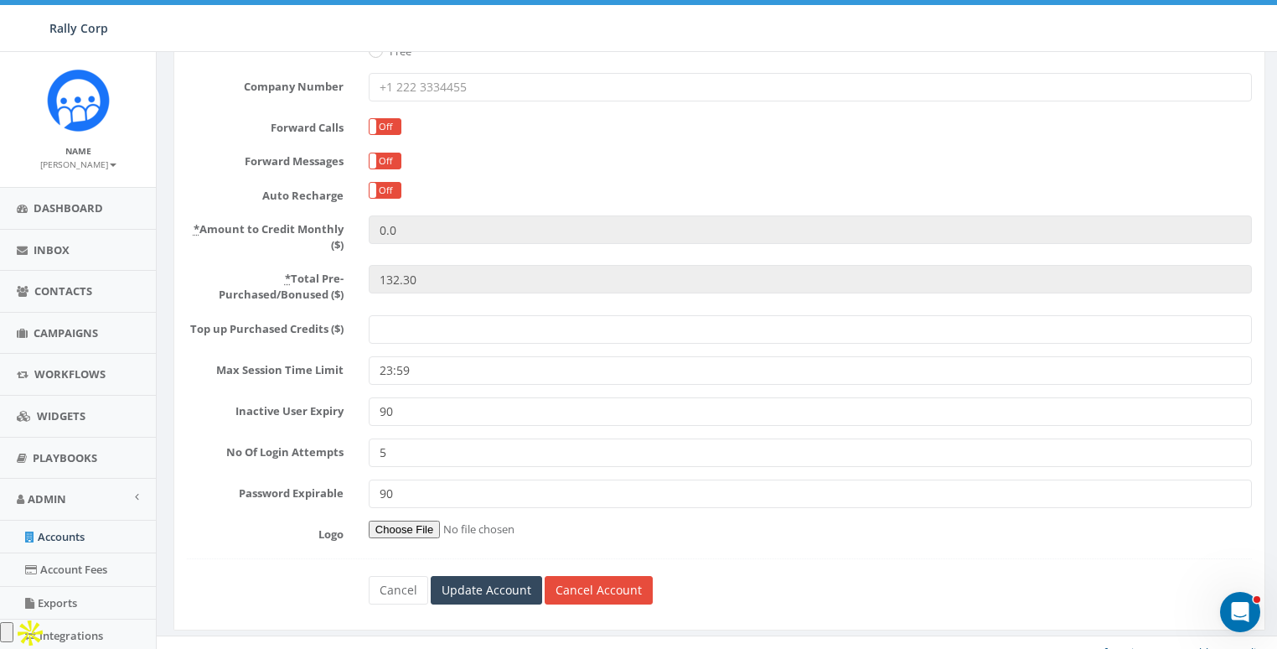
scroll to position [355, 0]
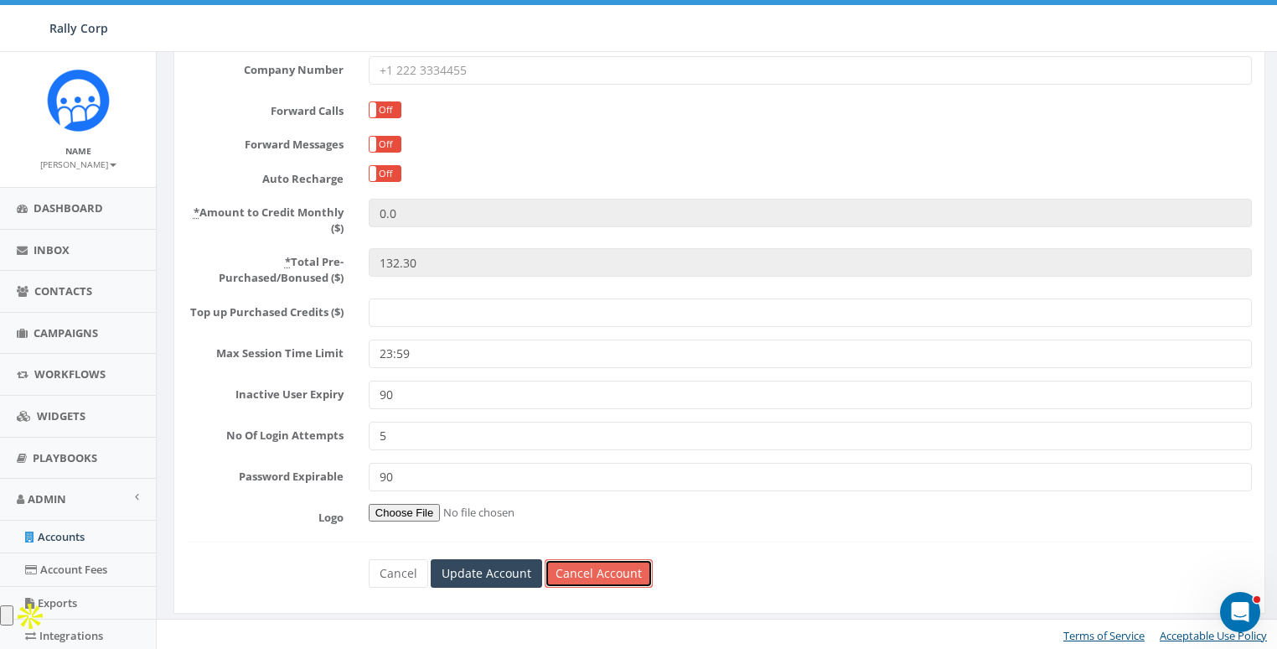
drag, startPoint x: 598, startPoint y: 569, endPoint x: 603, endPoint y: 558, distance: 12.0
click at [598, 568] on link "Cancel Account" at bounding box center [599, 573] width 108 height 28
click at [600, 578] on link "Cancel Account" at bounding box center [599, 573] width 108 height 28
click at [583, 559] on link "Cancel Account" at bounding box center [599, 573] width 108 height 28
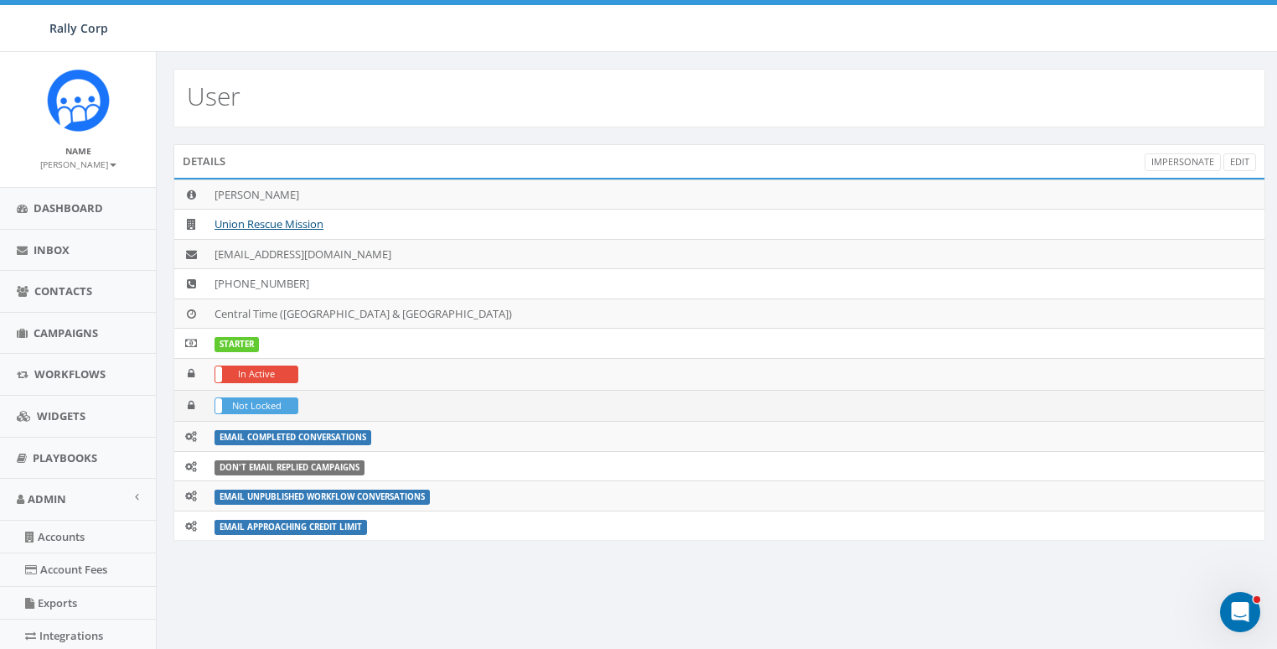
click at [261, 401] on label "Not Locked" at bounding box center [256, 405] width 82 height 15
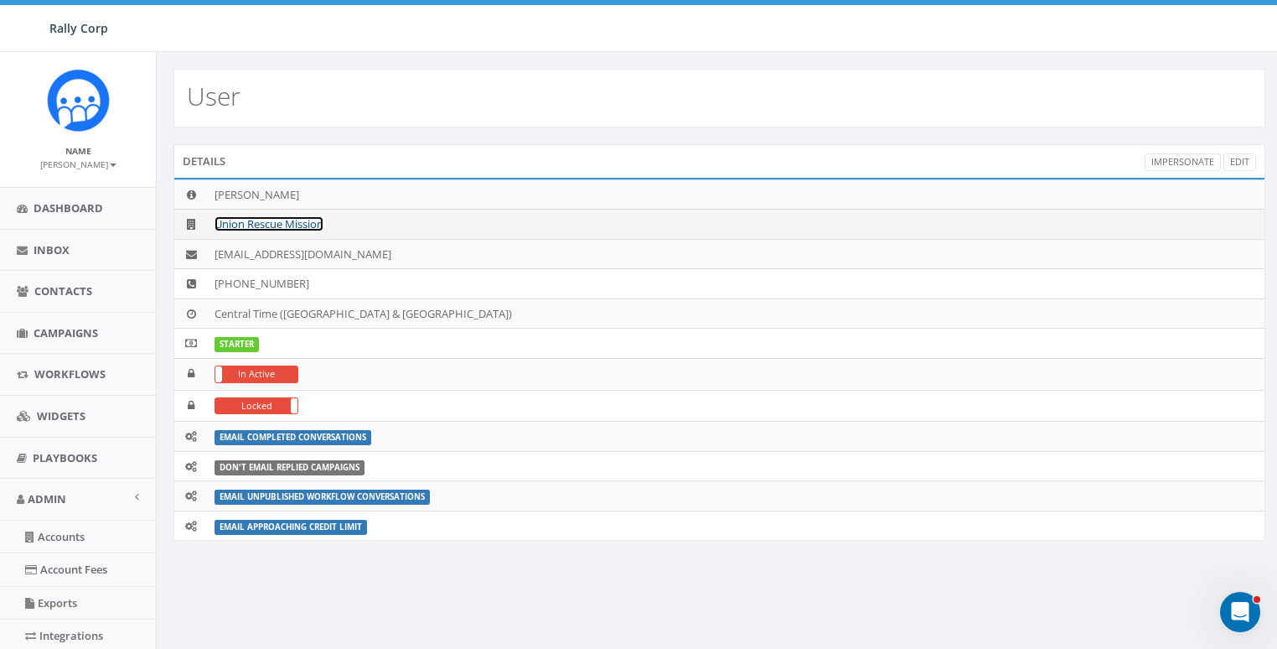
click at [262, 220] on link "Union Rescue Mission" at bounding box center [269, 223] width 109 height 15
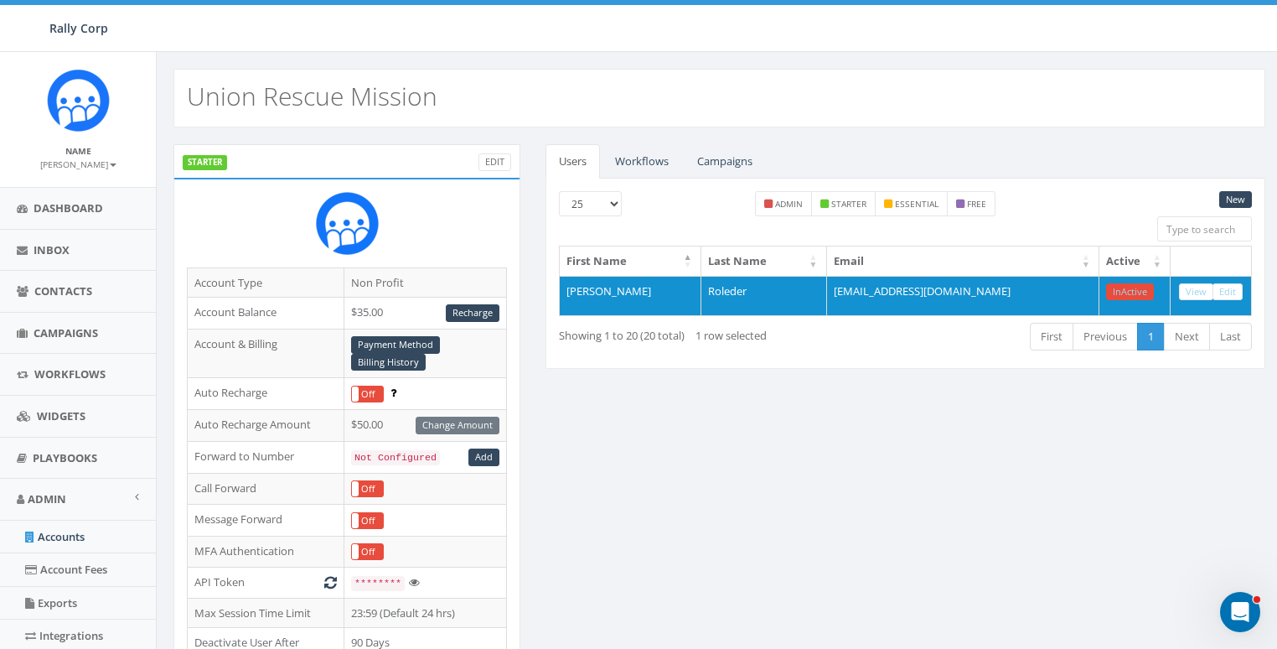
click at [656, 179] on div "New 25 50 100 admin starter essential free First Name Last Name Email Active [P…" at bounding box center [906, 274] width 720 height 191
click at [650, 163] on link "Workflows" at bounding box center [642, 161] width 80 height 34
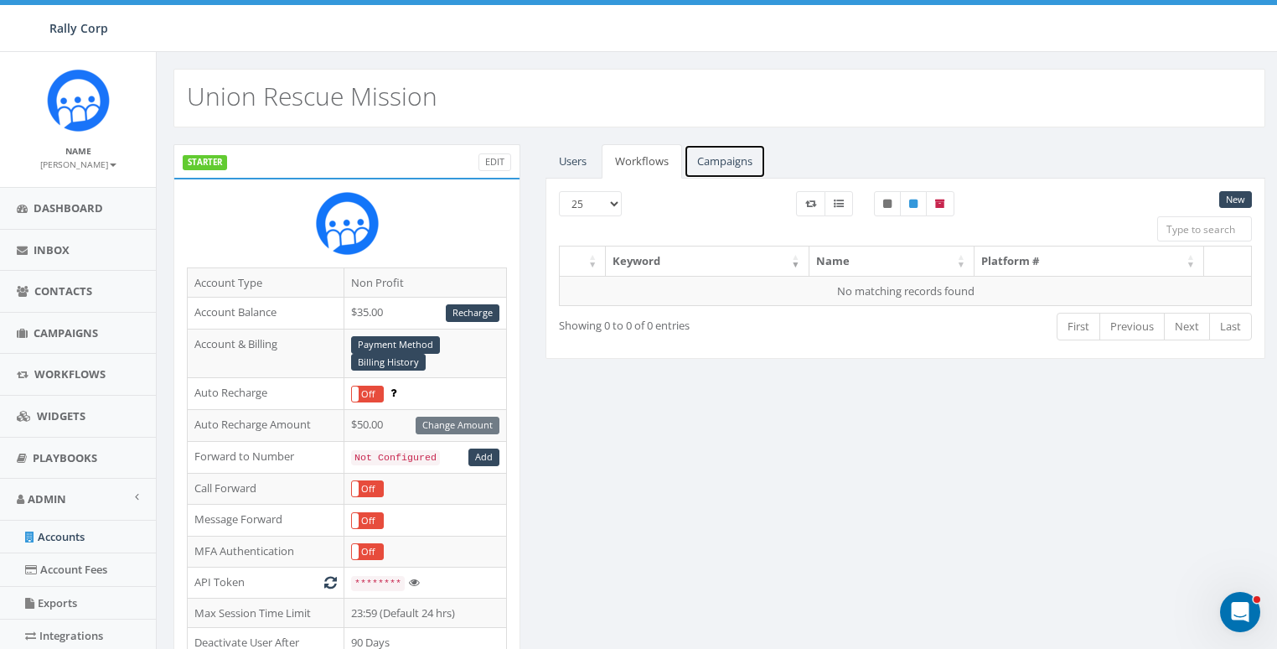
click at [740, 168] on link "Campaigns" at bounding box center [725, 161] width 82 height 34
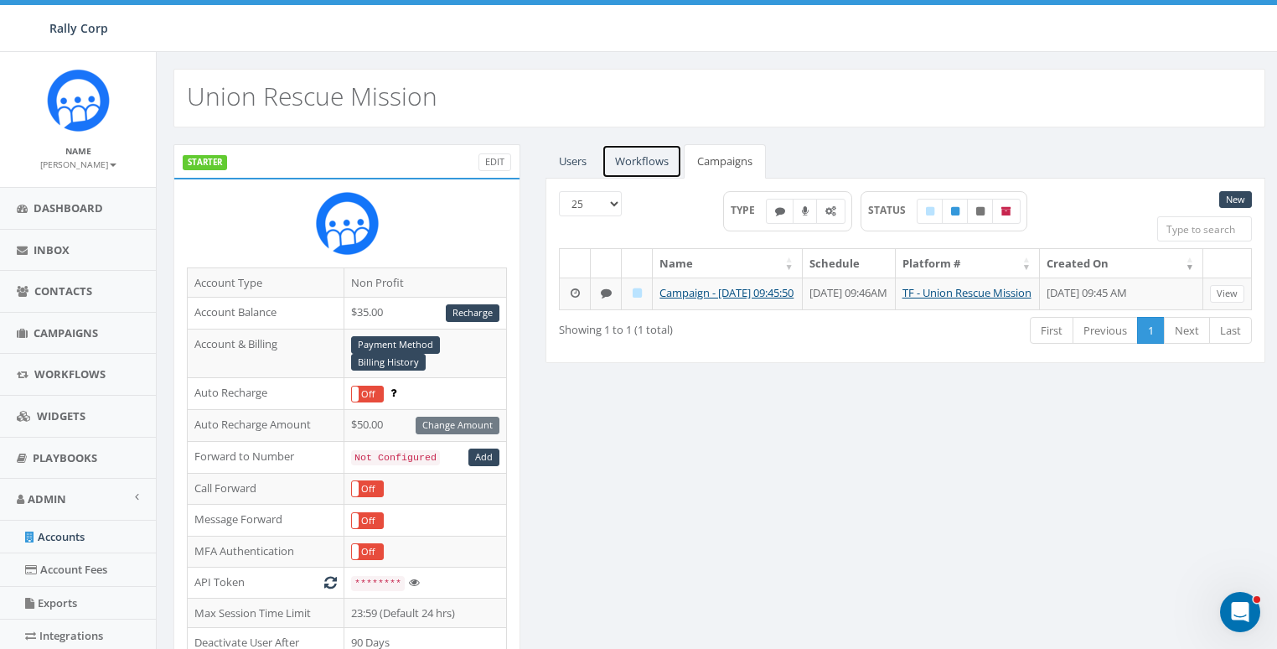
click at [649, 159] on link "Workflows" at bounding box center [642, 161] width 80 height 34
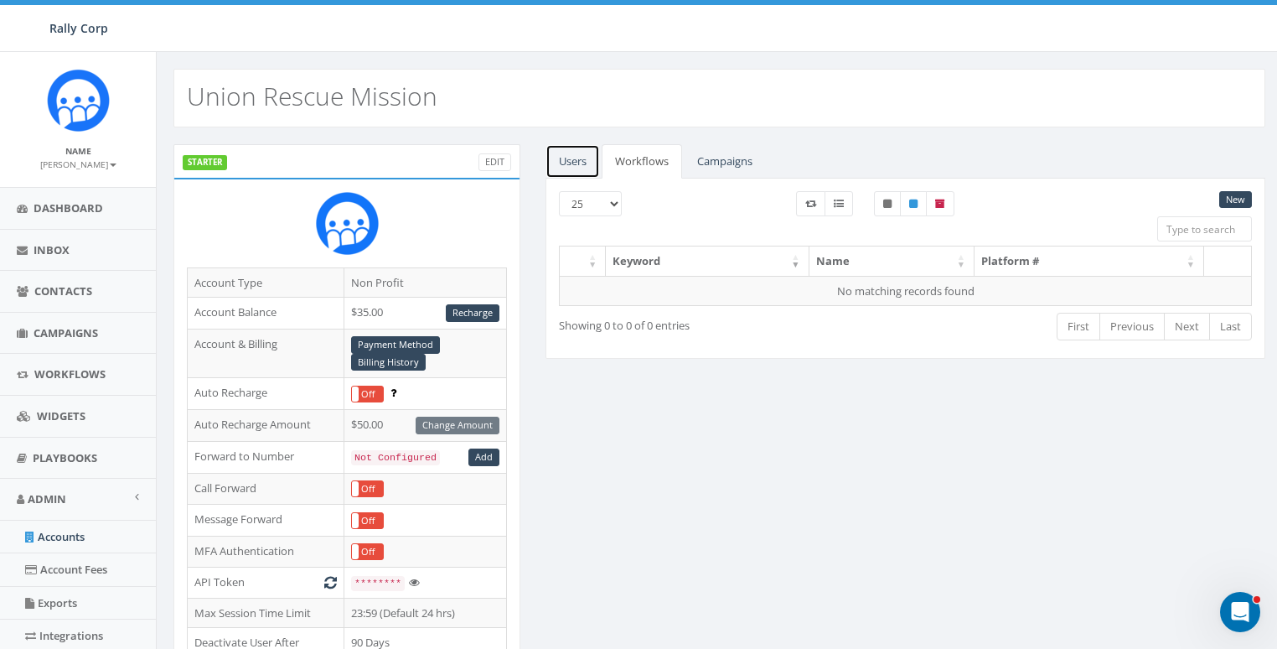
click at [565, 161] on link "Users" at bounding box center [573, 161] width 54 height 34
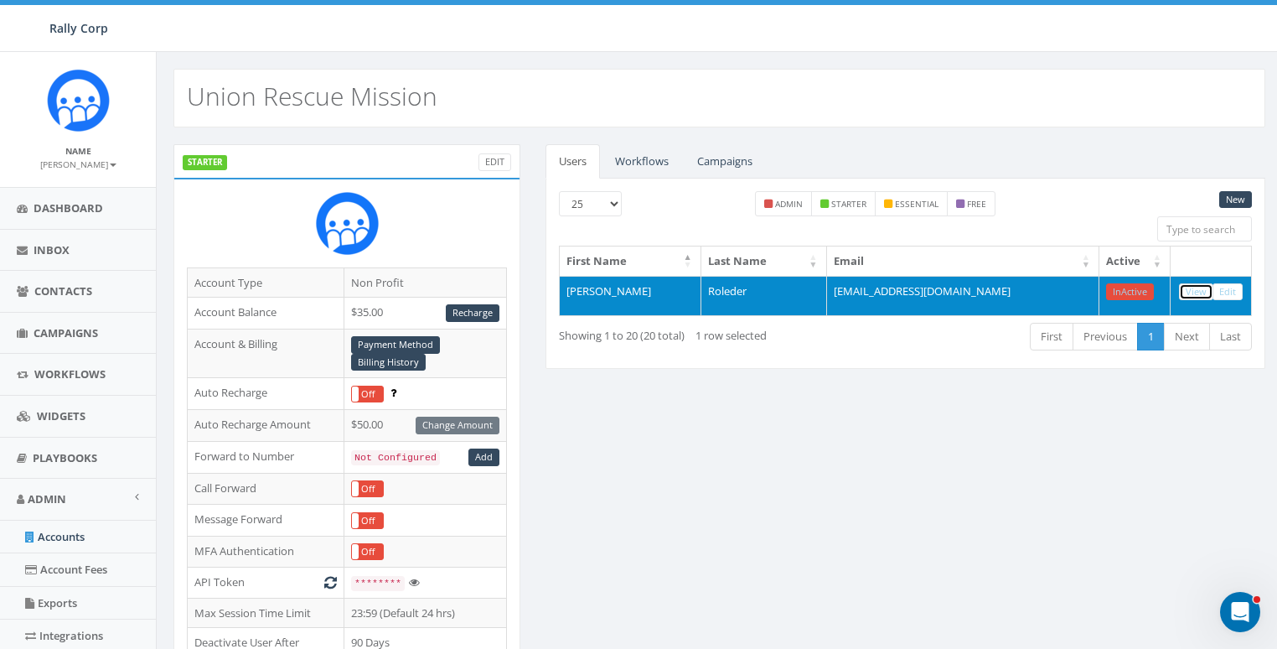
click at [1199, 285] on link "View" at bounding box center [1196, 292] width 34 height 18
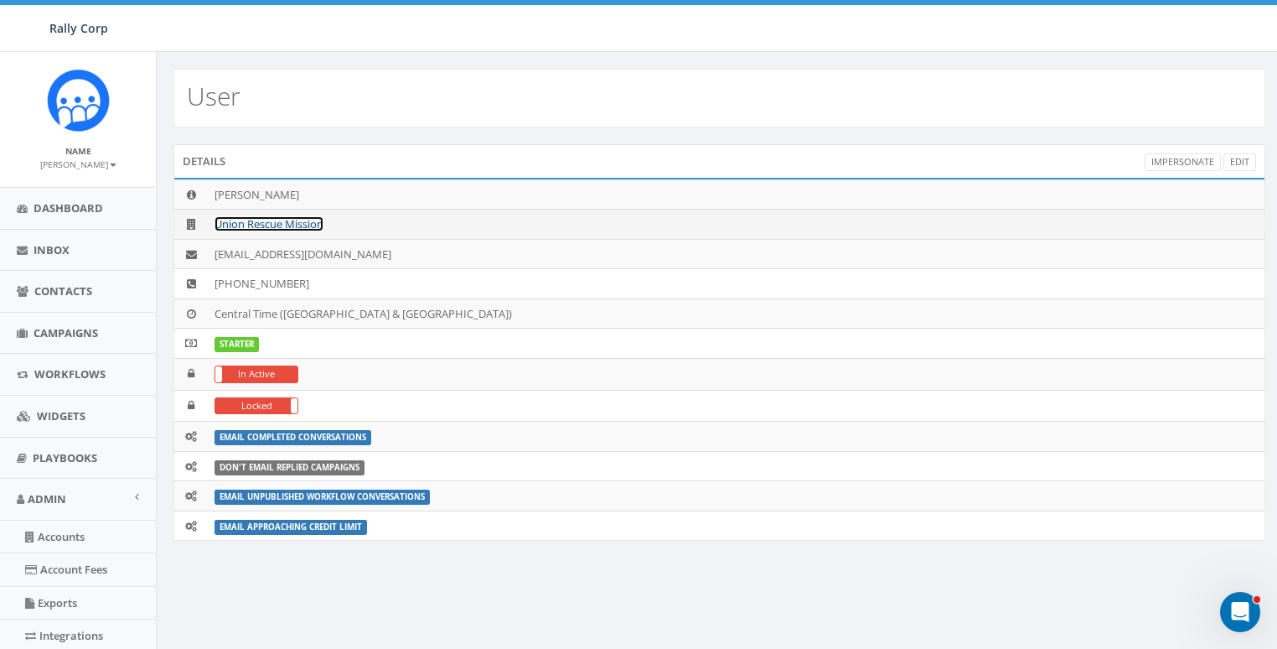
click at [307, 224] on link "Union Rescue Mission" at bounding box center [269, 223] width 109 height 15
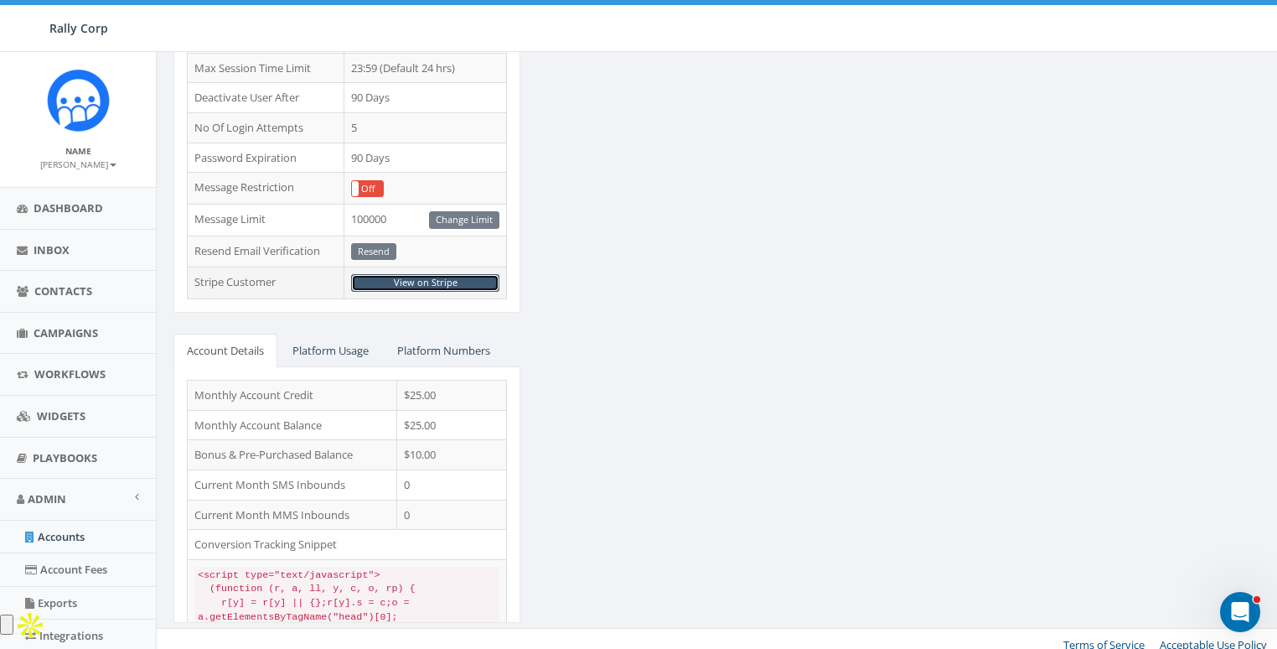
click at [432, 274] on link "View on Stripe" at bounding box center [425, 283] width 148 height 18
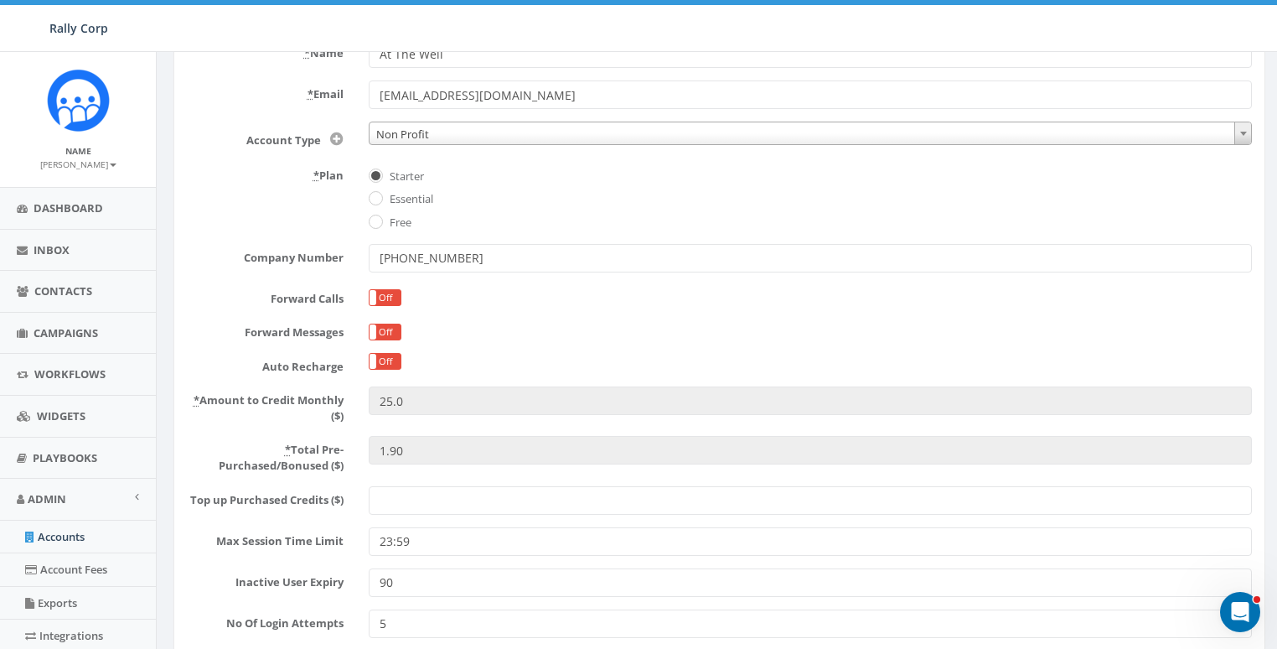
scroll to position [355, 0]
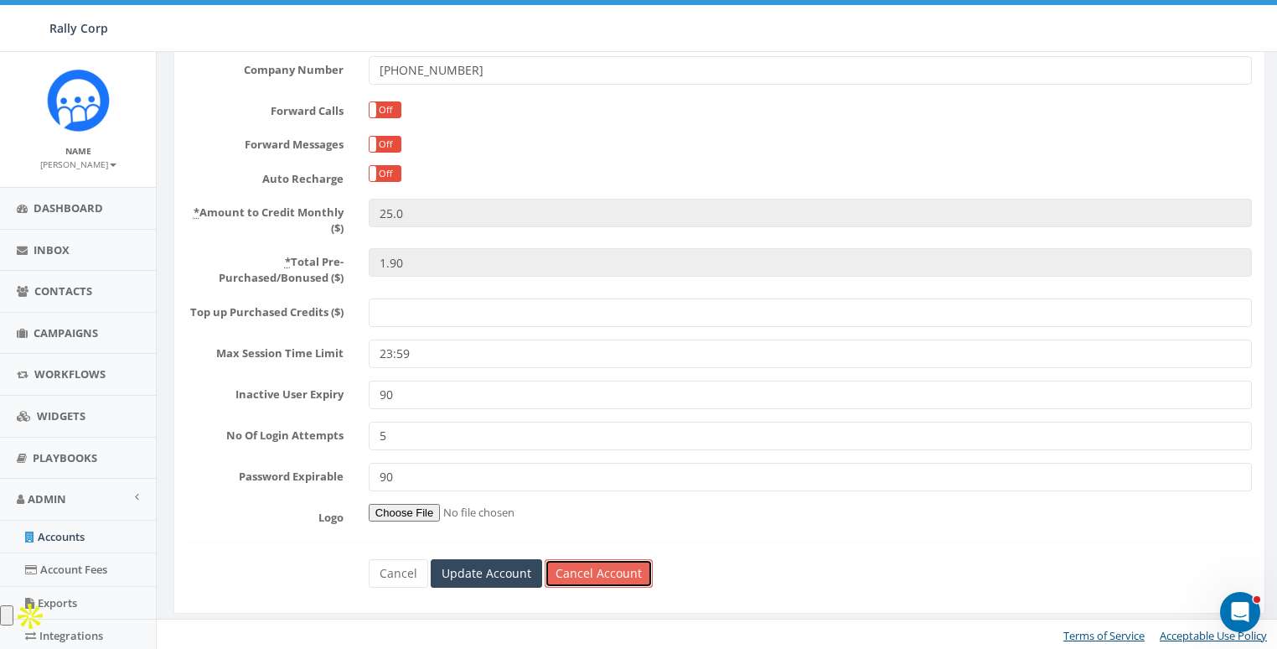
click at [610, 570] on link "Cancel Account" at bounding box center [599, 573] width 108 height 28
